Goal: Information Seeking & Learning: Find specific fact

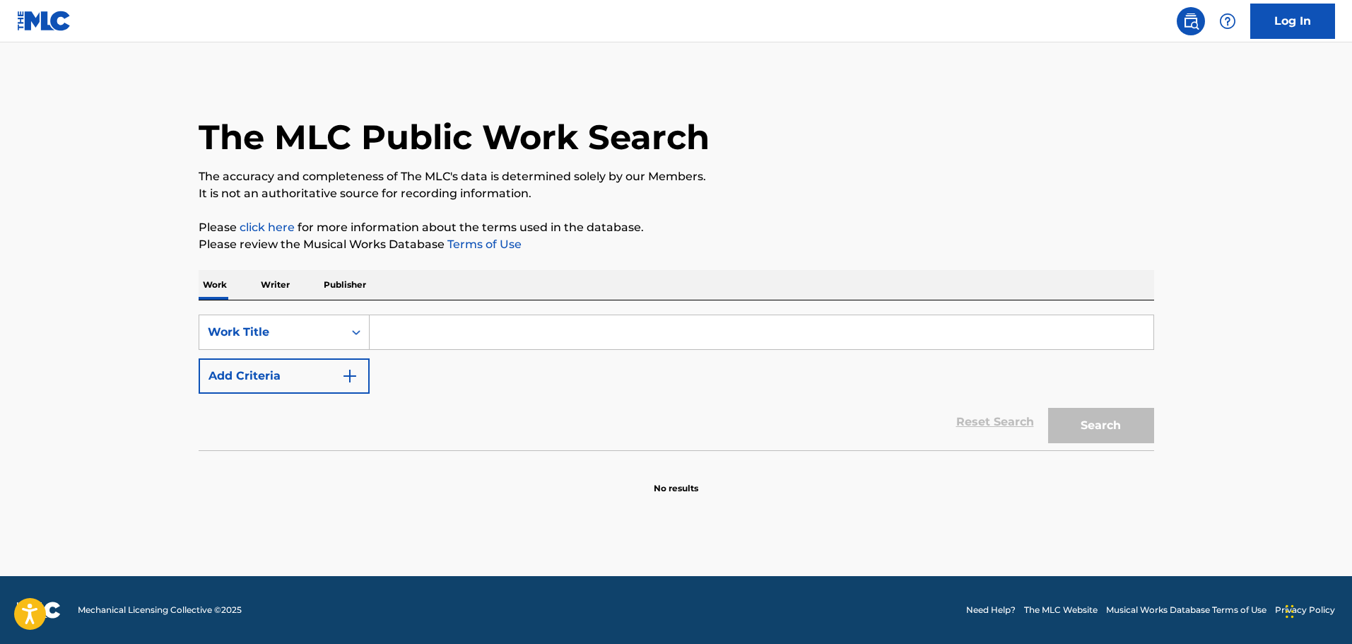
click at [557, 310] on div "SearchWithCriteriabb2d7da0-4d39-4355-85a6-f505c87e9270 Work Title Add Criteria …" at bounding box center [676, 375] width 955 height 150
click at [557, 325] on input "Search Form" at bounding box center [762, 332] width 784 height 34
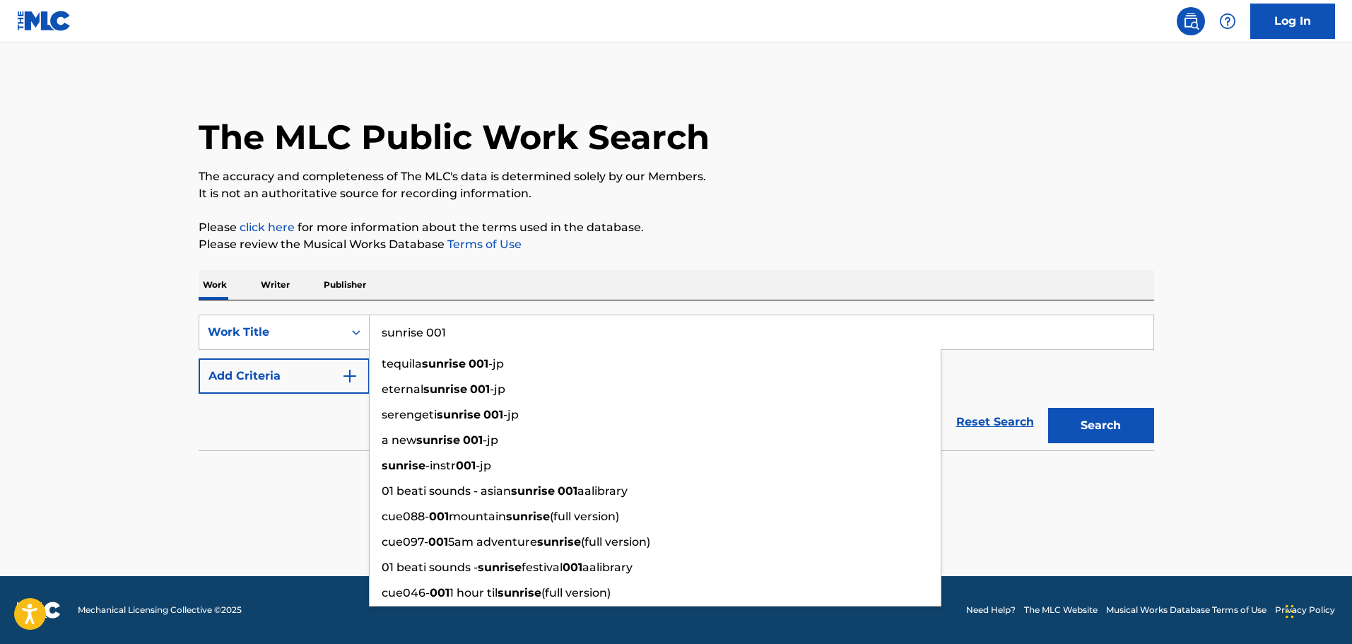
type input "sunrise 001"
click at [326, 394] on div "Reset Search Search" at bounding box center [676, 422] width 955 height 57
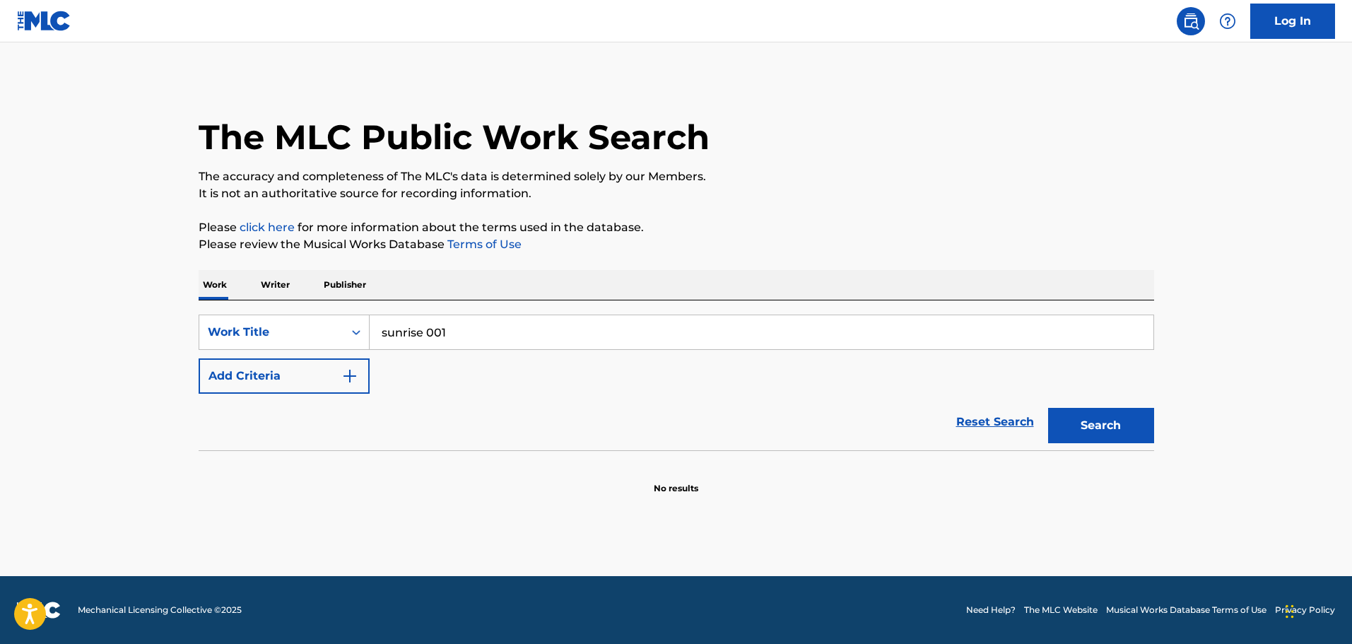
click at [331, 384] on button "Add Criteria" at bounding box center [284, 375] width 171 height 35
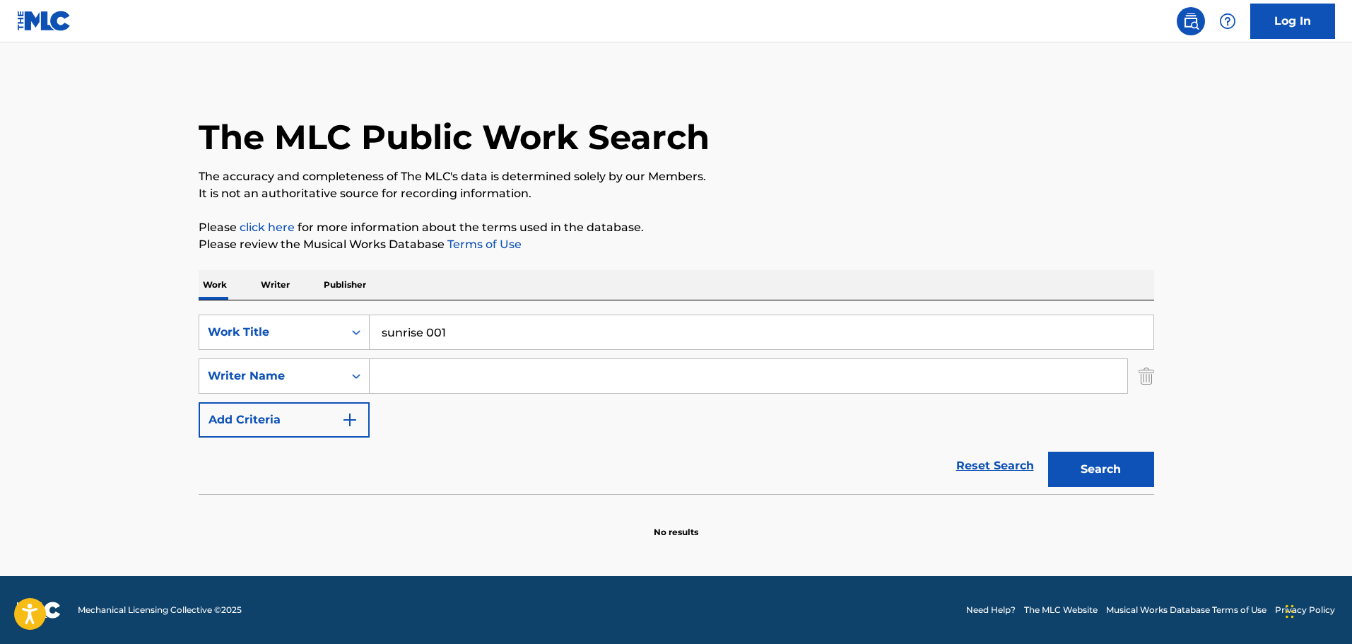
click at [400, 363] on input "Search Form" at bounding box center [749, 376] width 758 height 34
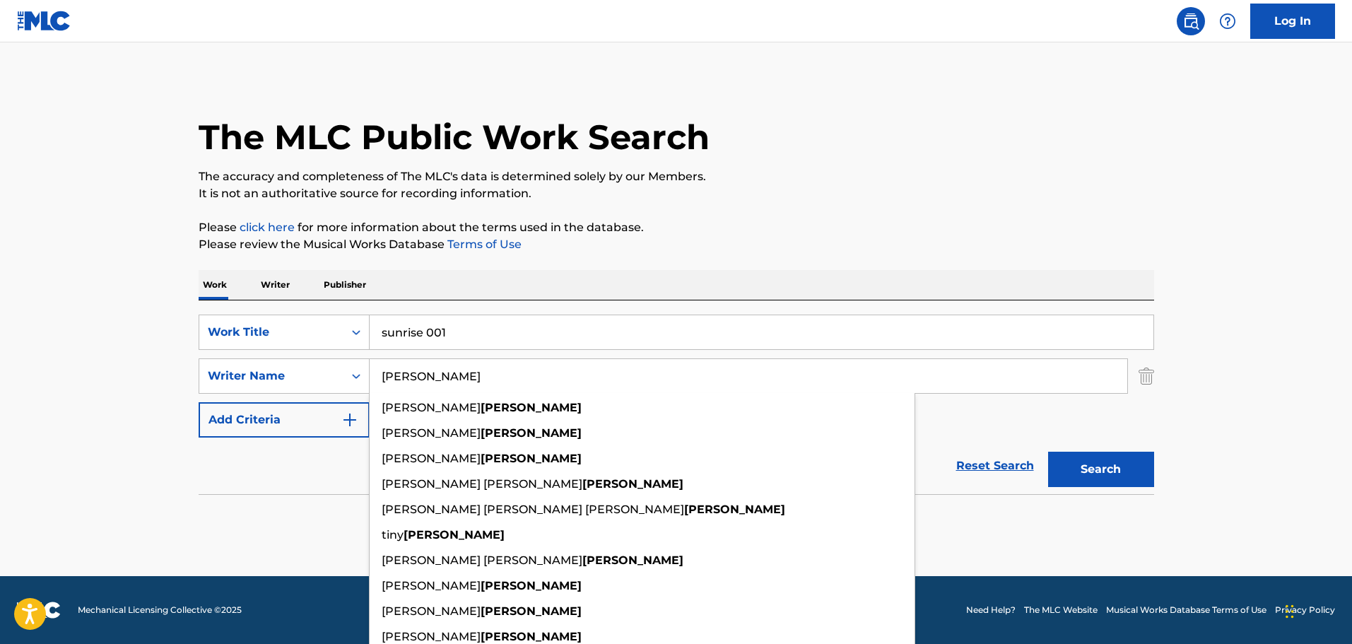
type input "[PERSON_NAME]"
click at [1048, 452] on button "Search" at bounding box center [1101, 469] width 106 height 35
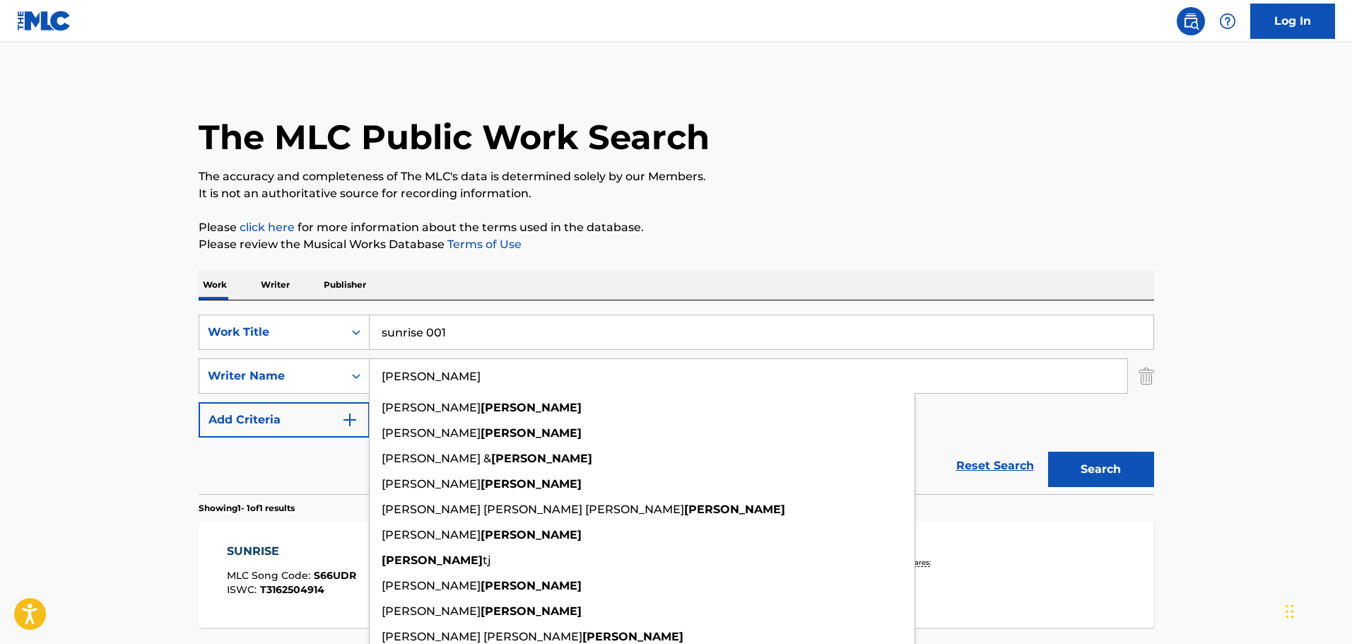
click at [416, 261] on div "The MLC Public Work Search The accuracy and completeness of The MLC's data is d…" at bounding box center [676, 386] width 989 height 616
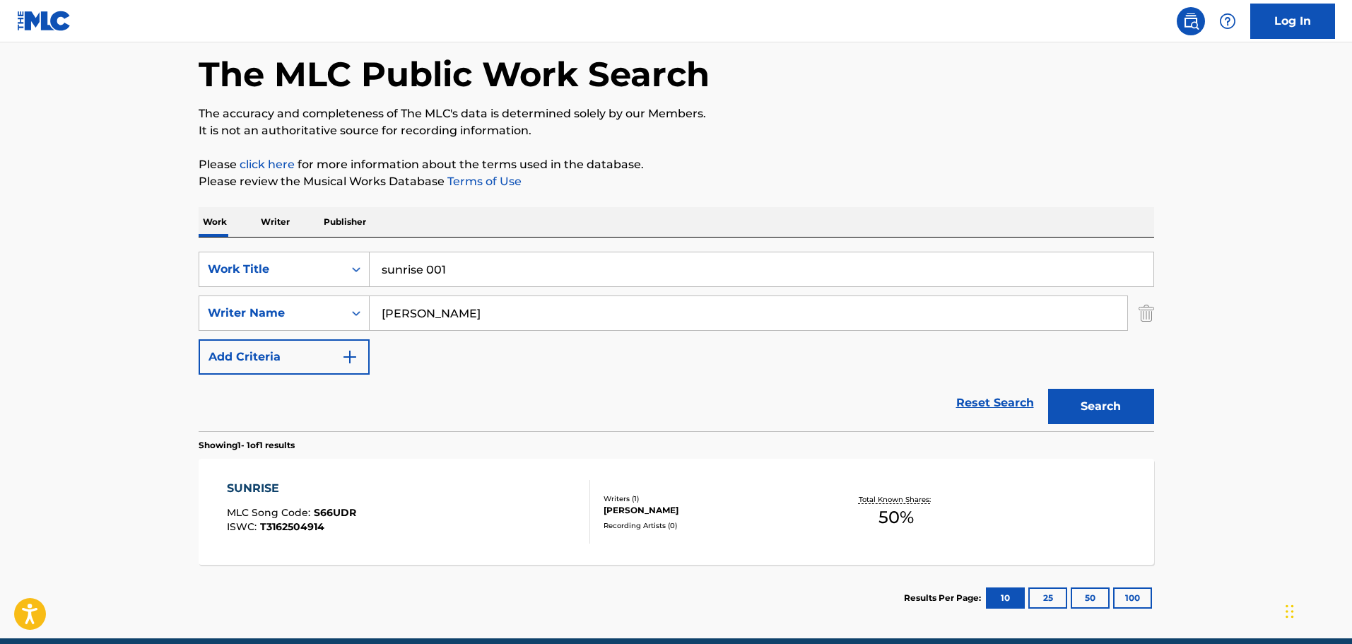
scroll to position [125, 0]
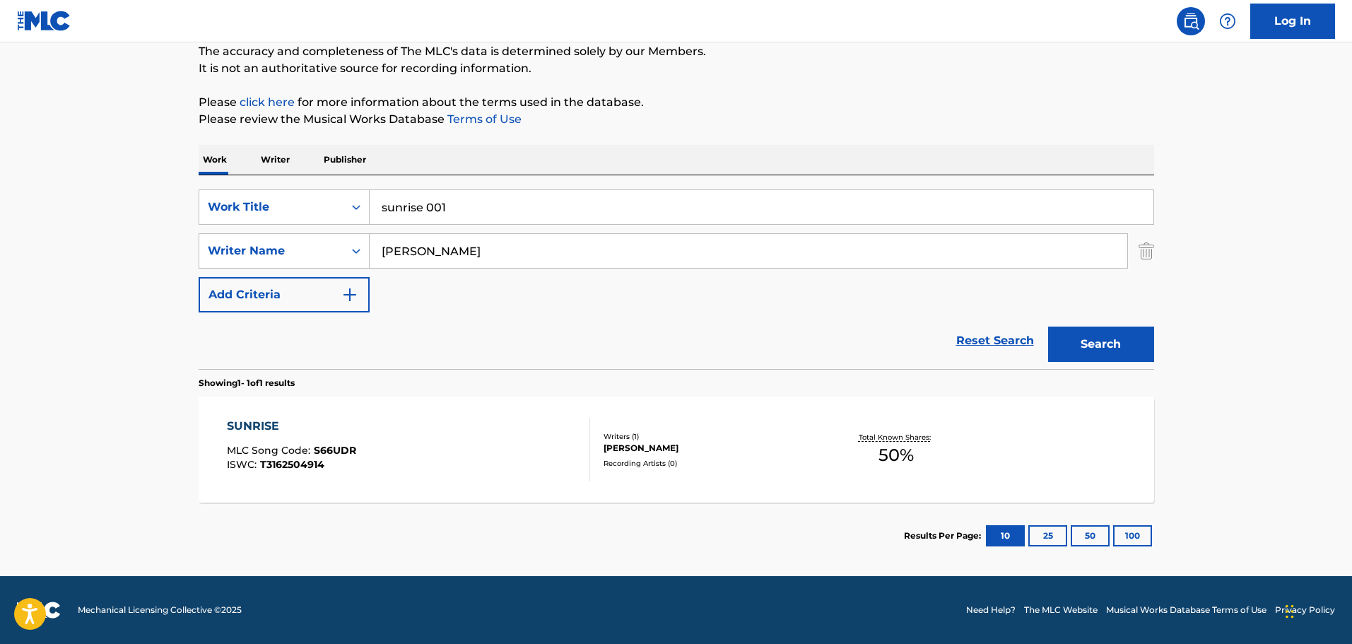
click at [459, 447] on div "SUNRISE MLC Song Code : S66UDR ISWC : T3162504914" at bounding box center [408, 450] width 363 height 64
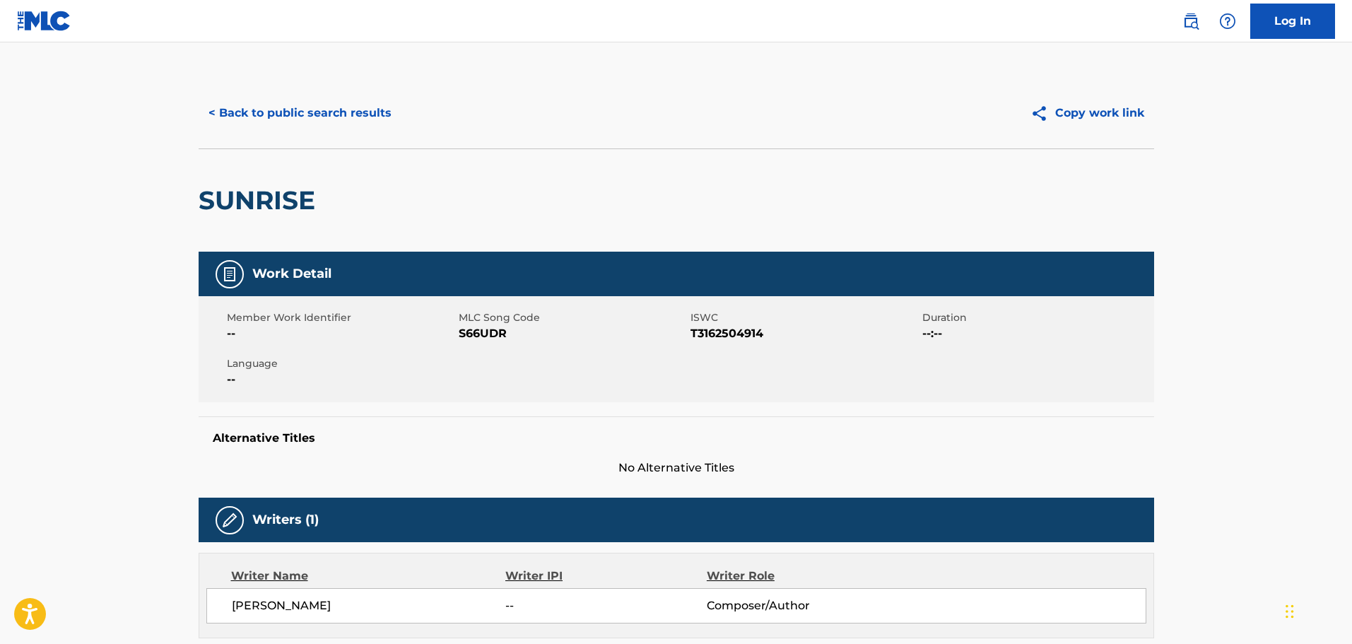
click at [350, 117] on button "< Back to public search results" at bounding box center [300, 112] width 203 height 35
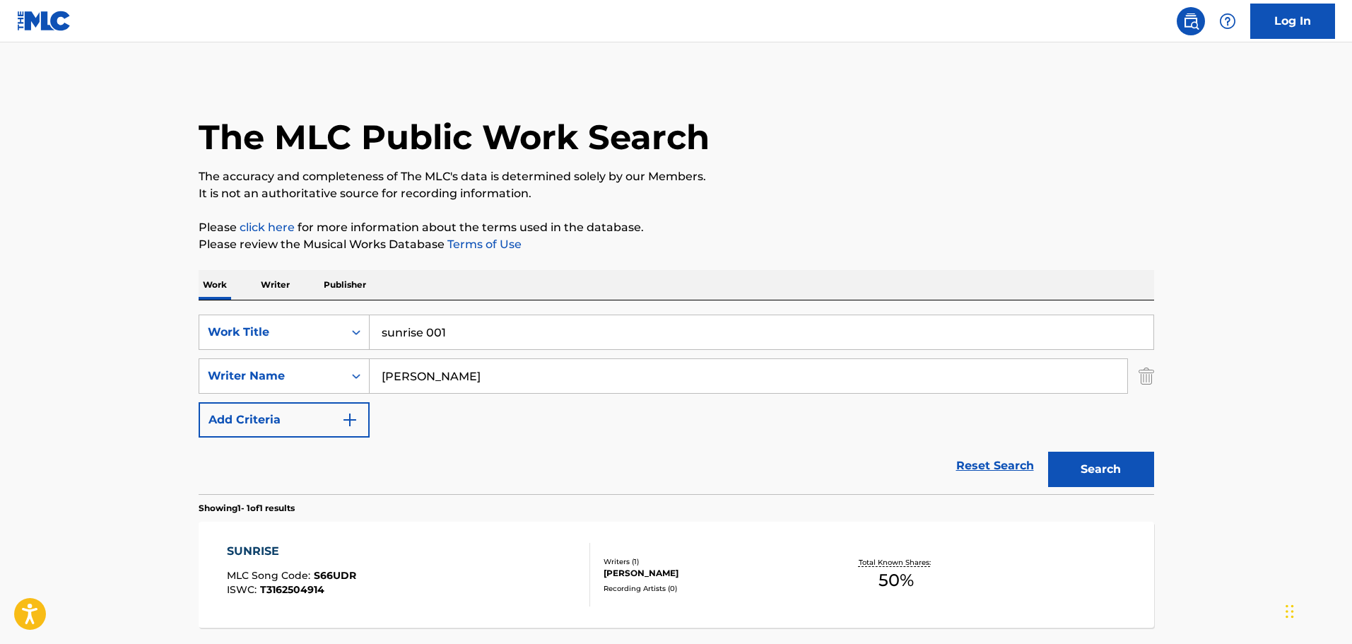
scroll to position [45, 0]
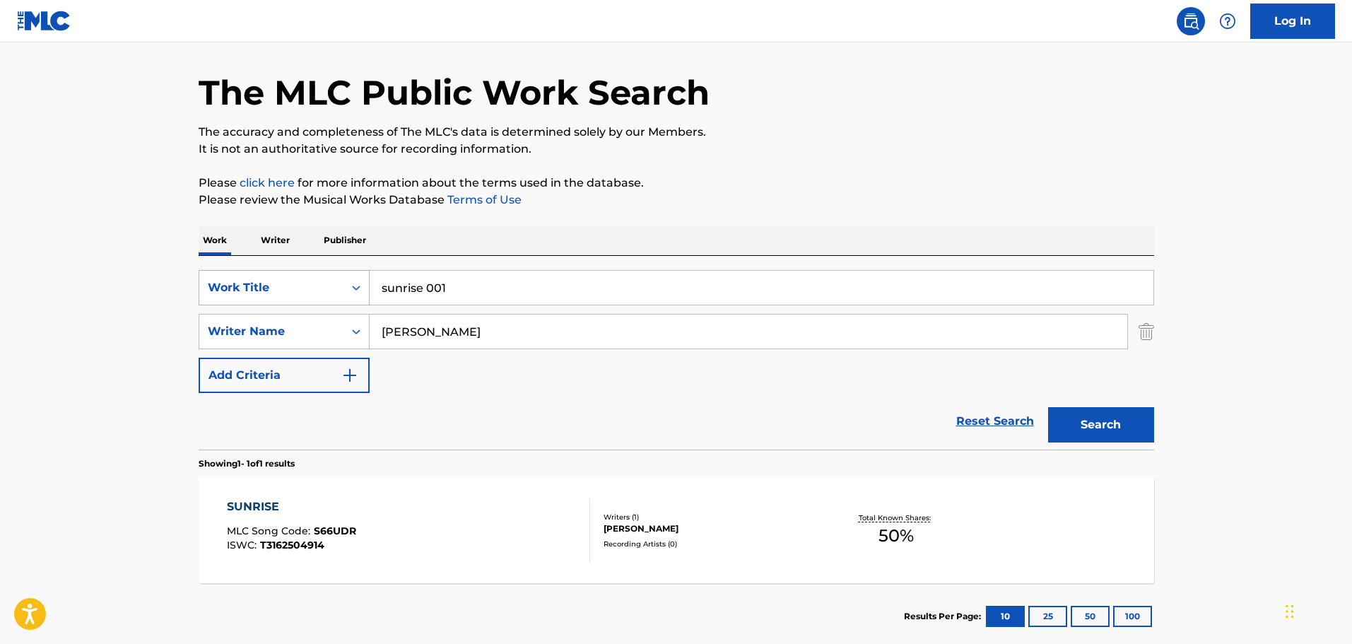
drag, startPoint x: 498, startPoint y: 297, endPoint x: 208, endPoint y: 276, distance: 291.2
click at [206, 276] on div "SearchWithCriteriabb2d7da0-4d39-4355-85a6-f505c87e9270 Work Title sunrise 001" at bounding box center [676, 287] width 955 height 35
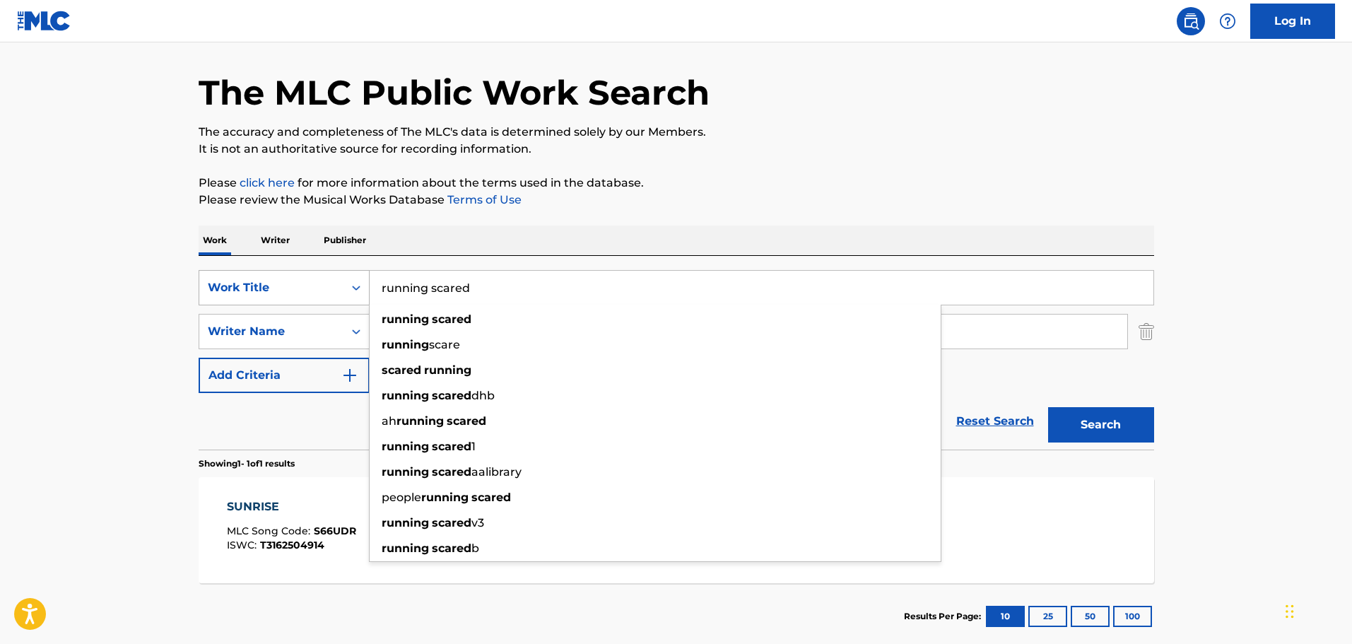
type input "running scared"
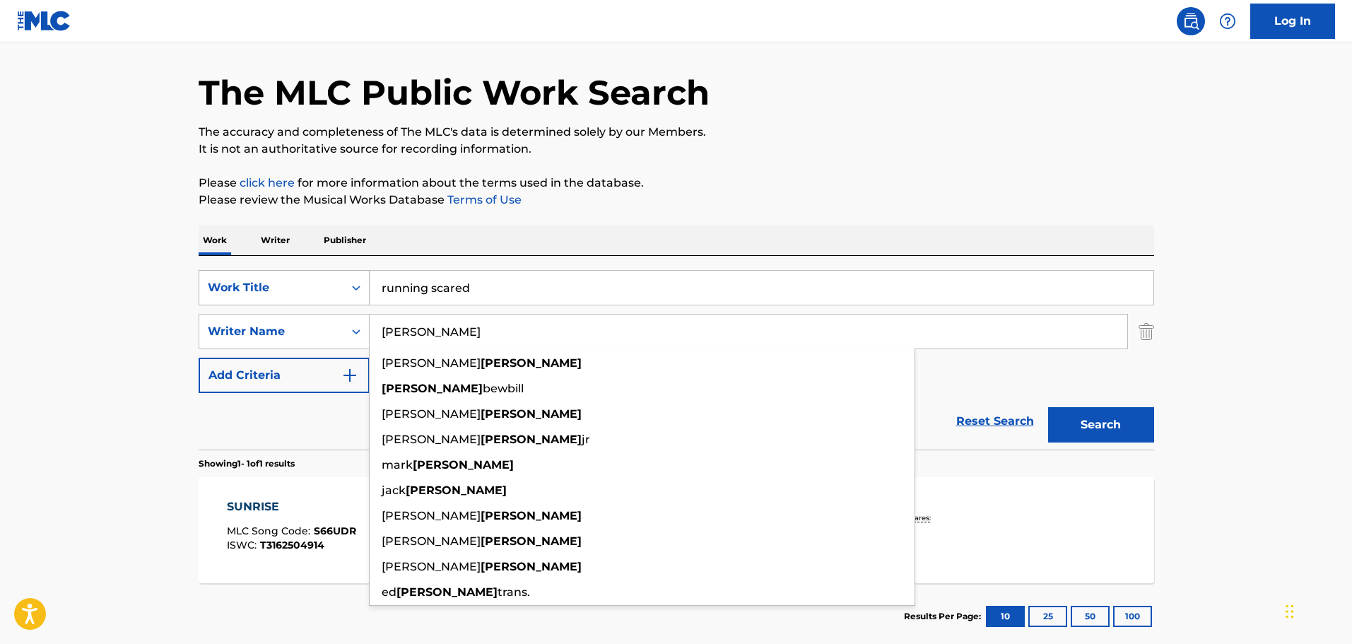
type input "britten"
click at [1048, 407] on button "Search" at bounding box center [1101, 424] width 106 height 35
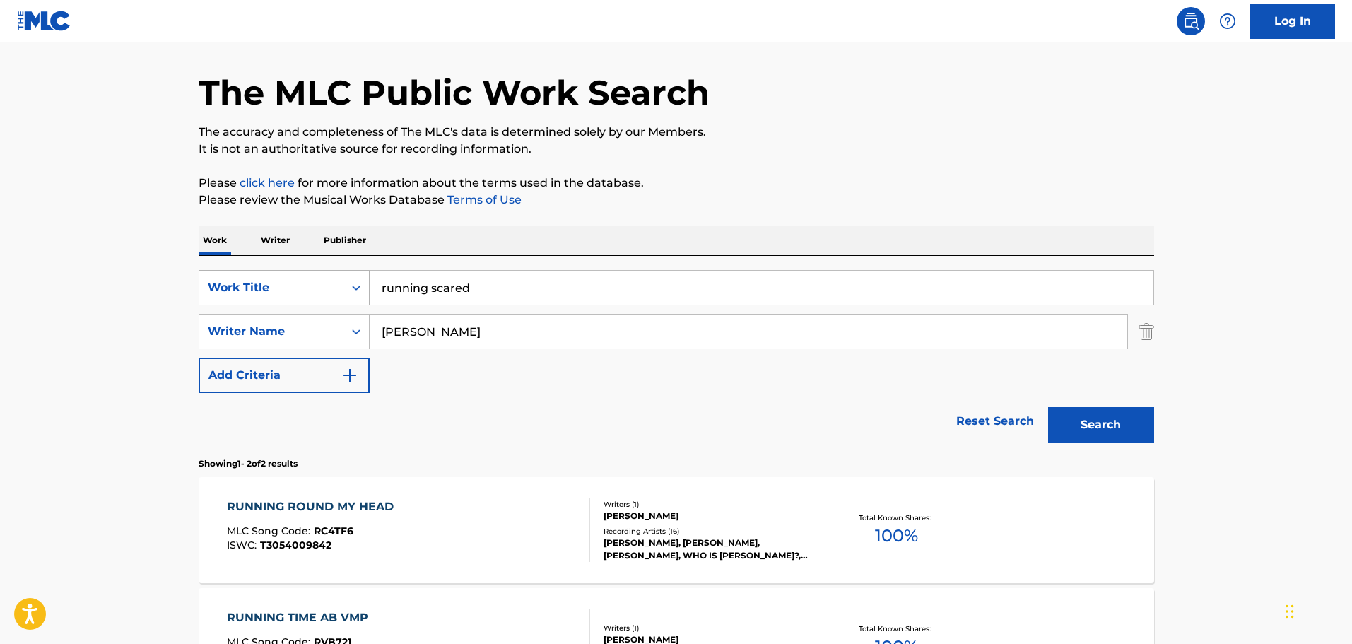
scroll to position [236, 0]
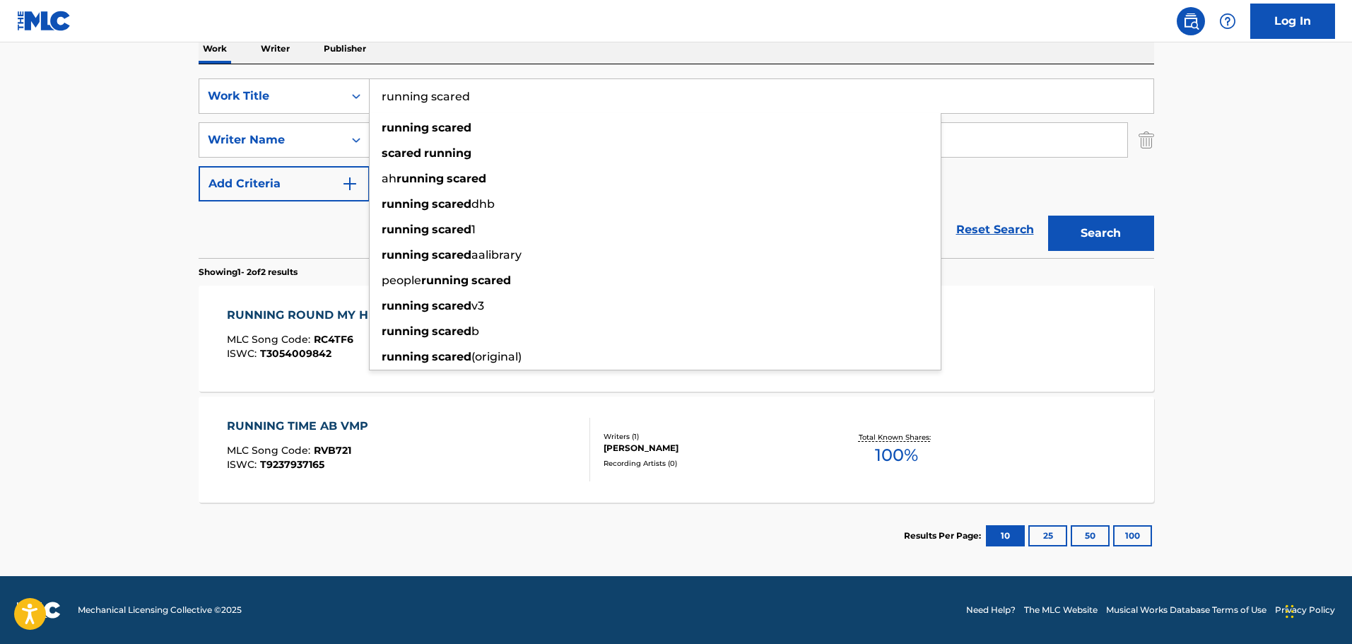
drag, startPoint x: 569, startPoint y: 87, endPoint x: 428, endPoint y: 98, distance: 141.0
click at [428, 98] on input "running scared" at bounding box center [762, 96] width 784 height 34
type input "running"
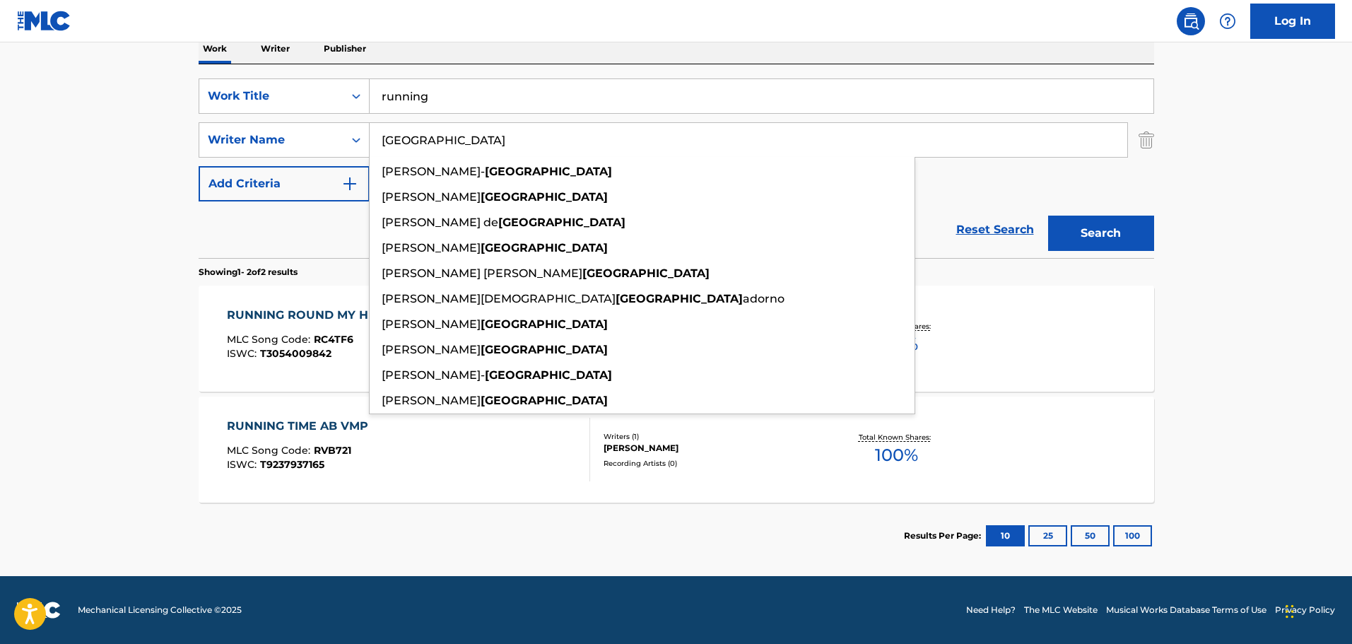
type input "cartagena"
click at [1048, 216] on button "Search" at bounding box center [1101, 233] width 106 height 35
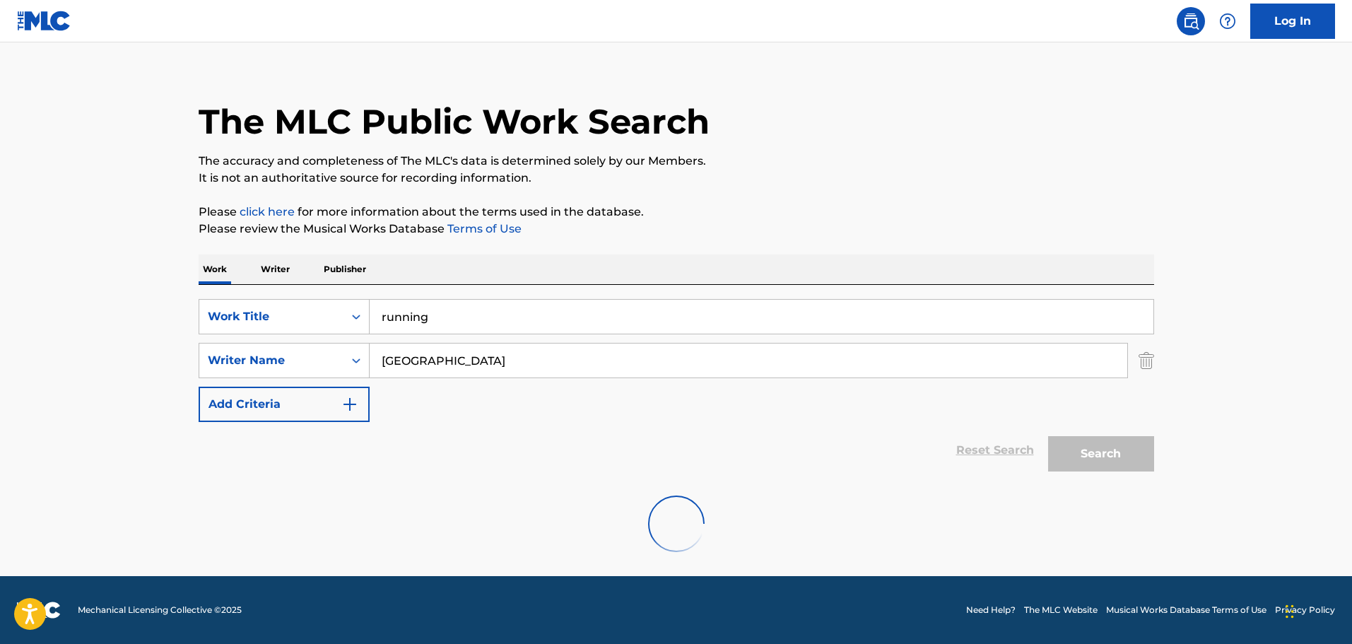
scroll to position [125, 0]
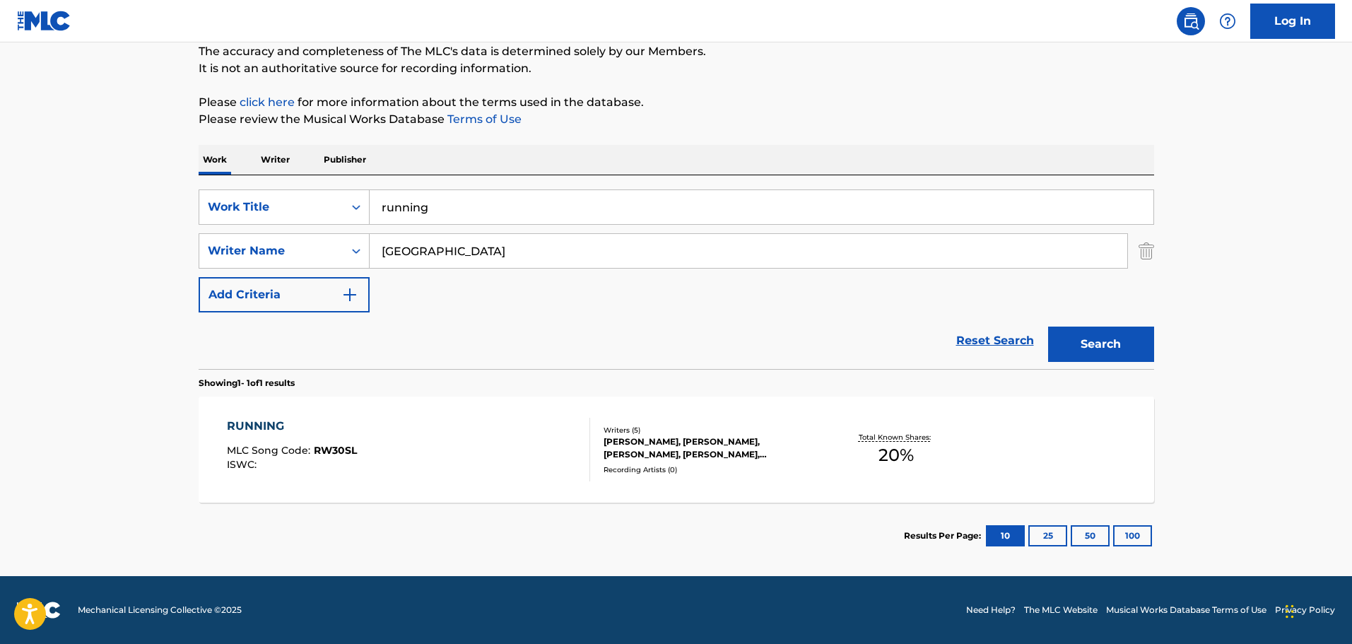
click at [505, 441] on div "RUNNING MLC Song Code : RW30SL ISWC :" at bounding box center [408, 450] width 363 height 64
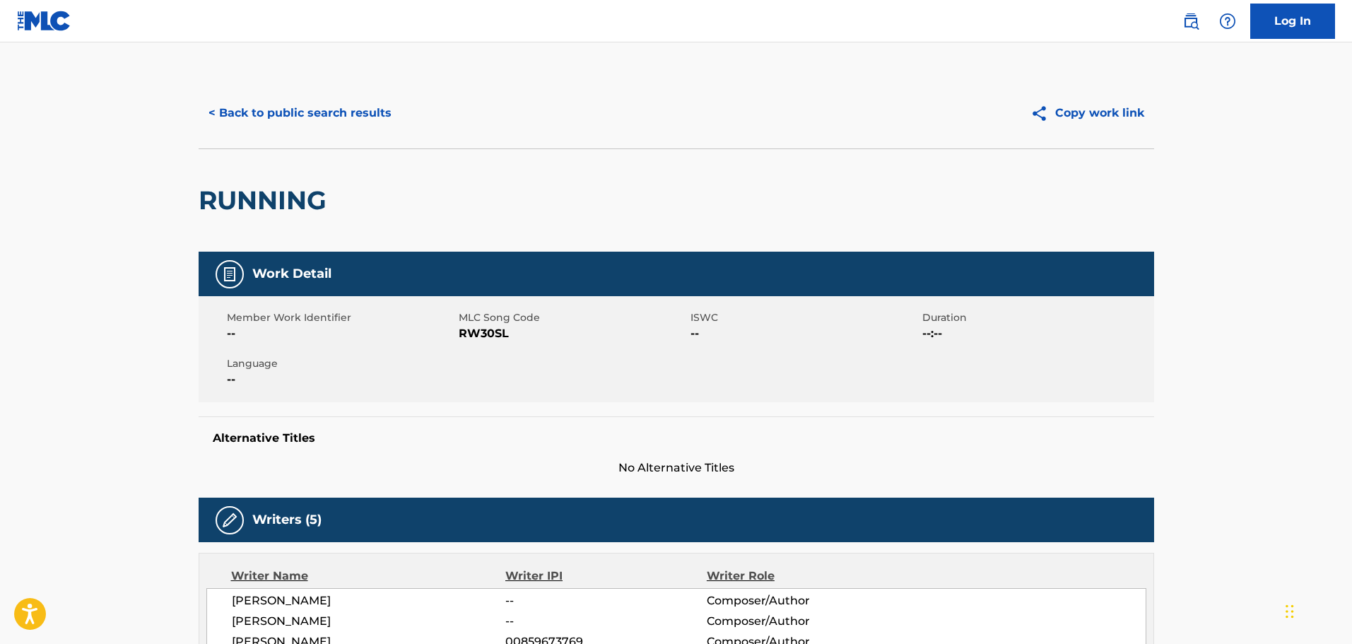
click at [340, 107] on button "< Back to public search results" at bounding box center [300, 112] width 203 height 35
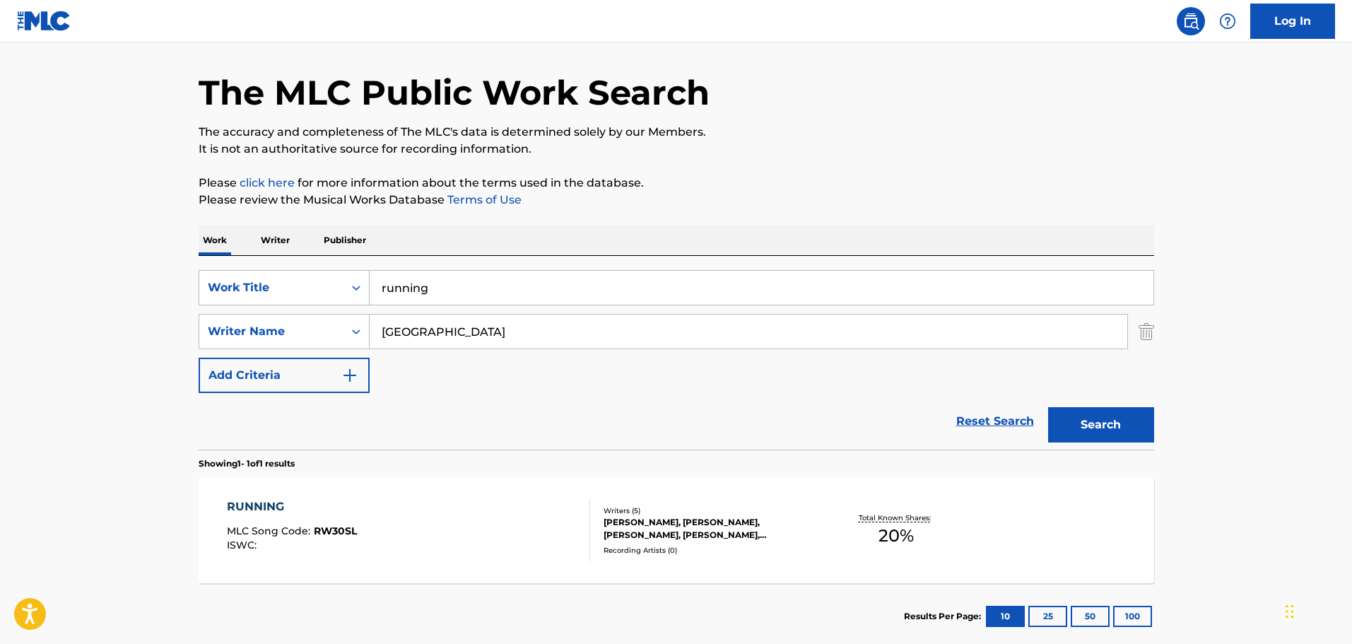
drag, startPoint x: 488, startPoint y: 290, endPoint x: 331, endPoint y: 263, distance: 159.2
click at [331, 263] on div "SearchWithCriteriabb2d7da0-4d39-4355-85a6-f505c87e9270 Work Title running Searc…" at bounding box center [676, 353] width 955 height 194
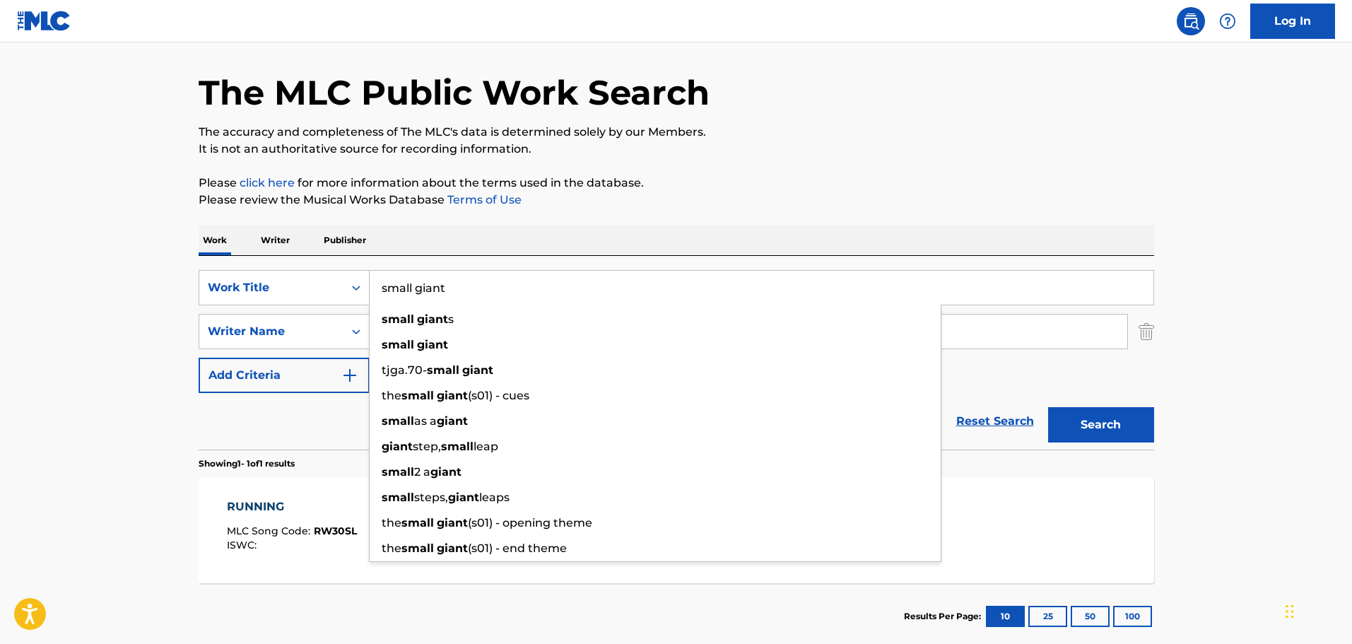
type input "small giant"
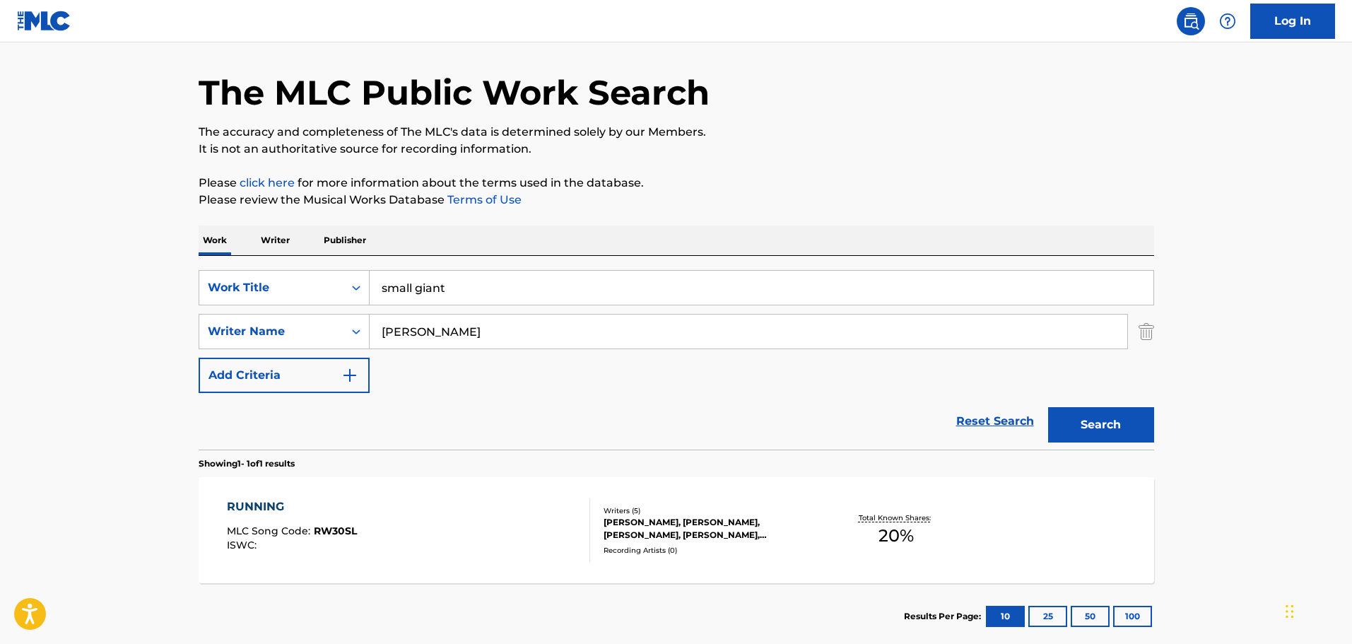
type input "cole"
click at [1048, 407] on button "Search" at bounding box center [1101, 424] width 106 height 35
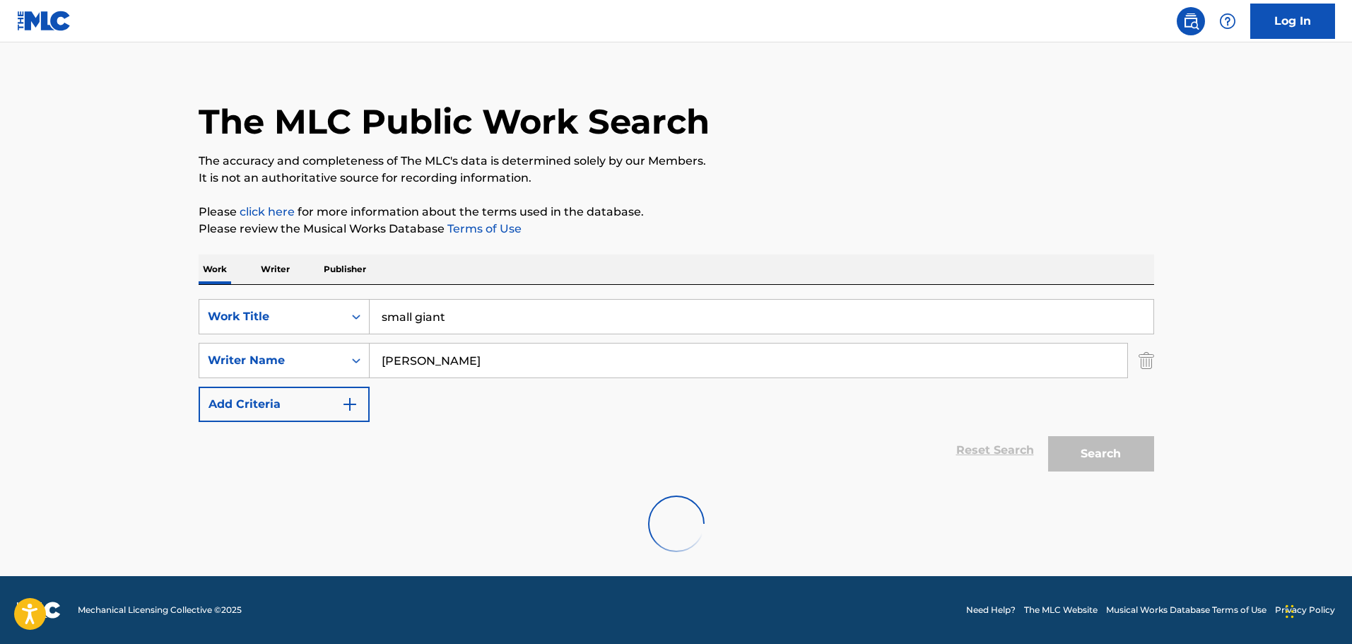
scroll to position [16, 0]
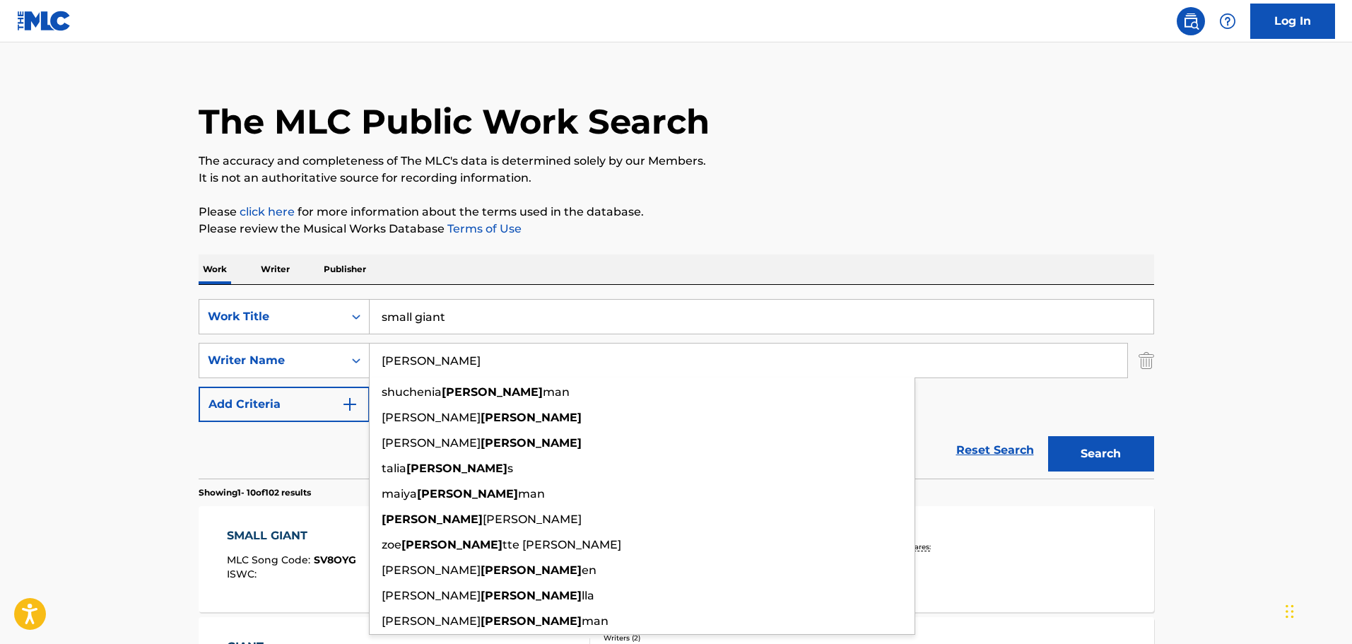
click at [348, 228] on p "Please review the Musical Works Database Terms of Use" at bounding box center [676, 228] width 955 height 17
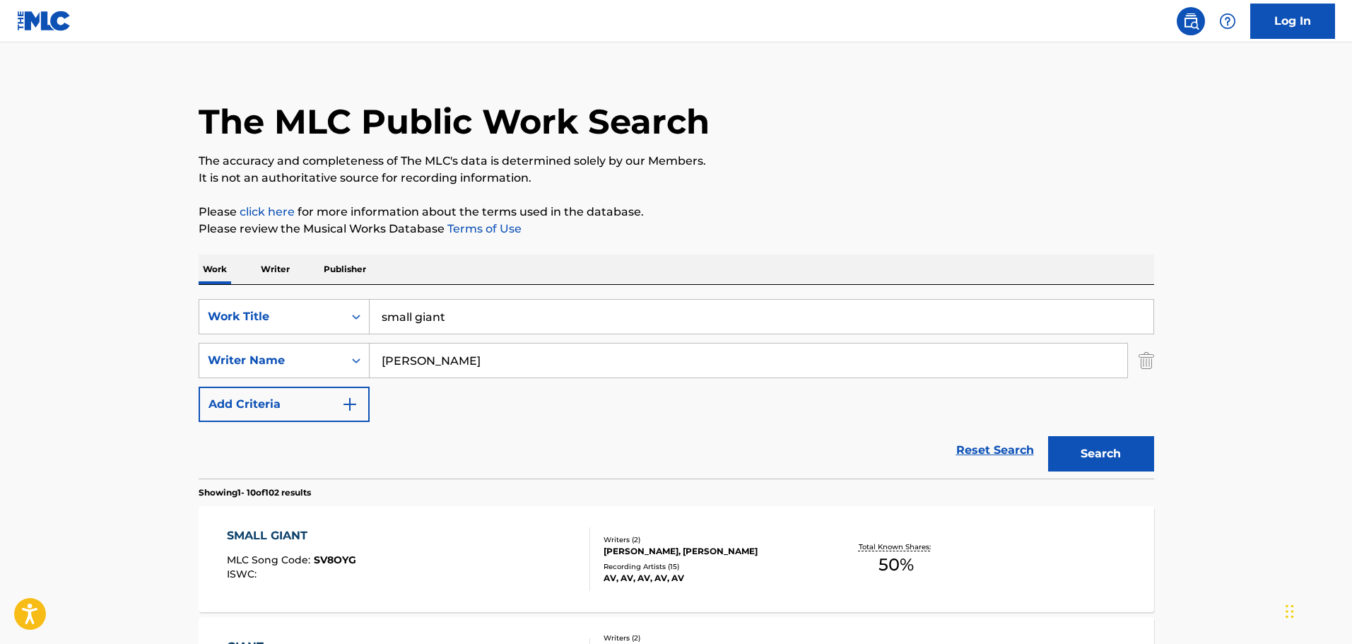
scroll to position [440, 0]
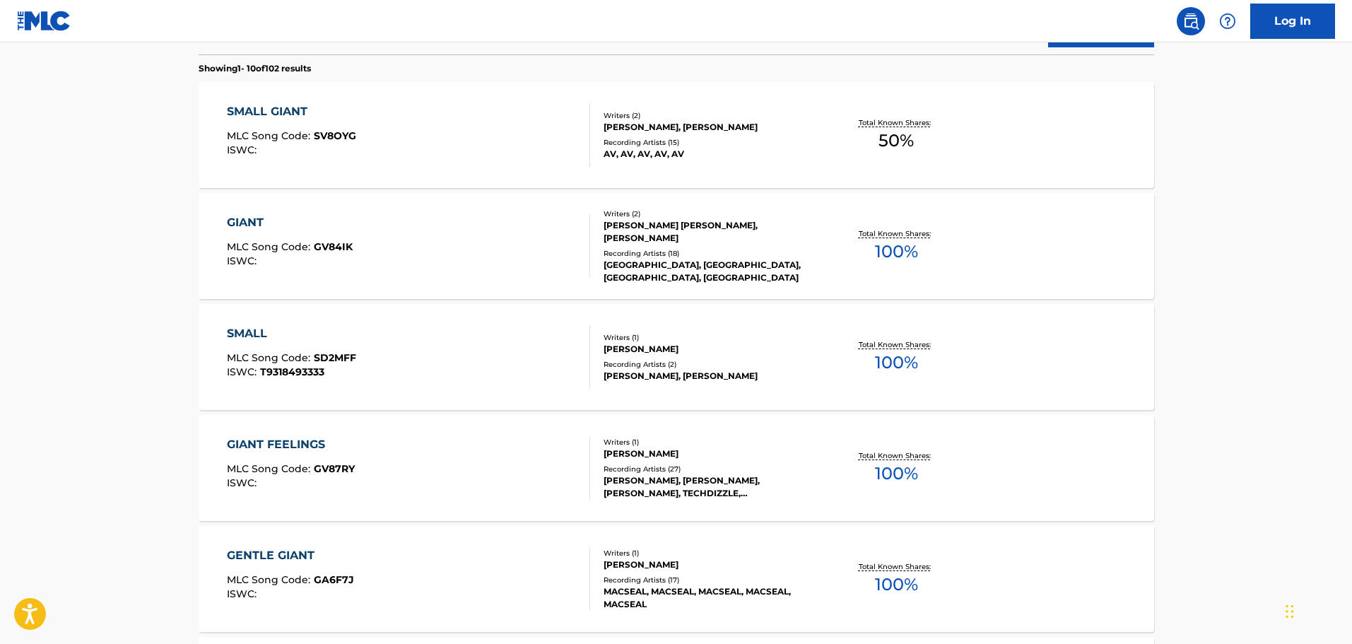
click at [380, 115] on div "SMALL GIANT MLC Song Code : SV8OYG ISWC :" at bounding box center [408, 135] width 363 height 64
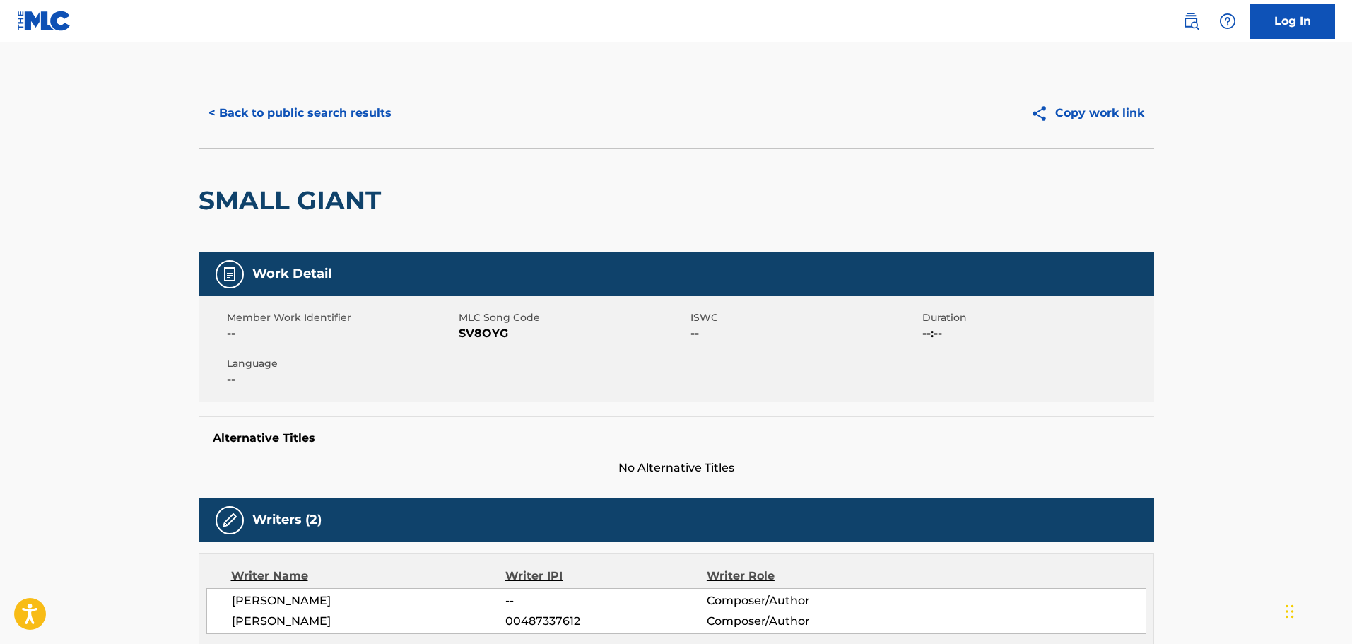
click at [328, 117] on button "< Back to public search results" at bounding box center [300, 112] width 203 height 35
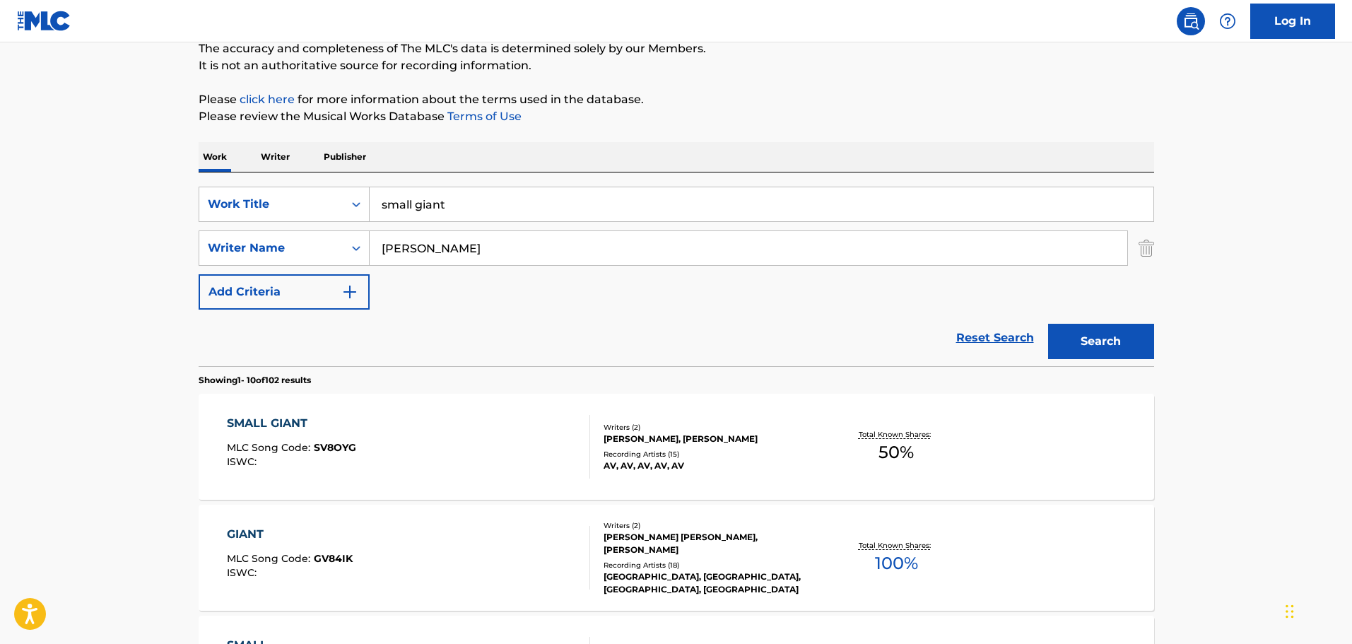
scroll to position [25, 0]
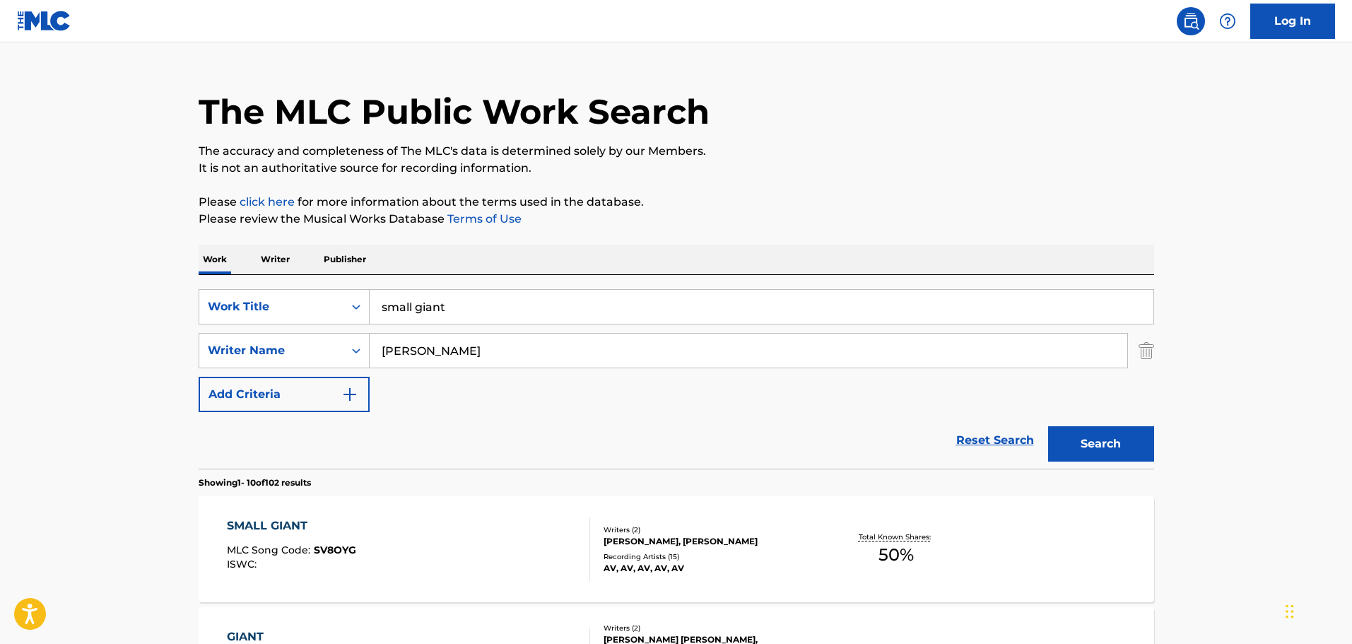
click at [490, 285] on div "SearchWithCriteriabb2d7da0-4d39-4355-85a6-f505c87e9270 Work Title small giant S…" at bounding box center [676, 372] width 955 height 194
drag, startPoint x: 482, startPoint y: 300, endPoint x: 241, endPoint y: 282, distance: 241.6
click at [241, 282] on div "SearchWithCriteriabb2d7da0-4d39-4355-85a6-f505c87e9270 Work Title small giant S…" at bounding box center [676, 372] width 955 height 194
type input "they're still yours"
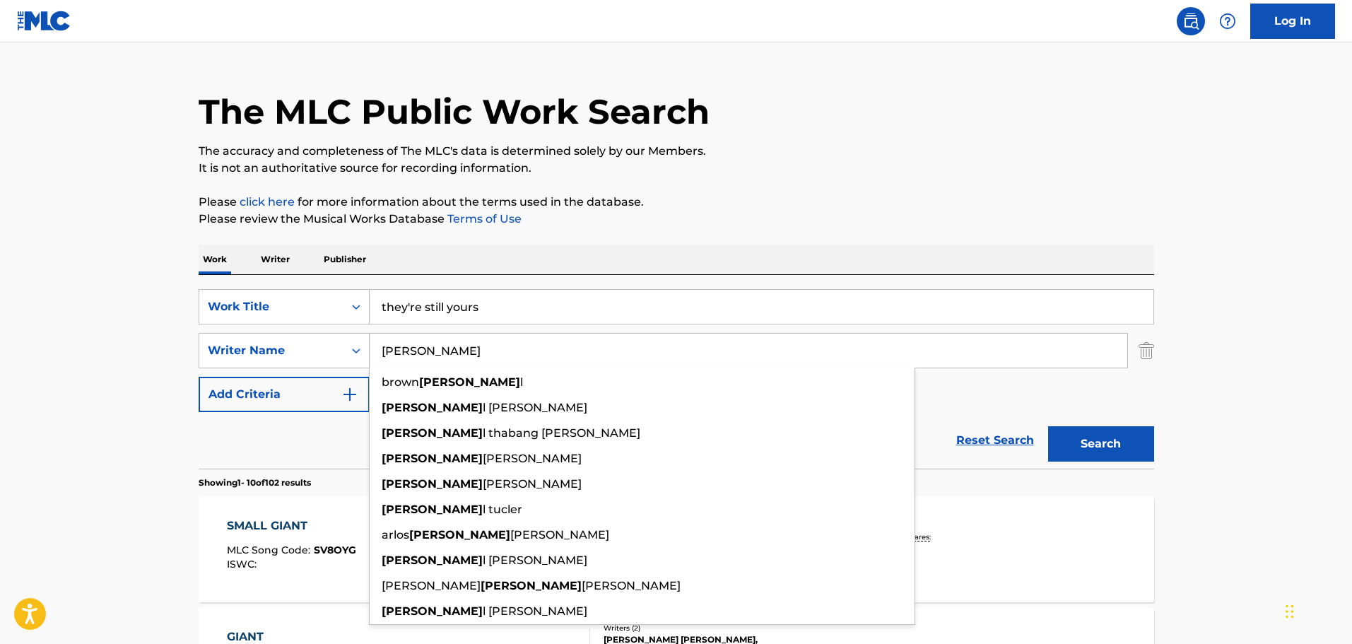
type input "darrel"
click at [1048, 426] on button "Search" at bounding box center [1101, 443] width 106 height 35
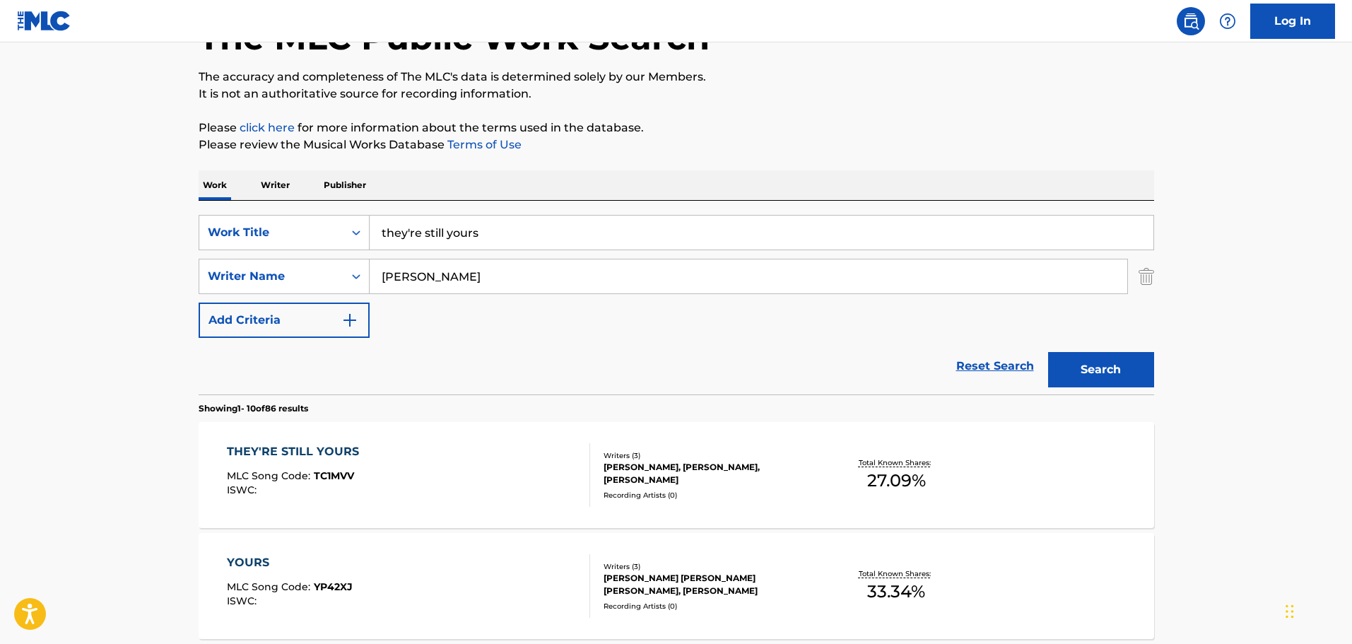
scroll to position [308, 0]
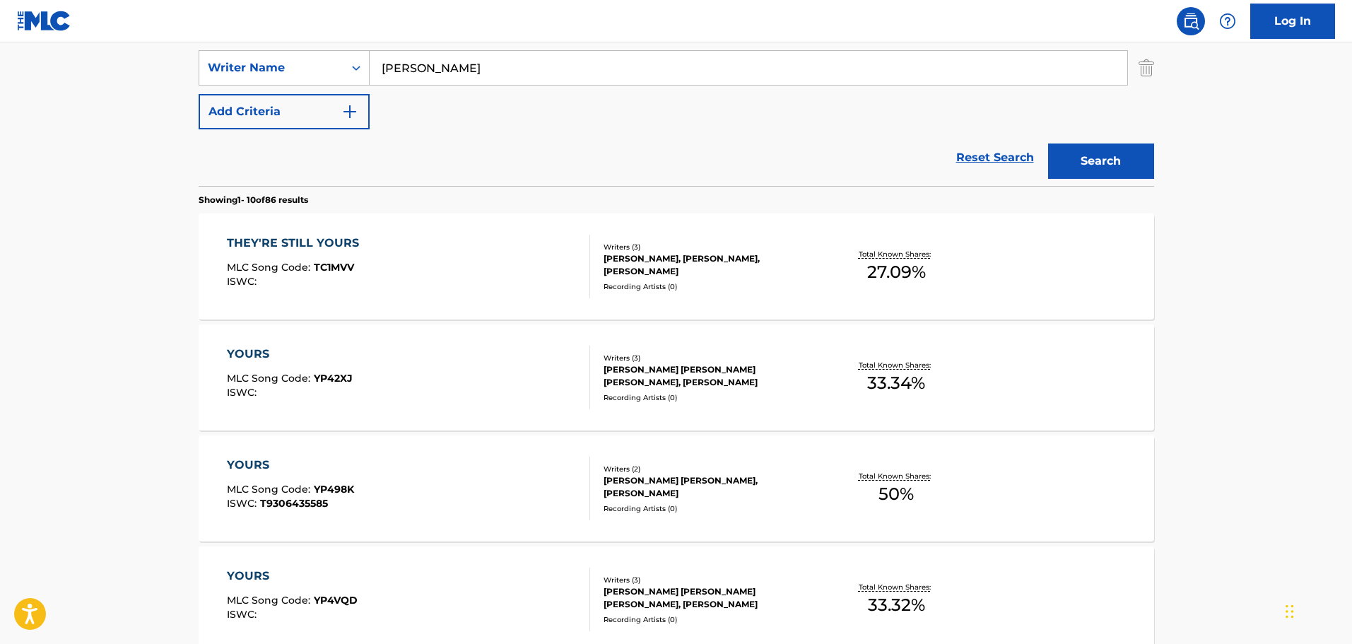
click at [505, 267] on div "THEY'RE STILL YOURS MLC Song Code : TC1MVV ISWC :" at bounding box center [408, 267] width 363 height 64
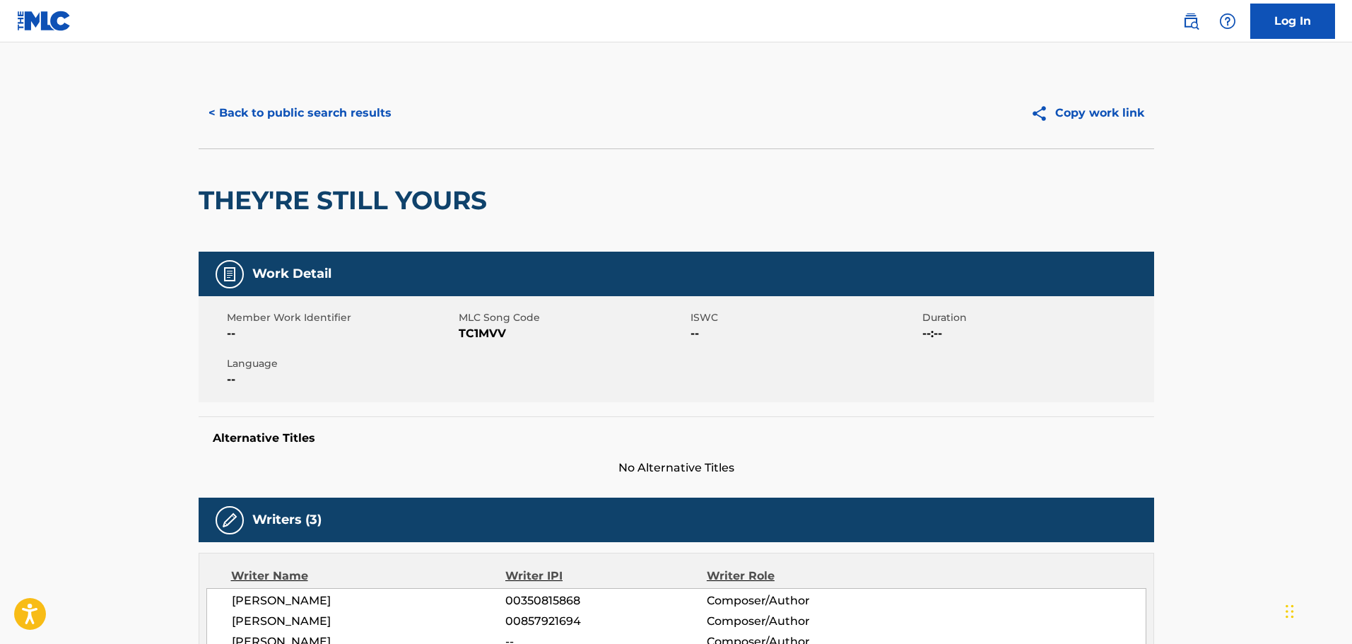
click at [377, 91] on div "< Back to public search results Copy work link" at bounding box center [676, 113] width 955 height 71
click at [367, 109] on button "< Back to public search results" at bounding box center [300, 112] width 203 height 35
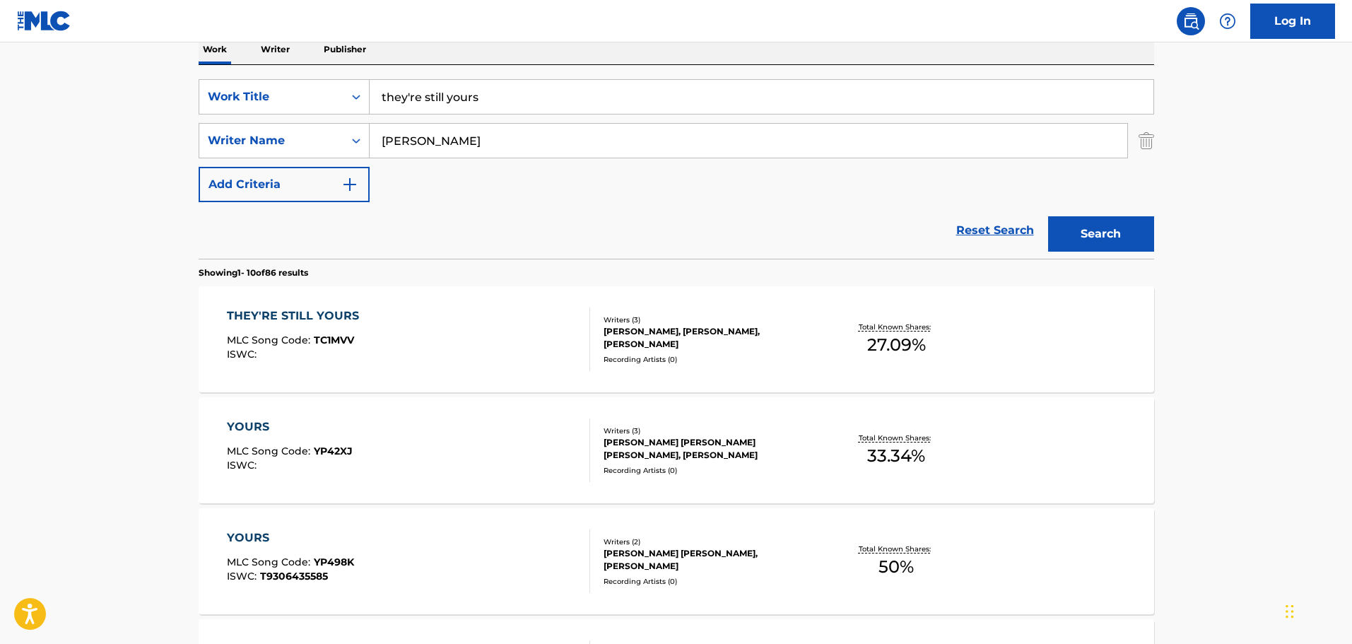
scroll to position [167, 0]
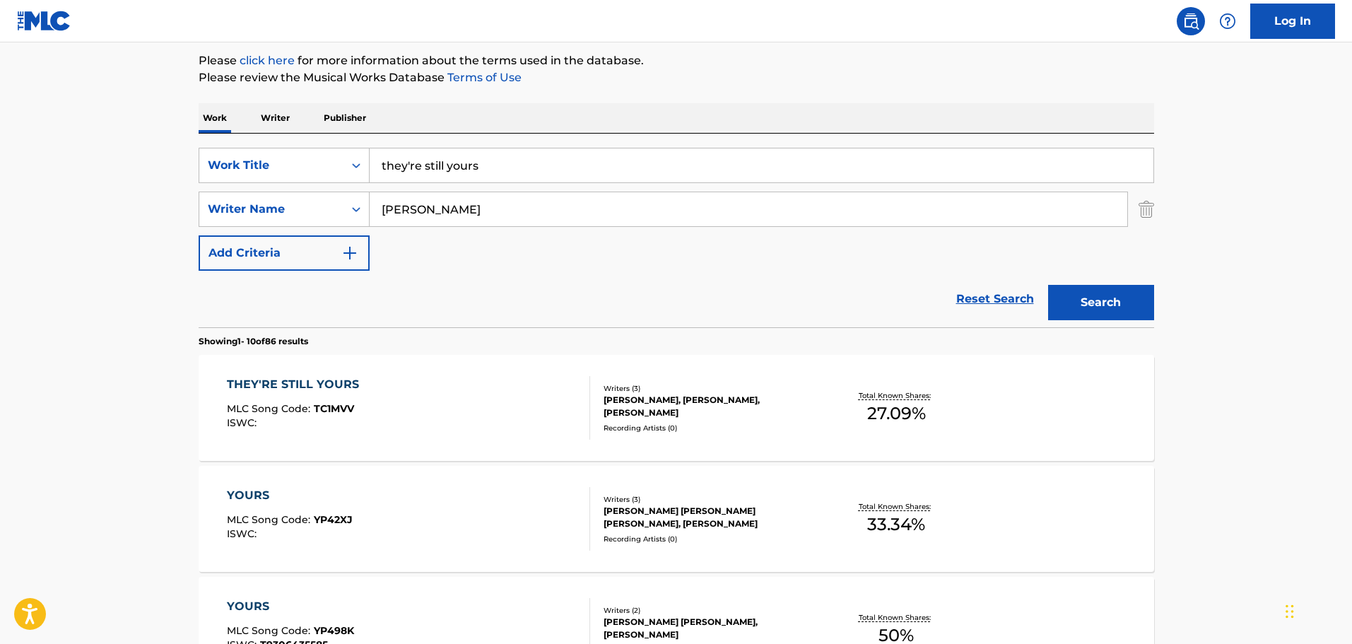
click at [1137, 216] on div "SearchWithCriteriab2bb8e8f-9328-4474-a35d-7e54d4e52c43 Writer Name darrel" at bounding box center [676, 208] width 955 height 35
click at [1144, 219] on img "Search Form" at bounding box center [1146, 208] width 16 height 35
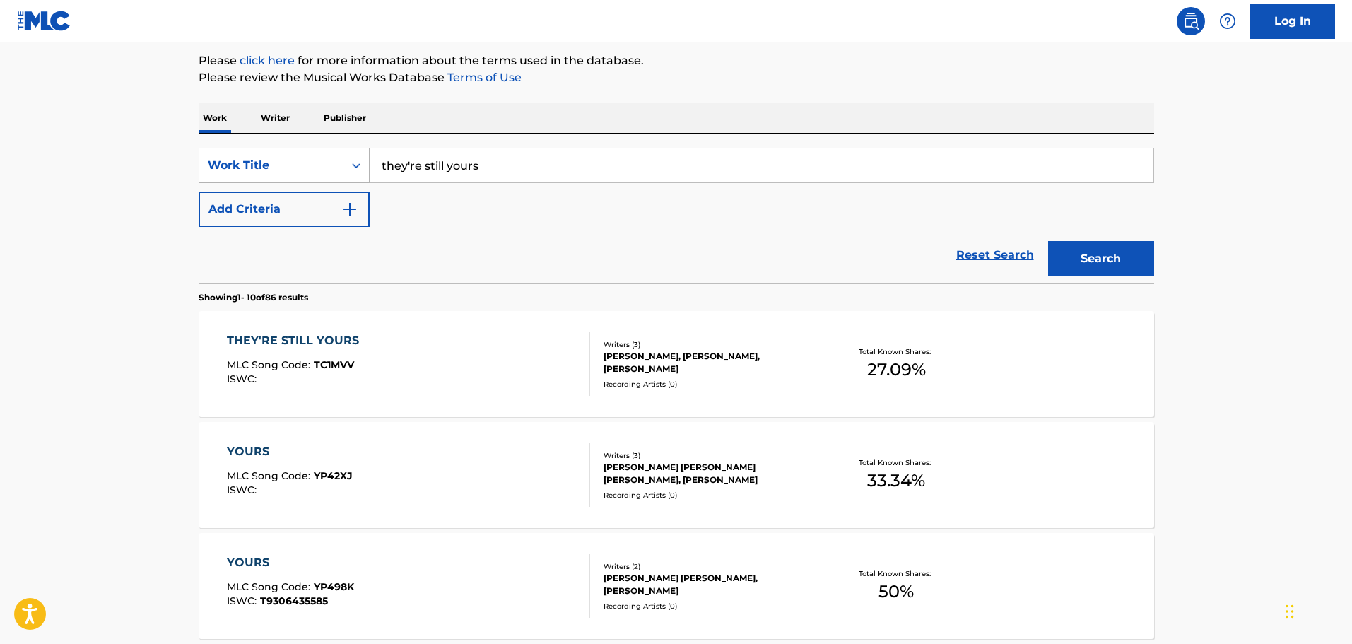
drag, startPoint x: 634, startPoint y: 151, endPoint x: 364, endPoint y: 179, distance: 271.5
click at [365, 179] on div "SearchWithCriteriabb2d7da0-4d39-4355-85a6-f505c87e9270 Work Title they're still…" at bounding box center [676, 165] width 955 height 35
type input "L'AMOUR SORCIER"
click at [1048, 241] on button "Search" at bounding box center [1101, 258] width 106 height 35
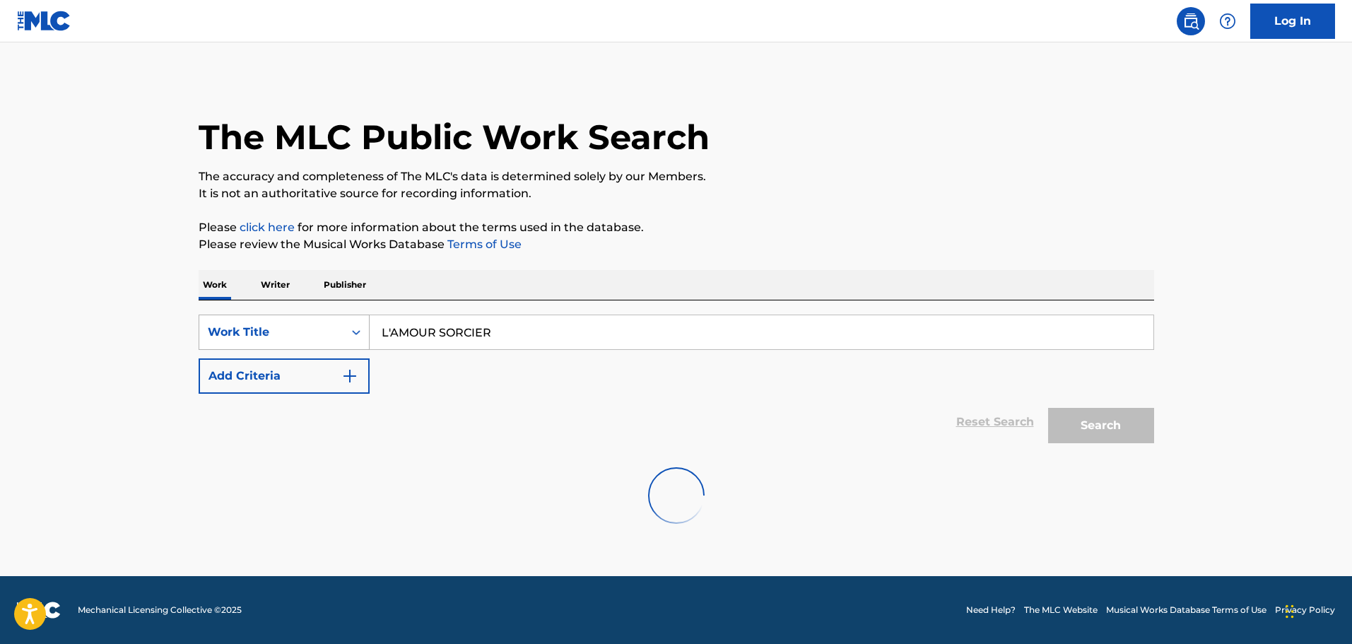
scroll to position [0, 0]
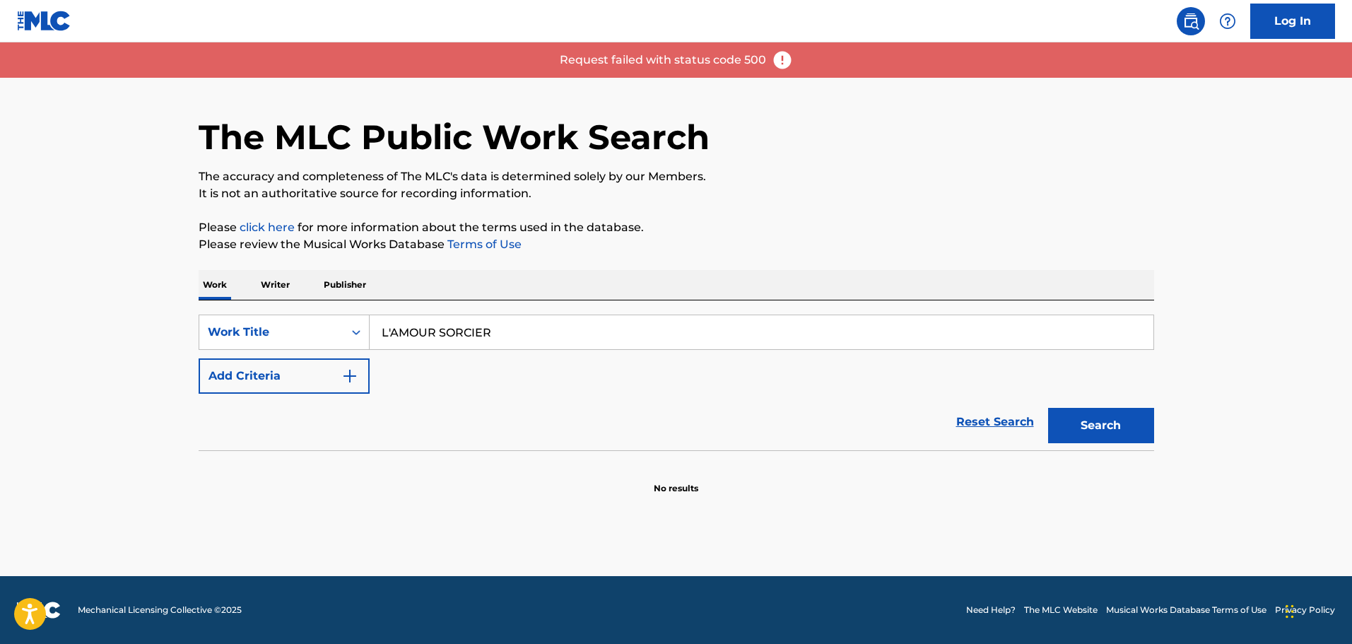
click at [477, 151] on h1 "The MLC Public Work Search" at bounding box center [454, 137] width 511 height 42
click at [1076, 415] on button "Search" at bounding box center [1101, 425] width 106 height 35
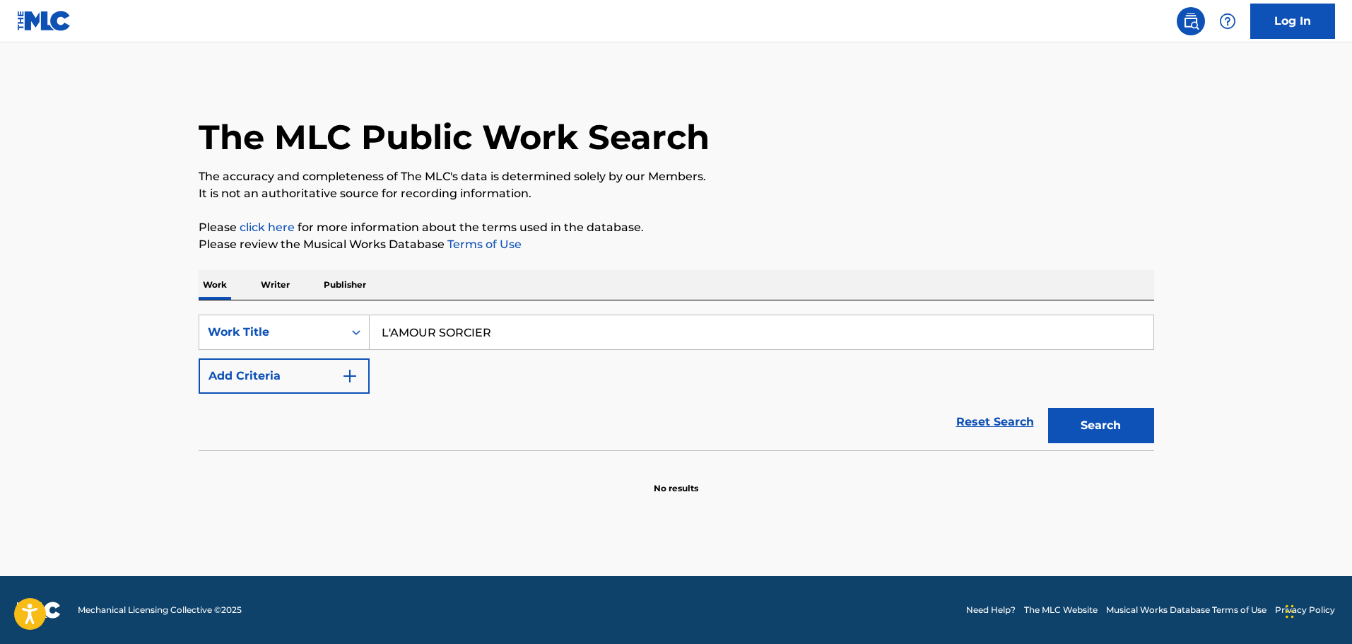
click at [1080, 418] on button "Search" at bounding box center [1101, 425] width 106 height 35
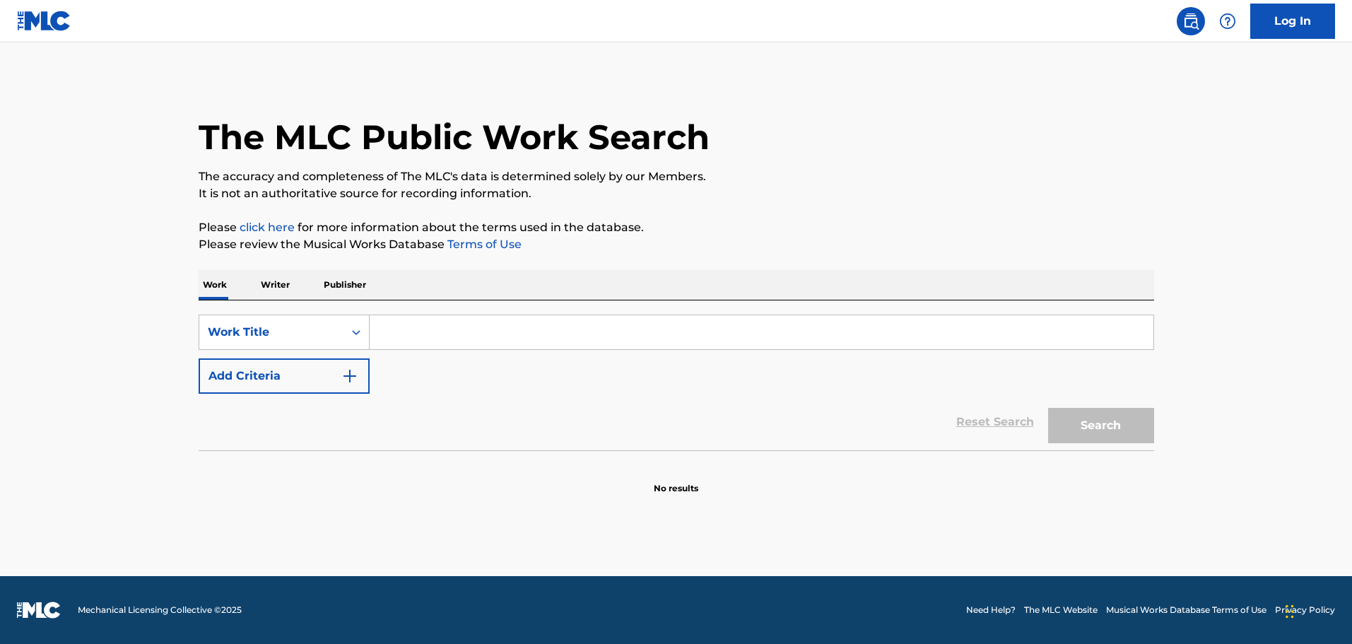
click at [375, 329] on input "Search Form" at bounding box center [762, 332] width 784 height 34
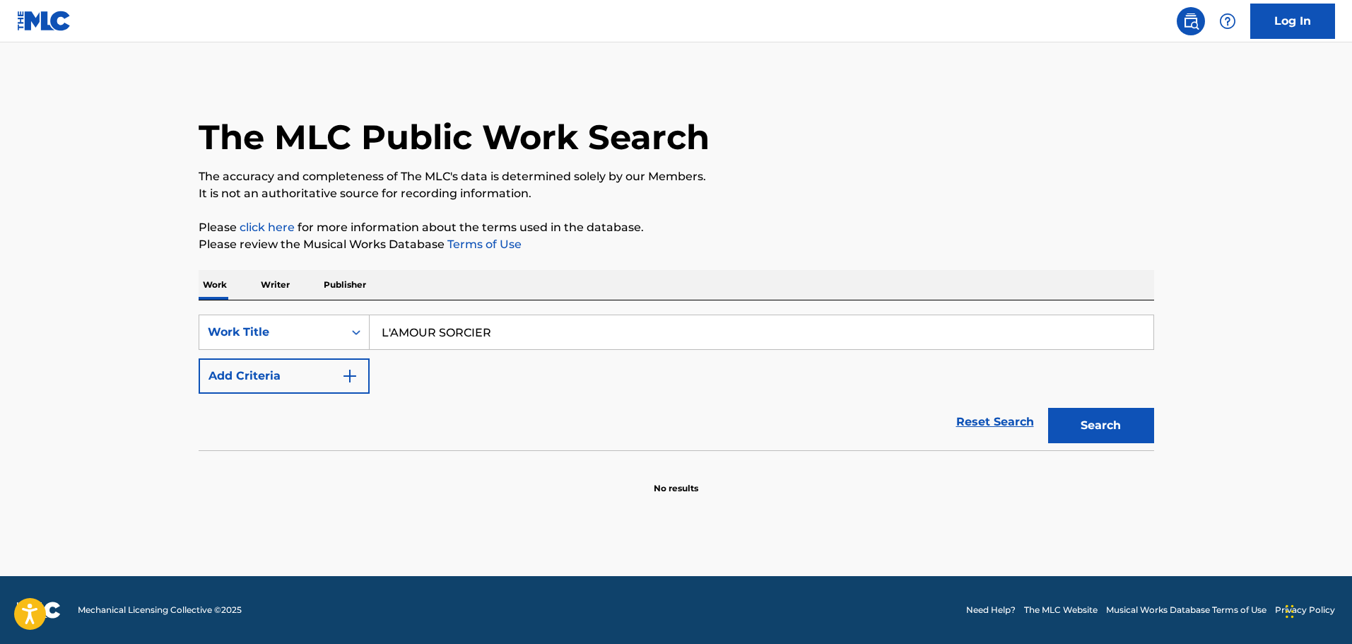
click at [1048, 408] on button "Search" at bounding box center [1101, 425] width 106 height 35
click at [1097, 415] on button "Search" at bounding box center [1101, 425] width 106 height 35
click at [488, 355] on div "SearchWithCriteriaed81fab9-7420-4dbd-b5ed-48218f377ffd Work Title L'AMOUR SORCI…" at bounding box center [676, 353] width 955 height 79
drag, startPoint x: 570, startPoint y: 316, endPoint x: 147, endPoint y: 293, distance: 423.9
click at [147, 293] on main "The MLC Public Work Search The accuracy and completeness of The MLC's data is d…" at bounding box center [676, 309] width 1352 height 534
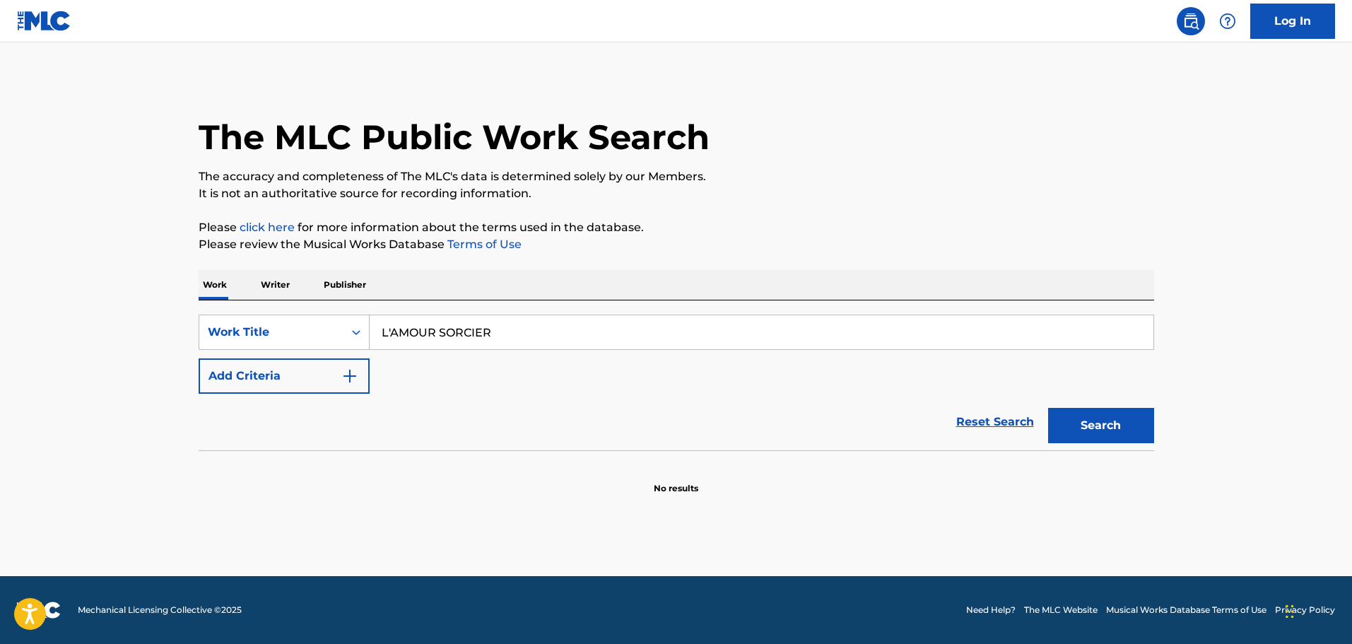
drag, startPoint x: 543, startPoint y: 338, endPoint x: 275, endPoint y: 305, distance: 269.9
click at [275, 305] on div "SearchWithCriteriaed81fab9-7420-4dbd-b5ed-48218f377ffd Work Title L'AMOUR SORCI…" at bounding box center [676, 375] width 955 height 150
click at [606, 176] on p "The accuracy and completeness of The MLC's data is determined solely by our Mem…" at bounding box center [676, 176] width 955 height 17
click at [1123, 424] on button "Search" at bounding box center [1101, 425] width 106 height 35
drag, startPoint x: 567, startPoint y: 338, endPoint x: 331, endPoint y: 290, distance: 240.9
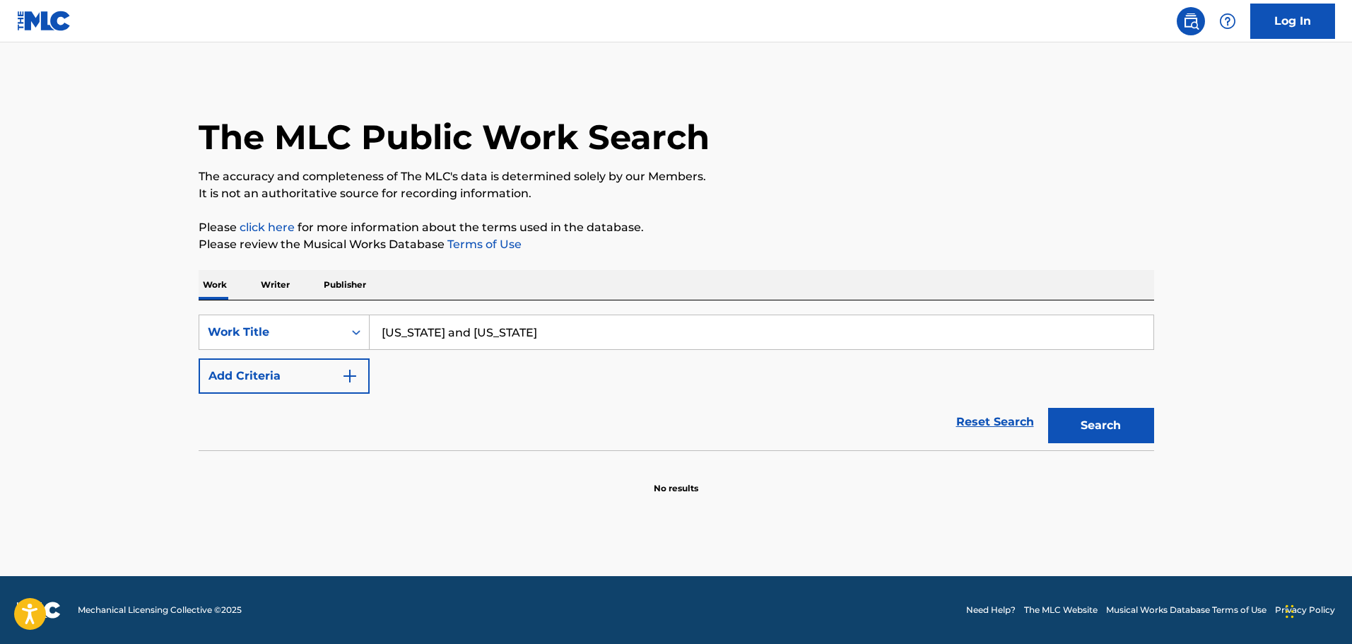
click at [331, 290] on div "Work Writer Publisher SearchWithCriteriaed81fab9-7420-4dbd-b5ed-48218f377ffd Wo…" at bounding box center [676, 382] width 955 height 225
type input "coal"
click at [339, 396] on div "Reset Search Search" at bounding box center [676, 422] width 955 height 57
click at [340, 387] on button "Add Criteria" at bounding box center [284, 375] width 171 height 35
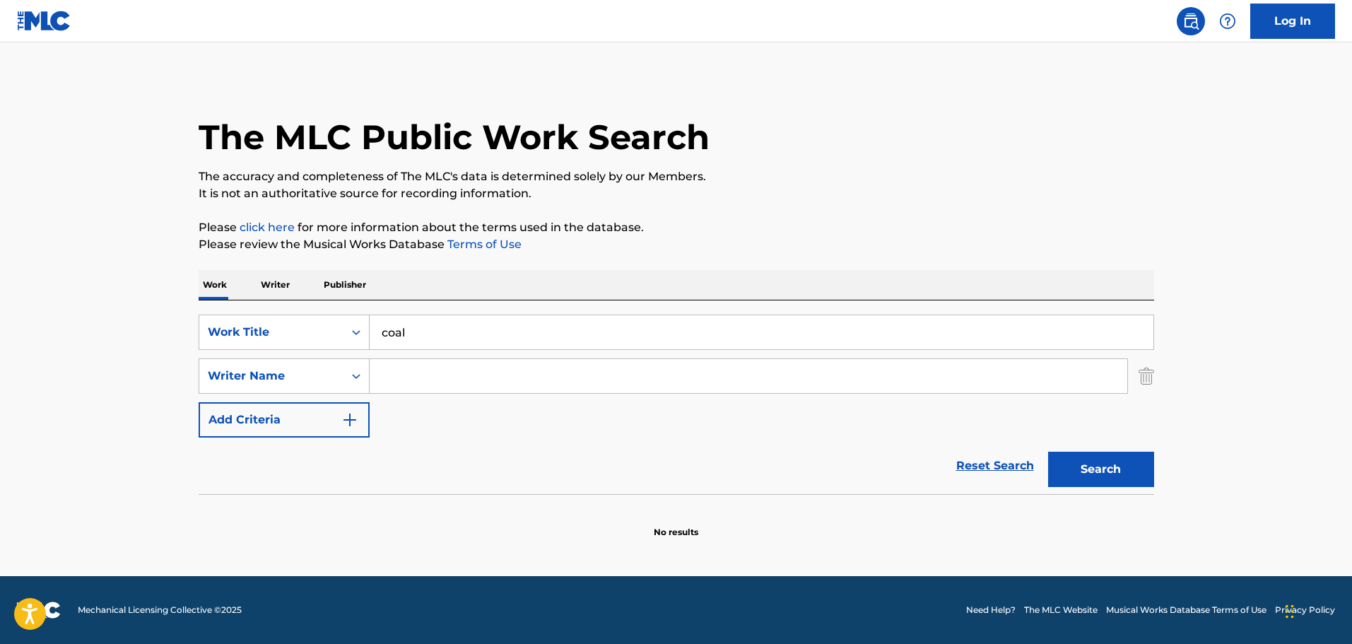
click at [416, 367] on input "Search Form" at bounding box center [749, 376] width 758 height 34
type input "[PERSON_NAME]"
click at [408, 407] on div "SearchWithCriteriaed81fab9-7420-4dbd-b5ed-48218f377ffd Work Title coal SearchWi…" at bounding box center [676, 375] width 955 height 123
click at [1108, 464] on button "Search" at bounding box center [1101, 469] width 106 height 35
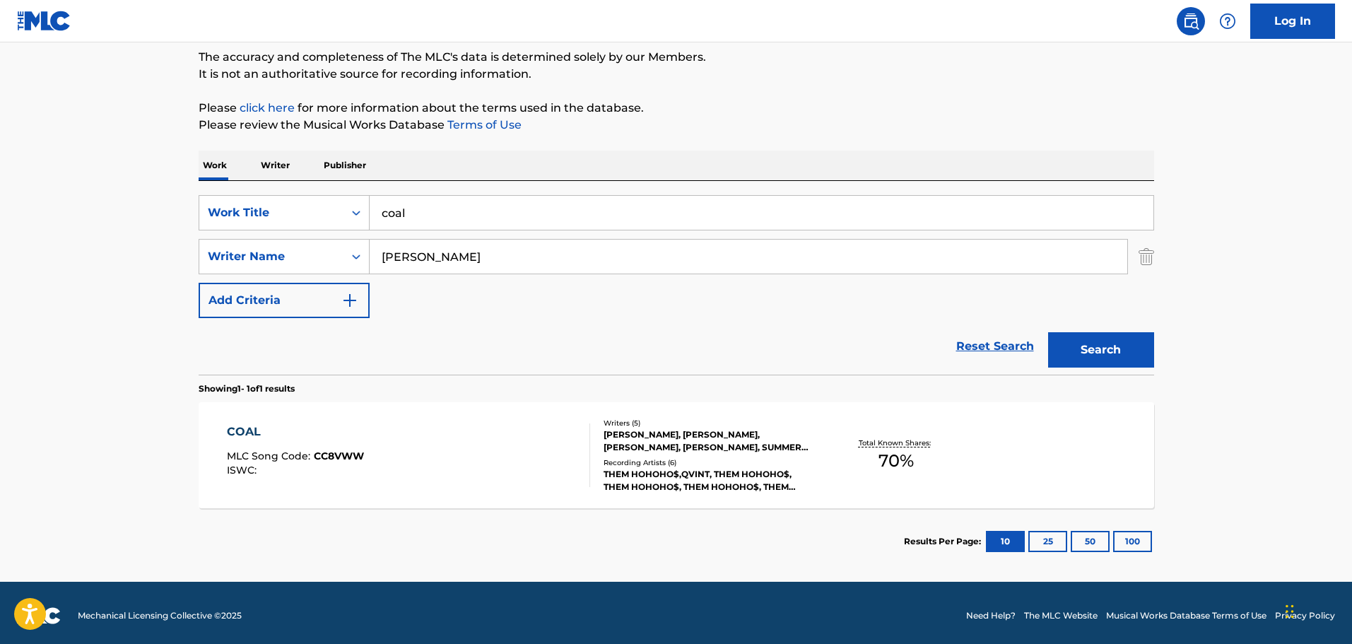
scroll to position [125, 0]
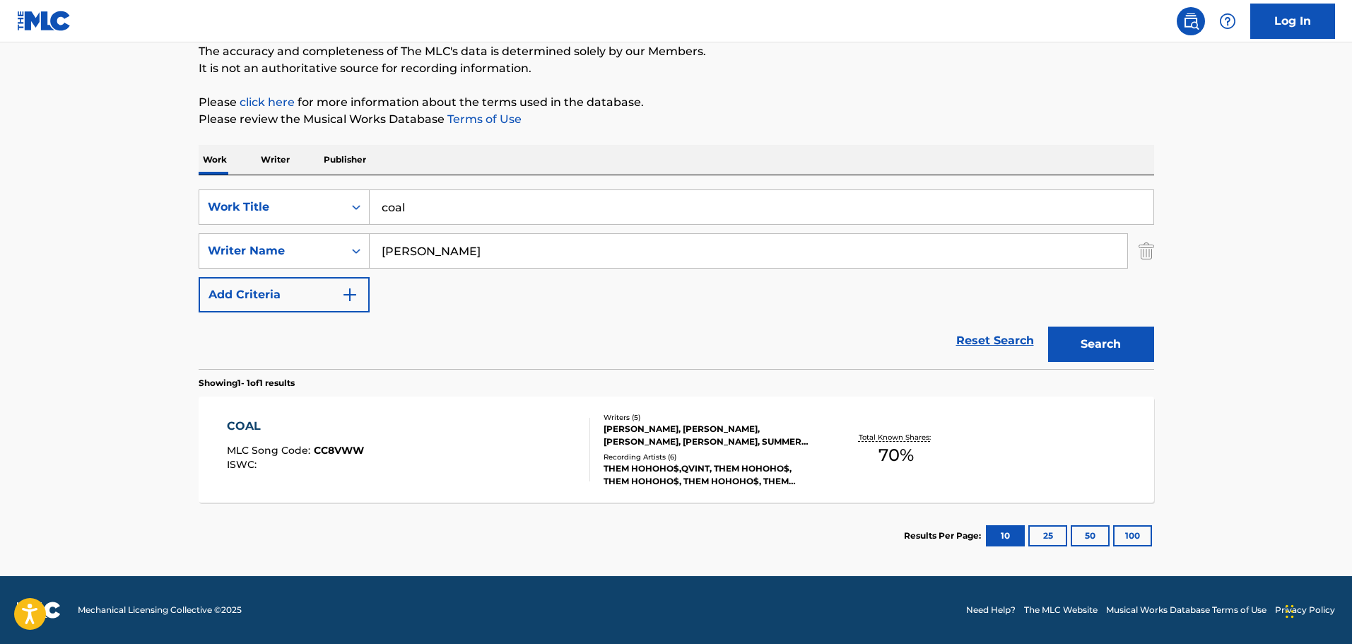
click at [449, 412] on div "COAL MLC Song Code : CC8VWW ISWC : Writers ( 5 ) [PERSON_NAME], [PERSON_NAME], …" at bounding box center [676, 449] width 955 height 106
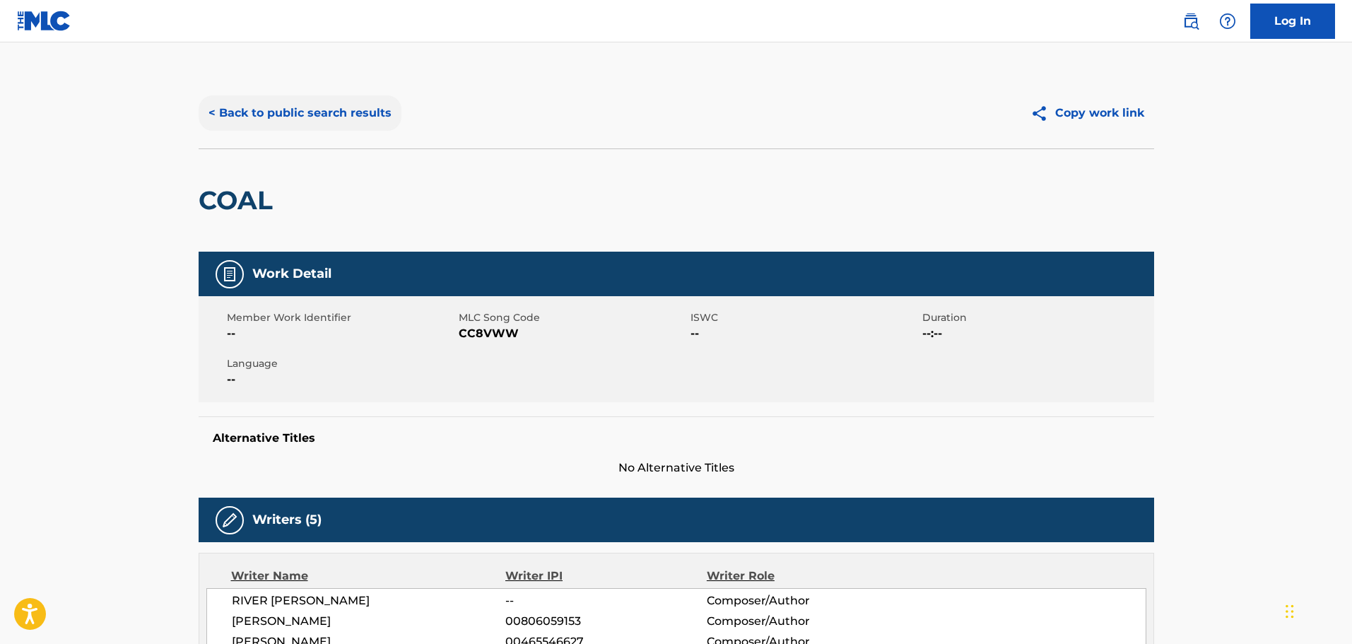
drag, startPoint x: 304, startPoint y: 131, endPoint x: 298, endPoint y: 123, distance: 10.2
click at [305, 132] on div "< Back to public search results Copy work link" at bounding box center [676, 113] width 955 height 71
click at [297, 122] on button "< Back to public search results" at bounding box center [300, 112] width 203 height 35
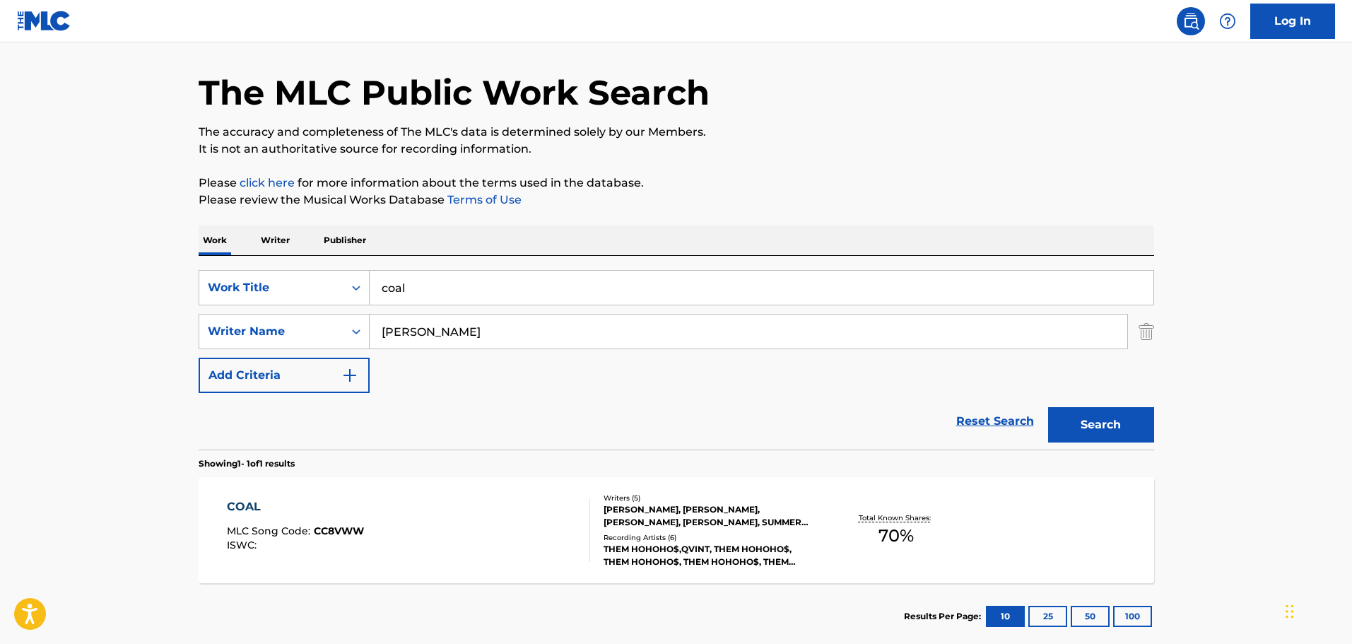
drag, startPoint x: 500, startPoint y: 286, endPoint x: 191, endPoint y: 234, distance: 312.5
click at [195, 235] on div "The MLC Public Work Search The accuracy and completeness of The MLC's data is d…" at bounding box center [676, 341] width 989 height 616
type input "the way to your heart"
type input "falsia"
click at [1048, 407] on button "Search" at bounding box center [1101, 424] width 106 height 35
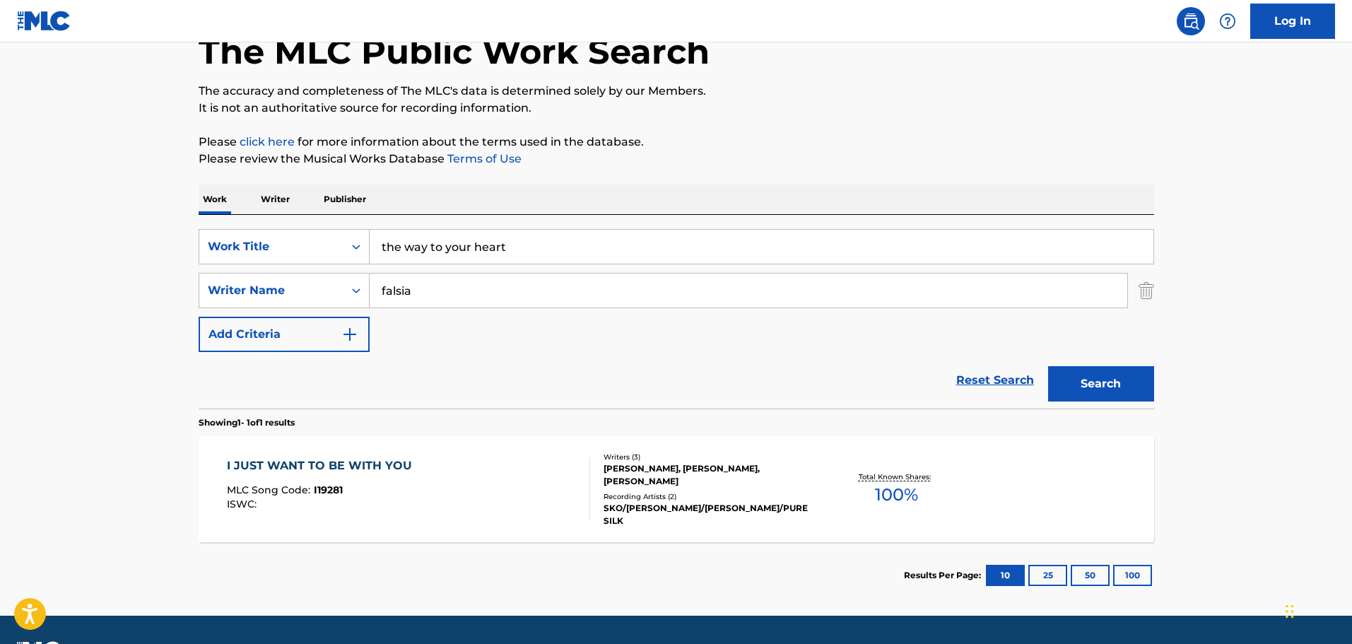
scroll to position [125, 0]
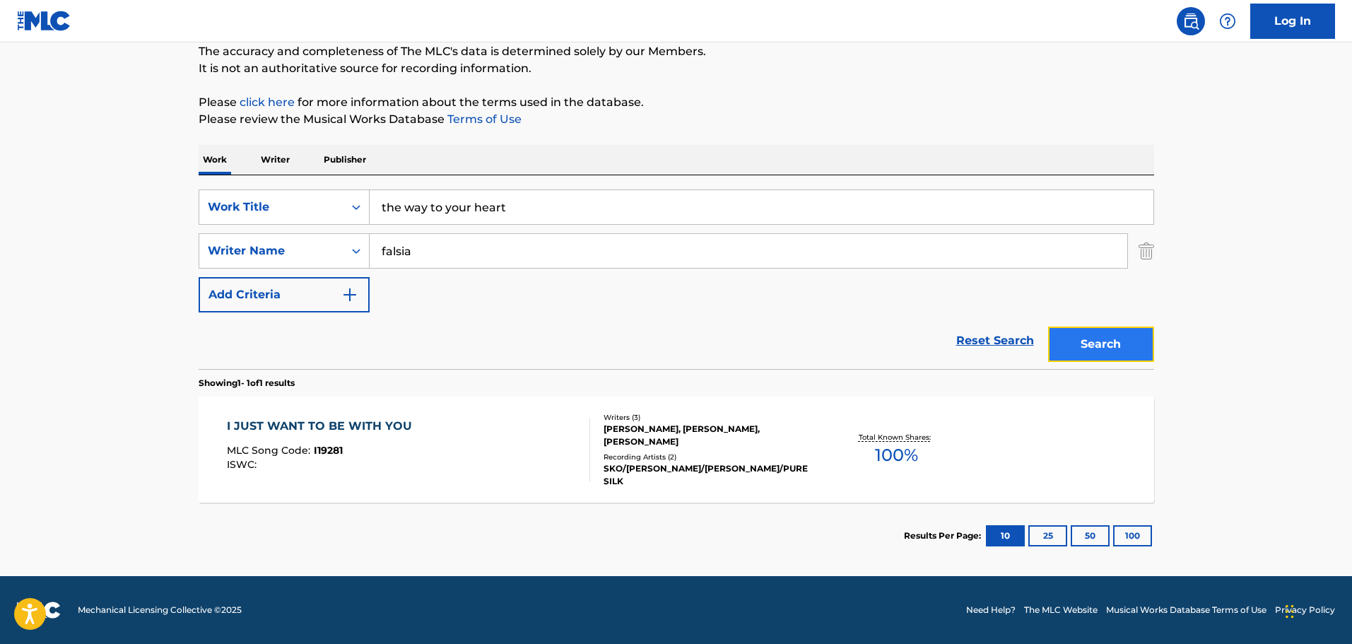
click at [1083, 344] on button "Search" at bounding box center [1101, 343] width 106 height 35
drag, startPoint x: 563, startPoint y: 218, endPoint x: 254, endPoint y: 182, distance: 311.0
click at [254, 182] on div "SearchWithCriteriaed81fab9-7420-4dbd-b5ed-48218f377ffd Work Title the way to yo…" at bounding box center [676, 272] width 955 height 194
type input "SEEN"
type input "[PERSON_NAME]"
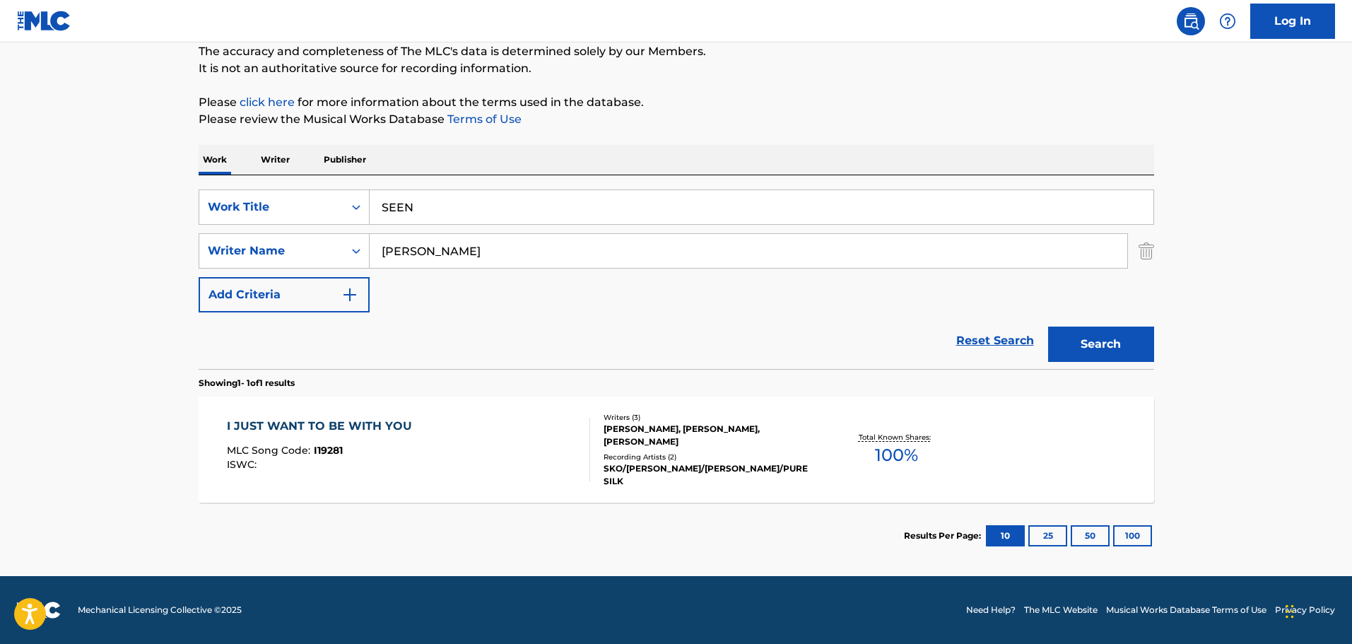
click at [1048, 326] on button "Search" at bounding box center [1101, 343] width 106 height 35
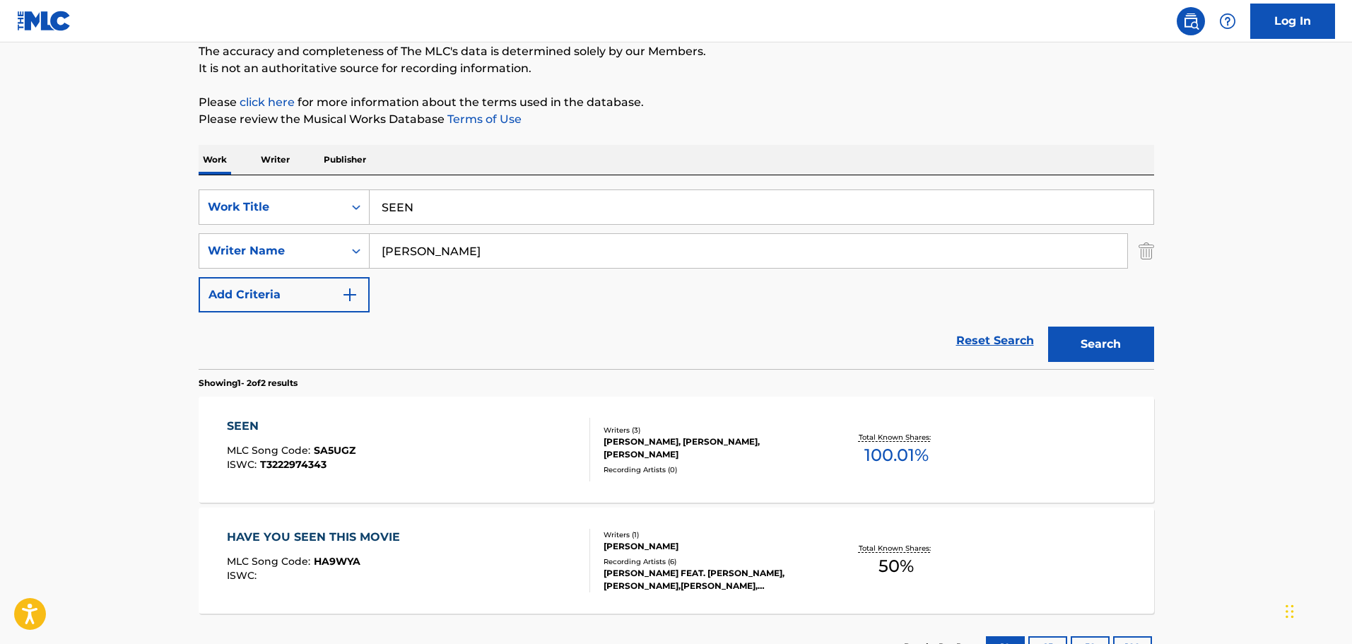
scroll to position [236, 0]
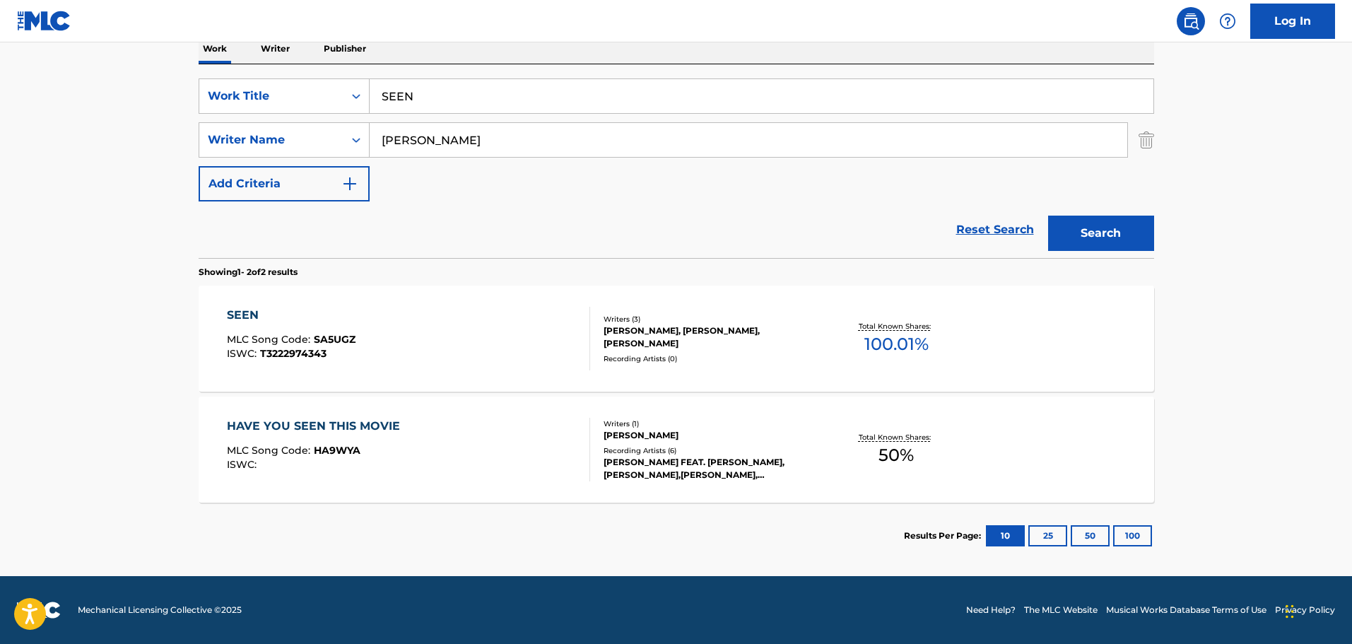
click at [482, 319] on div "SEEN MLC Song Code : SA5UGZ ISWC : T3222974343" at bounding box center [408, 339] width 363 height 64
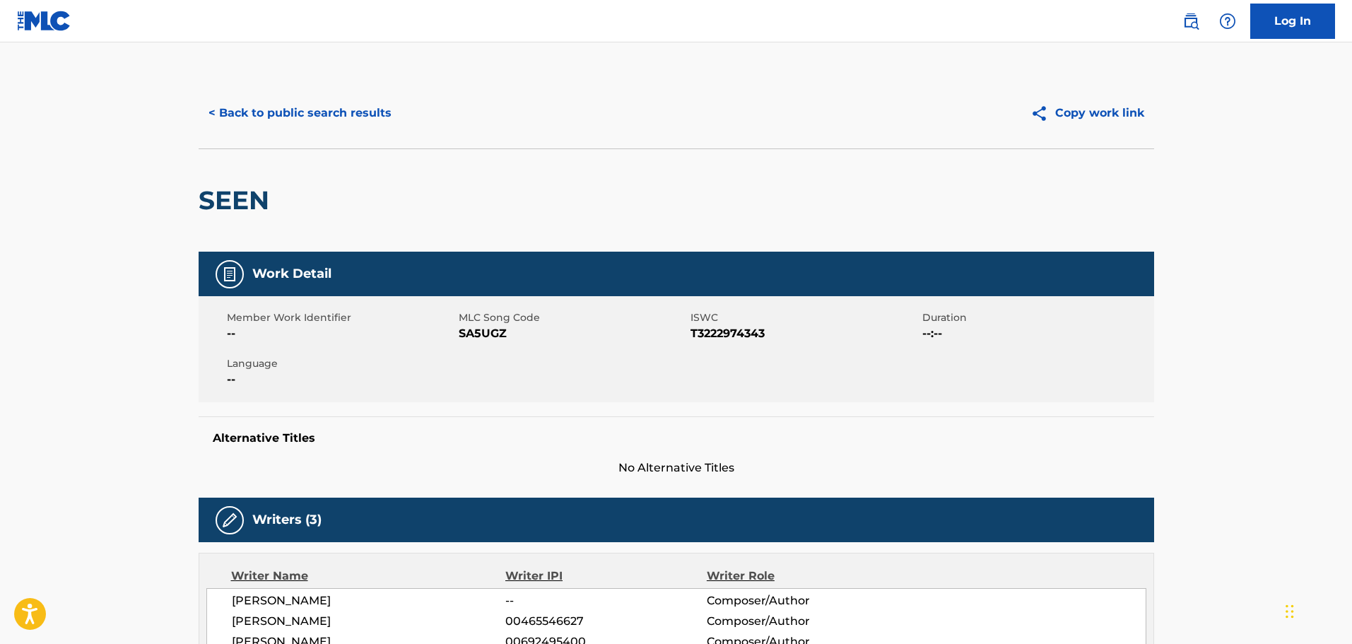
click at [300, 136] on div "< Back to public search results Copy work link" at bounding box center [676, 113] width 955 height 71
click at [288, 114] on button "< Back to public search results" at bounding box center [300, 112] width 203 height 35
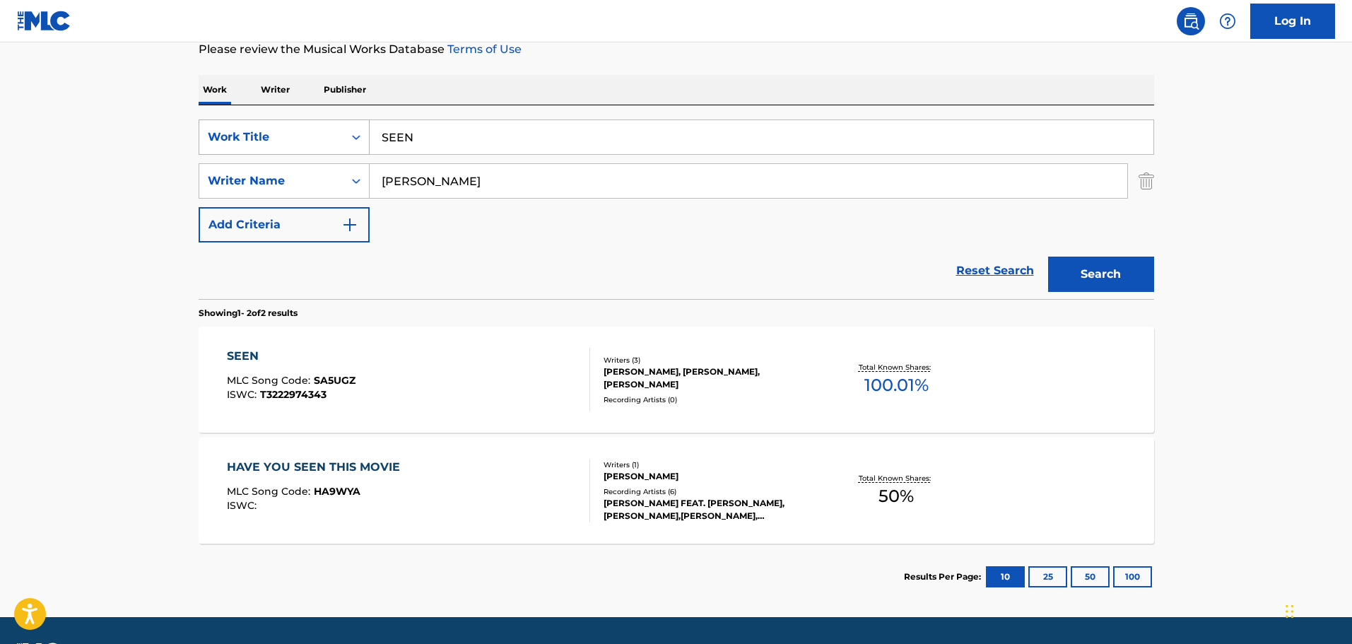
scroll to position [236, 0]
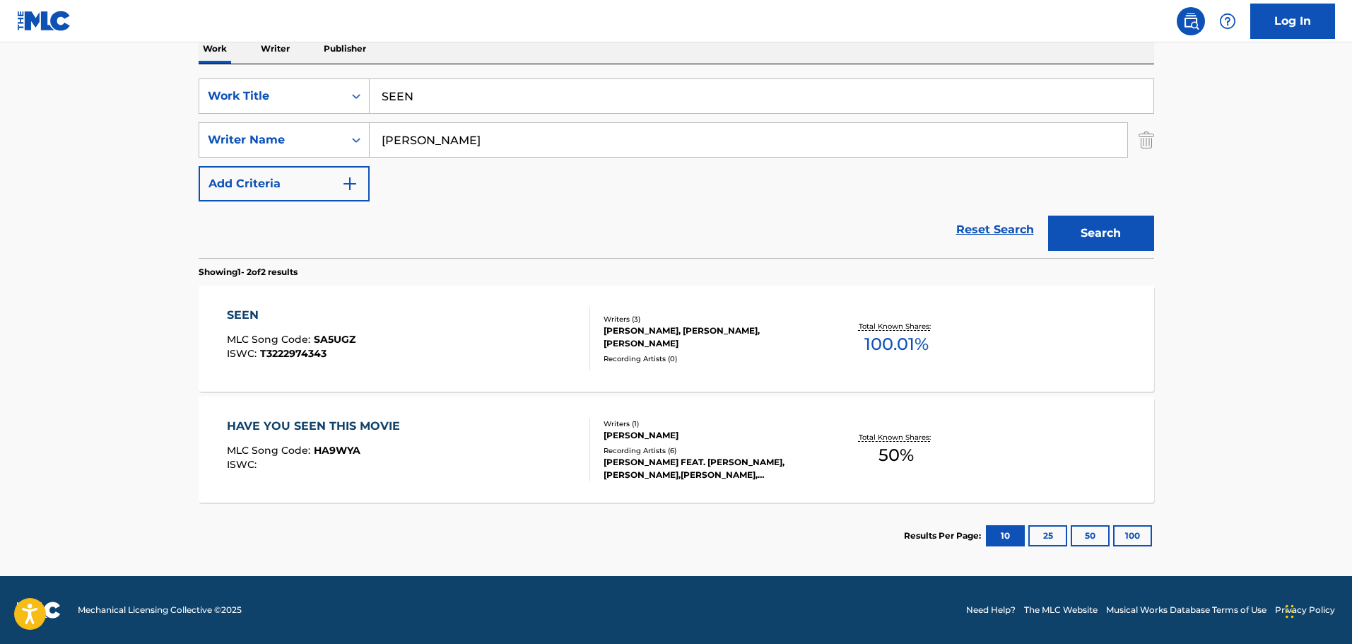
click at [534, 343] on div "SEEN MLC Song Code : SA5UGZ ISWC : T3222974343" at bounding box center [408, 339] width 363 height 64
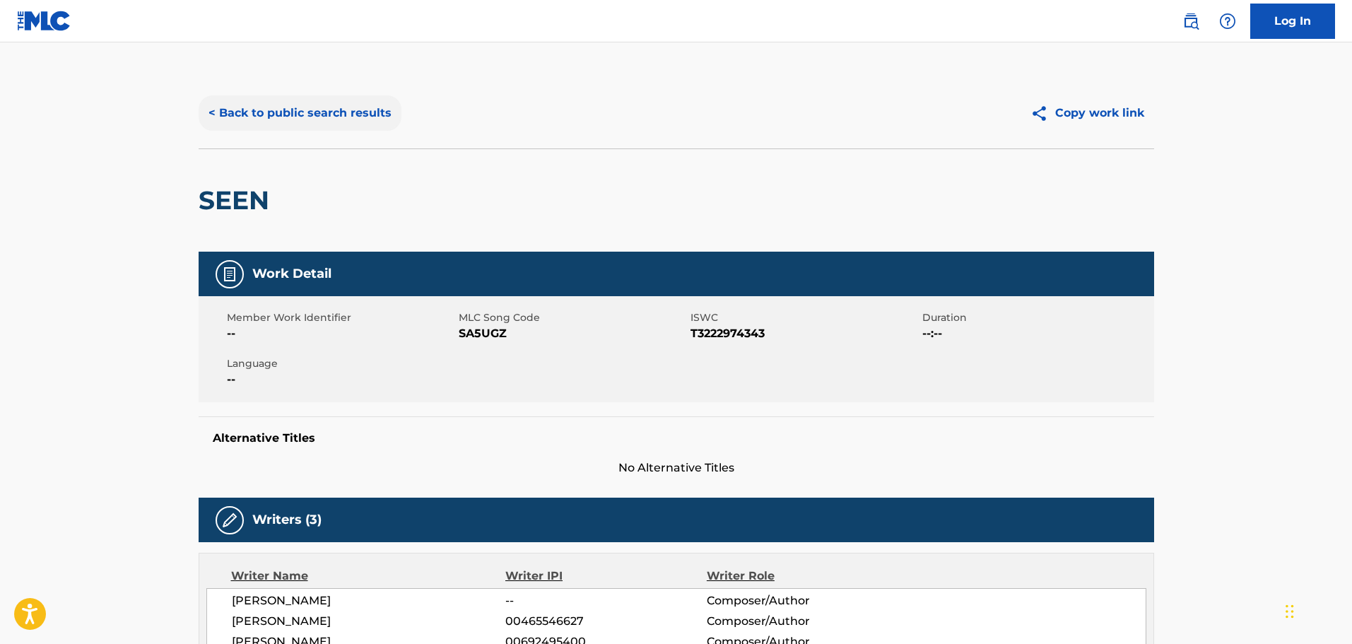
click at [301, 100] on button "< Back to public search results" at bounding box center [300, 112] width 203 height 35
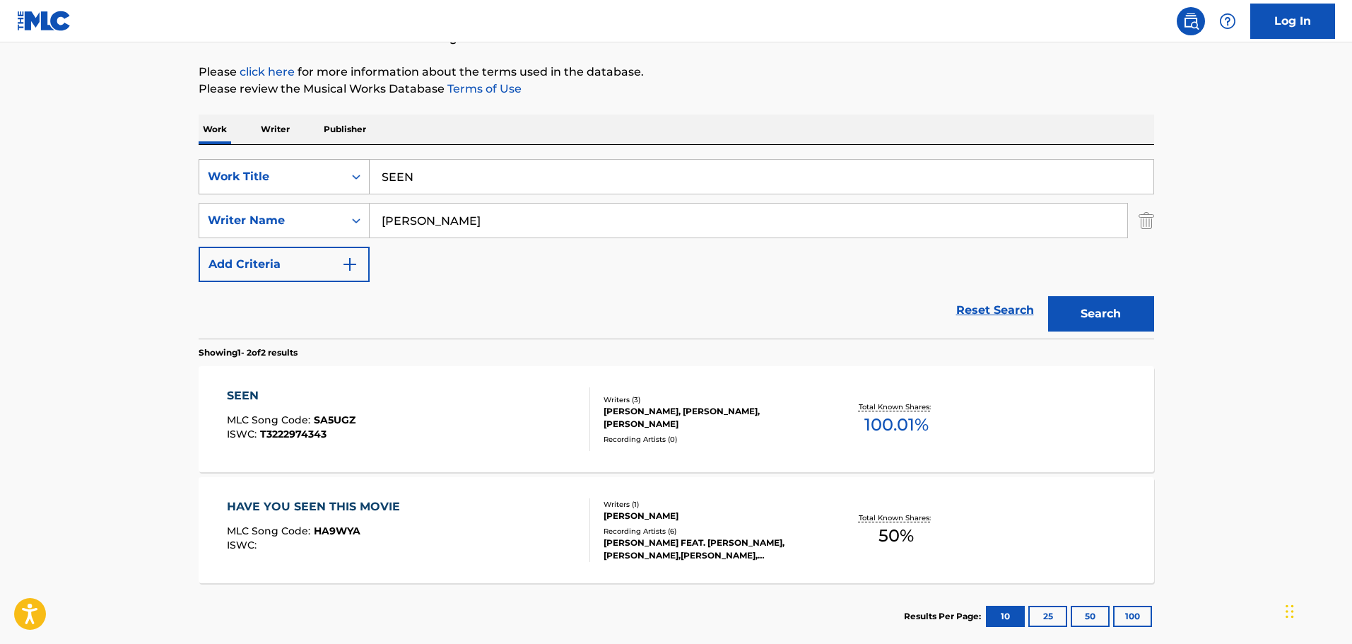
drag, startPoint x: 484, startPoint y: 184, endPoint x: 254, endPoint y: 185, distance: 229.7
click at [254, 185] on div "SearchWithCriteriaed81fab9-7420-4dbd-b5ed-48218f377ffd Work Title SEEN" at bounding box center [676, 176] width 955 height 35
type input "lord's my [PERSON_NAME] the"
type input "irvine"
click at [1048, 296] on button "Search" at bounding box center [1101, 313] width 106 height 35
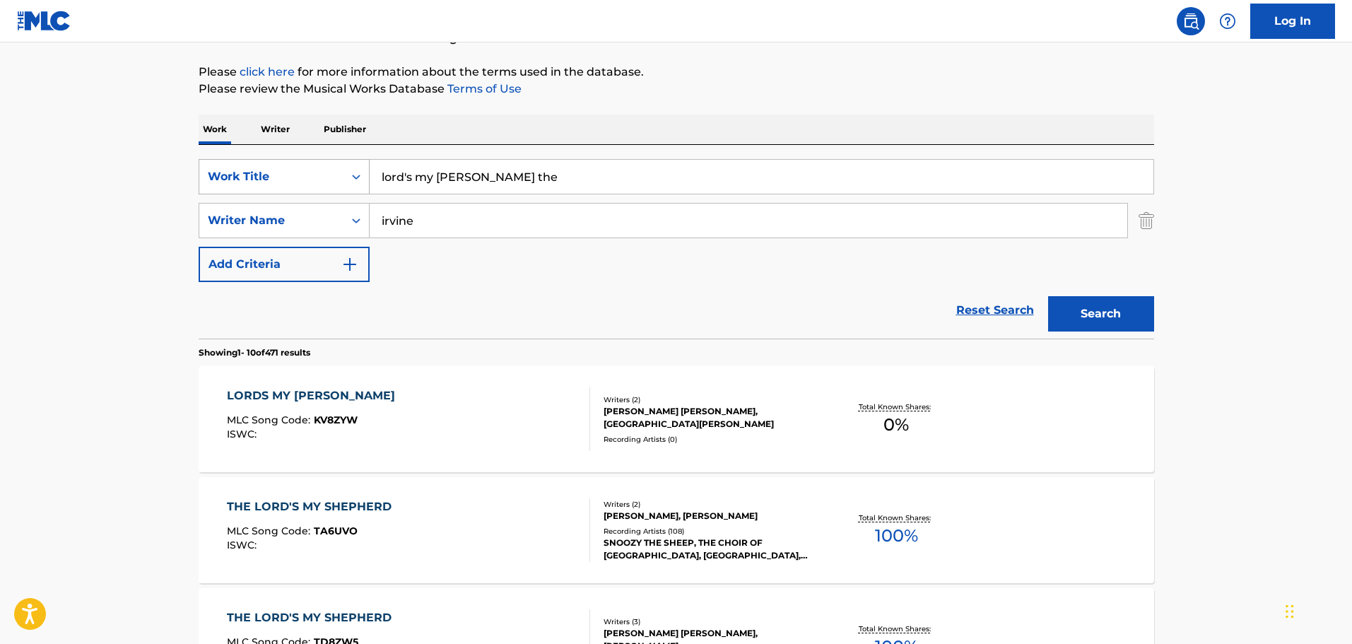
scroll to position [226, 0]
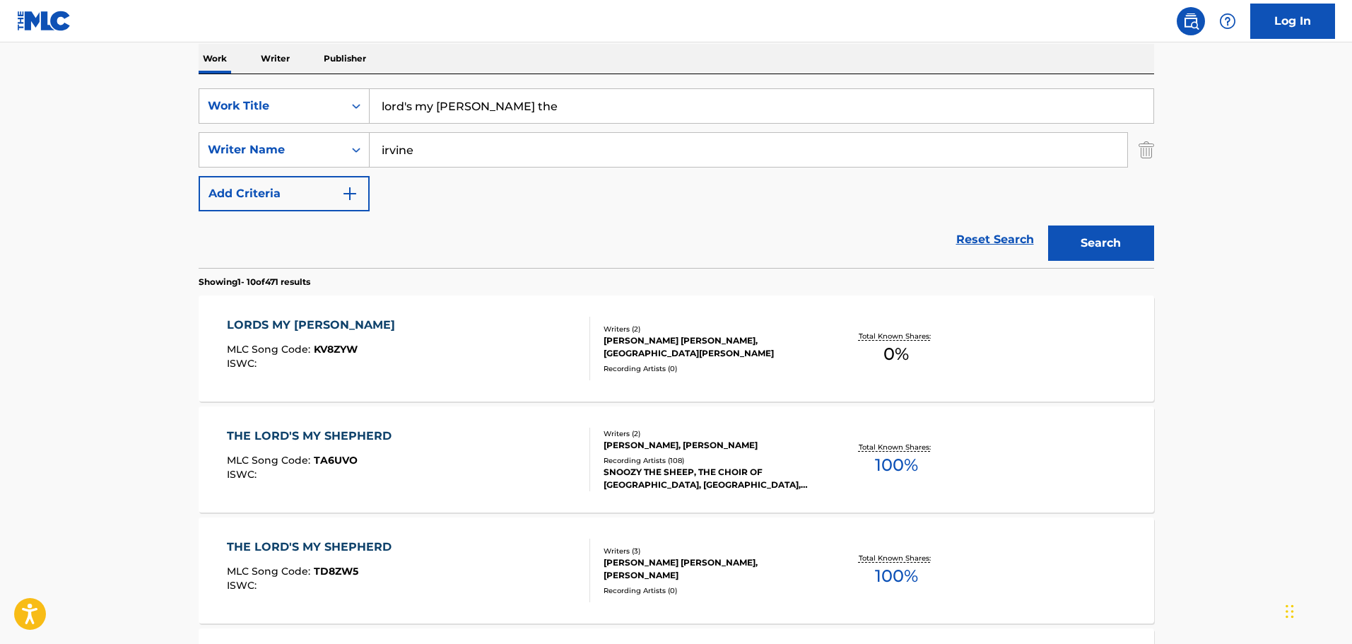
click at [491, 361] on div "LORDS MY [PERSON_NAME] MLC Song Code : KV8ZYW ISWC :" at bounding box center [408, 349] width 363 height 64
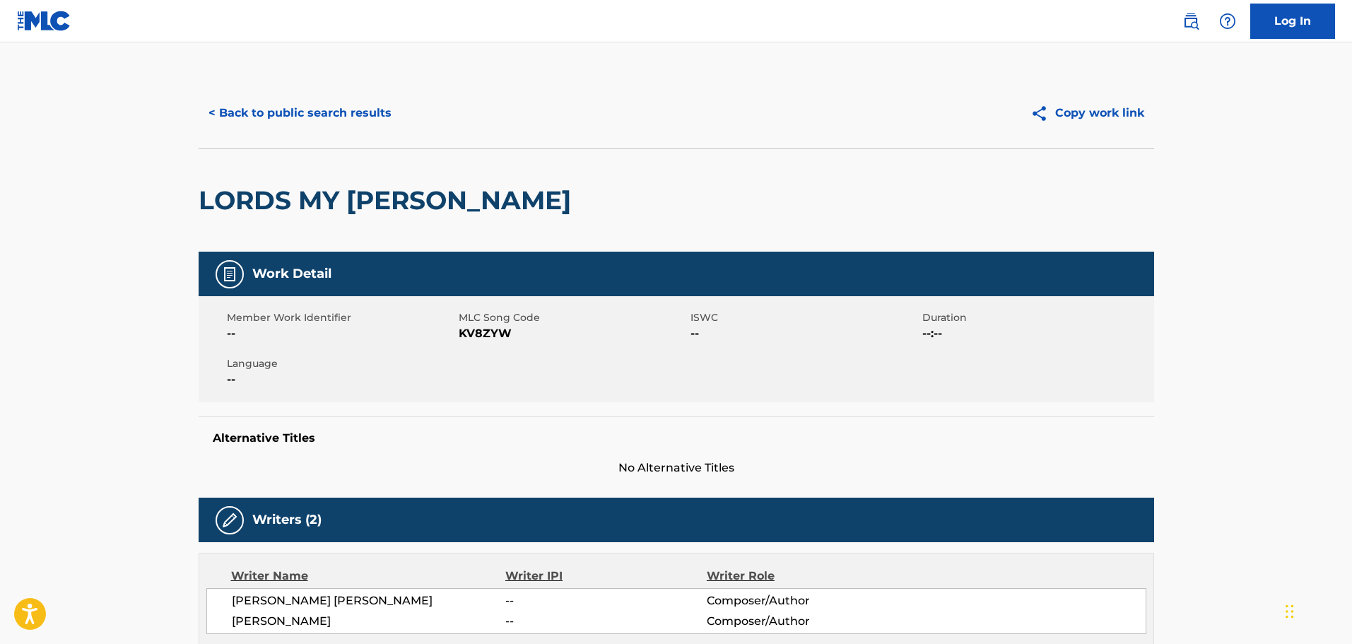
scroll to position [316, 0]
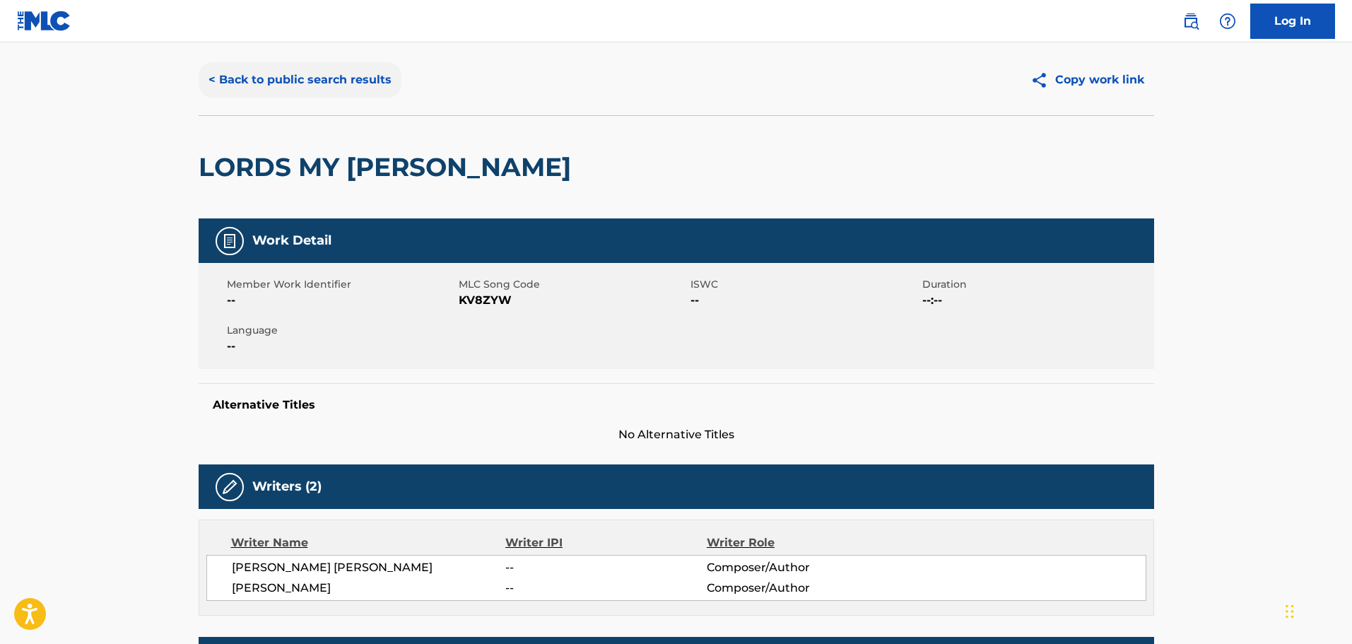
click at [288, 86] on button "< Back to public search results" at bounding box center [300, 79] width 203 height 35
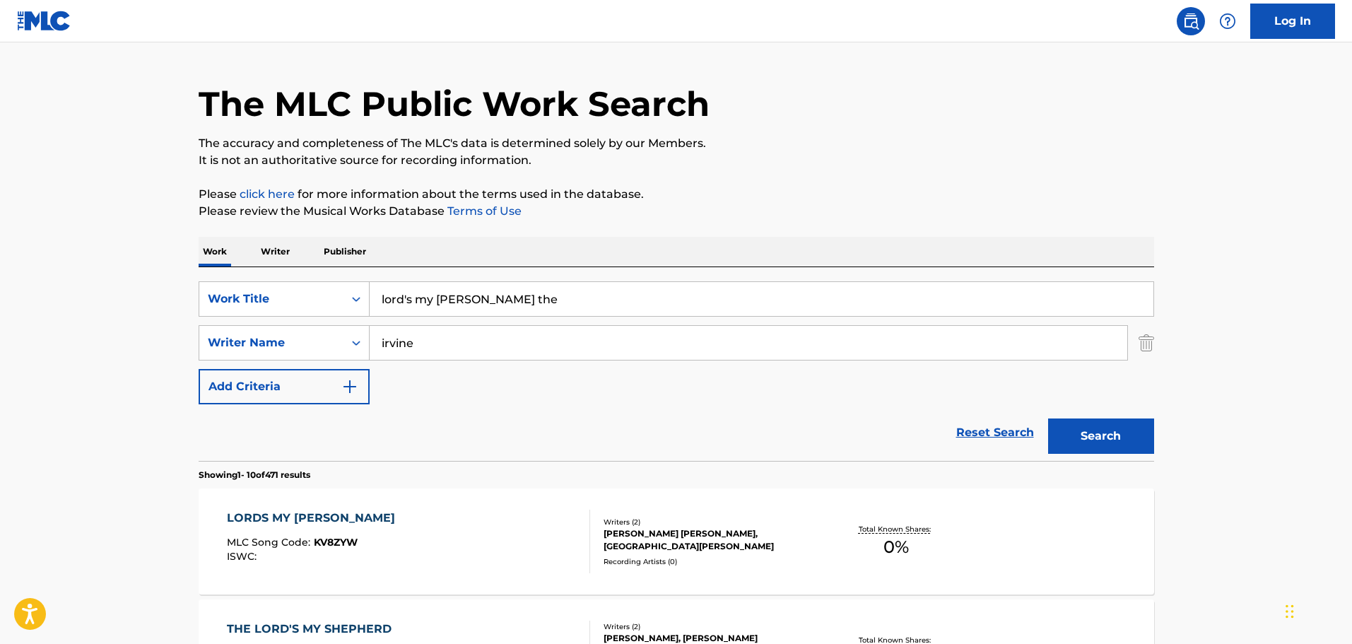
scroll to position [226, 0]
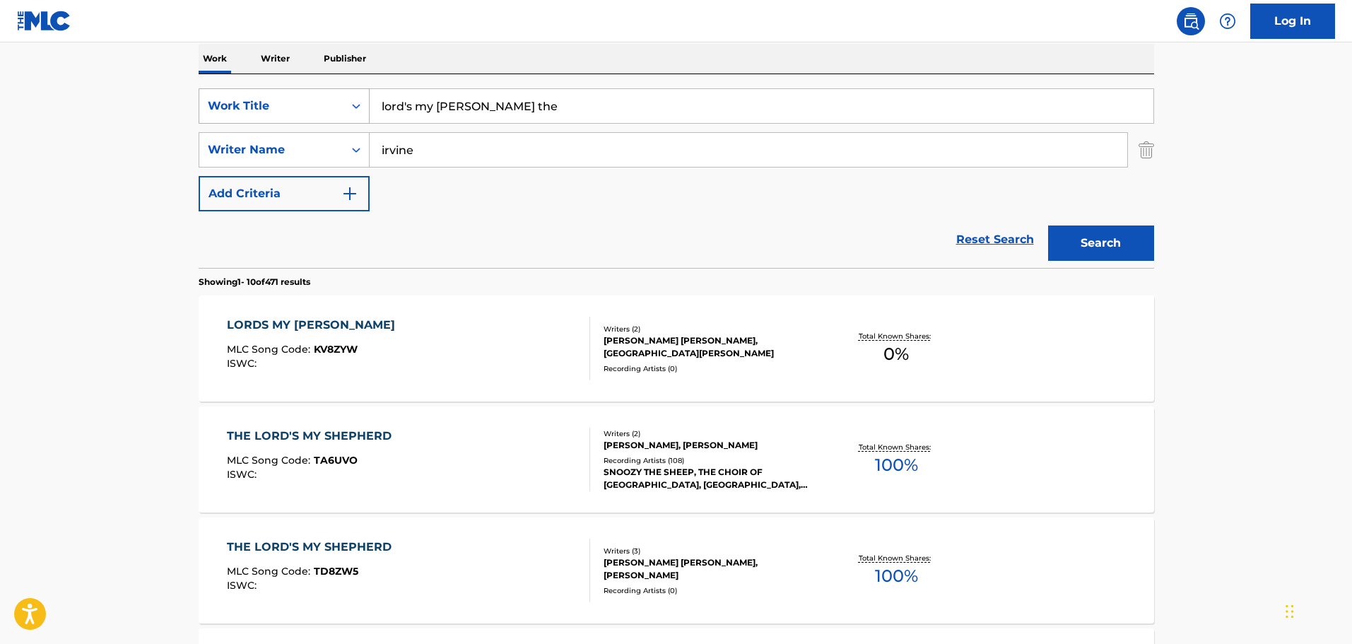
drag, startPoint x: 529, startPoint y: 112, endPoint x: 278, endPoint y: 114, distance: 250.9
click at [278, 114] on div "SearchWithCriteriaed81fab9-7420-4dbd-b5ed-48218f377ffd Work Title lord's my [PE…" at bounding box center [676, 105] width 955 height 35
type input "flexx god"
type input "[PERSON_NAME]"
click at [1048, 225] on button "Search" at bounding box center [1101, 242] width 106 height 35
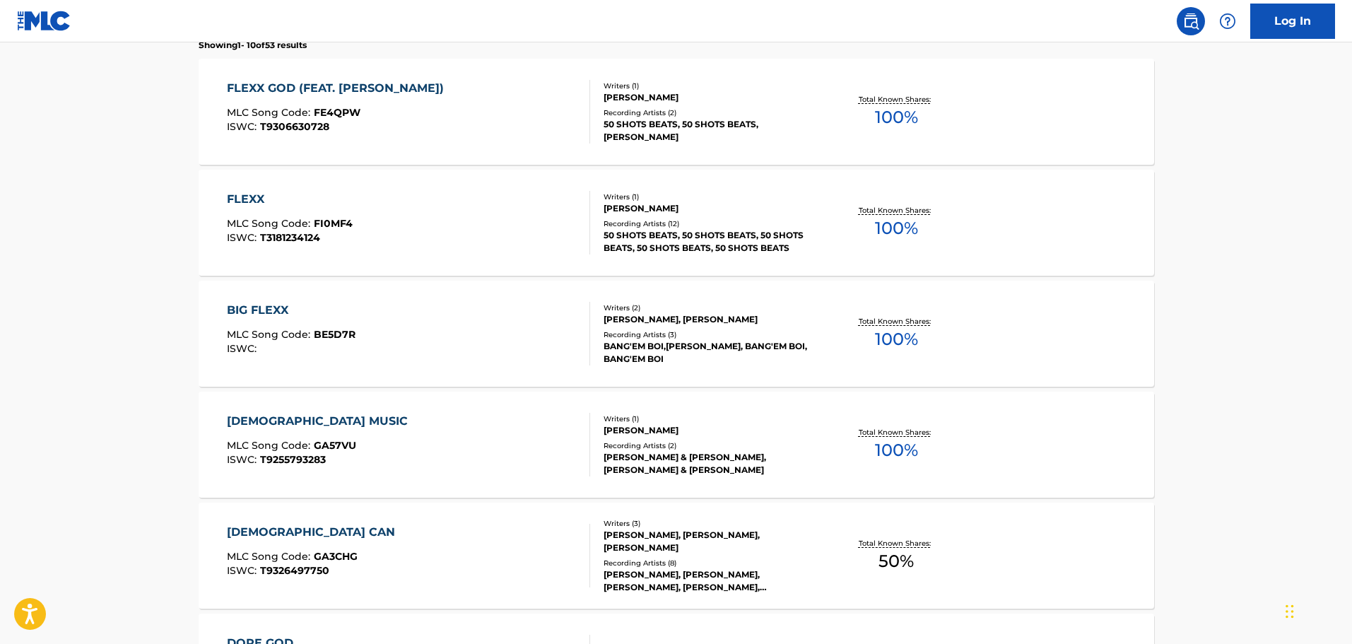
scroll to position [438, 0]
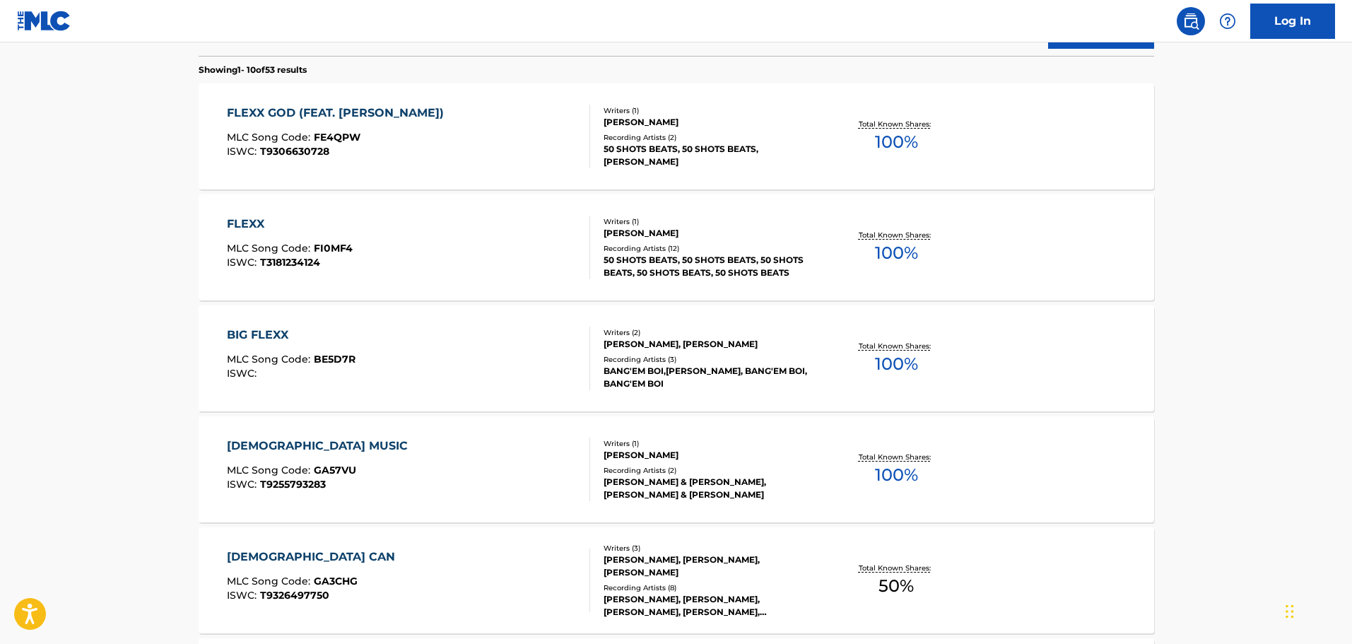
click at [468, 134] on div "FLEXX GOD (FEAT. [PERSON_NAME]) MLC Song Code : FE4QPW ISWC : T9306630728" at bounding box center [408, 137] width 363 height 64
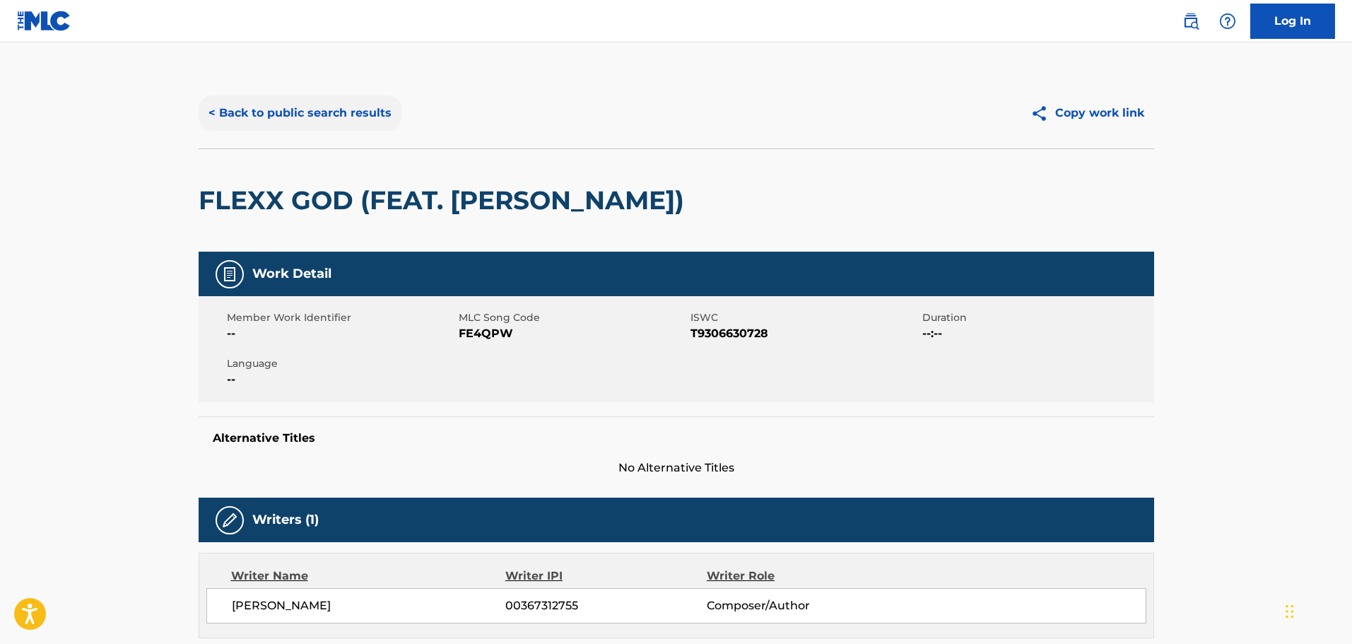
click at [373, 107] on button "< Back to public search results" at bounding box center [300, 112] width 203 height 35
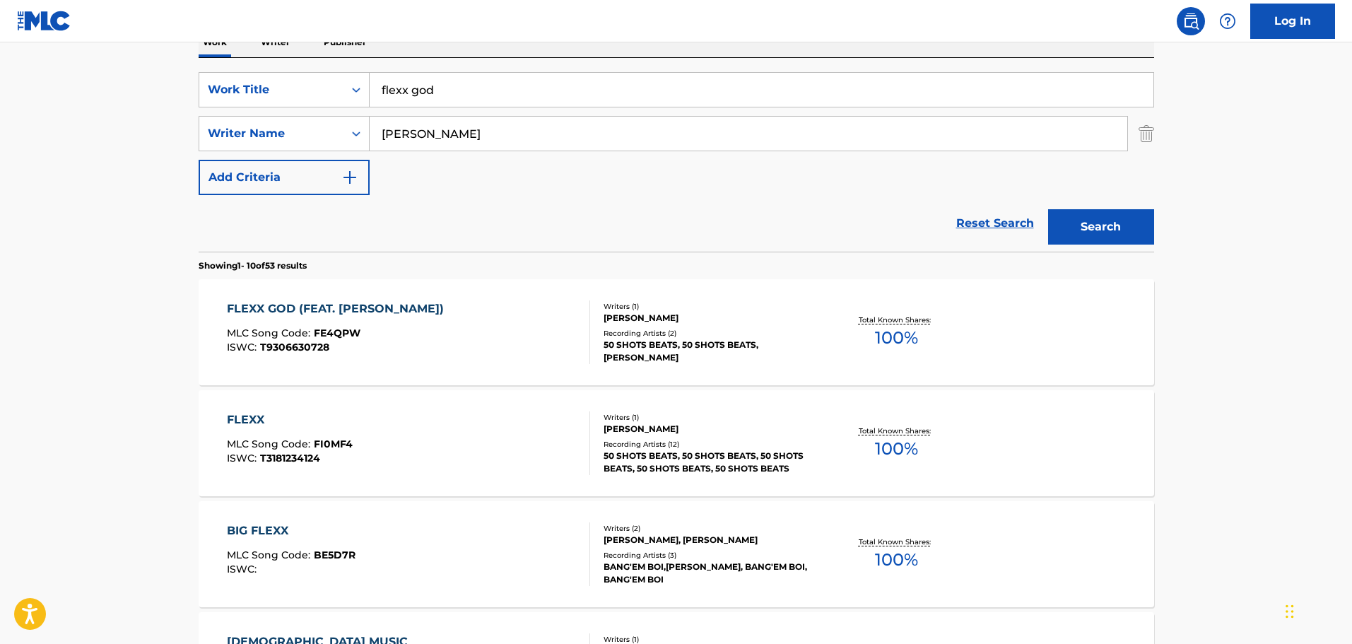
scroll to position [236, 0]
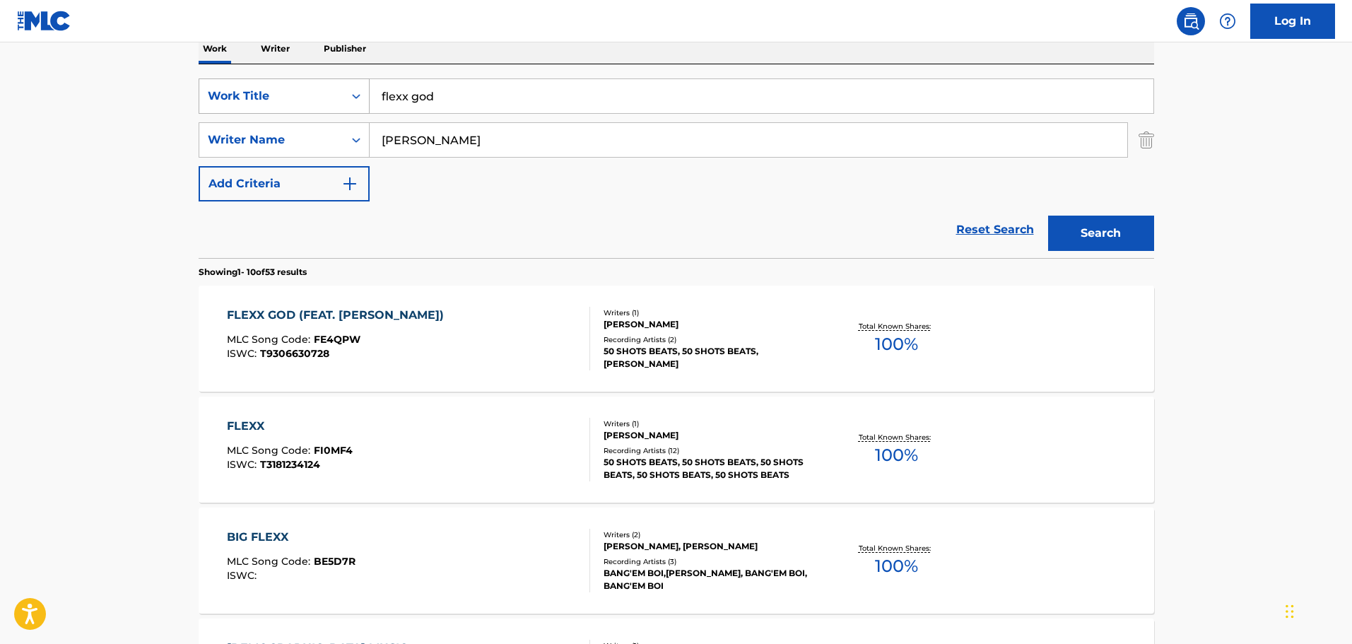
drag, startPoint x: 414, startPoint y: 102, endPoint x: 338, endPoint y: 100, distance: 75.7
click at [338, 100] on div "SearchWithCriteriaed81fab9-7420-4dbd-b5ed-48218f377ffd Work Title flexx god" at bounding box center [676, 95] width 955 height 35
type input "brain wave"
paste input "Carlier"
type input "Carlier"
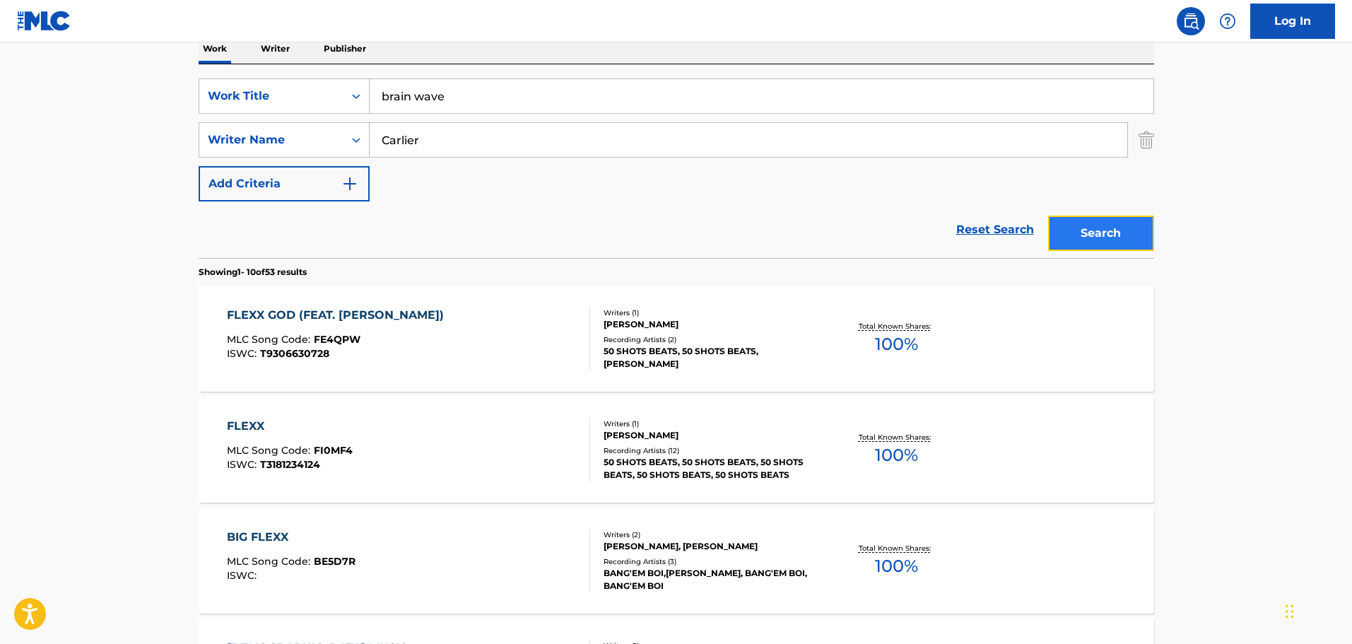
click at [1083, 242] on button "Search" at bounding box center [1101, 233] width 106 height 35
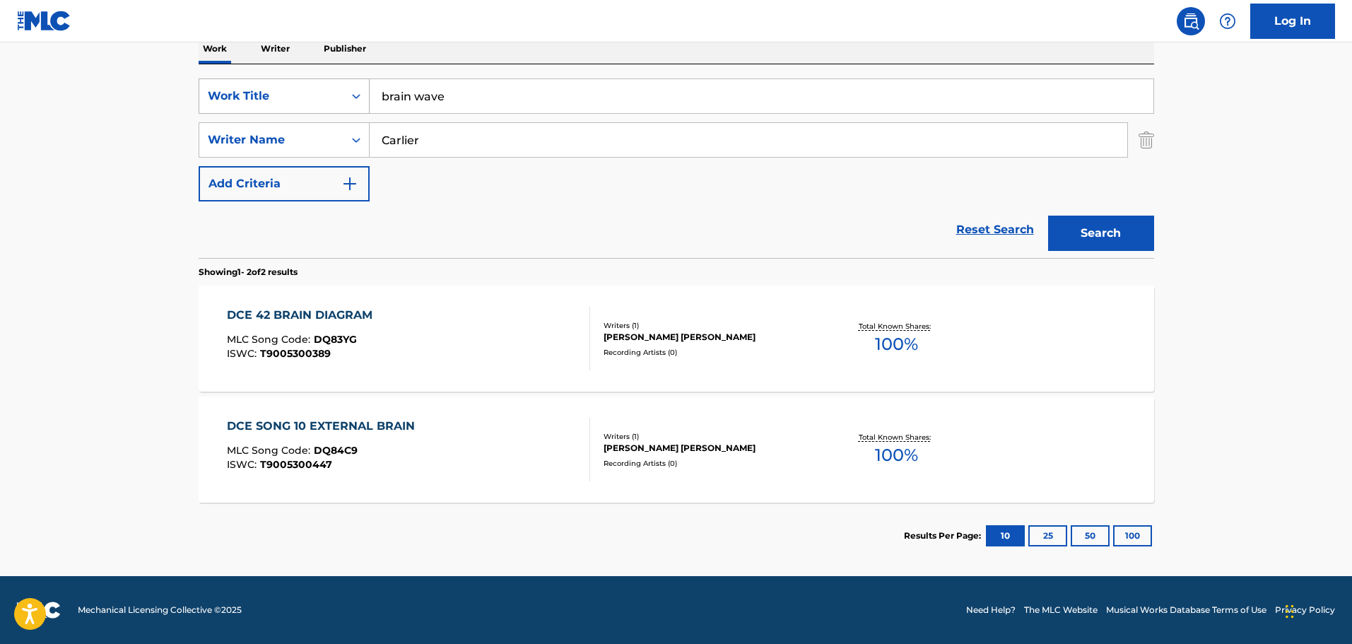
drag, startPoint x: 522, startPoint y: 100, endPoint x: 268, endPoint y: 98, distance: 254.4
click at [268, 98] on div "SearchWithCriteriaed81fab9-7420-4dbd-b5ed-48218f377ffd Work Title brain wave" at bounding box center [676, 95] width 955 height 35
click at [1048, 216] on button "Search" at bounding box center [1101, 233] width 106 height 35
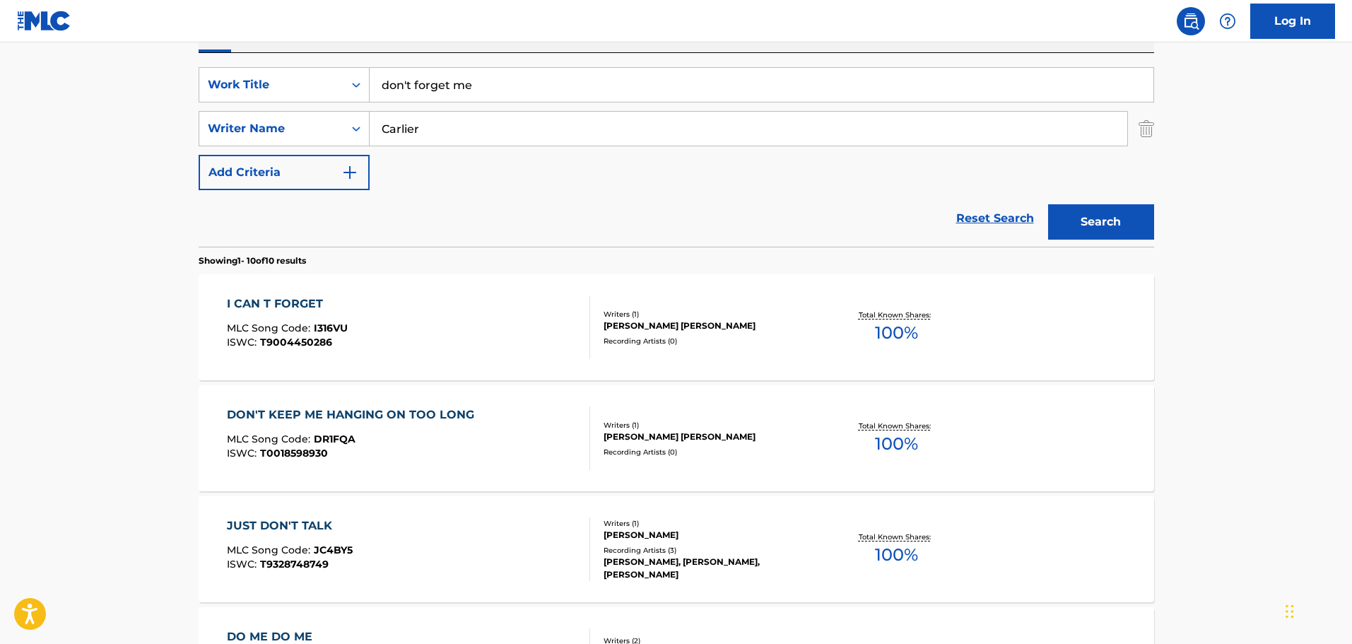
scroll to position [165, 0]
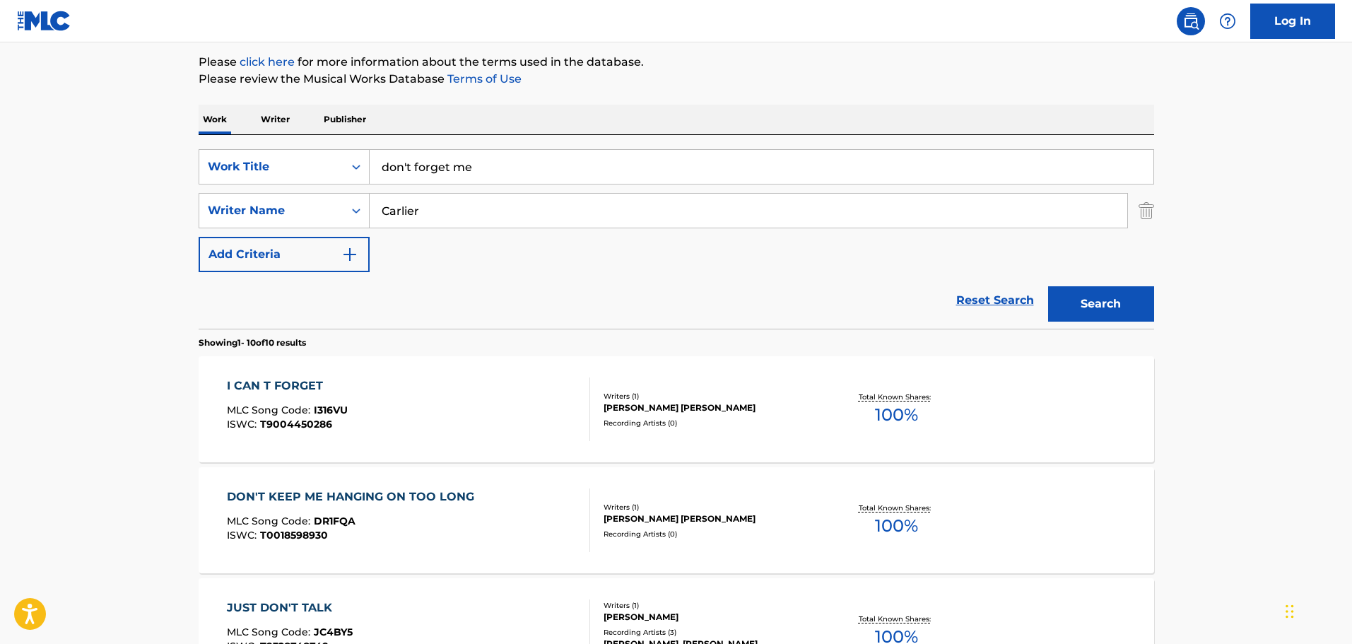
drag, startPoint x: 515, startPoint y: 155, endPoint x: 113, endPoint y: 156, distance: 402.1
click at [1048, 286] on button "Search" at bounding box center [1101, 303] width 106 height 35
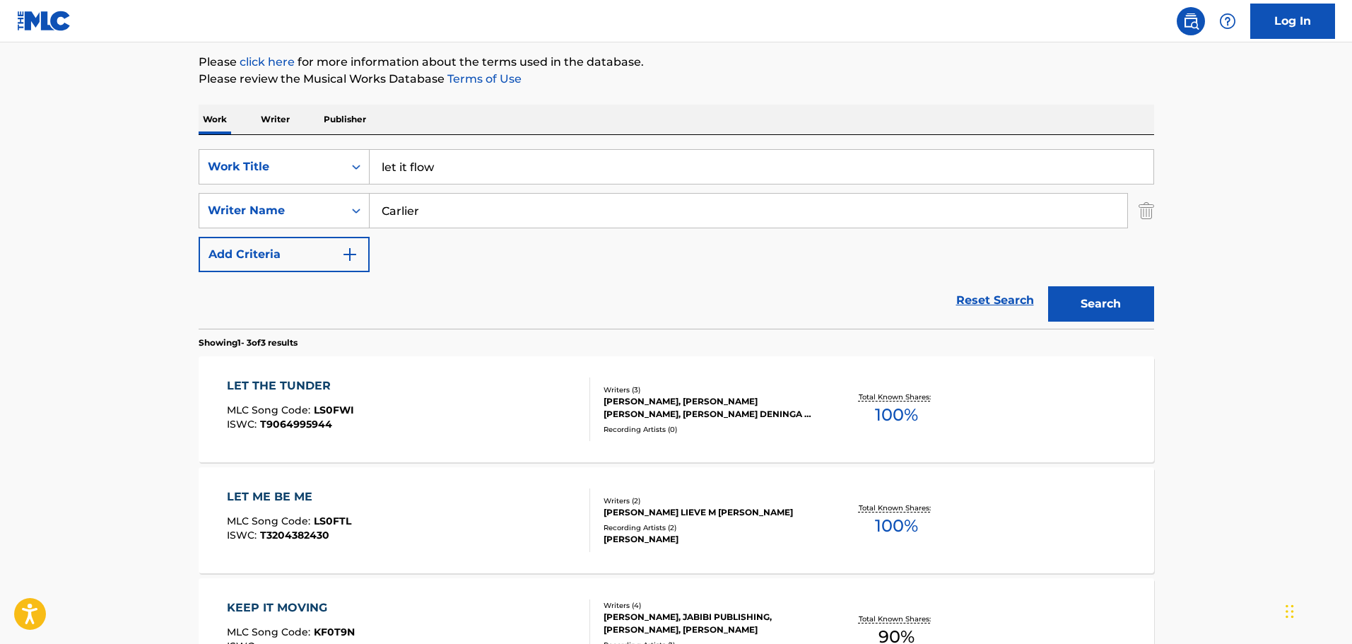
scroll to position [236, 0]
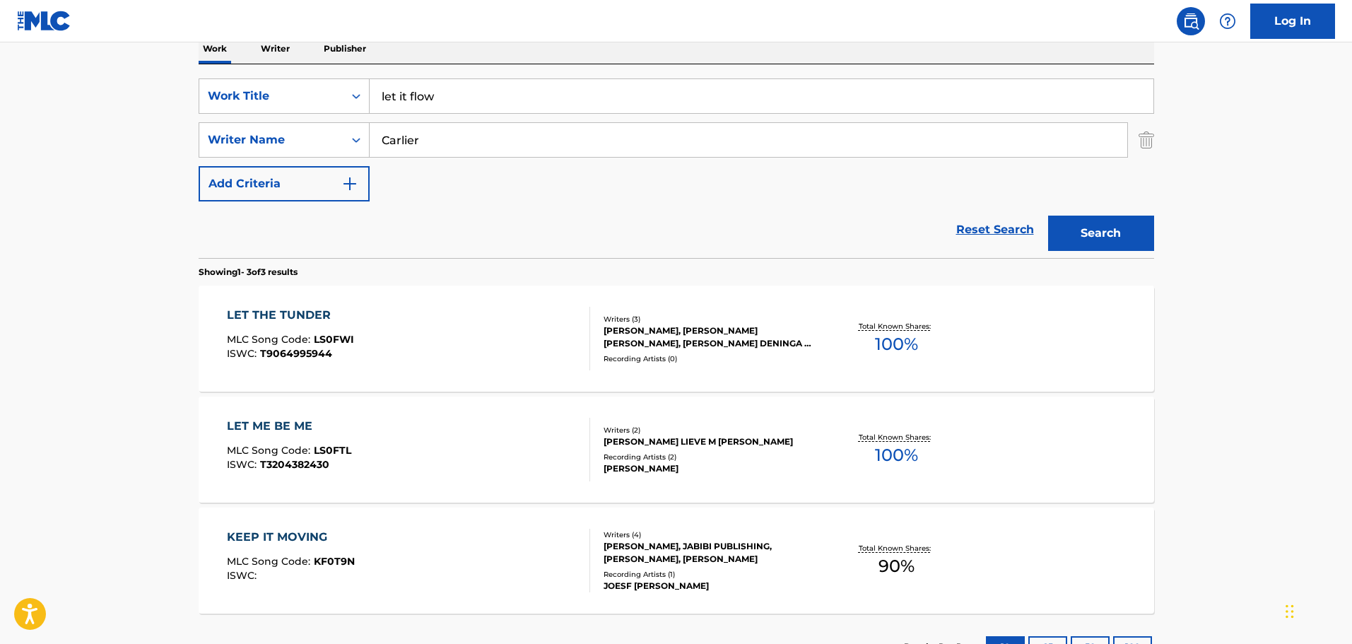
drag, startPoint x: 531, startPoint y: 88, endPoint x: 279, endPoint y: 74, distance: 252.0
click at [279, 74] on div "SearchWithCriteriaed81fab9-7420-4dbd-b5ed-48218f377ffd Work Title let it flow S…" at bounding box center [676, 161] width 955 height 194
click at [1048, 216] on button "Search" at bounding box center [1101, 233] width 106 height 35
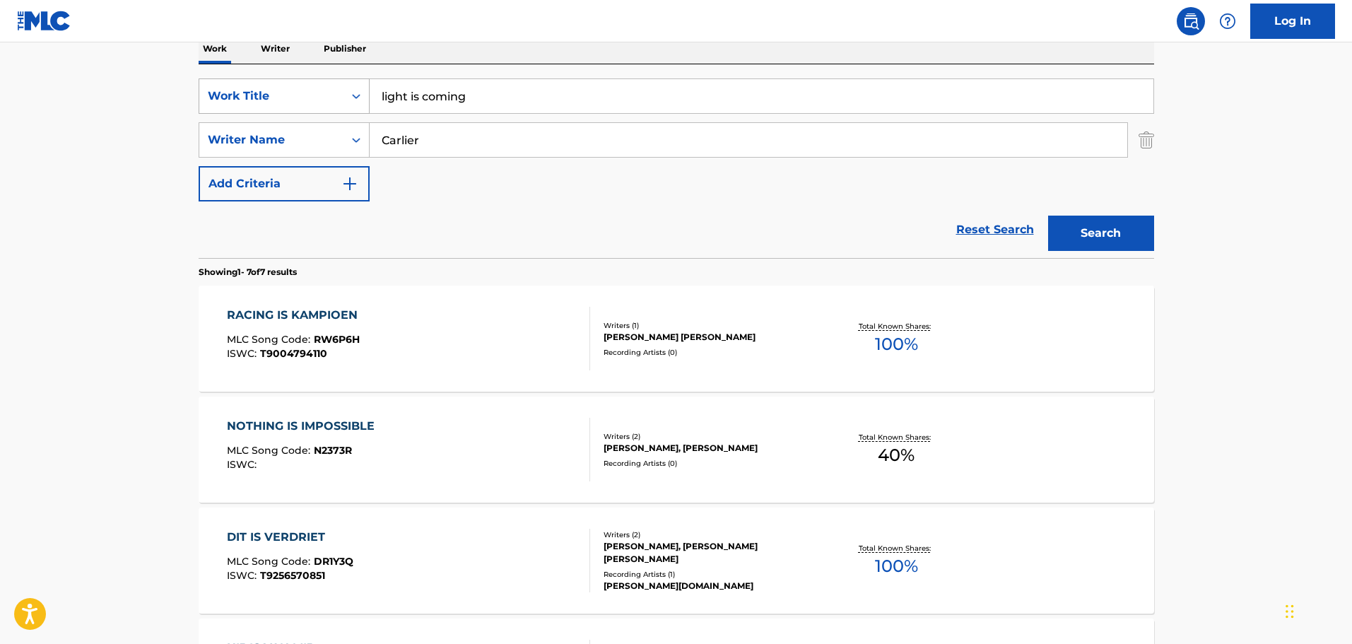
drag, startPoint x: 505, startPoint y: 85, endPoint x: 330, endPoint y: 94, distance: 175.5
click at [330, 94] on div "SearchWithCriteriaed81fab9-7420-4dbd-b5ed-48218f377ffd Work Title light is comi…" at bounding box center [676, 95] width 955 height 35
click at [1048, 216] on button "Search" at bounding box center [1101, 233] width 106 height 35
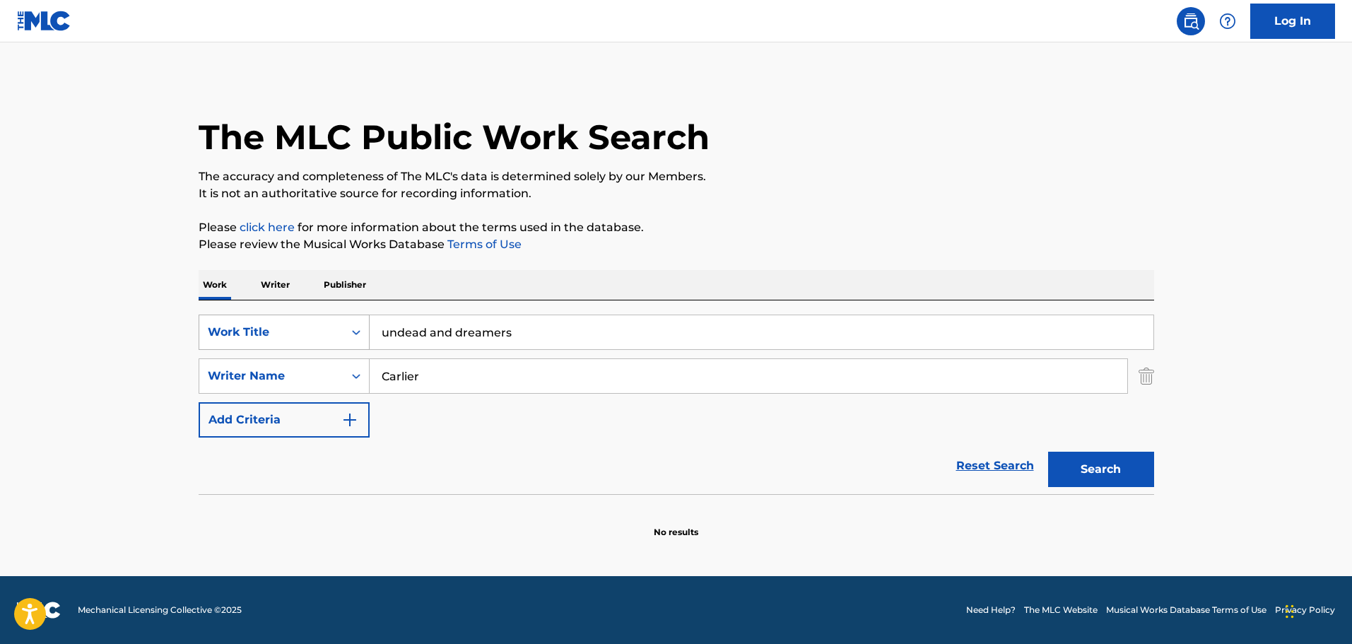
scroll to position [0, 0]
drag, startPoint x: 546, startPoint y: 323, endPoint x: 247, endPoint y: 300, distance: 299.8
click at [247, 300] on div "Work Writer Publisher SearchWithCriteriaed81fab9-7420-4dbd-b5ed-48218f377ffd Wo…" at bounding box center [676, 404] width 955 height 269
type input "SAVIOR"
click at [1048, 452] on button "Search" at bounding box center [1101, 469] width 106 height 35
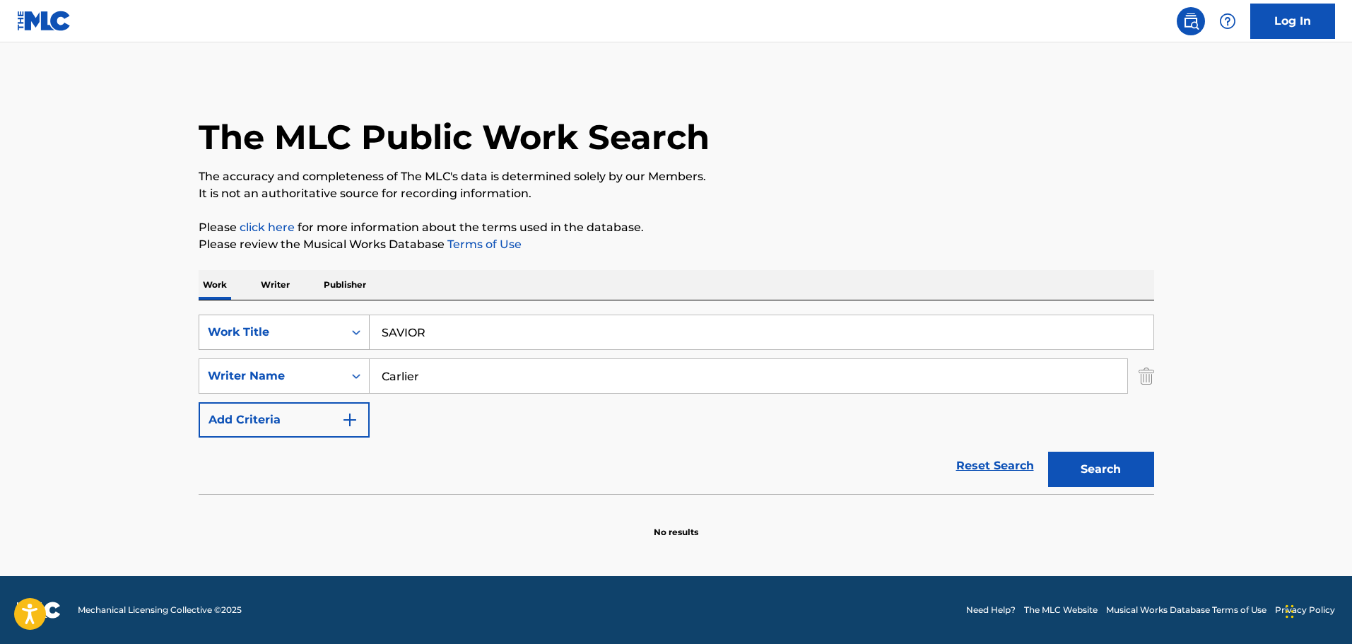
drag, startPoint x: 563, startPoint y: 338, endPoint x: 336, endPoint y: 316, distance: 228.7
click at [336, 316] on div "SearchWithCriteriaed81fab9-7420-4dbd-b5ed-48218f377ffd Work Title SAVIOR" at bounding box center [676, 331] width 955 height 35
type input "DANS LE MILLE"
type input "DELORT"
click at [1048, 452] on button "Search" at bounding box center [1101, 469] width 106 height 35
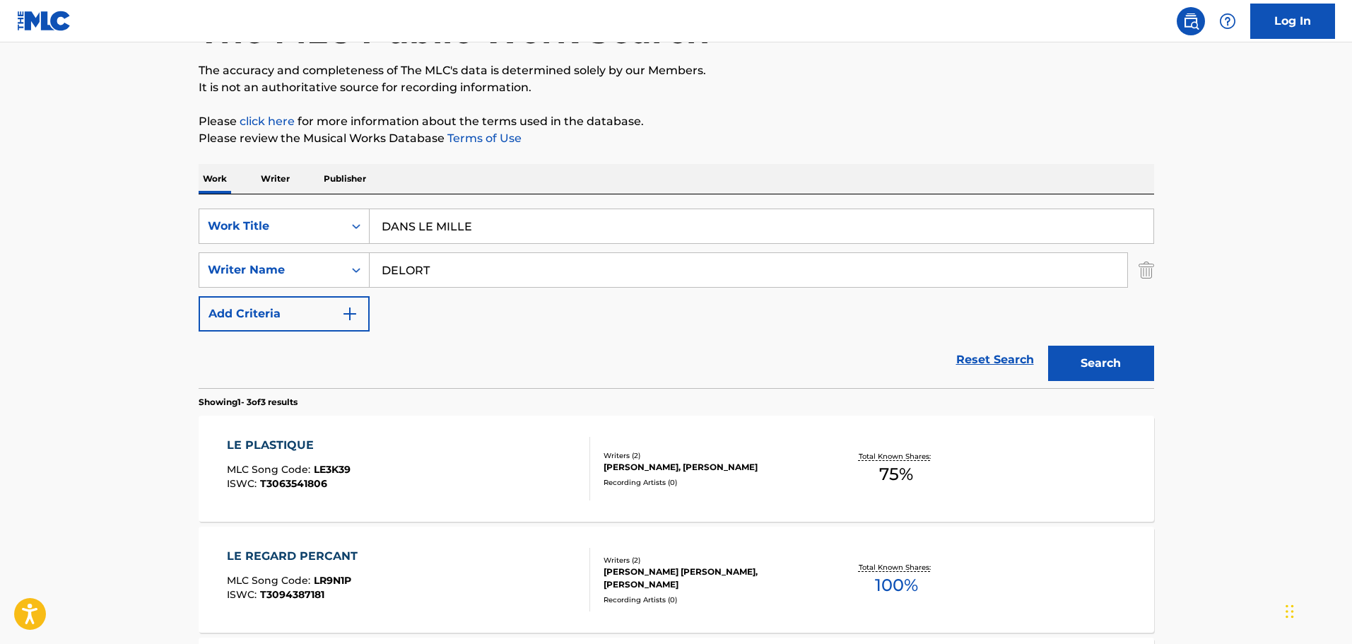
scroll to position [283, 0]
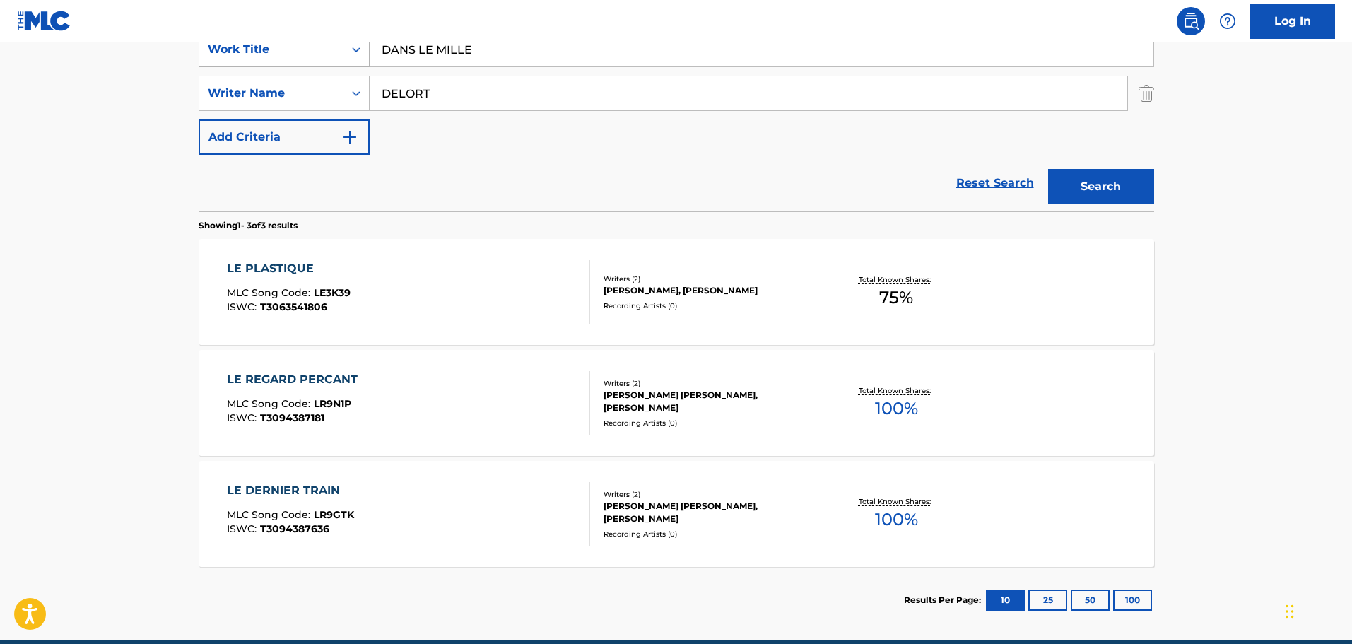
drag, startPoint x: 533, startPoint y: 53, endPoint x: 334, endPoint y: 47, distance: 199.4
click at [334, 47] on div "SearchWithCriteriaed81fab9-7420-4dbd-b5ed-48218f377ffd Work Title DANS LE MILLE" at bounding box center [676, 49] width 955 height 35
paste input "J'VEUX PARTIR"
click at [1080, 184] on button "Search" at bounding box center [1101, 186] width 106 height 35
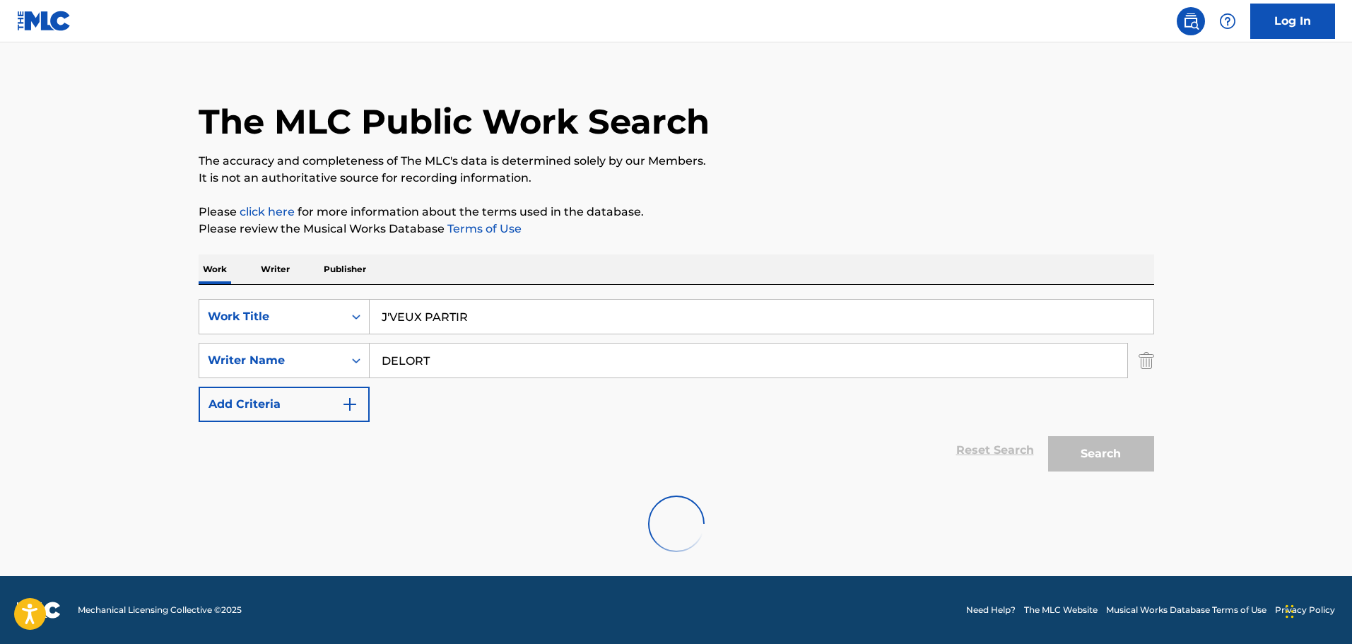
scroll to position [0, 0]
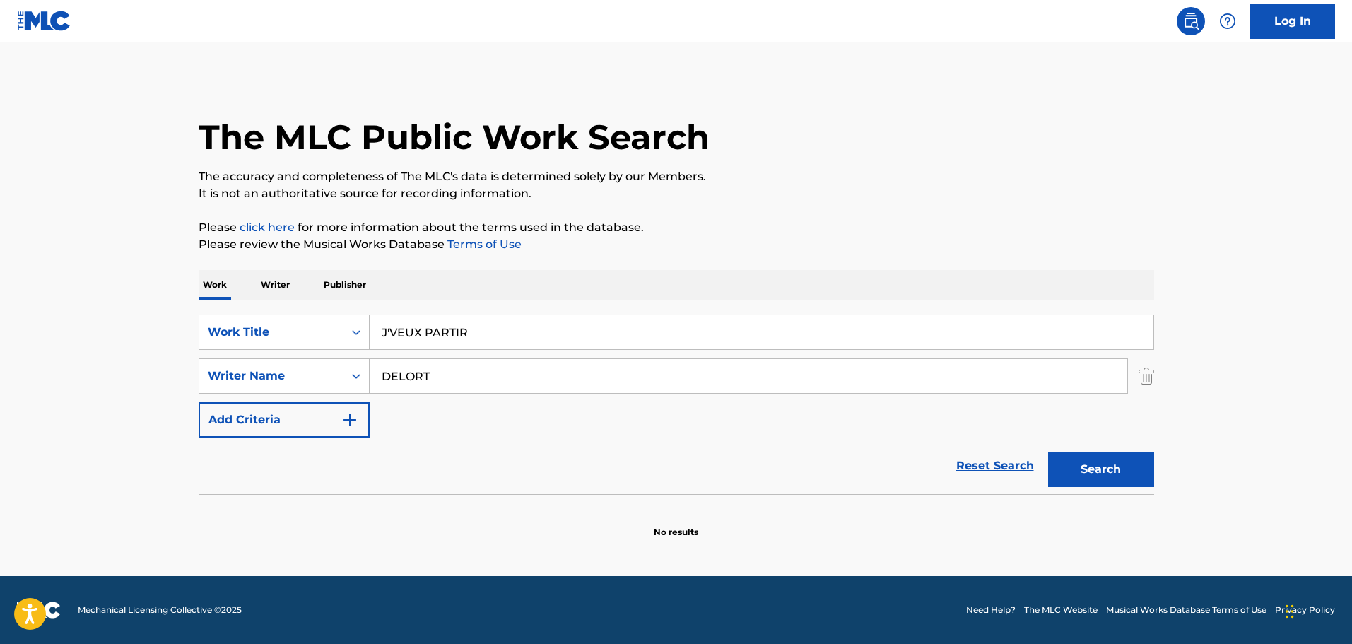
drag, startPoint x: 524, startPoint y: 346, endPoint x: 223, endPoint y: 287, distance: 306.1
click at [223, 287] on div "Work Writer Publisher SearchWithCriteriaed81fab9-7420-4dbd-b5ed-48218f377ffd Wo…" at bounding box center [676, 404] width 955 height 269
type input "TELL ME SOMETHING"
type input "[PERSON_NAME]"
click at [1048, 452] on button "Search" at bounding box center [1101, 469] width 106 height 35
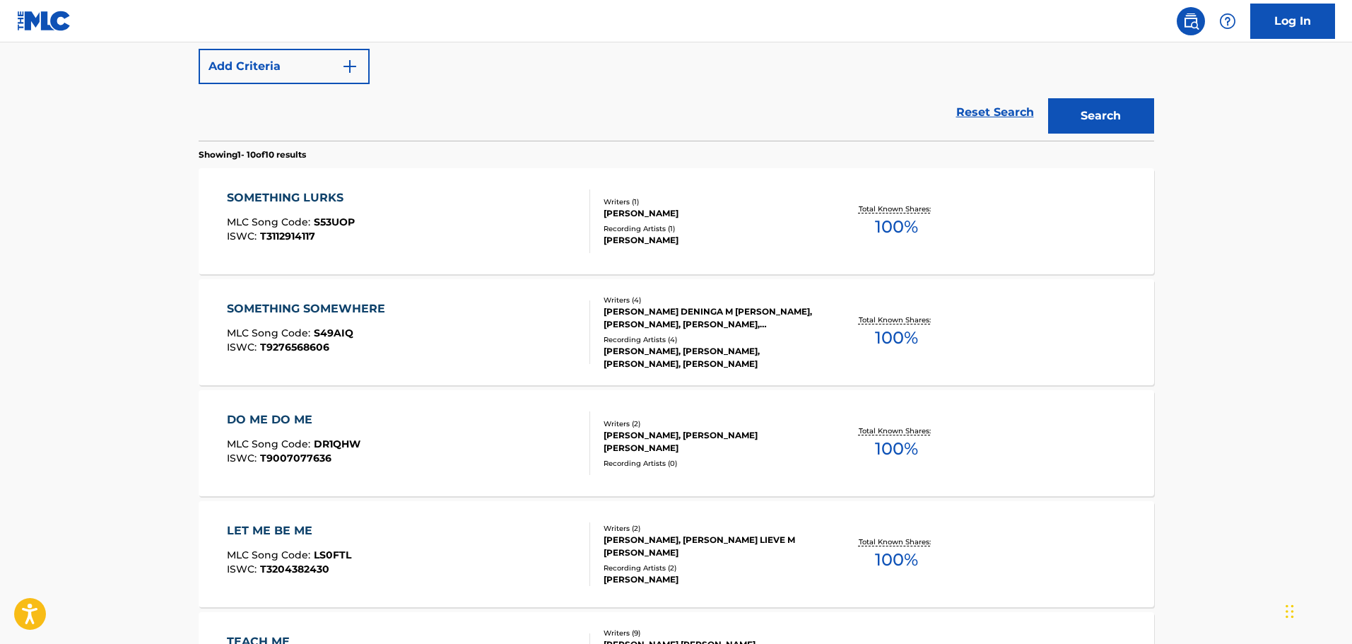
scroll to position [212, 0]
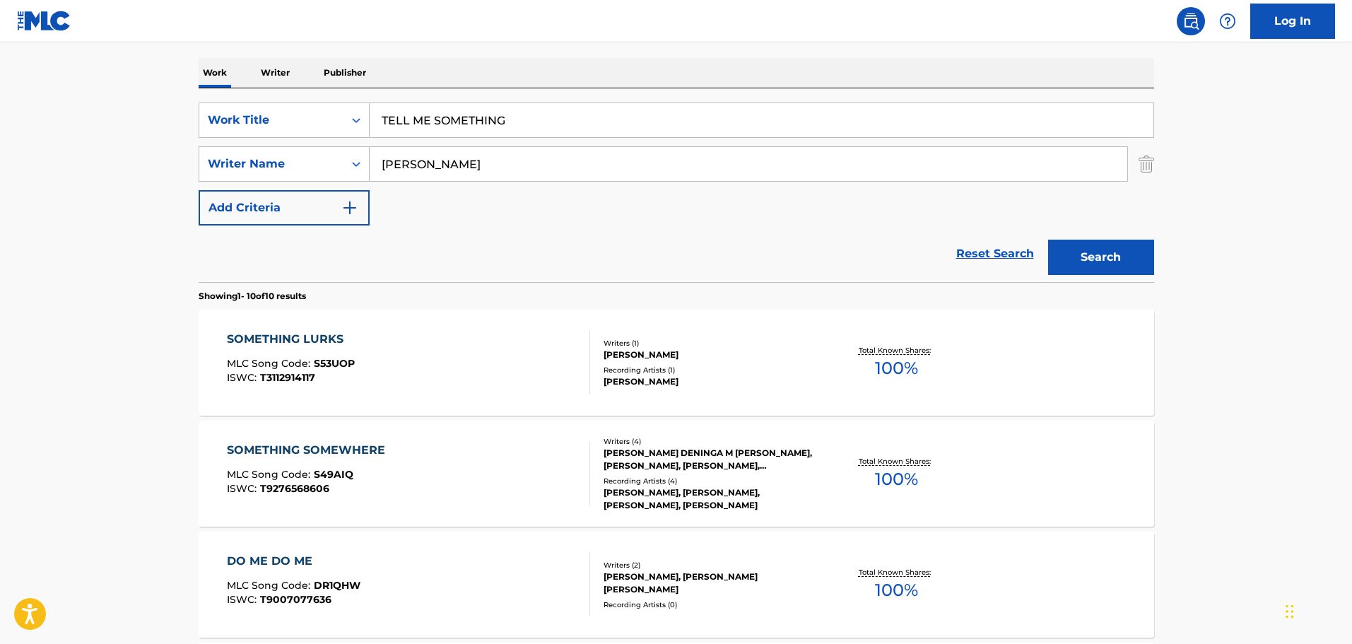
drag, startPoint x: 555, startPoint y: 125, endPoint x: 378, endPoint y: 119, distance: 177.5
click at [378, 119] on input "TELL ME SOMETHING" at bounding box center [762, 120] width 784 height 34
type input "UN INSTANT"
click at [1048, 240] on button "Search" at bounding box center [1101, 257] width 106 height 35
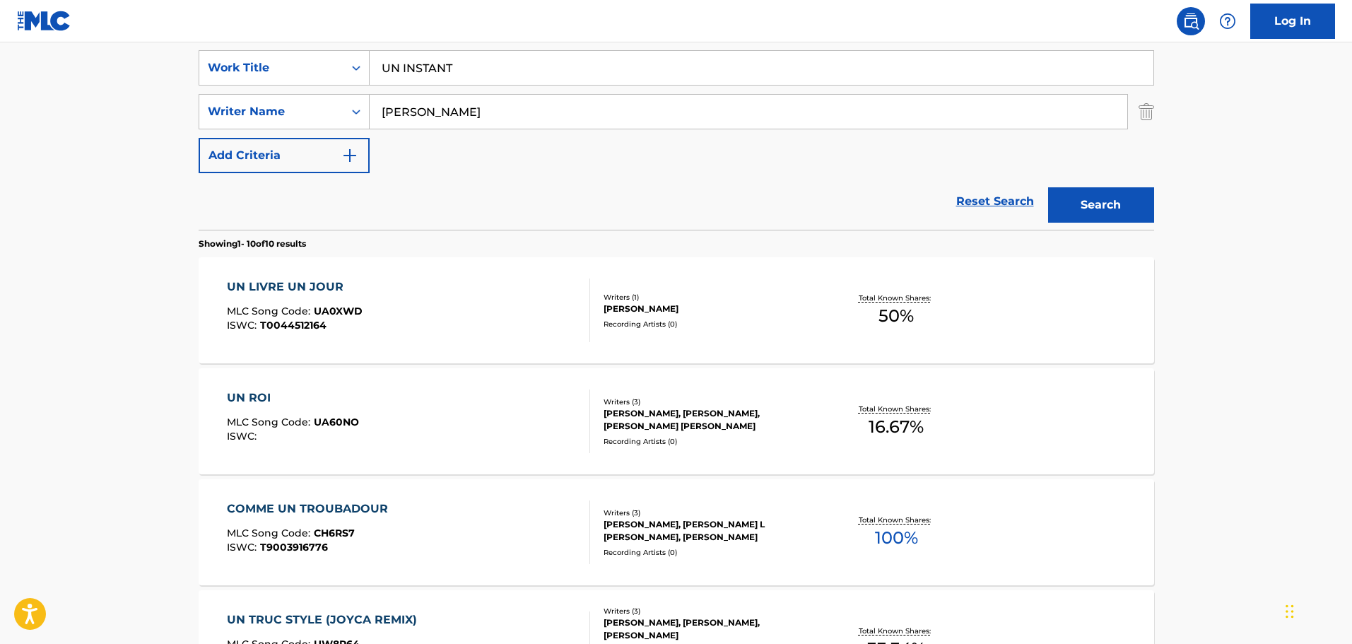
scroll to position [283, 0]
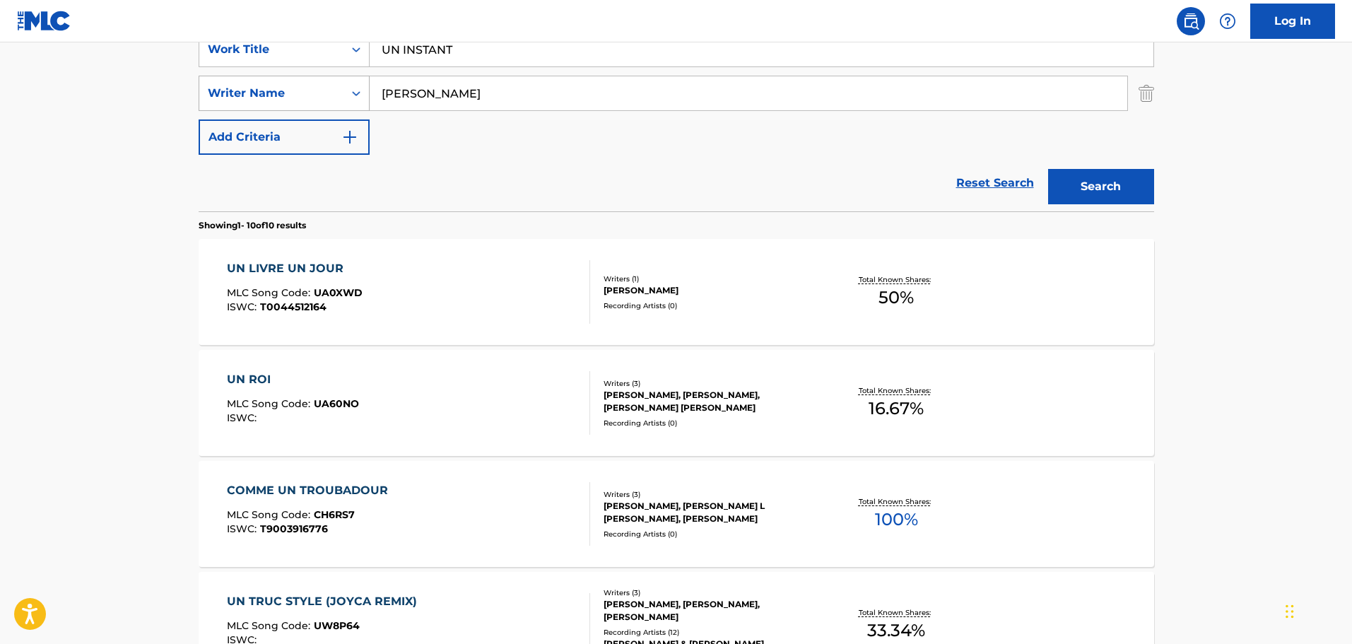
drag, startPoint x: 502, startPoint y: 57, endPoint x: 212, endPoint y: 88, distance: 291.4
click at [212, 88] on div "SearchWithCriteriaed81fab9-7420-4dbd-b5ed-48218f377ffd Work Title UN INSTANT Se…" at bounding box center [676, 93] width 955 height 123
paste input "LA OU JE REVE"
click at [1052, 187] on button "Search" at bounding box center [1101, 186] width 106 height 35
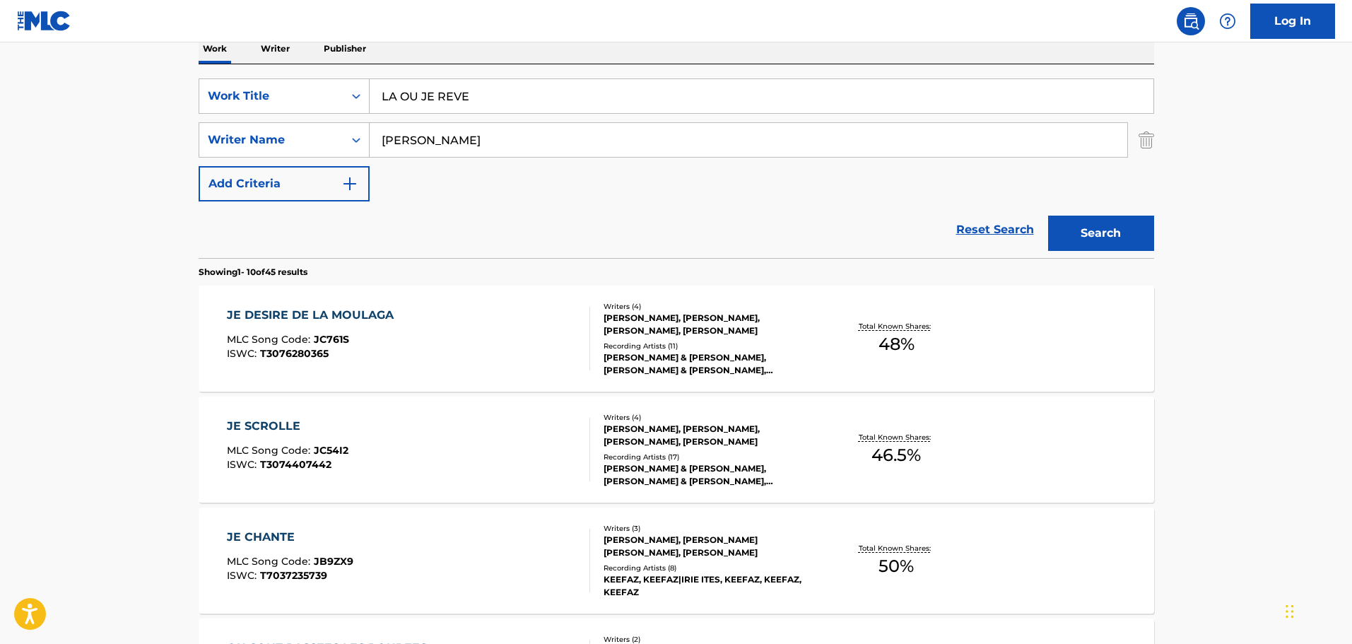
scroll to position [141, 0]
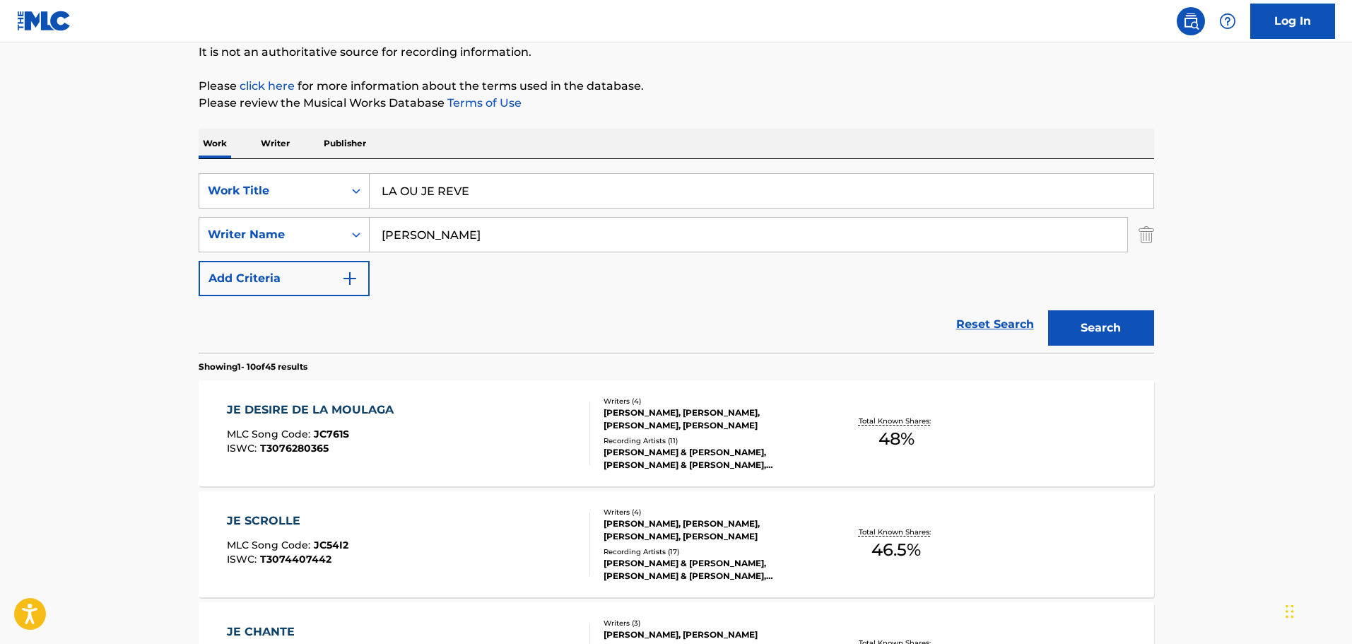
drag, startPoint x: 521, startPoint y: 179, endPoint x: 295, endPoint y: 159, distance: 227.0
click at [295, 159] on div "SearchWithCriteriaed81fab9-7420-4dbd-b5ed-48218f377ffd Work Title LA OU JE REVE…" at bounding box center [676, 256] width 955 height 194
type input "A NOUVEAU"
click at [1048, 310] on button "Search" at bounding box center [1101, 327] width 106 height 35
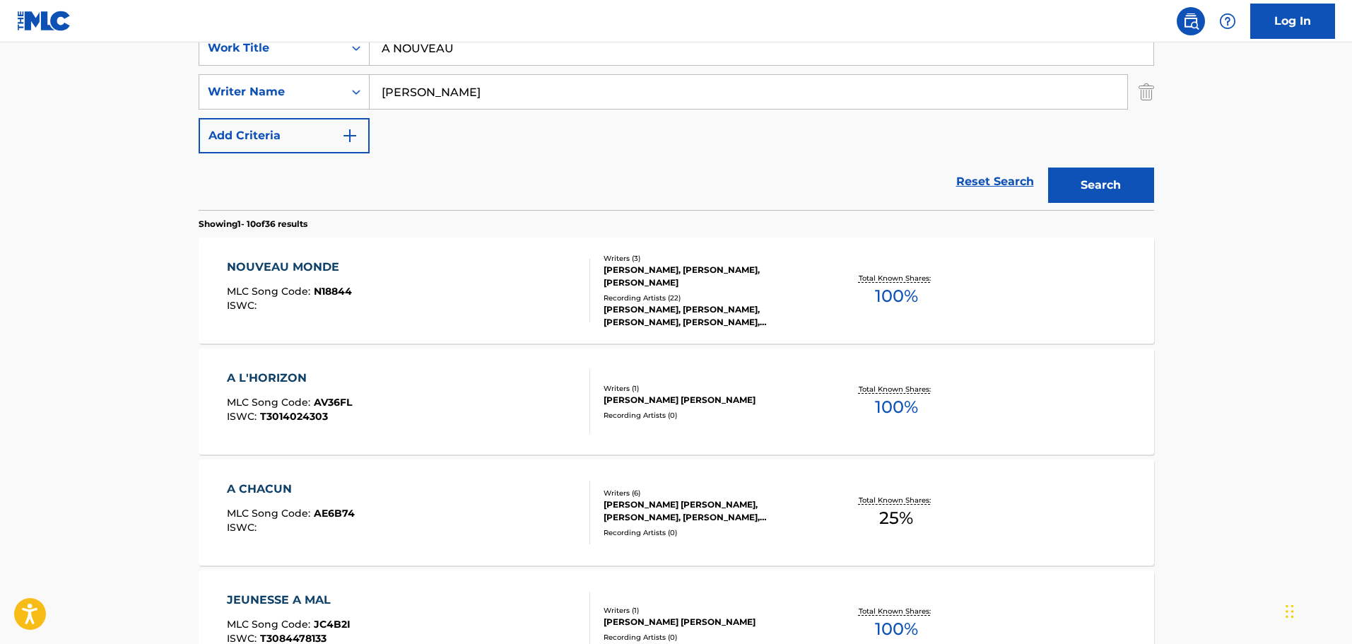
scroll to position [283, 0]
drag, startPoint x: 492, startPoint y: 62, endPoint x: 269, endPoint y: 29, distance: 225.1
click at [269, 29] on div "Log In The MLC Public Work Search The accuracy and completeness of The MLC's da…" at bounding box center [676, 604] width 1352 height 1774
type input "the good, the bad & the rest of us"
type input "[PERSON_NAME]"
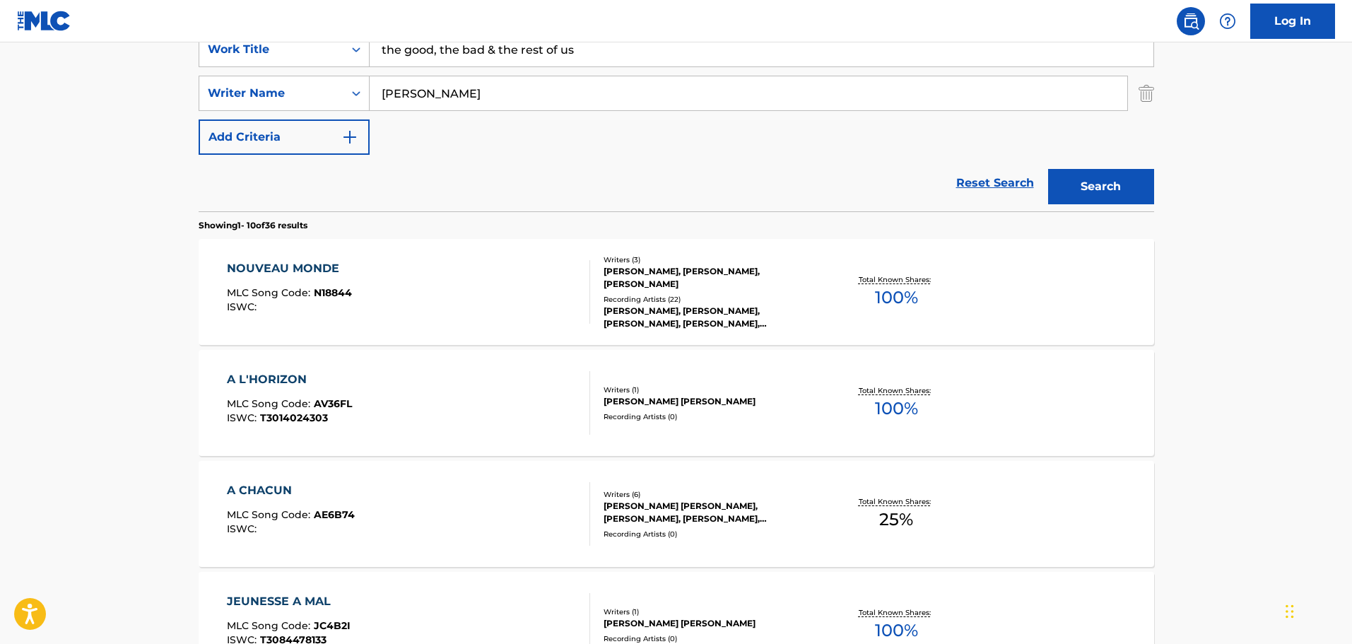
click at [1048, 169] on button "Search" at bounding box center [1101, 186] width 106 height 35
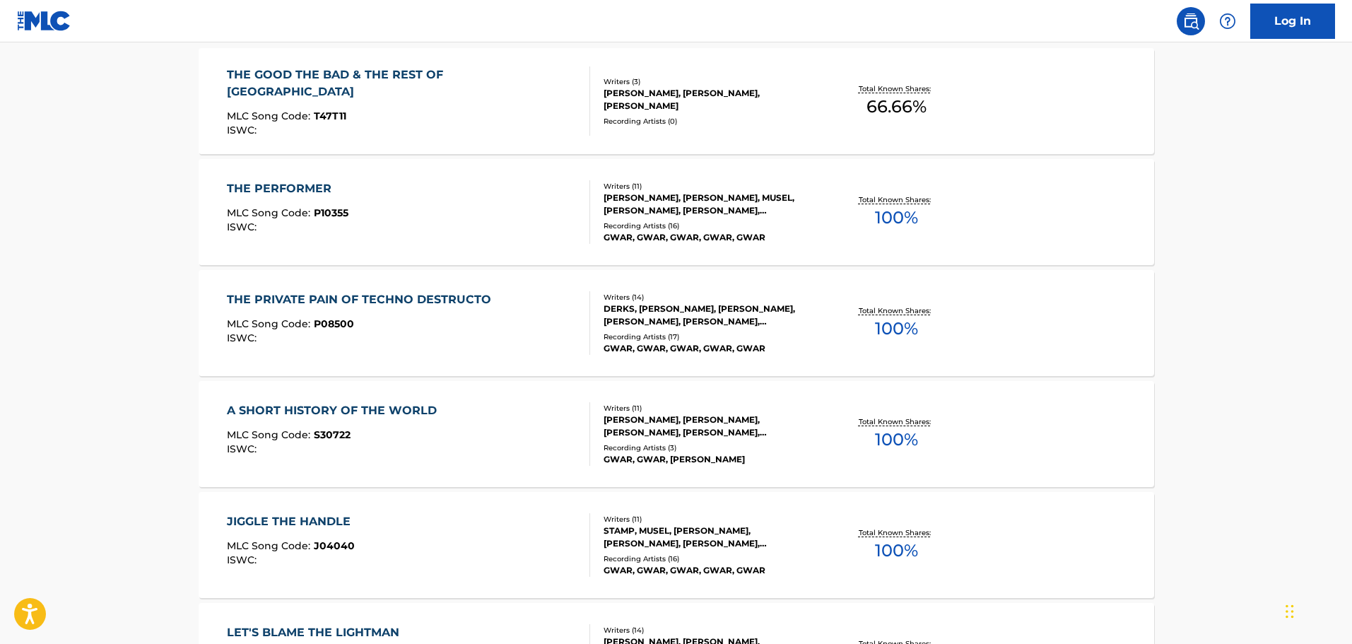
scroll to position [495, 0]
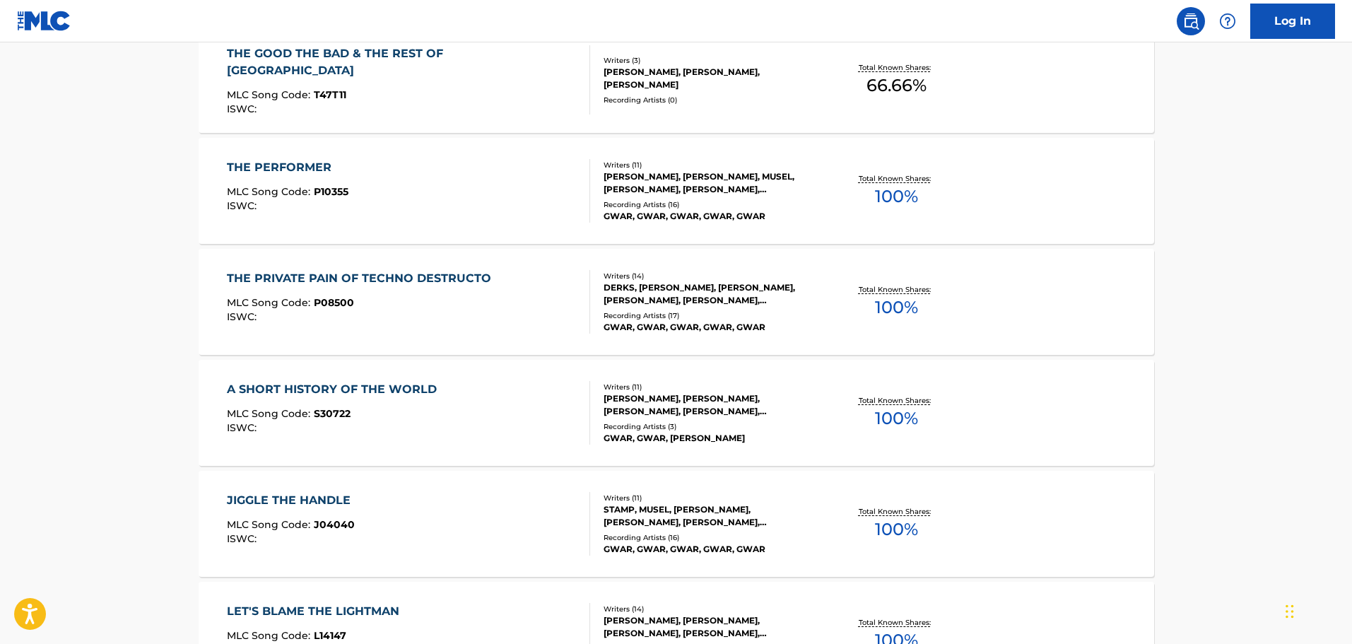
click at [465, 90] on div "MLC Song Code : T47T11" at bounding box center [402, 97] width 351 height 14
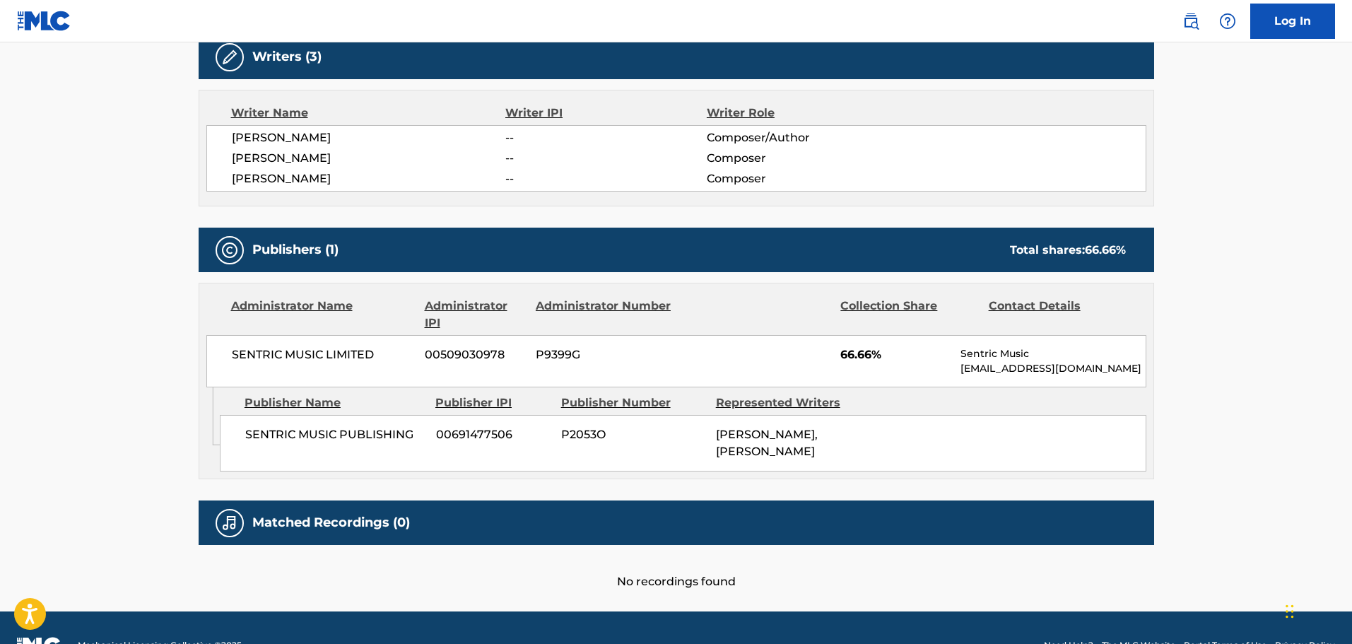
scroll to position [498, 0]
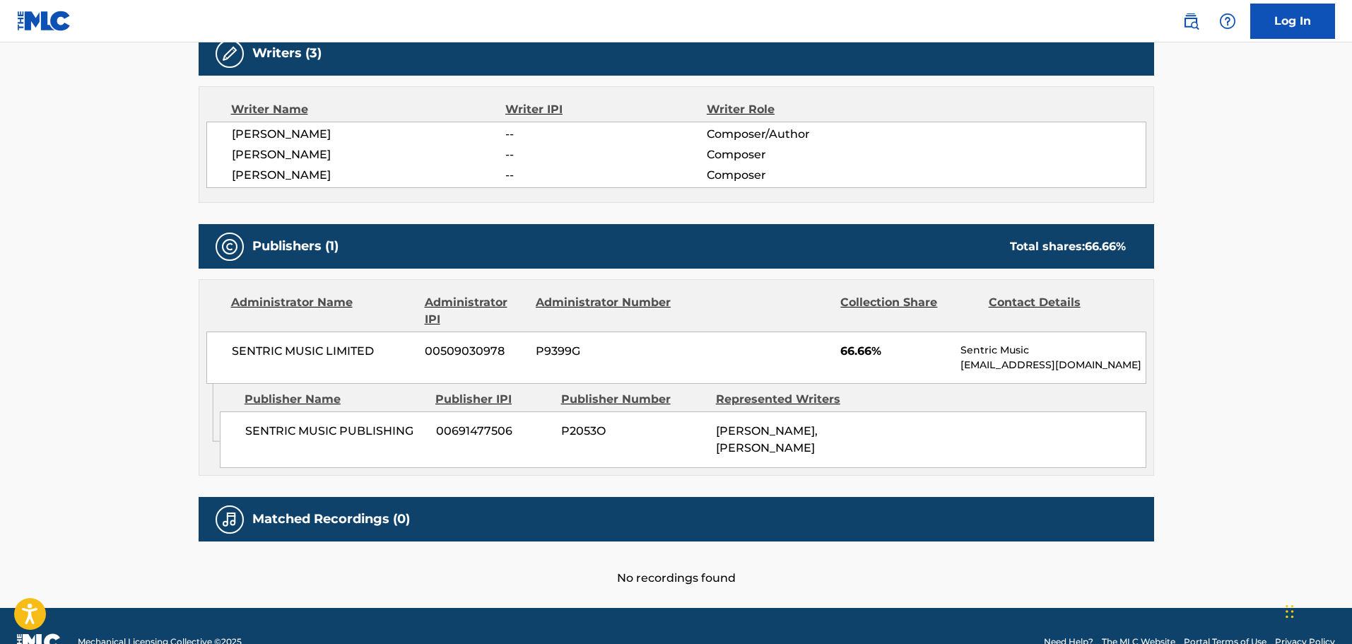
drag, startPoint x: 420, startPoint y: 95, endPoint x: 443, endPoint y: 112, distance: 28.8
click at [436, 180] on div "Work Detail Member Work Identifier -- MLC Song Code T47T11 ISWC -- Duration 03:…" at bounding box center [676, 185] width 955 height 801
click at [443, 126] on span "[PERSON_NAME]" at bounding box center [369, 134] width 274 height 17
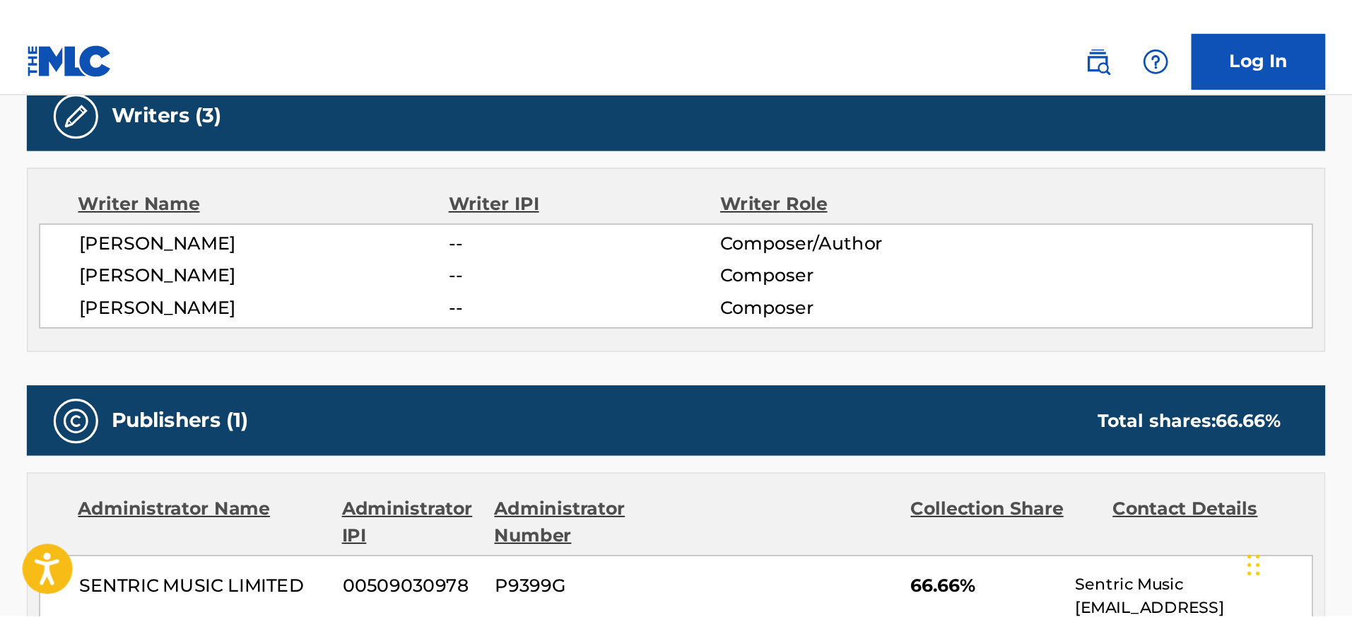
scroll to position [496, 0]
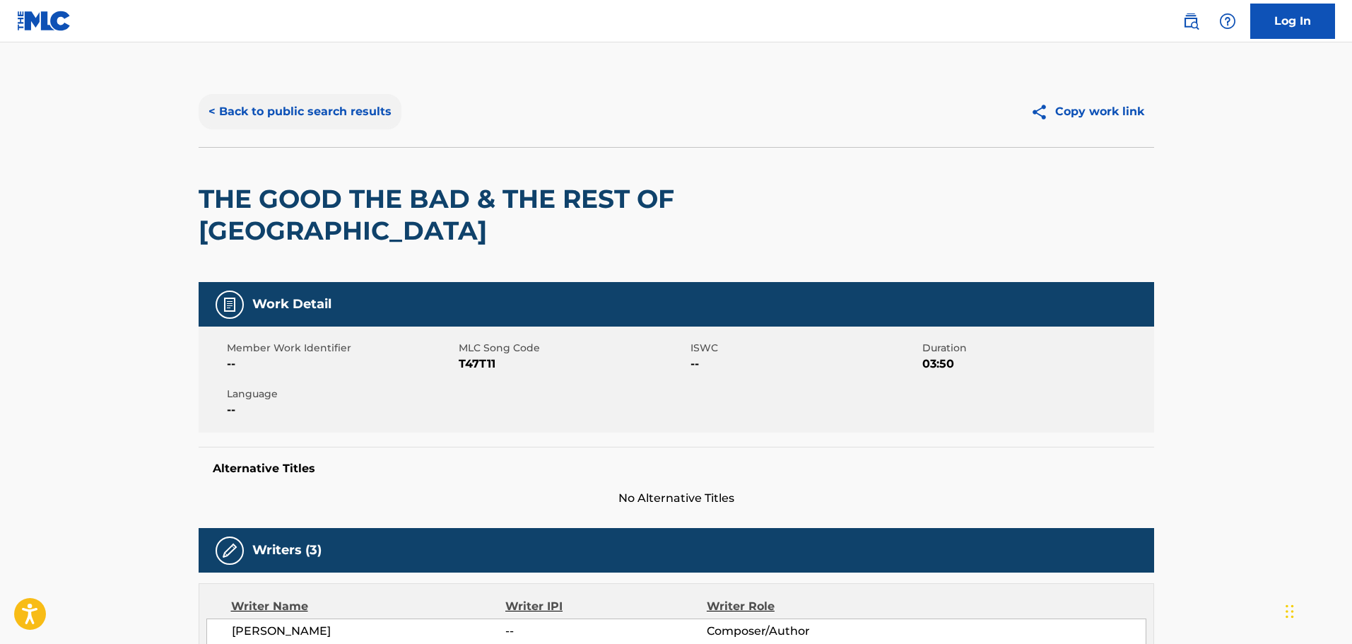
click at [261, 101] on button "< Back to public search results" at bounding box center [300, 111] width 203 height 35
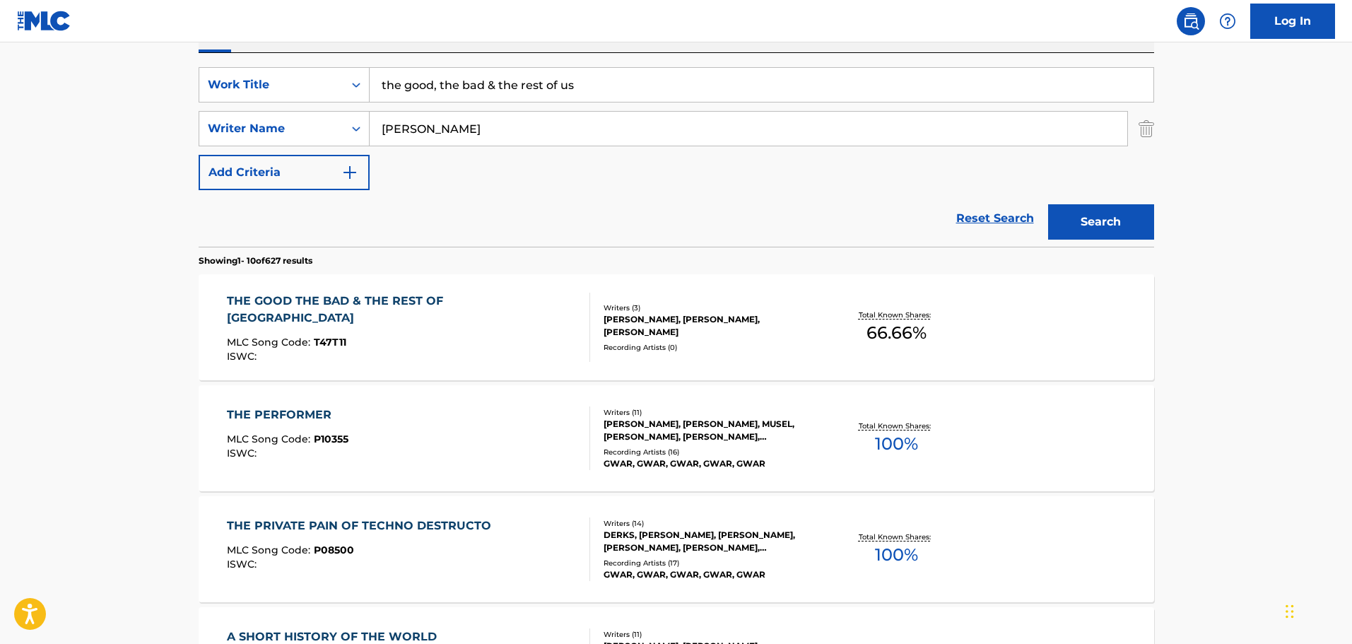
scroll to position [222, 0]
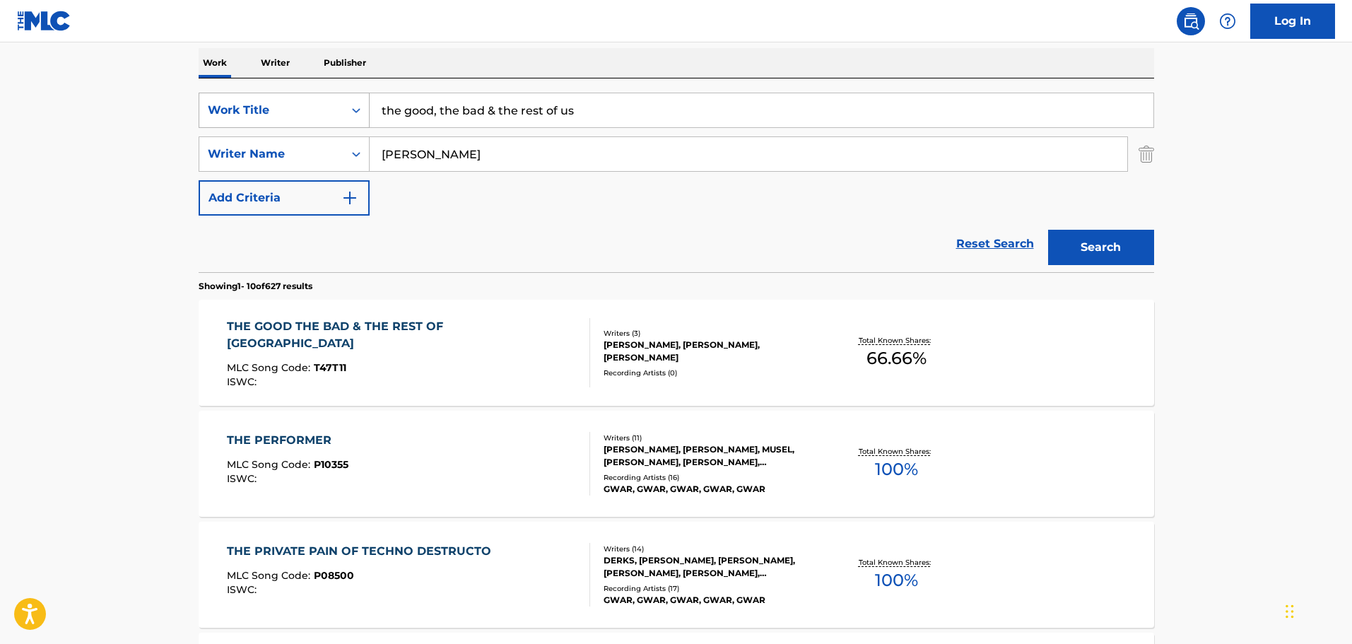
drag, startPoint x: 613, startPoint y: 98, endPoint x: 305, endPoint y: 95, distance: 308.8
click at [305, 95] on div "SearchWithCriteriaed81fab9-7420-4dbd-b5ed-48218f377ffd Work Title the good, the…" at bounding box center [676, 110] width 955 height 35
type input "send me down"
paste input "[PERSON_NAME]"
type input "[PERSON_NAME]"
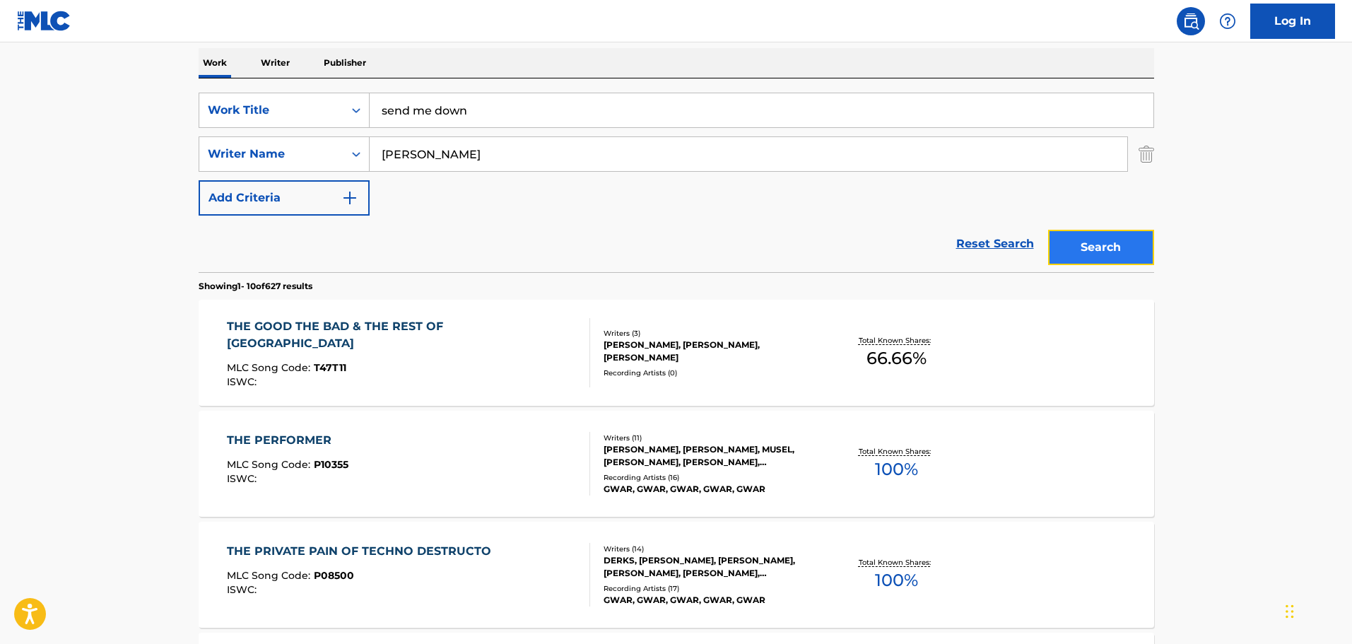
click at [1080, 233] on button "Search" at bounding box center [1101, 247] width 106 height 35
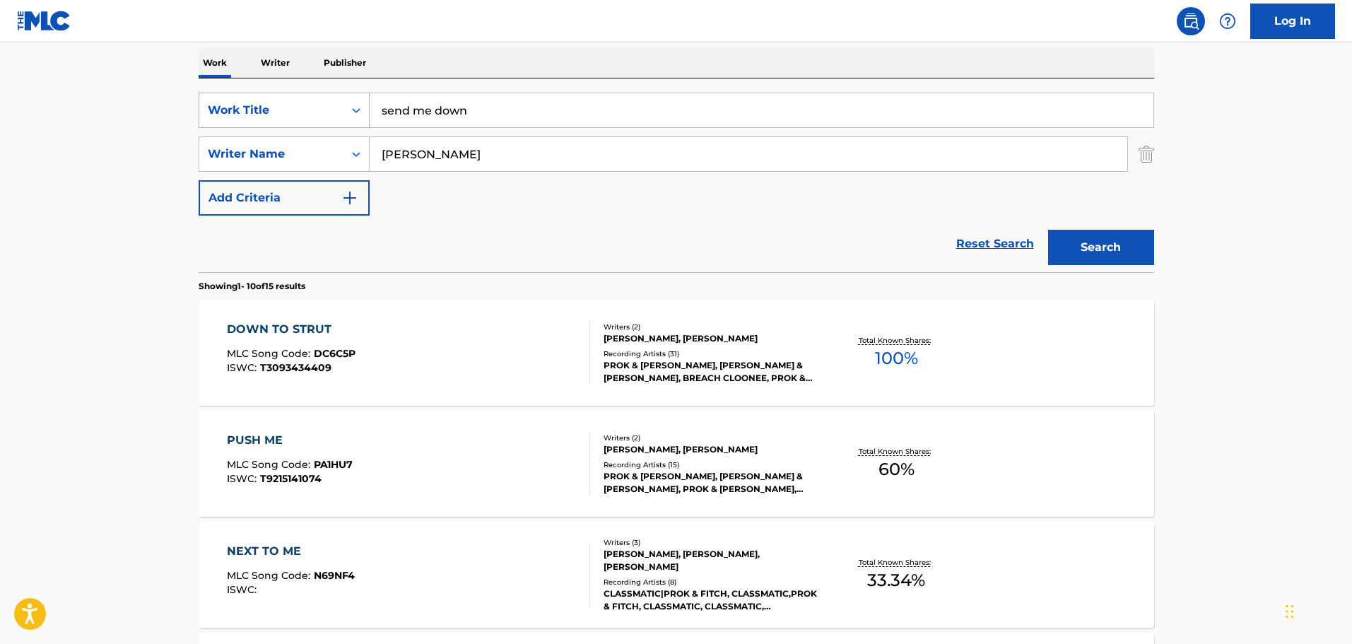
drag, startPoint x: 531, startPoint y: 119, endPoint x: 288, endPoint y: 99, distance: 243.9
click at [288, 99] on div "SearchWithCriteriaed81fab9-7420-4dbd-b5ed-48218f377ffd Work Title send me down" at bounding box center [676, 110] width 955 height 35
type input "the dead follow"
click at [1048, 230] on button "Search" at bounding box center [1101, 247] width 106 height 35
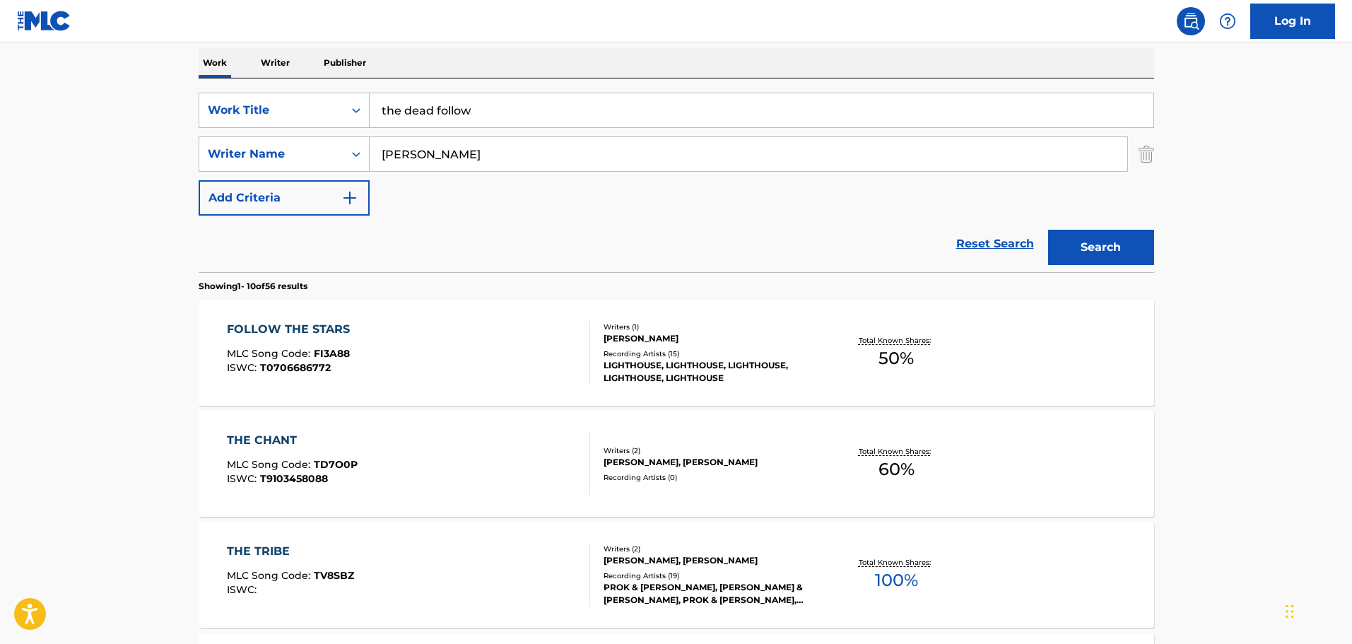
drag, startPoint x: 506, startPoint y: 120, endPoint x: 386, endPoint y: 114, distance: 120.3
click at [386, 114] on input "the dead follow" at bounding box center [762, 110] width 784 height 34
click at [646, 242] on div "Reset Search Search" at bounding box center [676, 244] width 955 height 57
drag, startPoint x: 515, startPoint y: 114, endPoint x: 323, endPoint y: 117, distance: 192.2
click at [323, 117] on div "SearchWithCriteriaed81fab9-7420-4dbd-b5ed-48218f377ffd Work Title the dead foll…" at bounding box center [676, 110] width 955 height 35
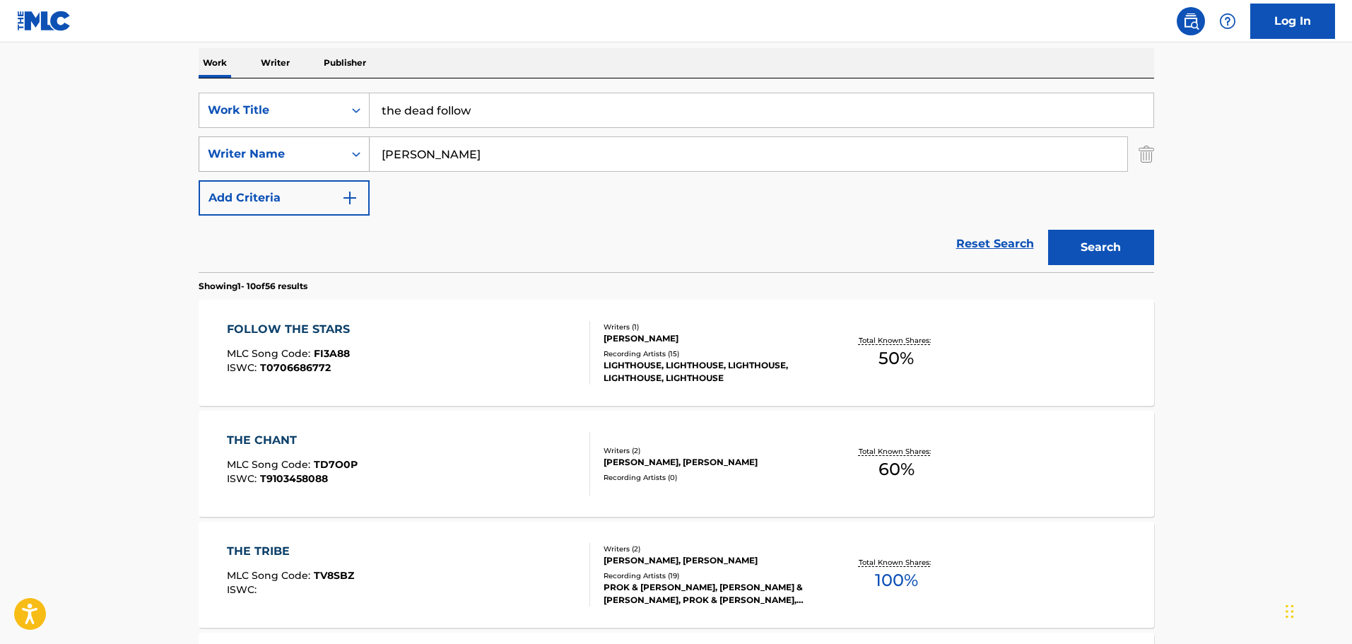
drag, startPoint x: 481, startPoint y: 150, endPoint x: 329, endPoint y: 148, distance: 151.2
click at [329, 148] on div "SearchWithCriteriac6e716fe-43ee-44af-927e-54e6b1b7fde4 Writer Name [PERSON_NAME]" at bounding box center [676, 153] width 955 height 35
paste input "Stokholm"
type input "Stokholm"
drag, startPoint x: 509, startPoint y: 116, endPoint x: 326, endPoint y: 83, distance: 186.7
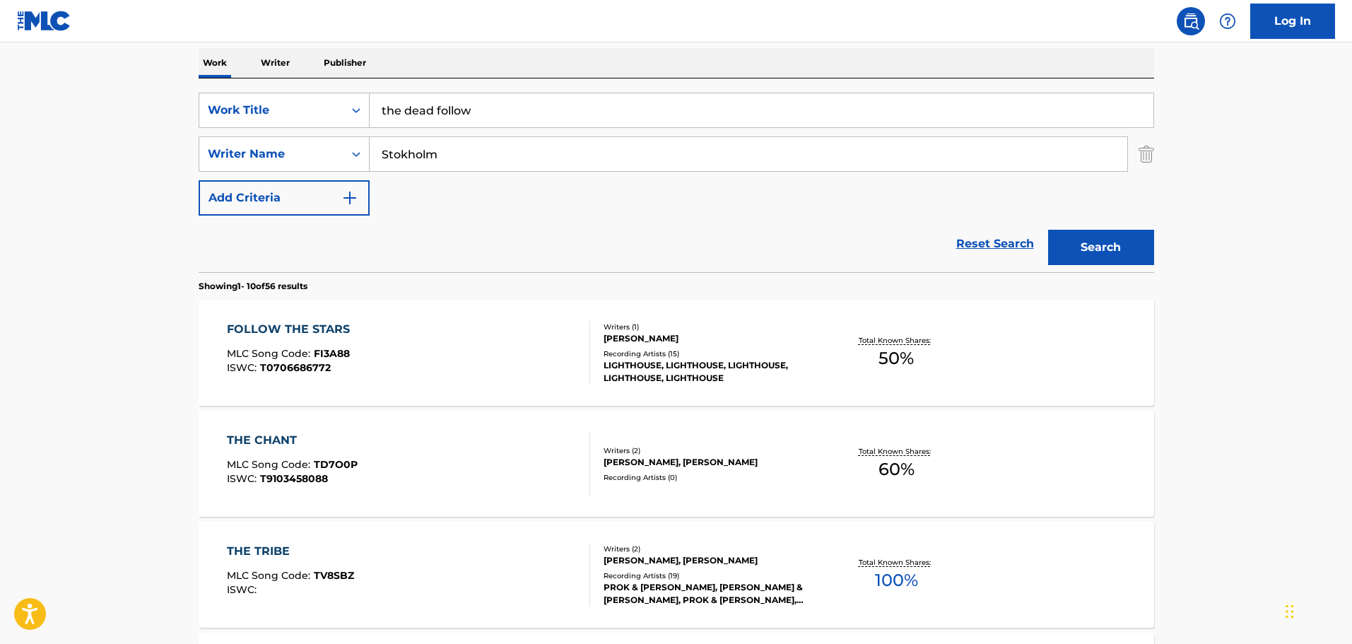
click at [382, 83] on div "SearchWithCriteriaed81fab9-7420-4dbd-b5ed-48218f377ffd Work Title the dead foll…" at bounding box center [676, 175] width 955 height 194
click at [1048, 230] on button "Search" at bounding box center [1101, 247] width 106 height 35
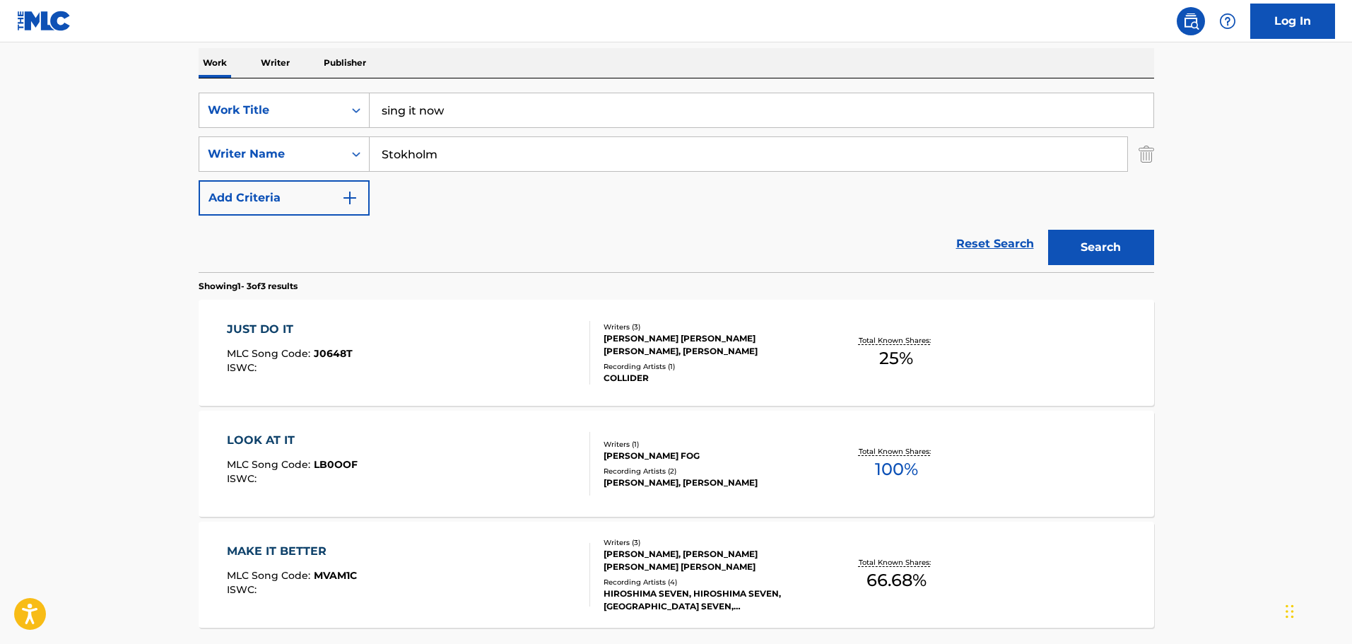
drag, startPoint x: 578, startPoint y: 92, endPoint x: 392, endPoint y: 90, distance: 185.9
click at [392, 90] on div "SearchWithCriteriaed81fab9-7420-4dbd-b5ed-48218f377ffd Work Title sing it now S…" at bounding box center [676, 175] width 955 height 194
drag, startPoint x: 479, startPoint y: 120, endPoint x: 319, endPoint y: 111, distance: 160.0
click at [312, 111] on div "SearchWithCriteriaed81fab9-7420-4dbd-b5ed-48218f377ffd Work Title sing it now" at bounding box center [676, 110] width 955 height 35
click at [1048, 230] on button "Search" at bounding box center [1101, 247] width 106 height 35
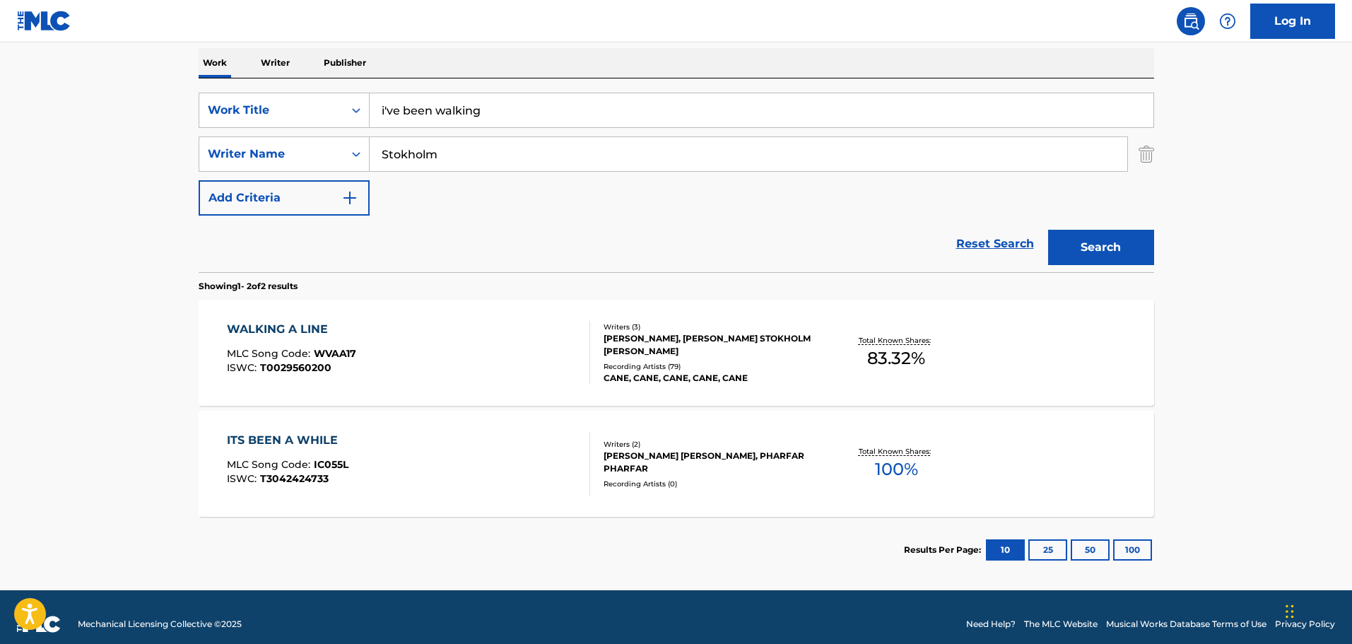
drag, startPoint x: 540, startPoint y: 104, endPoint x: 267, endPoint y: 81, distance: 273.7
click at [267, 81] on div "SearchWithCriteriaed81fab9-7420-4dbd-b5ed-48218f377ffd Work Title i've been wal…" at bounding box center [676, 175] width 955 height 194
click at [1048, 230] on button "Search" at bounding box center [1101, 247] width 106 height 35
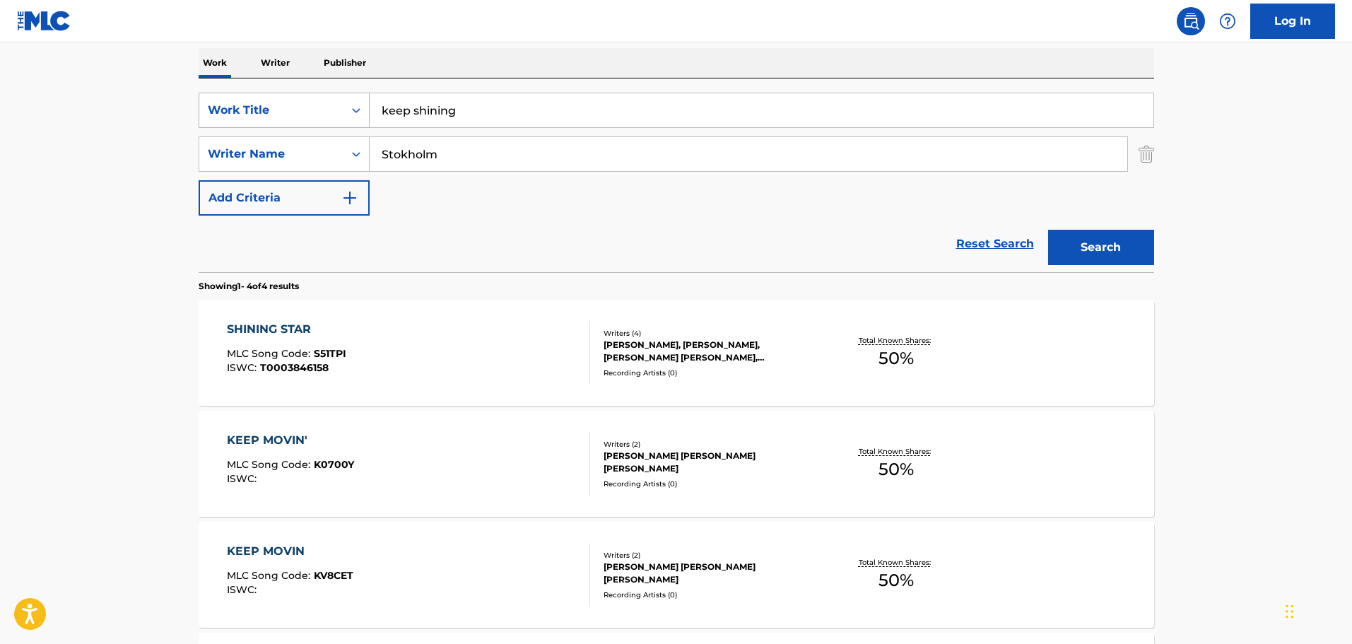
drag, startPoint x: 481, startPoint y: 105, endPoint x: 275, endPoint y: 114, distance: 205.8
click at [275, 114] on div "SearchWithCriteriaed81fab9-7420-4dbd-b5ed-48218f377ffd Work Title keep shining" at bounding box center [676, 110] width 955 height 35
type input "location III"
click at [1048, 230] on button "Search" at bounding box center [1101, 247] width 106 height 35
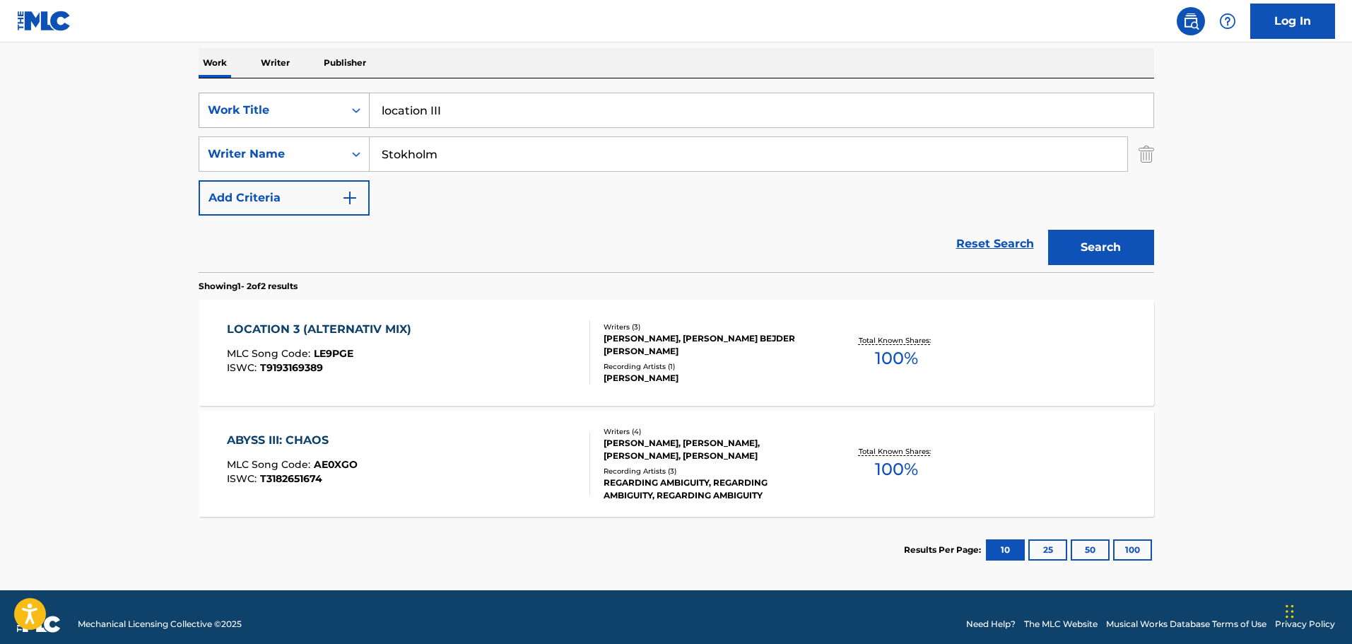
drag, startPoint x: 512, startPoint y: 97, endPoint x: 237, endPoint y: 100, distance: 274.9
click at [237, 100] on div "SearchWithCriteriaed81fab9-7420-4dbd-b5ed-48218f377ffd Work Title location III" at bounding box center [676, 110] width 955 height 35
click at [403, 101] on input "location III" at bounding box center [762, 110] width 784 height 34
click at [449, 105] on input "location III" at bounding box center [762, 110] width 784 height 34
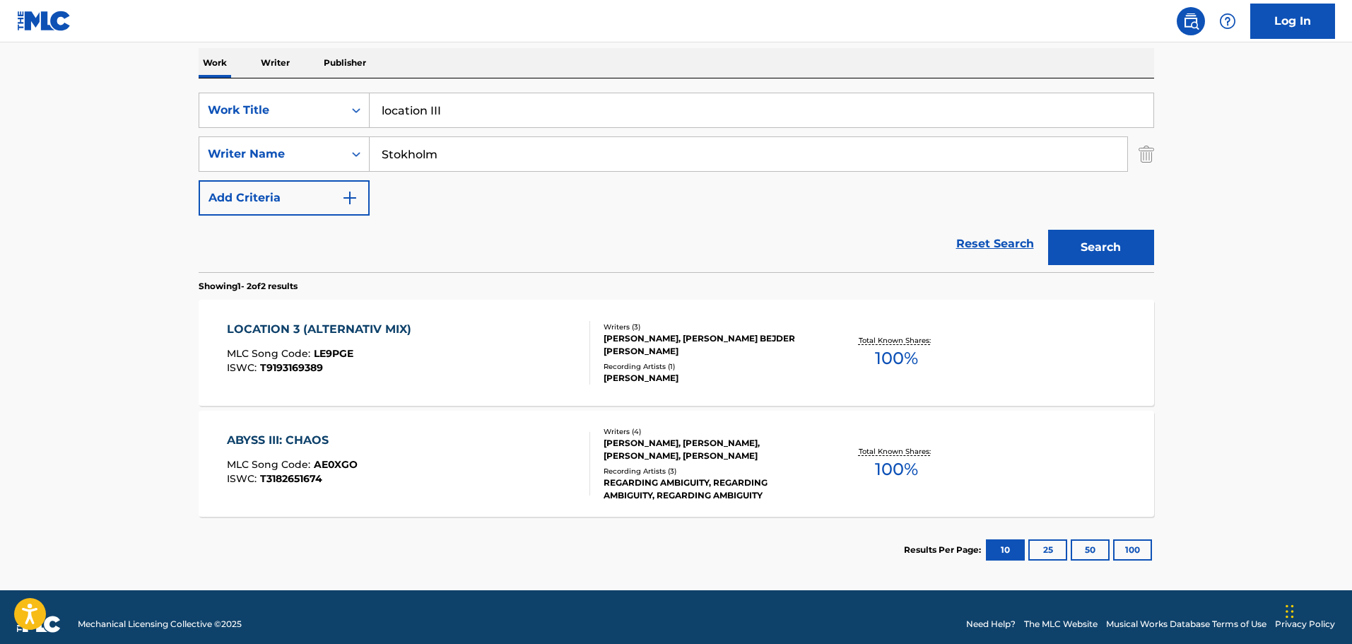
click at [449, 105] on input "location III" at bounding box center [762, 110] width 784 height 34
paste input "make believe (agent of change)"
click at [1096, 252] on button "Search" at bounding box center [1101, 247] width 106 height 35
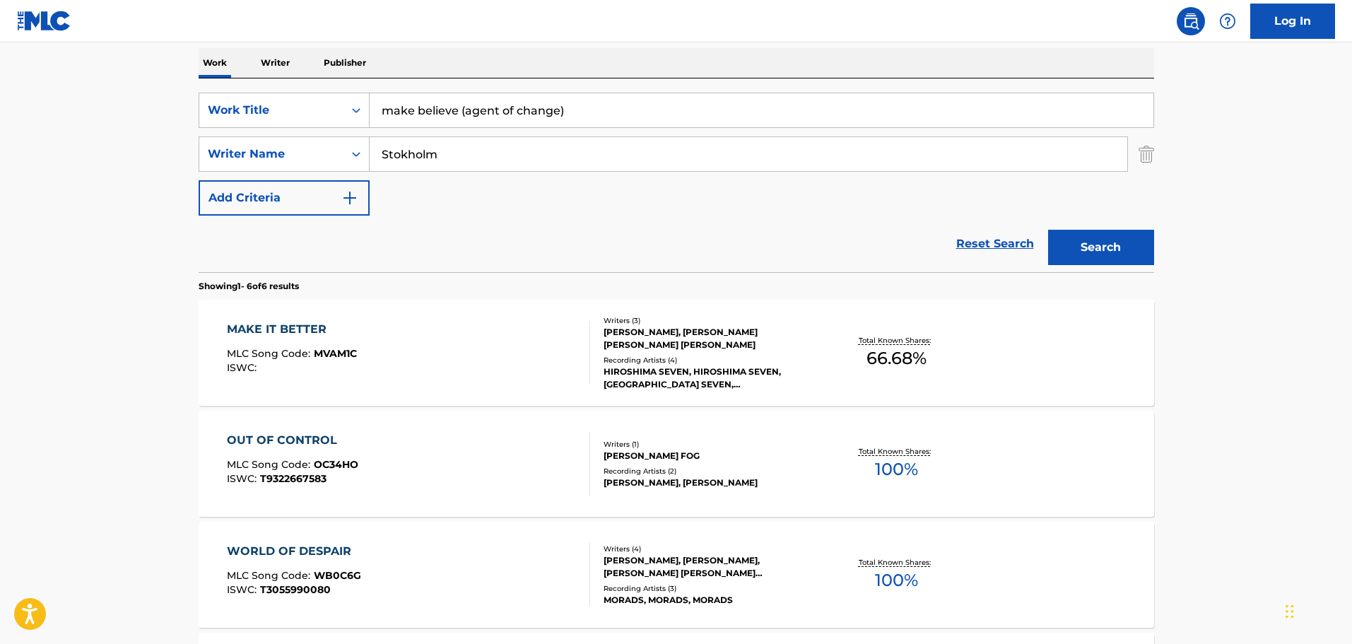
drag, startPoint x: 620, startPoint y: 105, endPoint x: 403, endPoint y: 73, distance: 218.5
click at [403, 73] on div "Work Writer Publisher SearchWithCriteriaed81fab9-7420-4dbd-b5ed-48218f377ffd Wo…" at bounding box center [676, 537] width 955 height 979
type input "m"
click at [1048, 230] on button "Search" at bounding box center [1101, 247] width 106 height 35
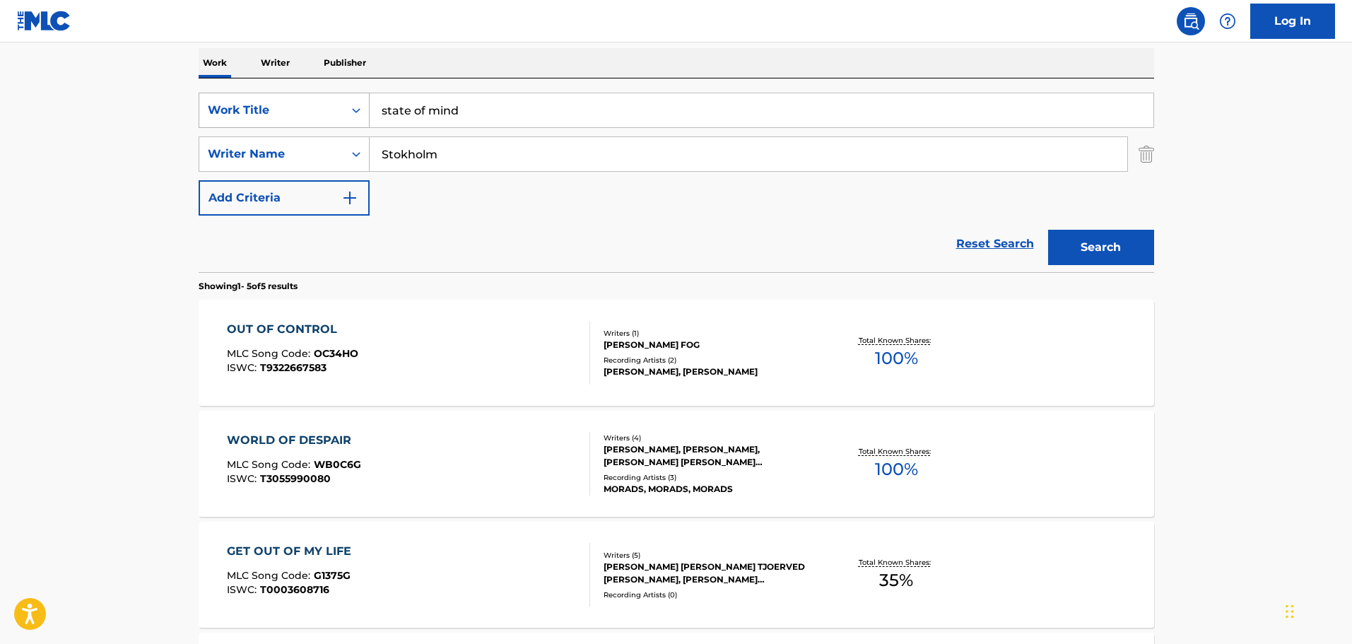
drag, startPoint x: 473, startPoint y: 102, endPoint x: 341, endPoint y: 100, distance: 132.1
click at [341, 100] on div "SearchWithCriteriaed81fab9-7420-4dbd-b5ed-48218f377ffd Work Title state of mind" at bounding box center [676, 110] width 955 height 35
click at [1048, 230] on button "Search" at bounding box center [1101, 247] width 106 height 35
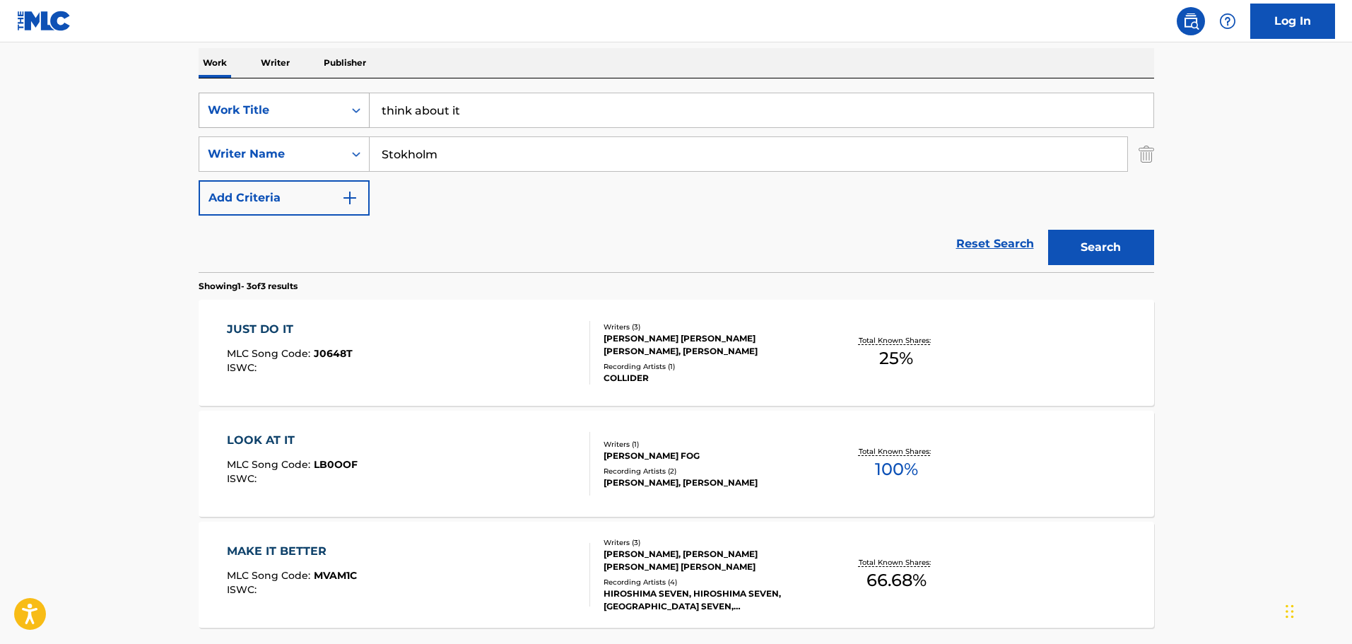
drag, startPoint x: 514, startPoint y: 95, endPoint x: 277, endPoint y: 104, distance: 237.6
click at [277, 104] on div "SearchWithCriteriaed81fab9-7420-4dbd-b5ed-48218f377ffd Work Title think about it" at bounding box center [676, 110] width 955 height 35
click at [1048, 230] on button "Search" at bounding box center [1101, 247] width 106 height 35
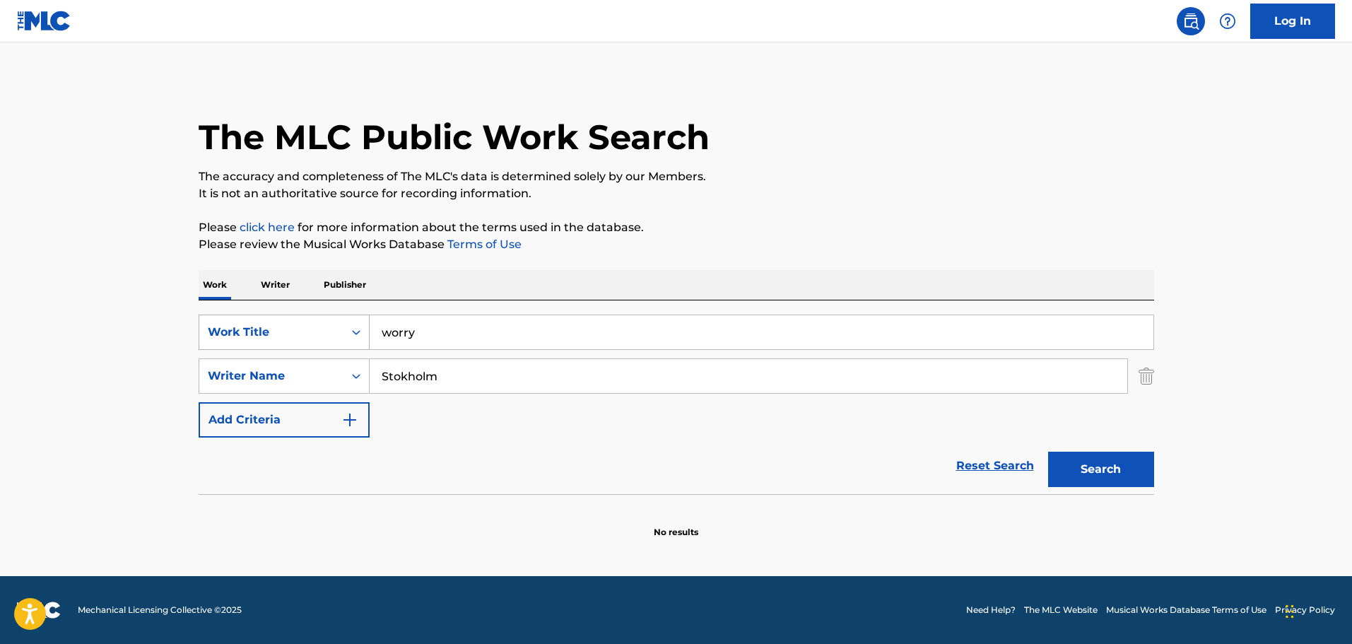
scroll to position [0, 0]
drag, startPoint x: 512, startPoint y: 341, endPoint x: 228, endPoint y: 336, distance: 284.1
click at [228, 336] on div "SearchWithCriteriaed81fab9-7420-4dbd-b5ed-48218f377ffd Work Title worry" at bounding box center [676, 331] width 955 height 35
click at [1048, 452] on button "Search" at bounding box center [1101, 469] width 106 height 35
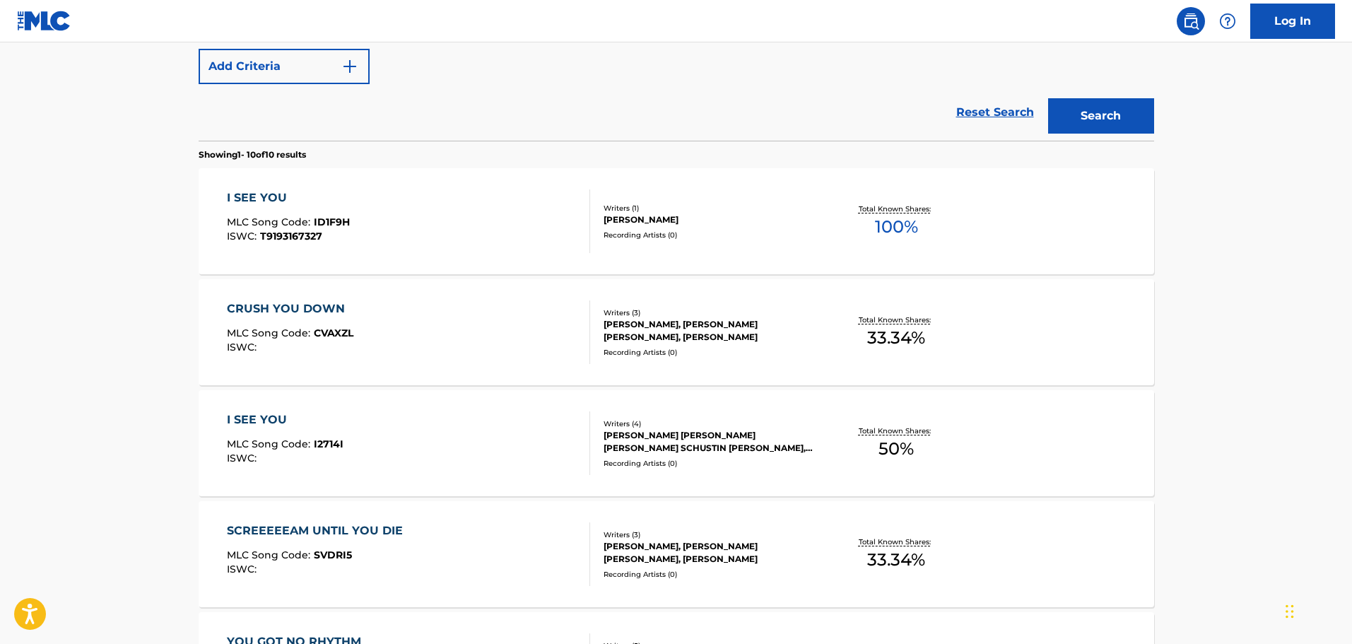
scroll to position [212, 0]
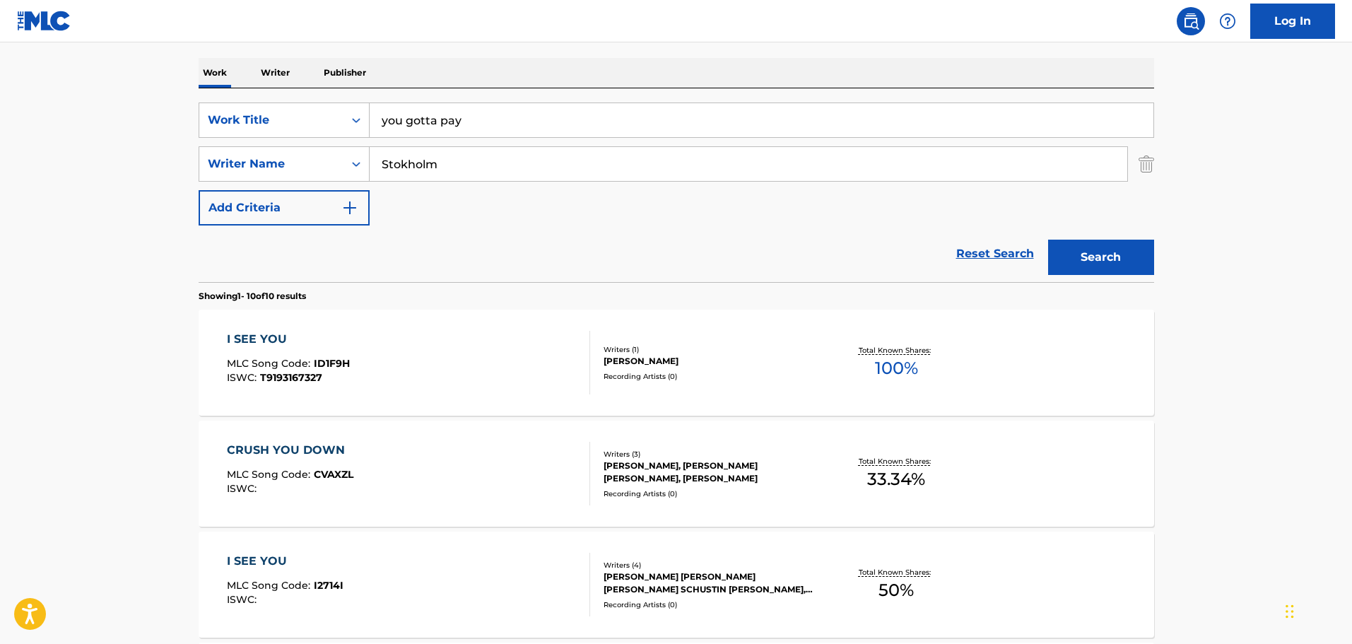
drag, startPoint x: 501, startPoint y: 121, endPoint x: 220, endPoint y: 80, distance: 283.5
type input "victimhood"
type input "[PERSON_NAME]"
click at [1048, 240] on button "Search" at bounding box center [1101, 257] width 106 height 35
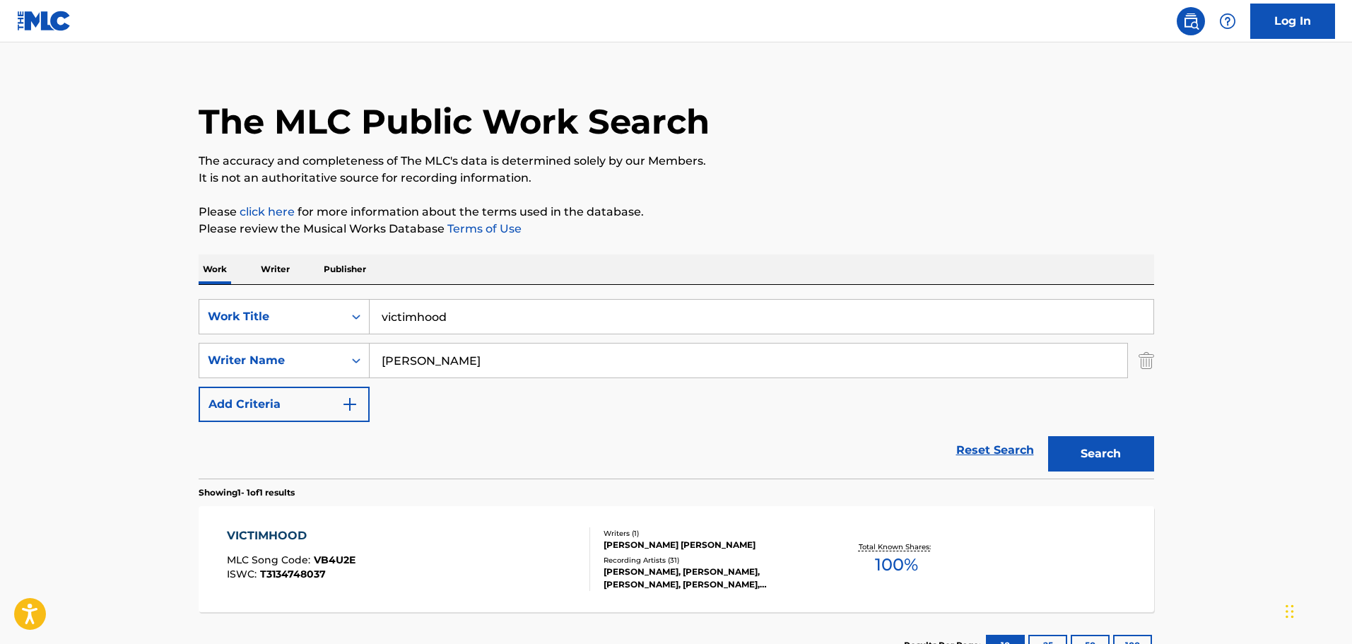
scroll to position [125, 0]
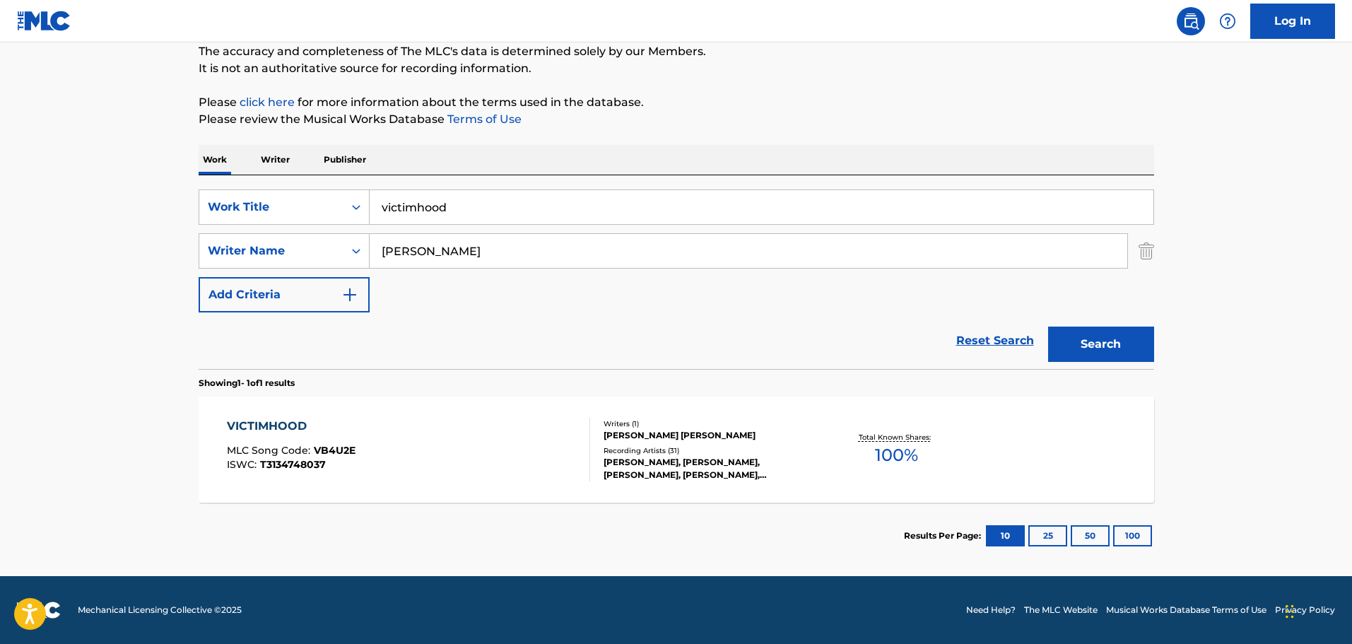
click at [485, 441] on div "VICTIMHOOD MLC Song Code : VB4U2E ISWC : T3134748037" at bounding box center [408, 450] width 363 height 64
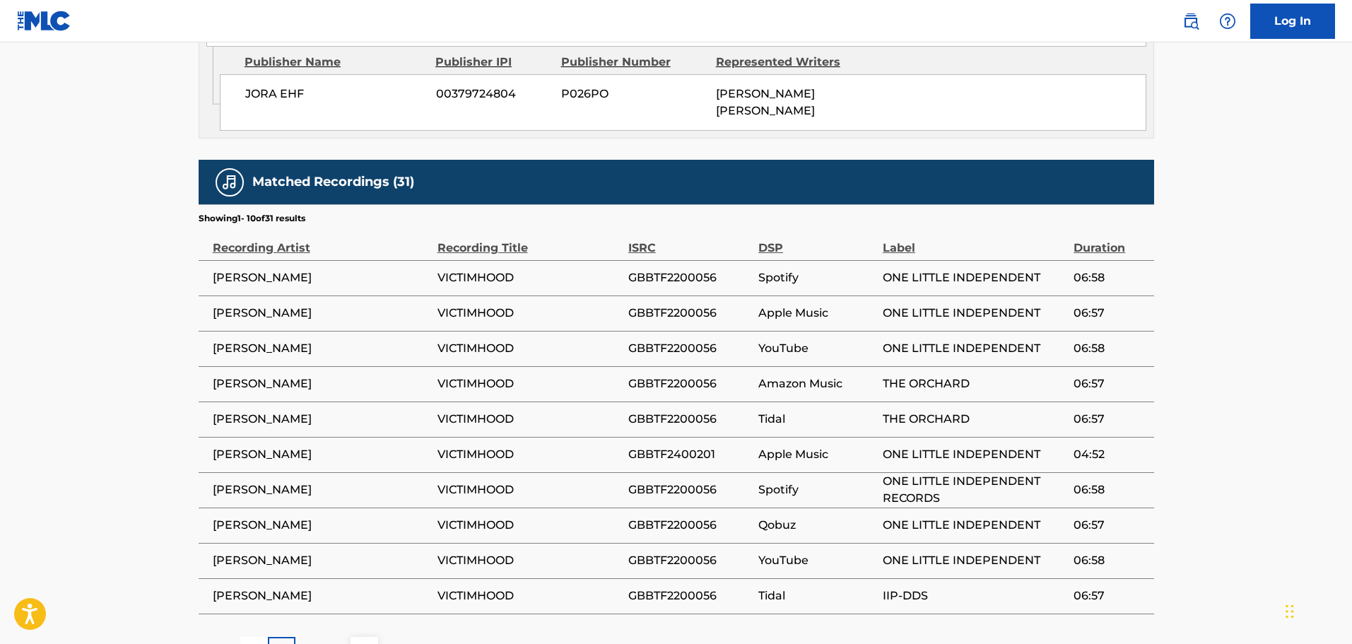
scroll to position [888, 0]
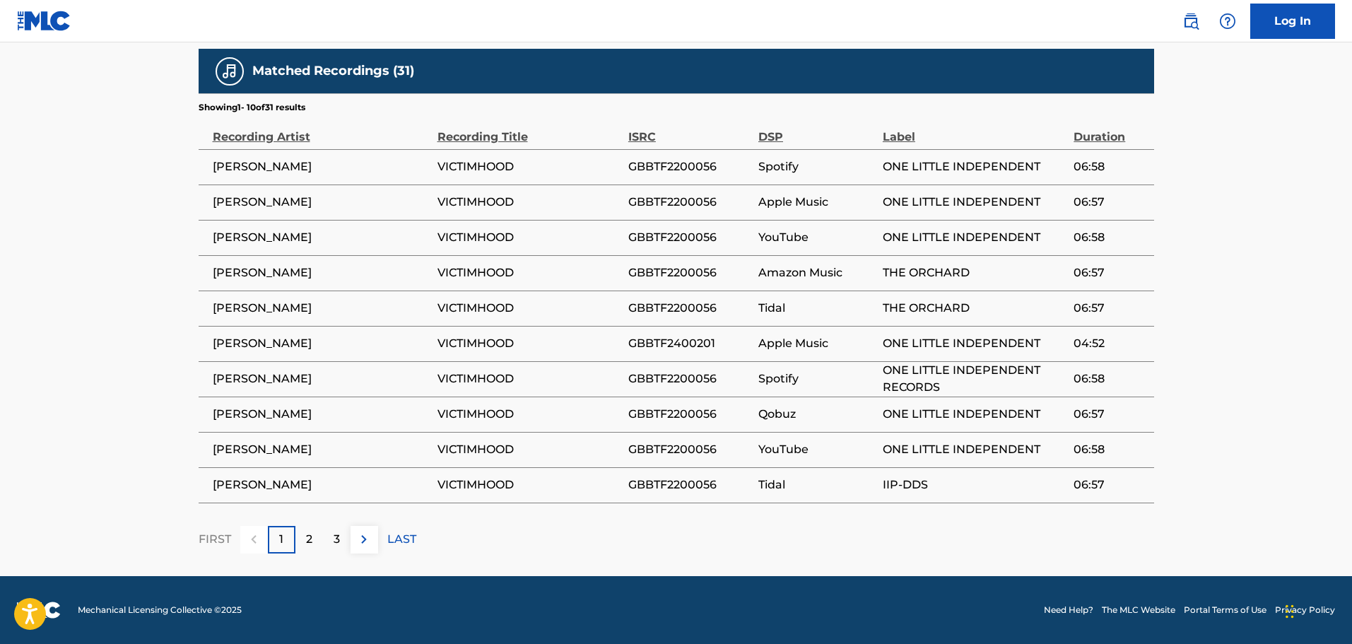
click at [672, 160] on span "GBBTF2200056" at bounding box center [689, 166] width 123 height 17
click at [673, 161] on span "GBBTF2200056" at bounding box center [689, 166] width 123 height 17
copy span "GBBTF2200056"
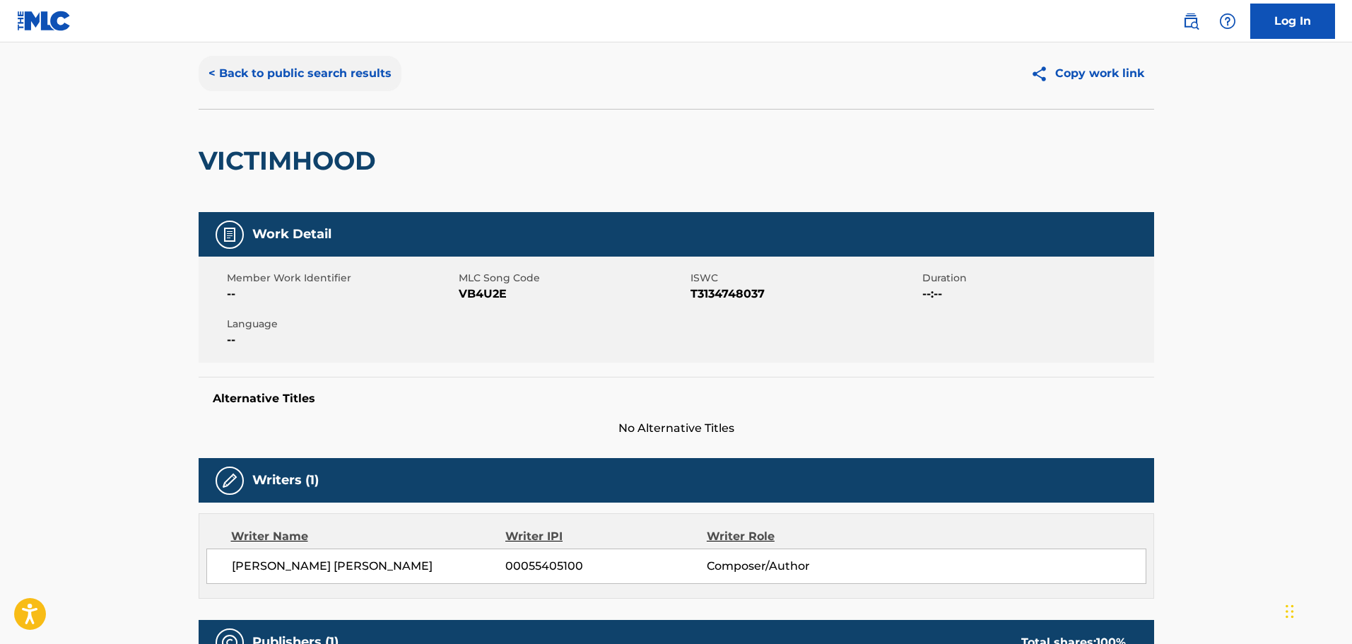
click at [290, 80] on button "< Back to public search results" at bounding box center [300, 73] width 203 height 35
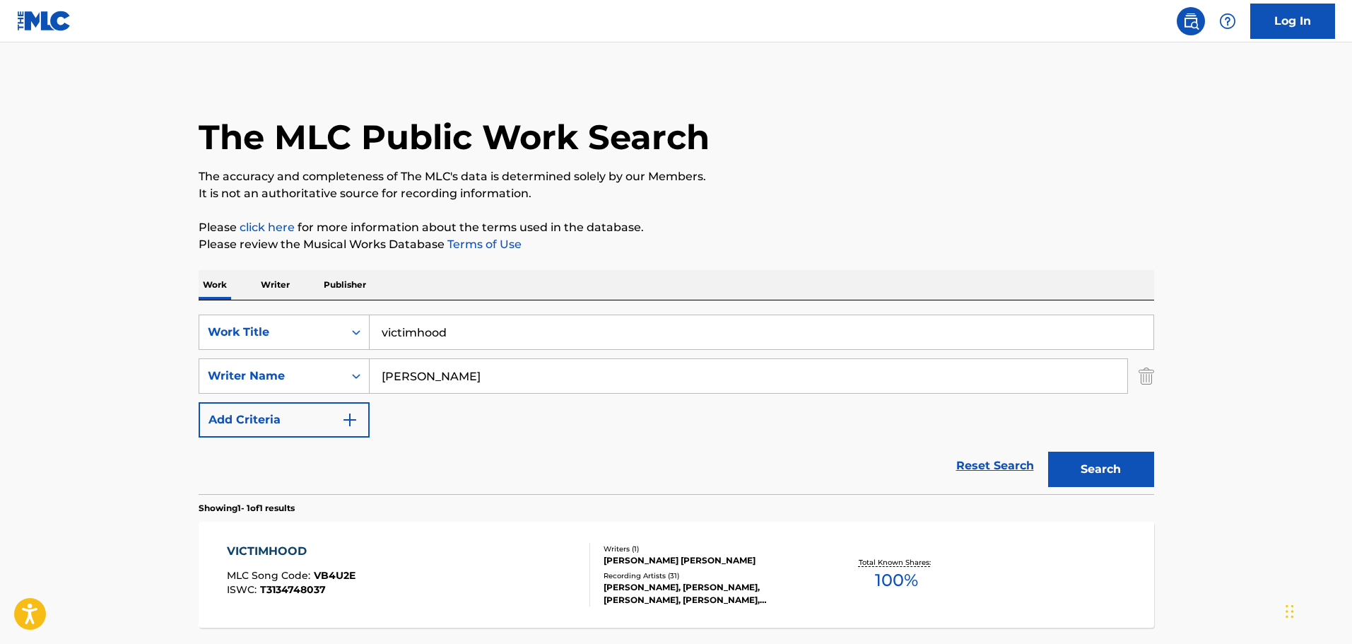
drag, startPoint x: 525, startPoint y: 331, endPoint x: 360, endPoint y: 289, distance: 170.7
click at [360, 289] on div "Work Writer Publisher SearchWithCriteriaed81fab9-7420-4dbd-b5ed-48218f377ffd Wo…" at bounding box center [676, 482] width 955 height 424
type input "LIFELINE"
drag, startPoint x: 442, startPoint y: 387, endPoint x: 346, endPoint y: 356, distance: 101.7
click at [370, 356] on div "SearchWithCriteriaed81fab9-7420-4dbd-b5ed-48218f377ffd Work Title LIFELINE Sear…" at bounding box center [676, 375] width 955 height 123
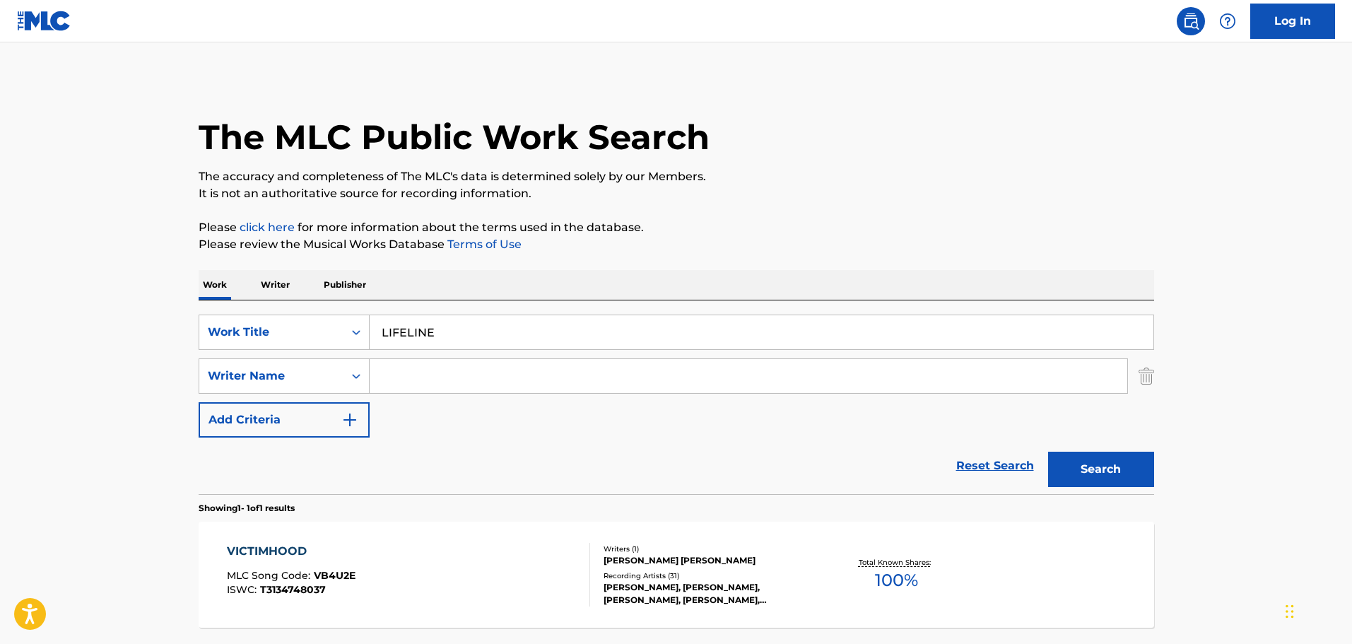
paste input "[PERSON_NAME]"
type input "[PERSON_NAME]"
click at [599, 260] on div "The MLC Public Work Search The accuracy and completeness of The MLC's data is d…" at bounding box center [676, 386] width 989 height 616
click at [1071, 464] on button "Search" at bounding box center [1101, 469] width 106 height 35
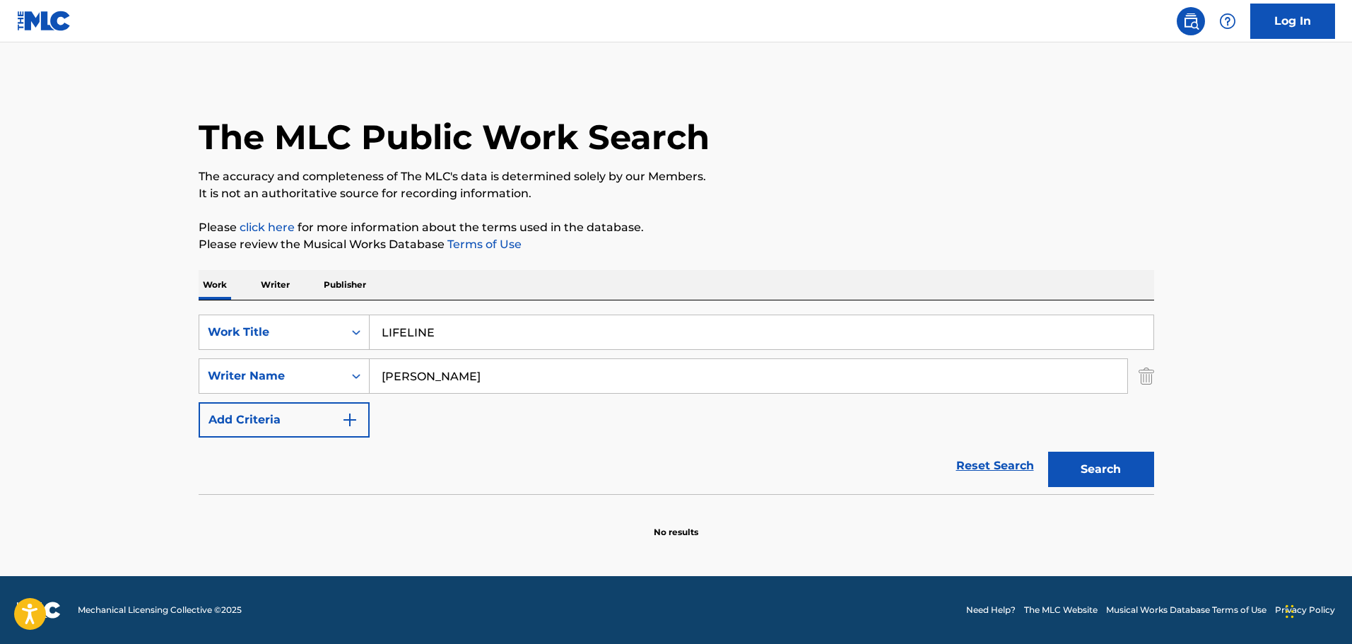
drag, startPoint x: 1142, startPoint y: 375, endPoint x: 879, endPoint y: 356, distance: 263.6
click at [1142, 375] on img "Search Form" at bounding box center [1146, 375] width 16 height 35
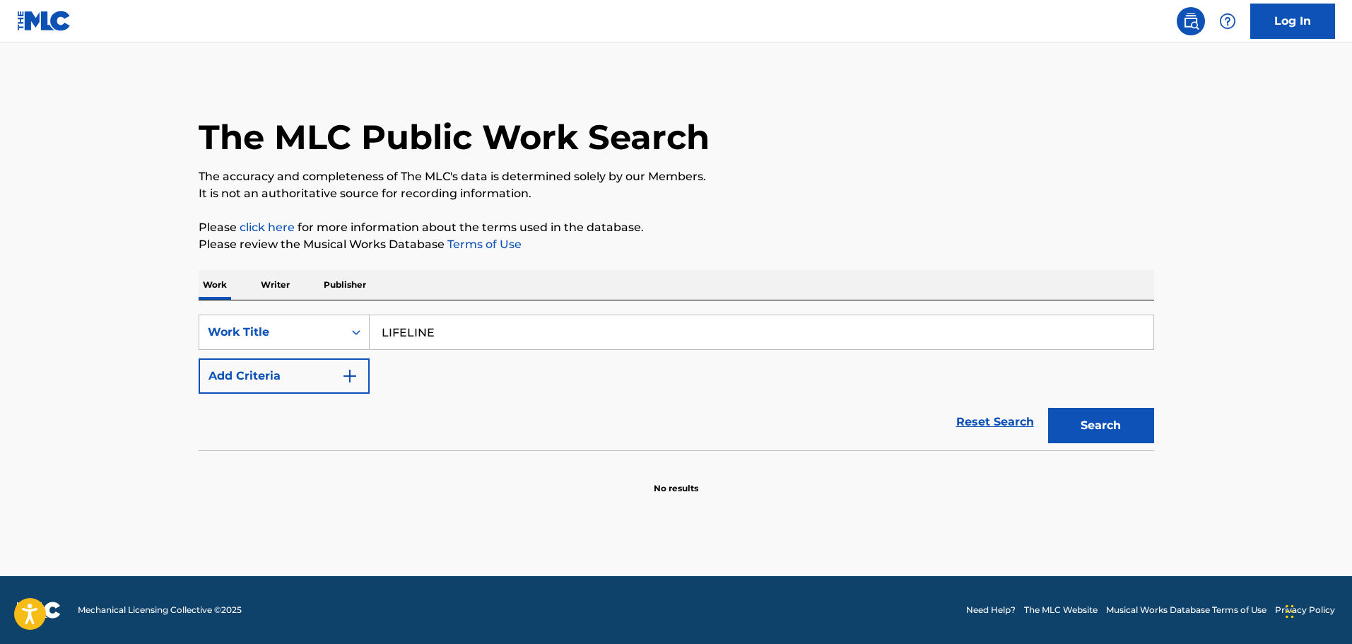
drag, startPoint x: 606, startPoint y: 317, endPoint x: 269, endPoint y: 307, distance: 337.9
click at [269, 307] on div "SearchWithCriteriaed81fab9-7420-4dbd-b5ed-48218f377ffd Work Title LIFELINE Add …" at bounding box center [676, 375] width 955 height 150
click at [1048, 408] on button "Search" at bounding box center [1101, 425] width 106 height 35
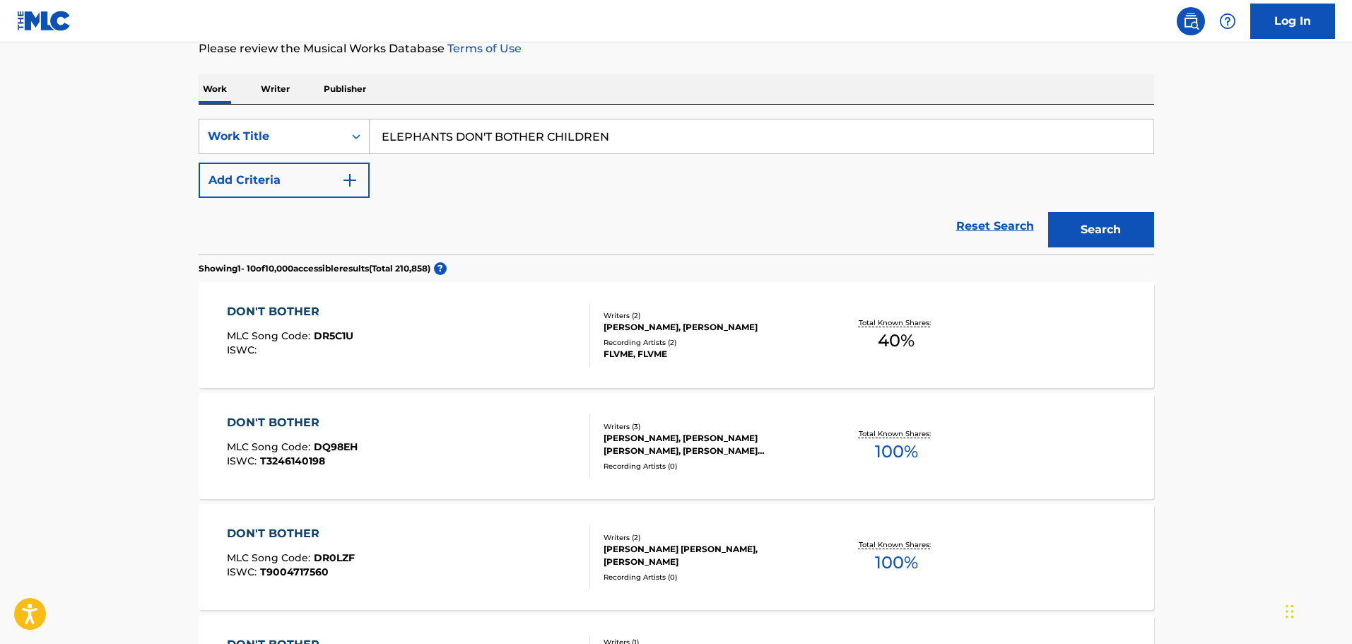
scroll to position [212, 0]
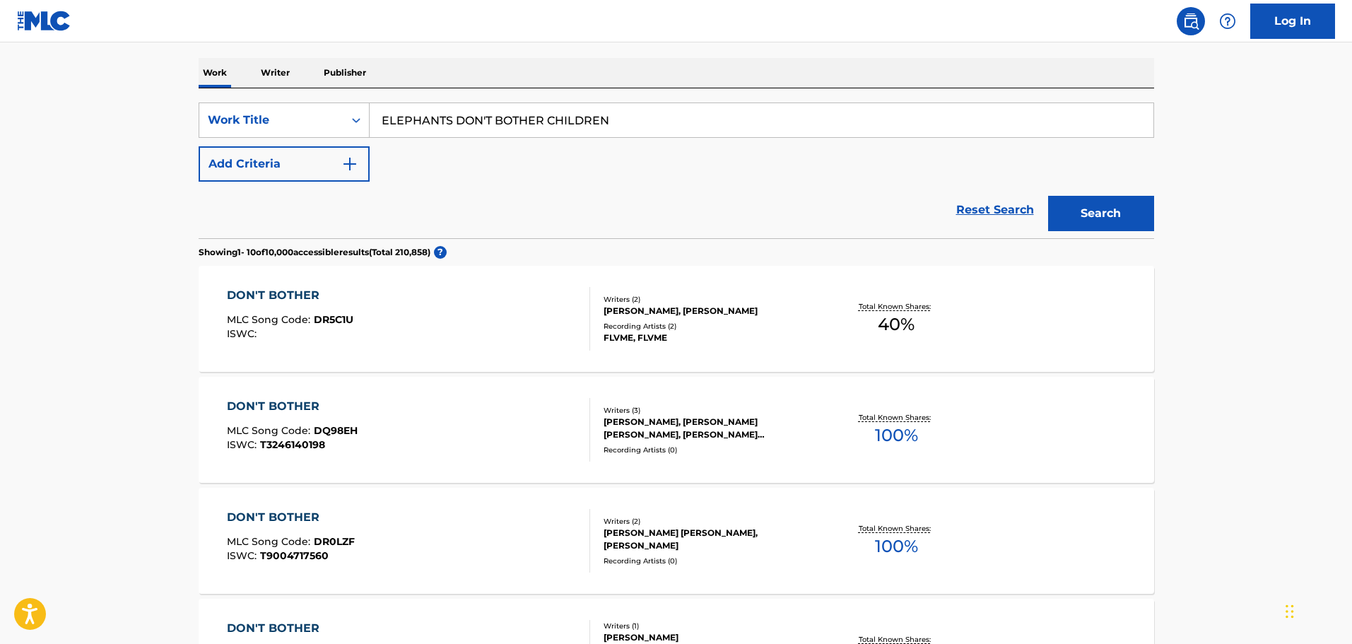
drag, startPoint x: 643, startPoint y: 119, endPoint x: 417, endPoint y: 100, distance: 226.9
click at [417, 100] on div "SearchWithCriteriaed81fab9-7420-4dbd-b5ed-48218f377ffd Work Title ELEPHANTS DON…" at bounding box center [676, 163] width 955 height 150
type input "E"
type input "["
type input "PELICAN"
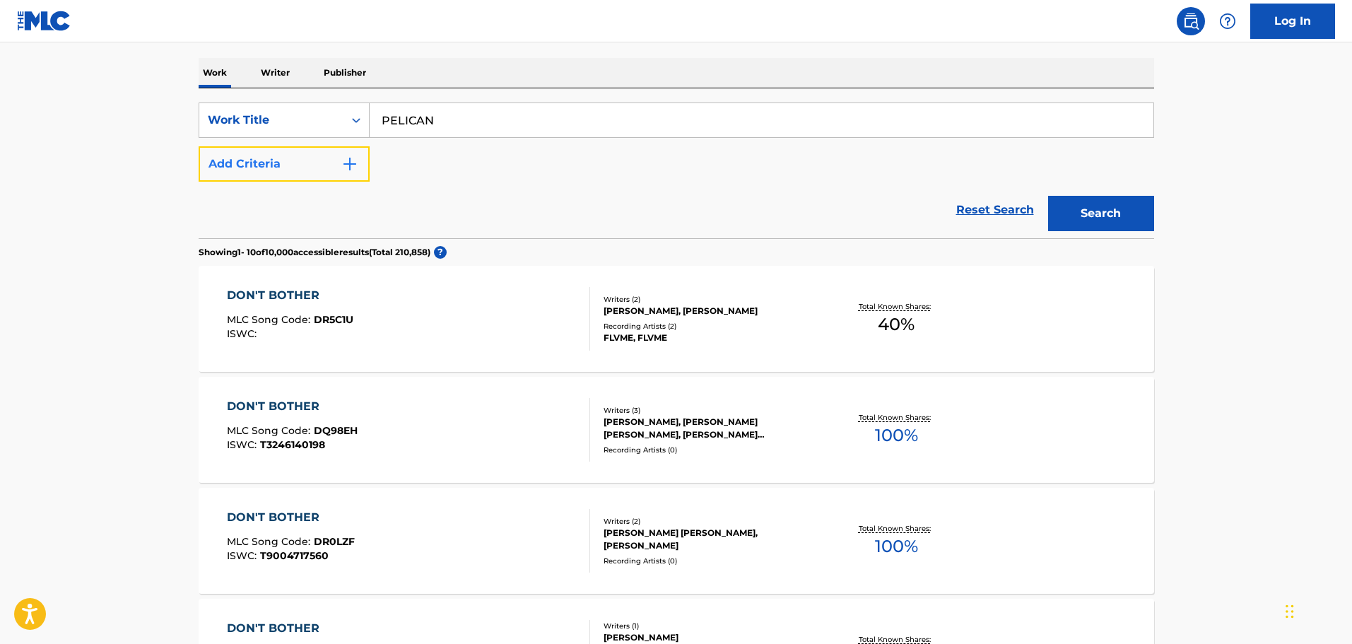
click at [330, 163] on button "Add Criteria" at bounding box center [284, 163] width 171 height 35
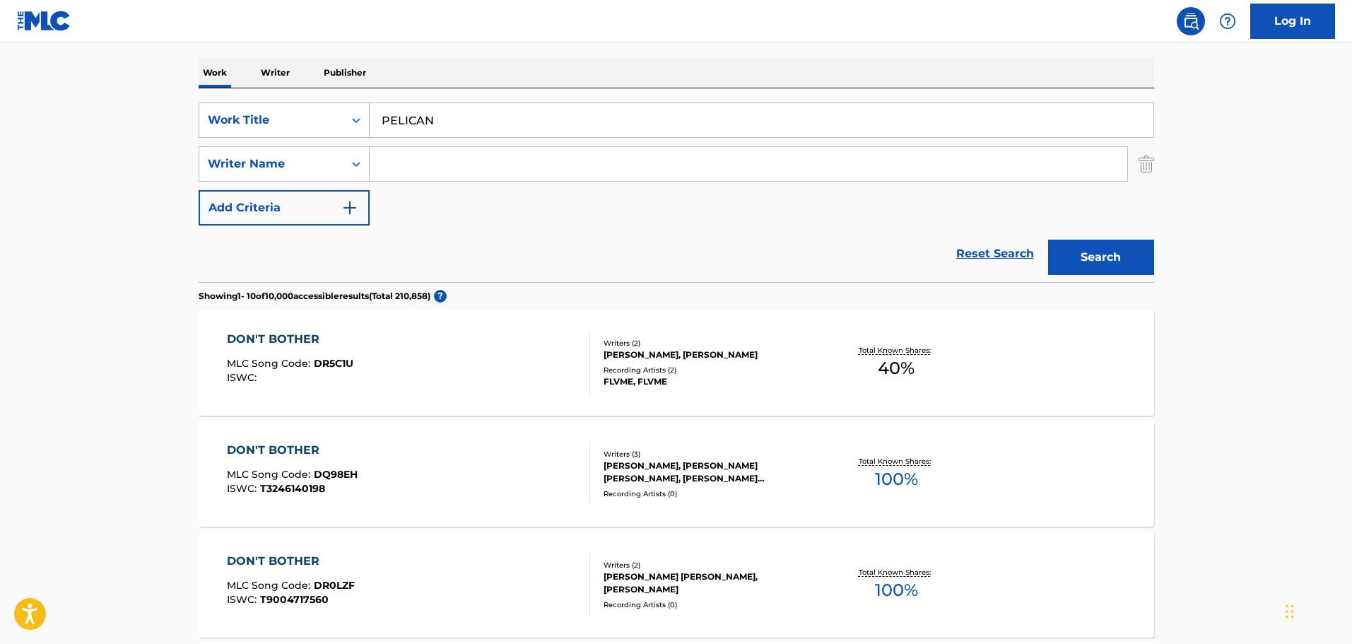
click at [387, 158] on input "Search Form" at bounding box center [749, 164] width 758 height 34
type input "[PERSON_NAME]"
click at [1048, 240] on button "Search" at bounding box center [1101, 257] width 106 height 35
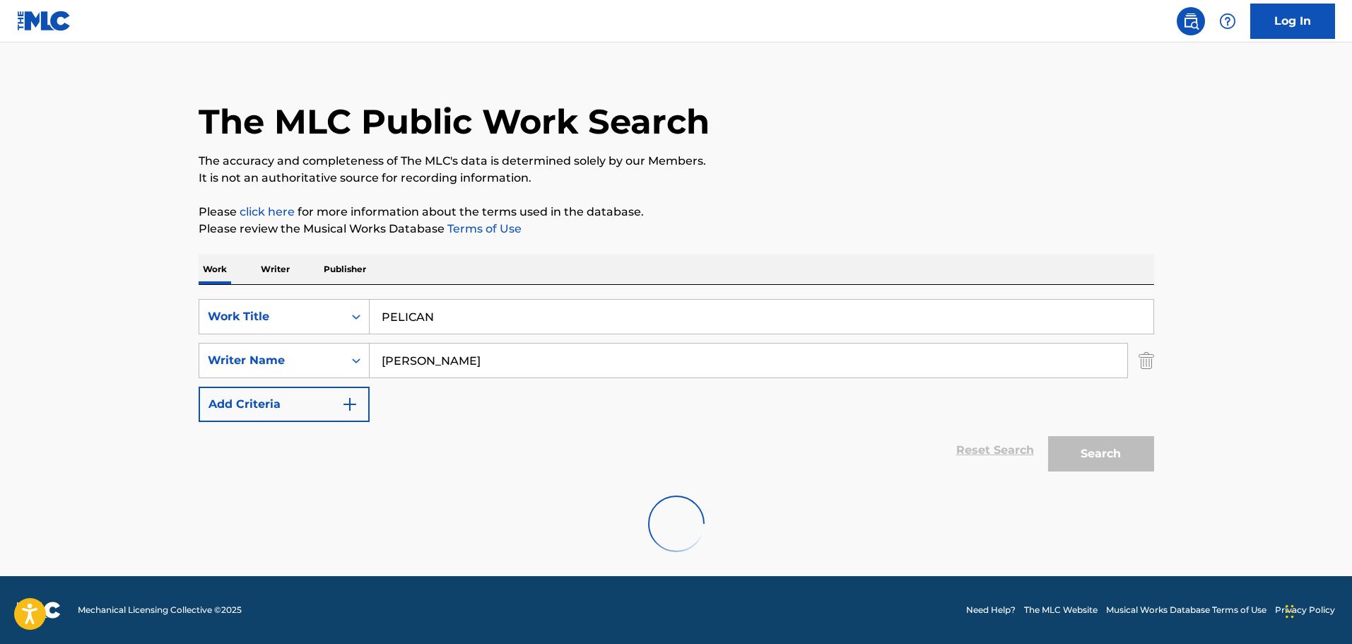
scroll to position [125, 0]
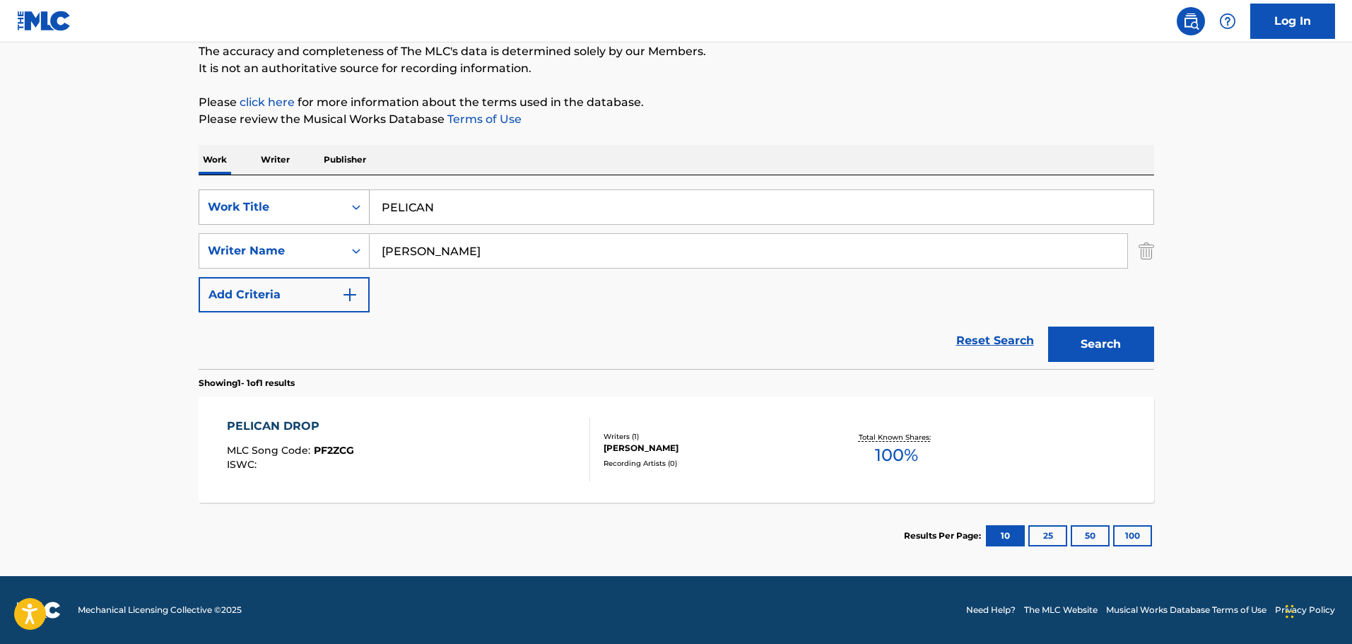
drag, startPoint x: 483, startPoint y: 196, endPoint x: 281, endPoint y: 198, distance: 202.1
click at [281, 198] on div "SearchWithCriteriaed81fab9-7420-4dbd-b5ed-48218f377ffd Work Title PELICAN" at bounding box center [676, 206] width 955 height 35
type input "CEREMONY"
click at [1048, 326] on button "Search" at bounding box center [1101, 343] width 106 height 35
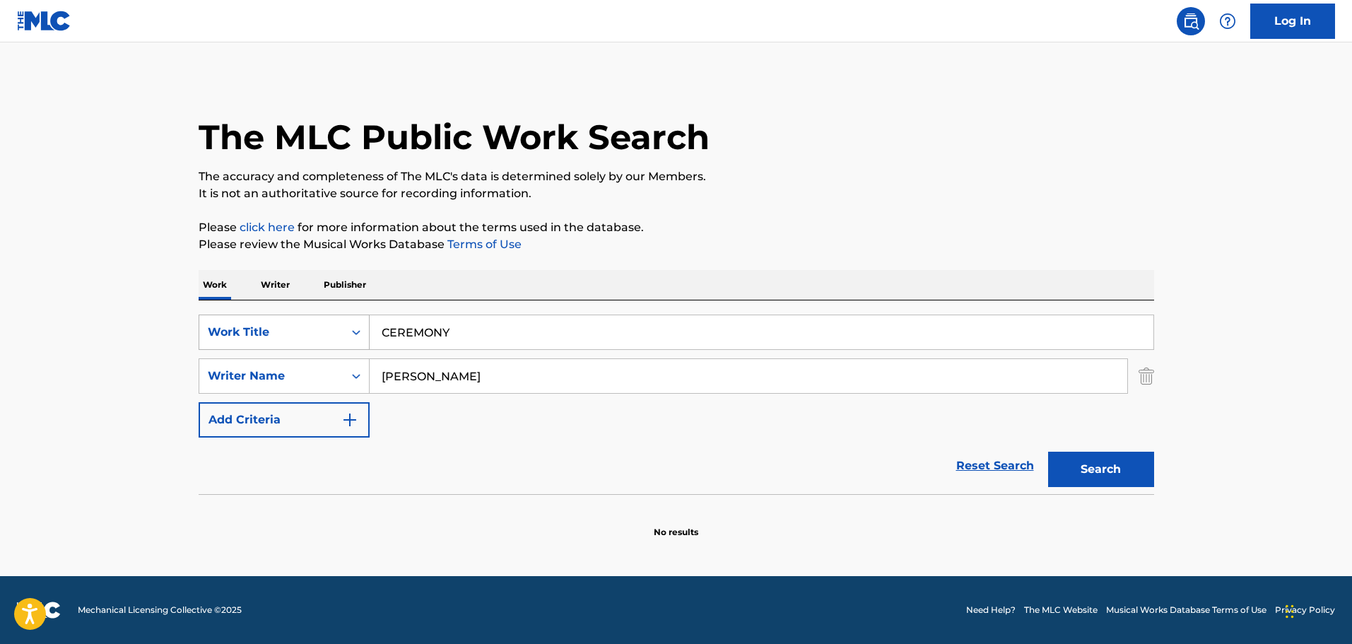
scroll to position [0, 0]
drag, startPoint x: 540, startPoint y: 358, endPoint x: 286, endPoint y: 355, distance: 253.7
click at [286, 355] on div "SearchWithCriteriaed81fab9-7420-4dbd-b5ed-48218f377ffd Work Title CEREMONY Sear…" at bounding box center [676, 375] width 955 height 123
drag, startPoint x: 537, startPoint y: 391, endPoint x: 267, endPoint y: 379, distance: 270.2
click at [267, 379] on div "SearchWithCriteriac6e716fe-43ee-44af-927e-54e6b1b7fde4 Writer Name [PERSON_NAME]" at bounding box center [676, 375] width 955 height 35
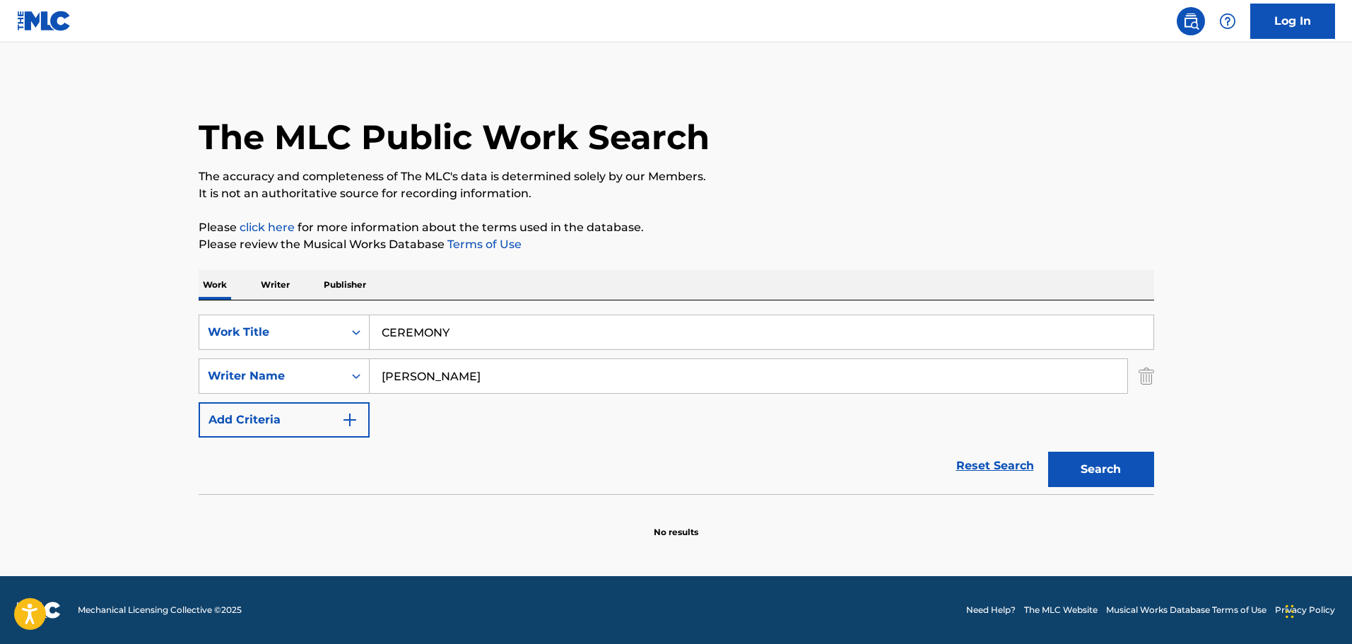
type input "[PERSON_NAME]"
click at [364, 244] on p "Please review the Musical Works Database Terms of Use" at bounding box center [676, 244] width 955 height 17
drag, startPoint x: 476, startPoint y: 372, endPoint x: 339, endPoint y: 367, distance: 136.5
click at [339, 367] on div "SearchWithCriteriac6e716fe-43ee-44af-927e-54e6b1b7fde4 Writer Name [PERSON_NAME]" at bounding box center [676, 375] width 955 height 35
paste input "Akinyele"
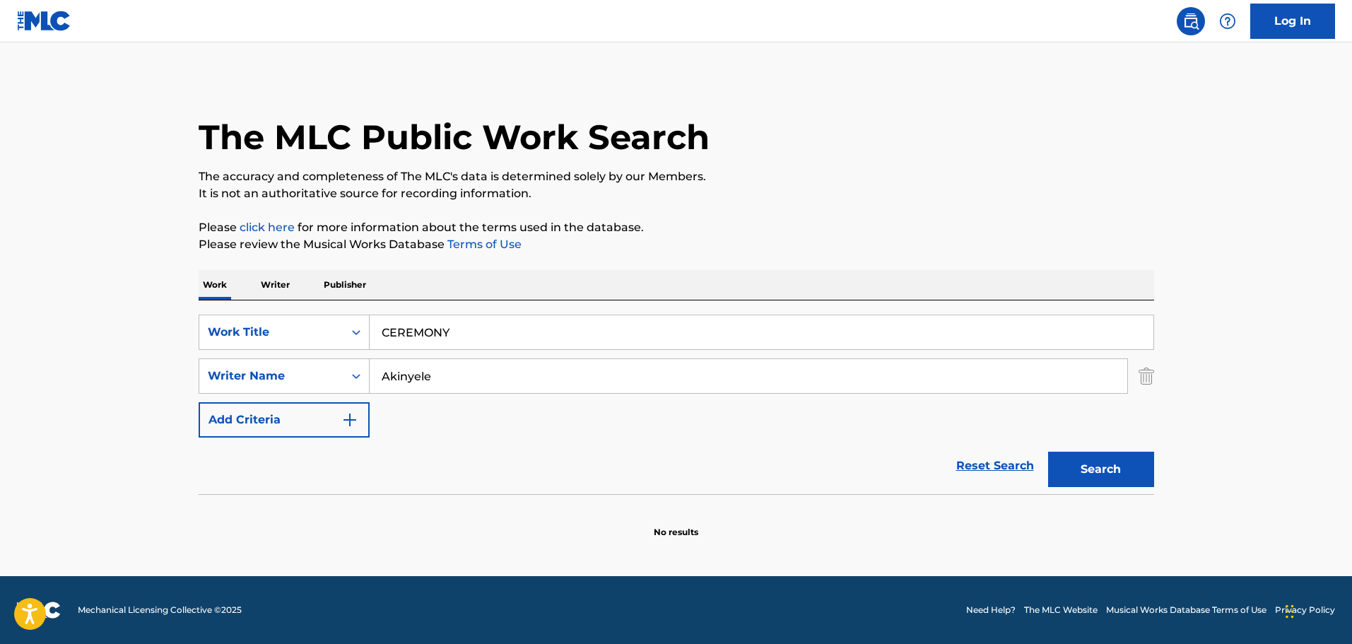
type input "Akinyele"
drag, startPoint x: 476, startPoint y: 334, endPoint x: 272, endPoint y: 312, distance: 204.6
click at [272, 312] on div "SearchWithCriteriaed81fab9-7420-4dbd-b5ed-48218f377ffd Work Title CEREMONY Sear…" at bounding box center [676, 397] width 955 height 194
type input "AINT HARD"
click at [1048, 452] on button "Search" at bounding box center [1101, 469] width 106 height 35
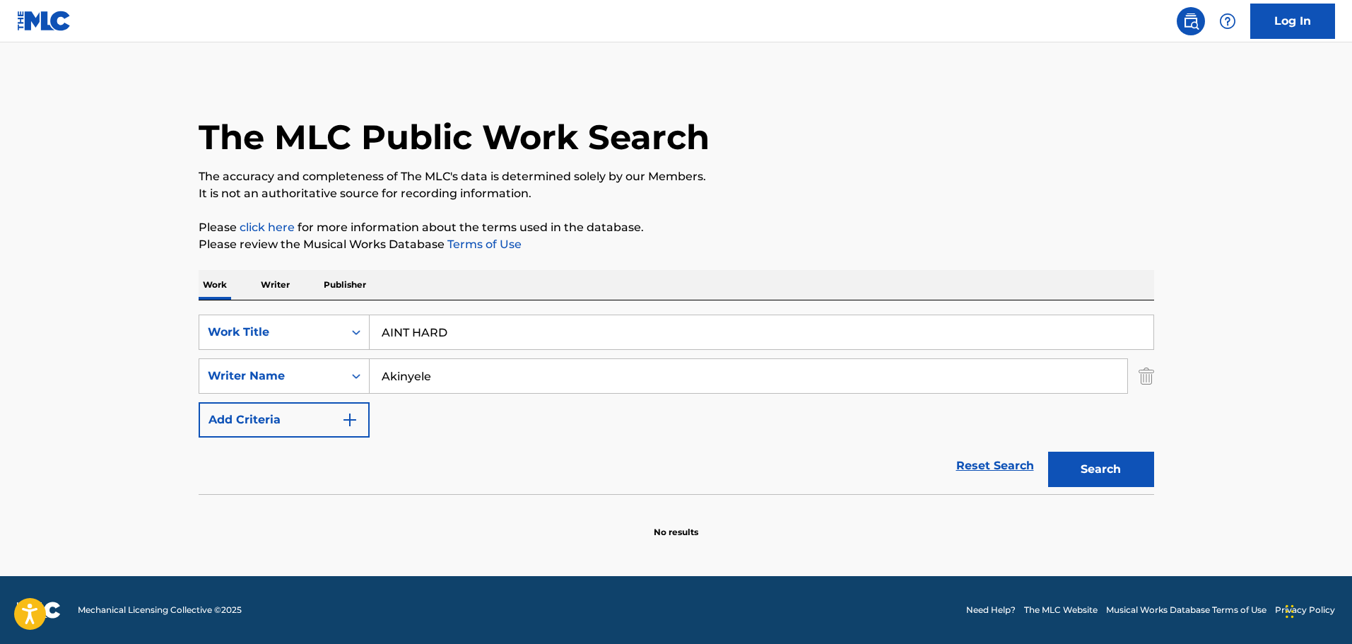
drag, startPoint x: 557, startPoint y: 381, endPoint x: 553, endPoint y: 363, distance: 18.9
click at [556, 376] on input "Akinyele" at bounding box center [749, 376] width 758 height 34
drag, startPoint x: 508, startPoint y: 369, endPoint x: 324, endPoint y: 336, distance: 187.3
click at [324, 336] on div "SearchWithCriteriaed81fab9-7420-4dbd-b5ed-48218f377ffd Work Title AINT HARD Sea…" at bounding box center [676, 375] width 955 height 123
paste input "Sandimanie"
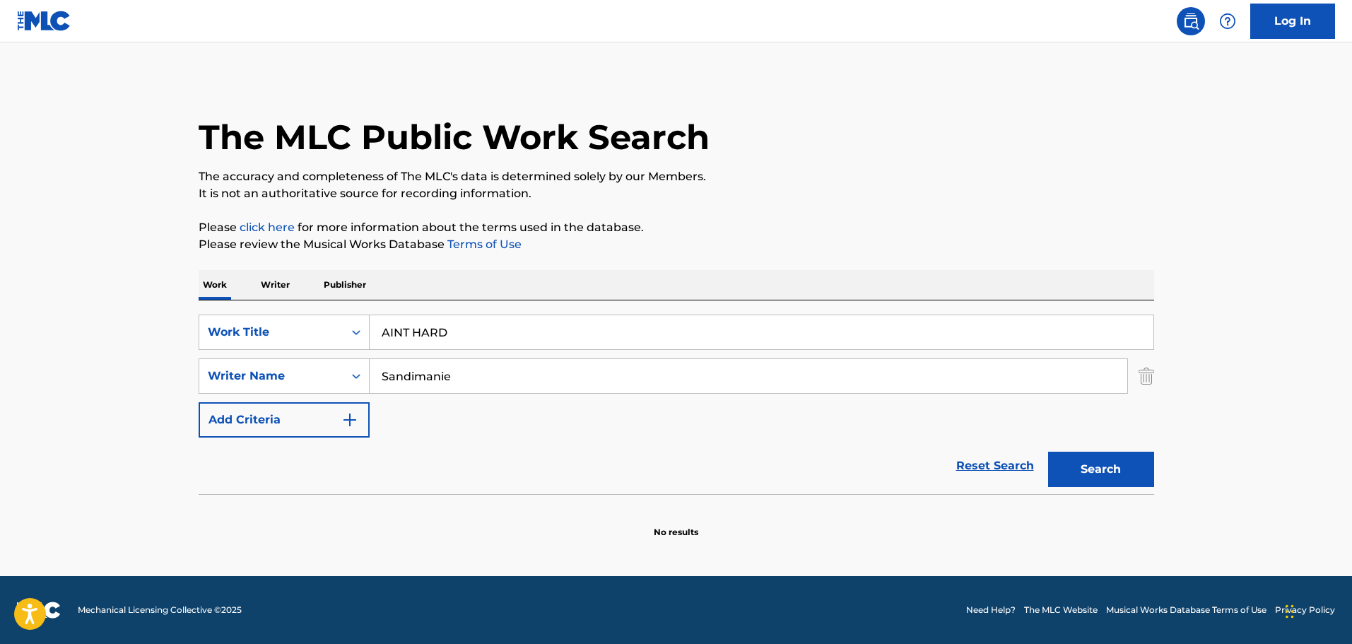
type input "Sandimanie"
drag, startPoint x: 479, startPoint y: 336, endPoint x: 245, endPoint y: 314, distance: 234.9
click at [245, 314] on div "SearchWithCriteriaed81fab9-7420-4dbd-b5ed-48218f377ffd Work Title AINT HARD" at bounding box center [676, 331] width 955 height 35
click at [1048, 452] on button "Search" at bounding box center [1101, 469] width 106 height 35
drag, startPoint x: 478, startPoint y: 325, endPoint x: 258, endPoint y: 305, distance: 221.4
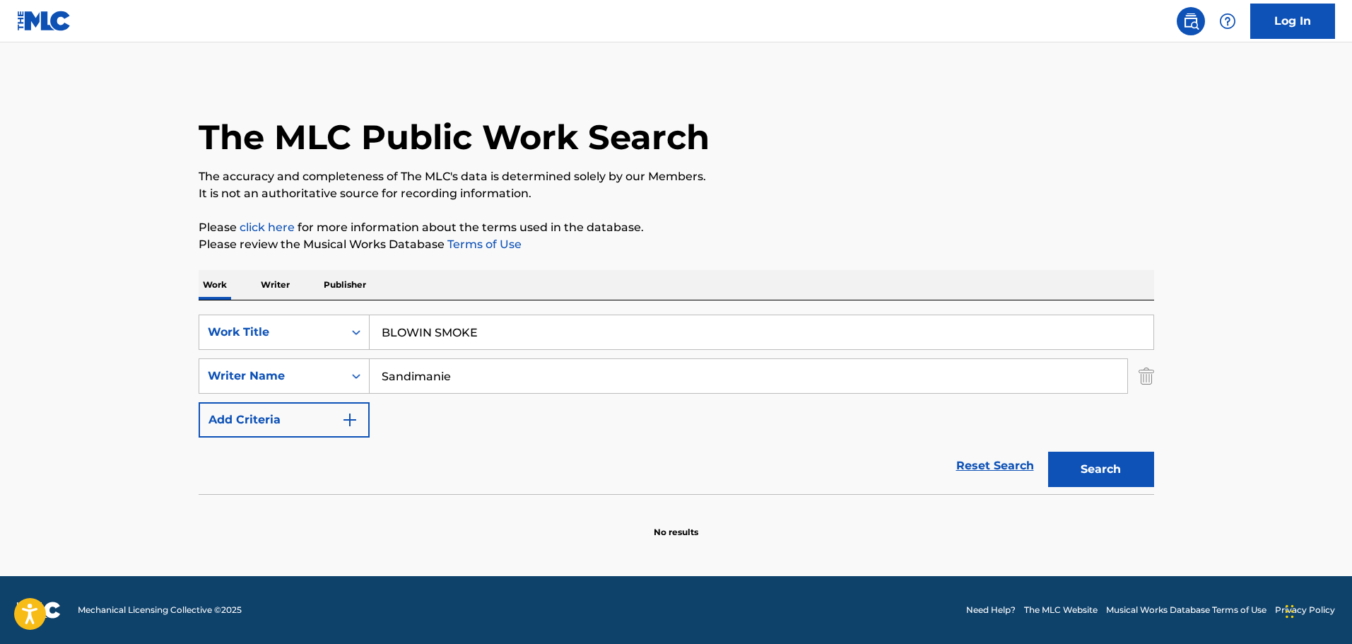
click at [258, 305] on div "SearchWithCriteriaed81fab9-7420-4dbd-b5ed-48218f377ffd Work Title BLOWIN SMOKE …" at bounding box center [676, 397] width 955 height 194
click at [1048, 452] on button "Search" at bounding box center [1101, 469] width 106 height 35
drag, startPoint x: 590, startPoint y: 319, endPoint x: 338, endPoint y: 291, distance: 253.1
click at [338, 291] on div "Work Writer Publisher SearchWithCriteriaed81fab9-7420-4dbd-b5ed-48218f377ffd Wo…" at bounding box center [676, 404] width 955 height 269
click at [1048, 452] on button "Search" at bounding box center [1101, 469] width 106 height 35
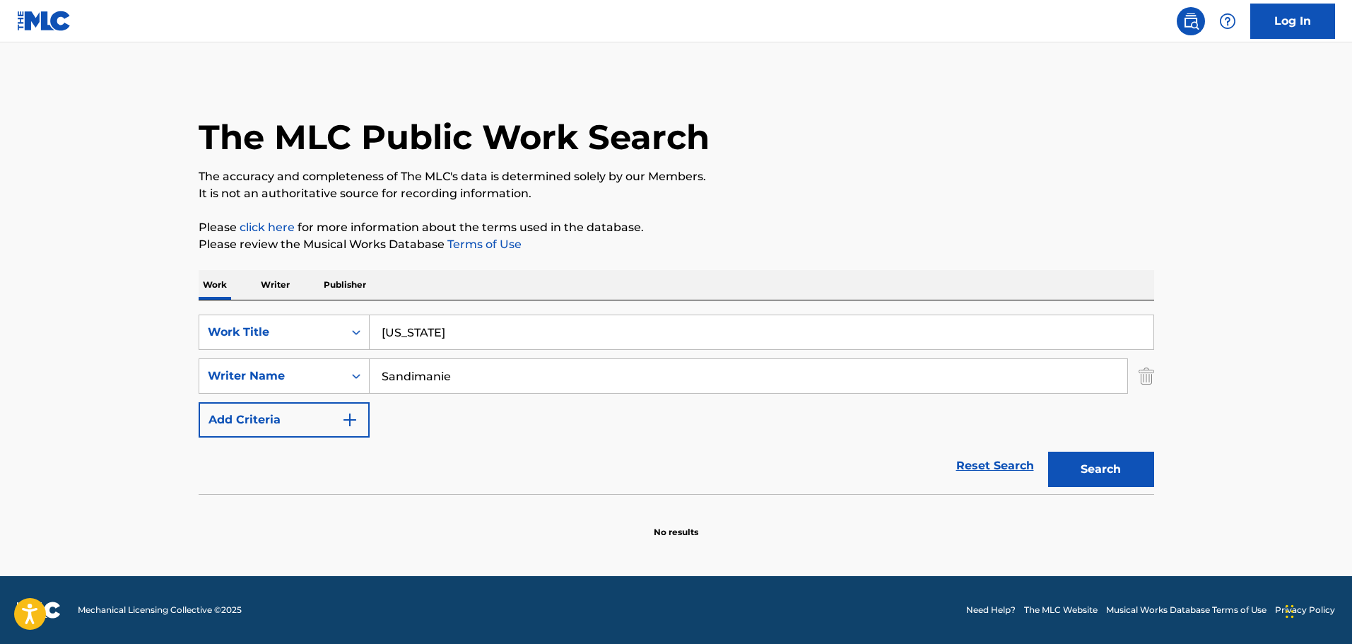
drag, startPoint x: 465, startPoint y: 310, endPoint x: 260, endPoint y: 288, distance: 206.1
click at [260, 288] on div "Work Writer Publisher SearchWithCriteriaed81fab9-7420-4dbd-b5ed-48218f377ffd Wo…" at bounding box center [676, 404] width 955 height 269
click at [438, 206] on div "The MLC Public Work Search The accuracy and completeness of The MLC's data is d…" at bounding box center [676, 308] width 989 height 461
click at [1092, 466] on button "Search" at bounding box center [1101, 469] width 106 height 35
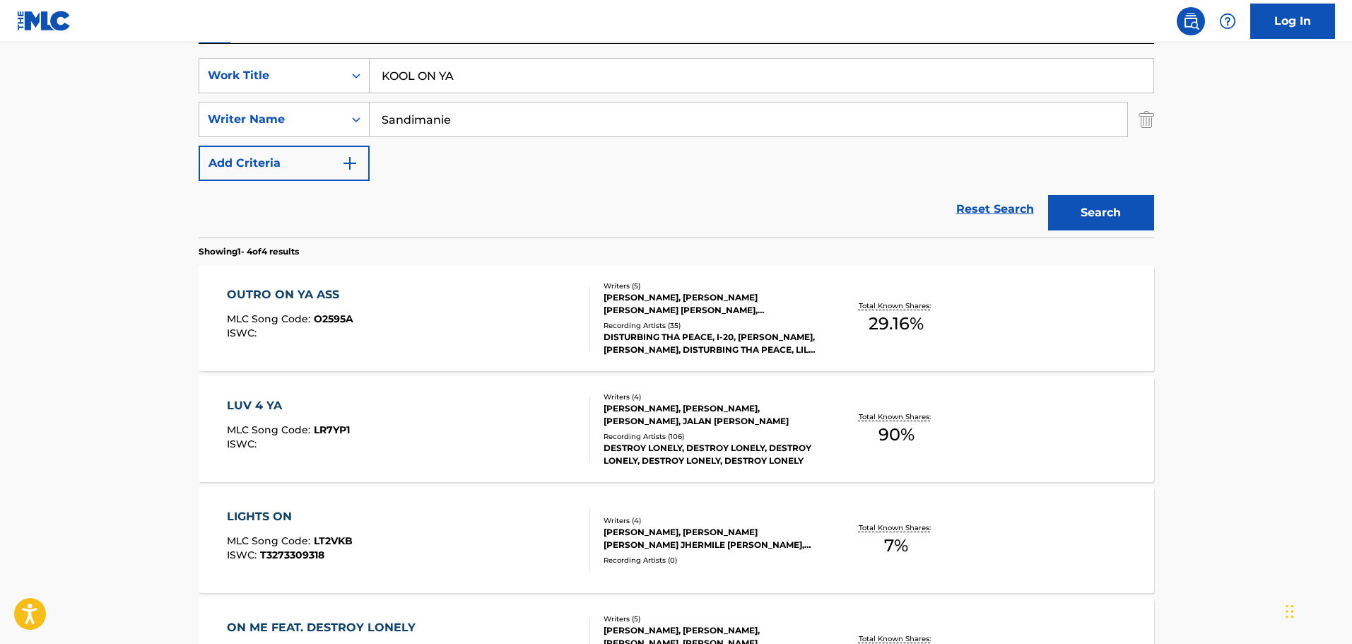
scroll to position [283, 0]
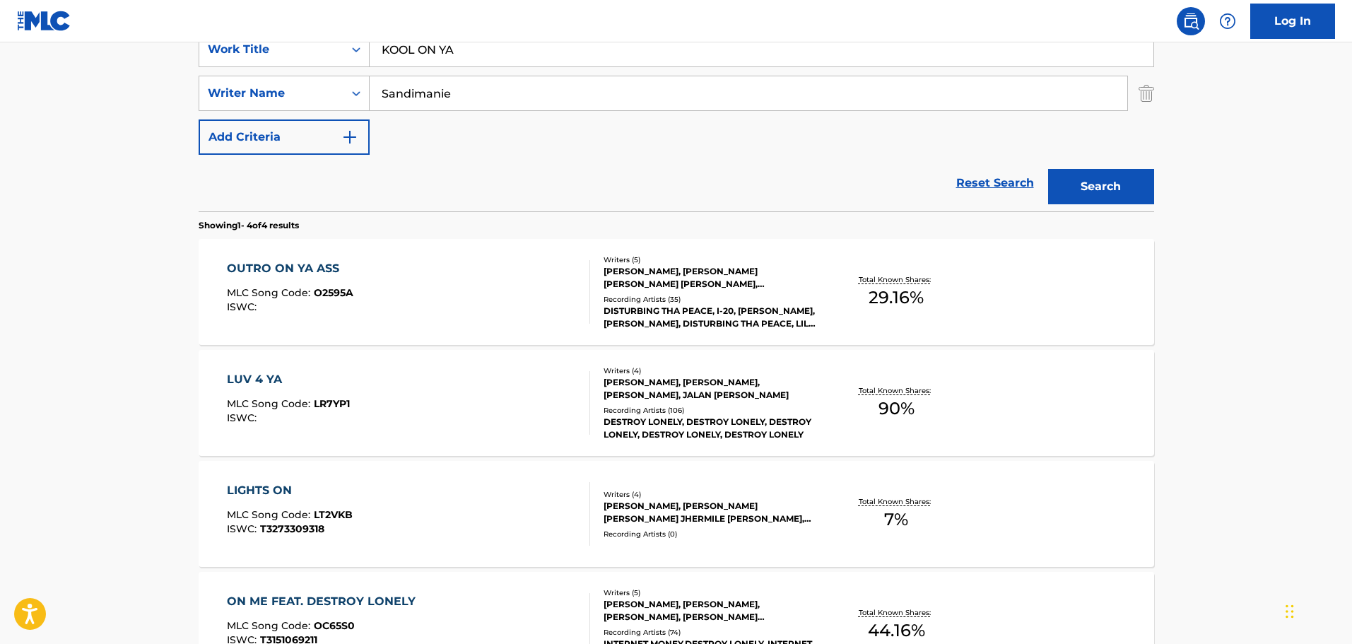
drag, startPoint x: 452, startPoint y: 43, endPoint x: 347, endPoint y: 33, distance: 105.1
click at [347, 33] on div "Log In The MLC Public Work Search The accuracy and completeness of The MLC's da…" at bounding box center [676, 268] width 1352 height 1102
type input "K"
type input "LEASH"
click at [1048, 169] on button "Search" at bounding box center [1101, 186] width 106 height 35
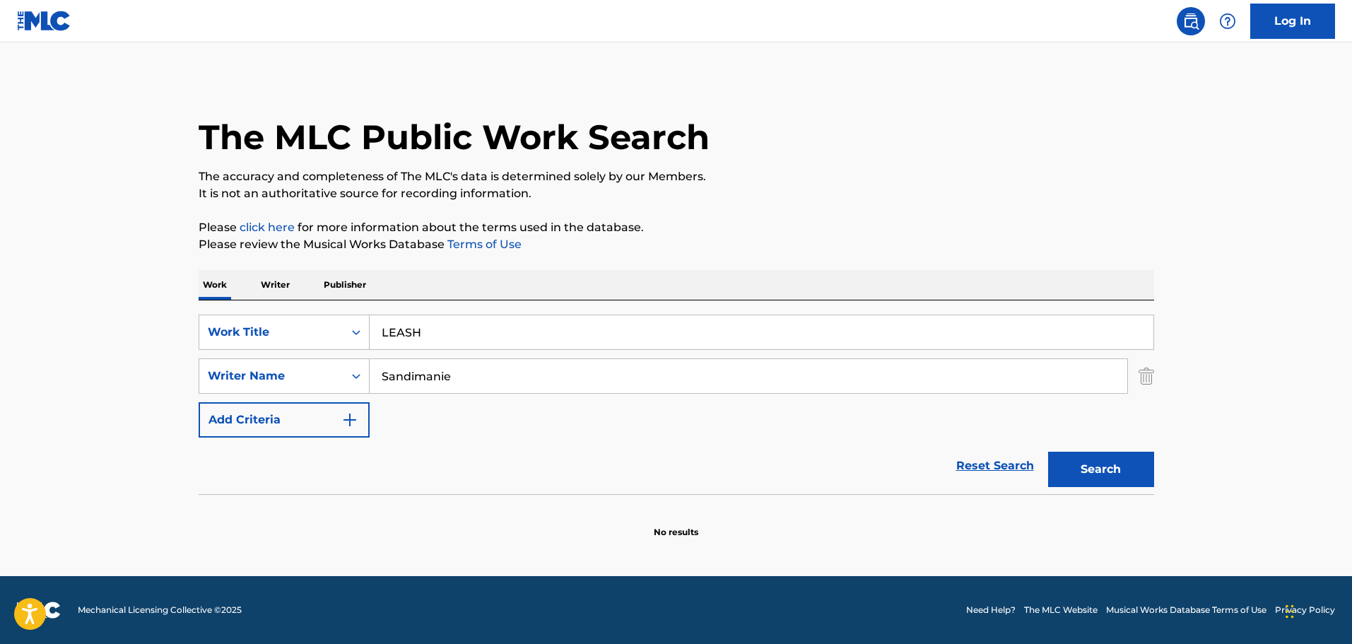
scroll to position [0, 0]
drag, startPoint x: 473, startPoint y: 343, endPoint x: 319, endPoint y: 331, distance: 154.5
click at [319, 331] on div "SearchWithCriteriaed81fab9-7420-4dbd-b5ed-48218f377ffd Work Title LEASH" at bounding box center [676, 331] width 955 height 35
click at [1048, 452] on button "Search" at bounding box center [1101, 469] width 106 height 35
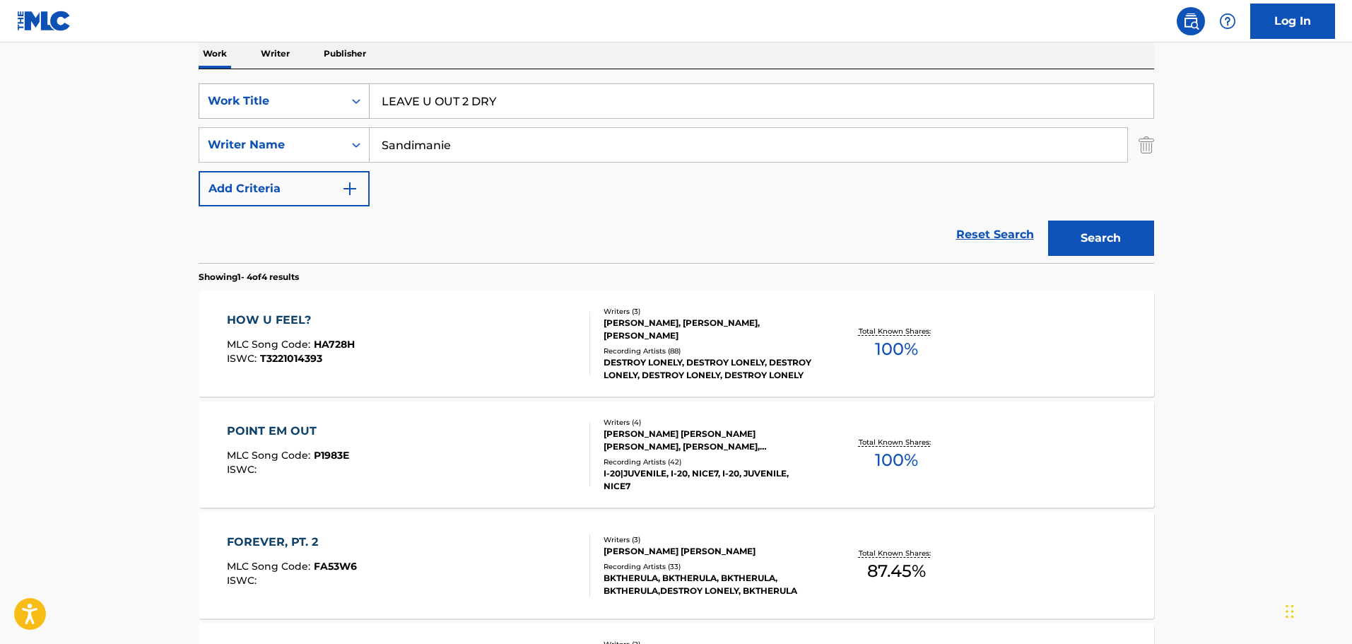
scroll to position [283, 0]
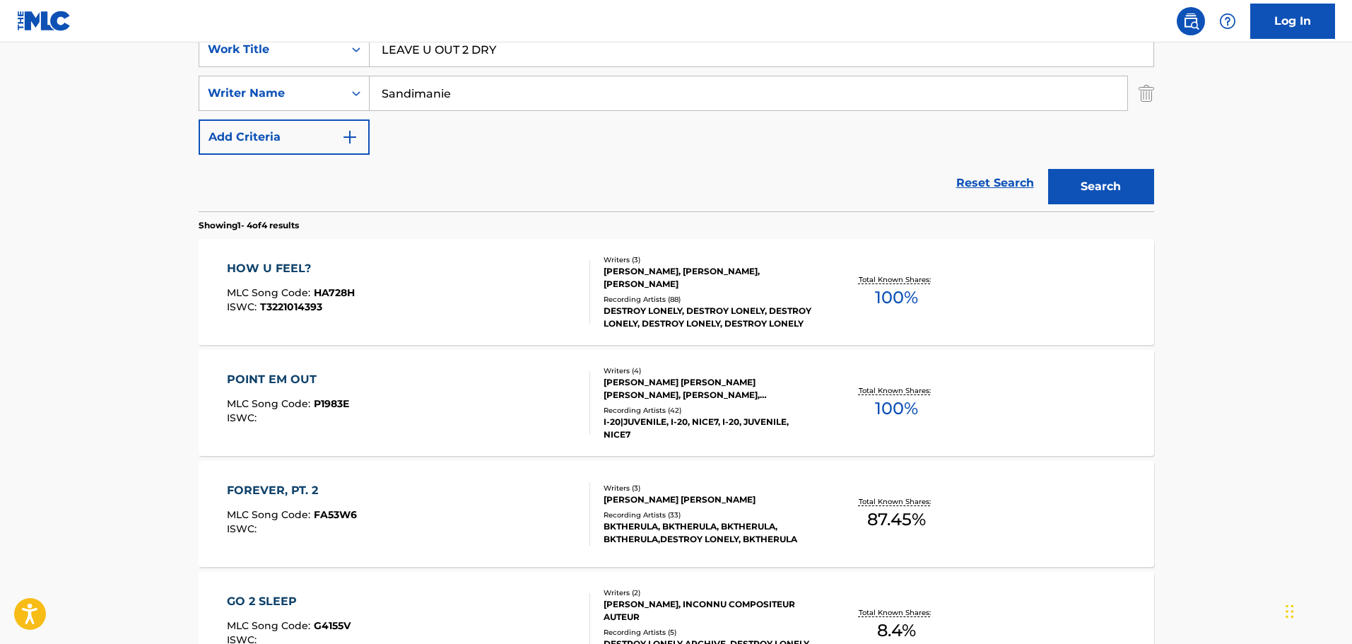
drag, startPoint x: 541, startPoint y: 52, endPoint x: 265, endPoint y: 41, distance: 275.8
click at [265, 41] on div "Log In The MLC Public Work Search The accuracy and completeness of The MLC's da…" at bounding box center [676, 268] width 1352 height 1102
click at [1048, 169] on button "Search" at bounding box center [1101, 186] width 106 height 35
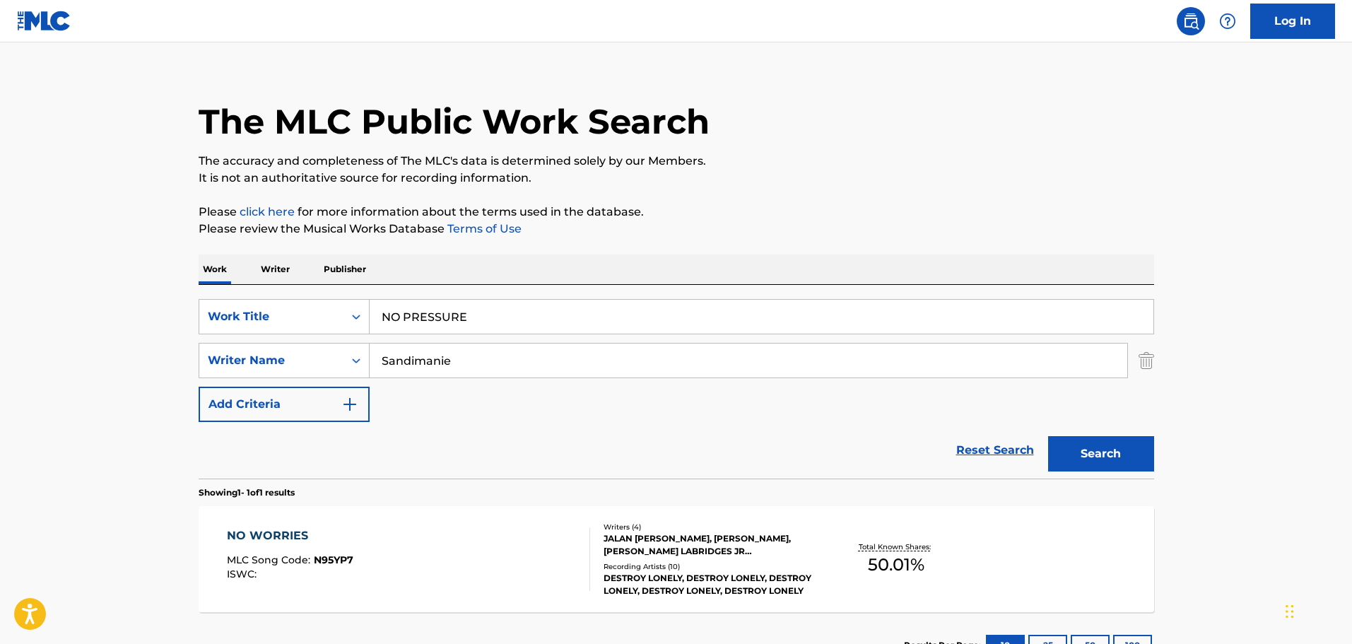
scroll to position [125, 0]
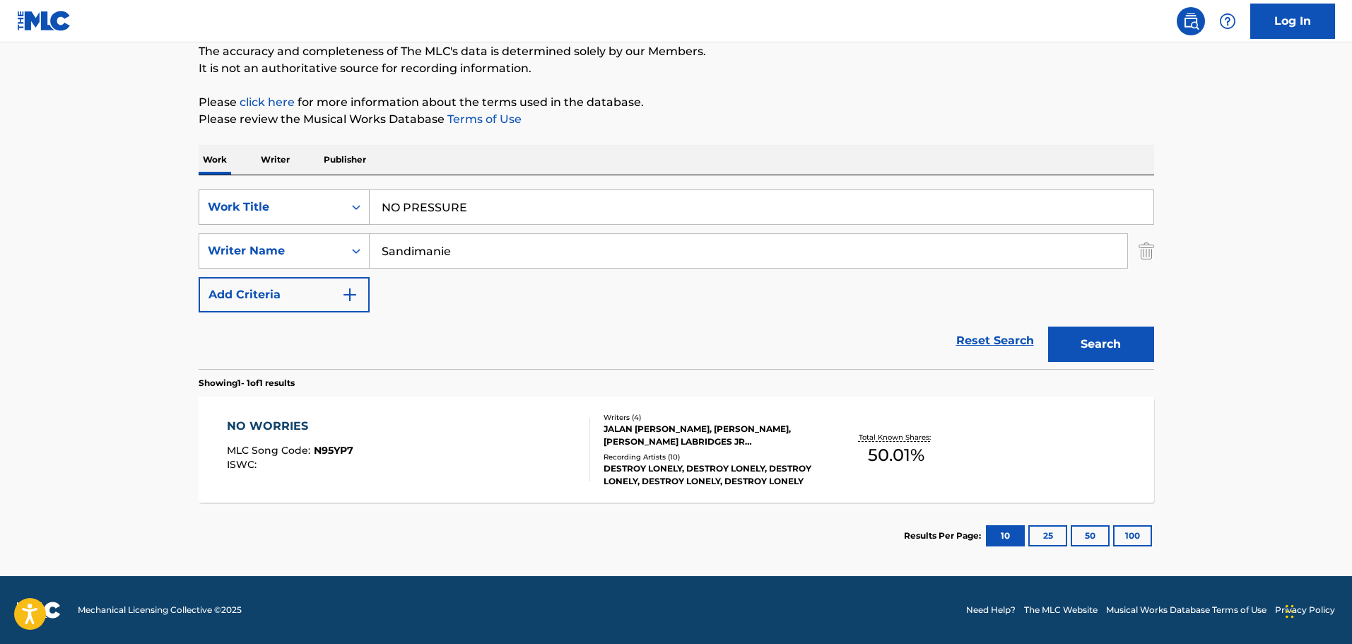
drag, startPoint x: 532, startPoint y: 212, endPoint x: 290, endPoint y: 201, distance: 241.9
click at [290, 201] on div "SearchWithCriteriaed81fab9-7420-4dbd-b5ed-48218f377ffd Work Title NO PRESSURE" at bounding box center [676, 206] width 955 height 35
click at [1048, 326] on button "Search" at bounding box center [1101, 343] width 106 height 35
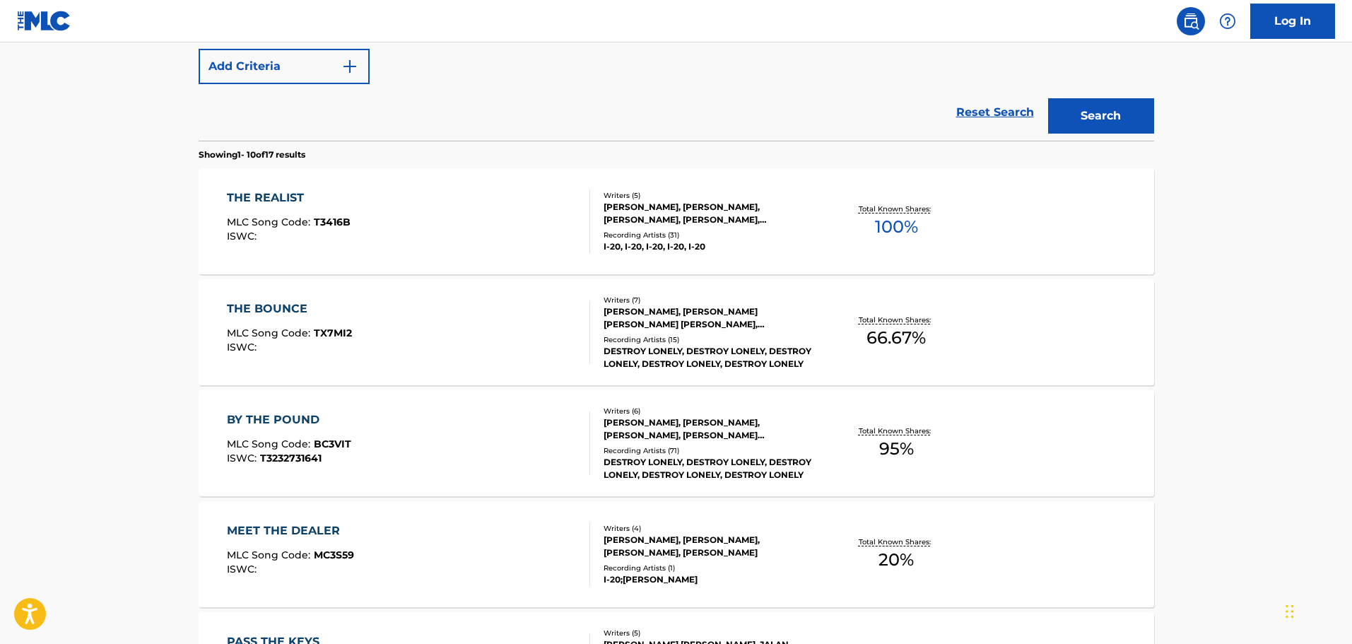
scroll to position [212, 0]
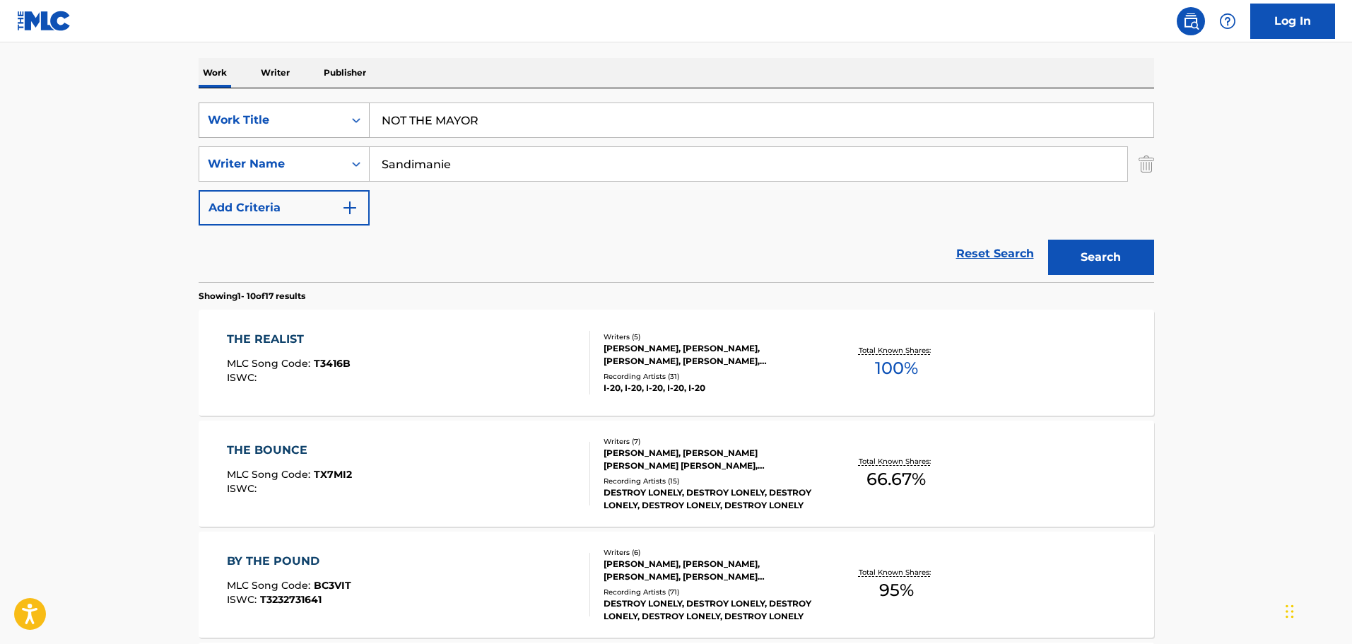
drag, startPoint x: 542, startPoint y: 130, endPoint x: 257, endPoint y: 133, distance: 284.8
click at [258, 133] on div "SearchWithCriteriaed81fab9-7420-4dbd-b5ed-48218f377ffd Work Title NOT THE MAYOR" at bounding box center [676, 119] width 955 height 35
type input "freshness"
type input "angus"
click at [1048, 240] on button "Search" at bounding box center [1101, 257] width 106 height 35
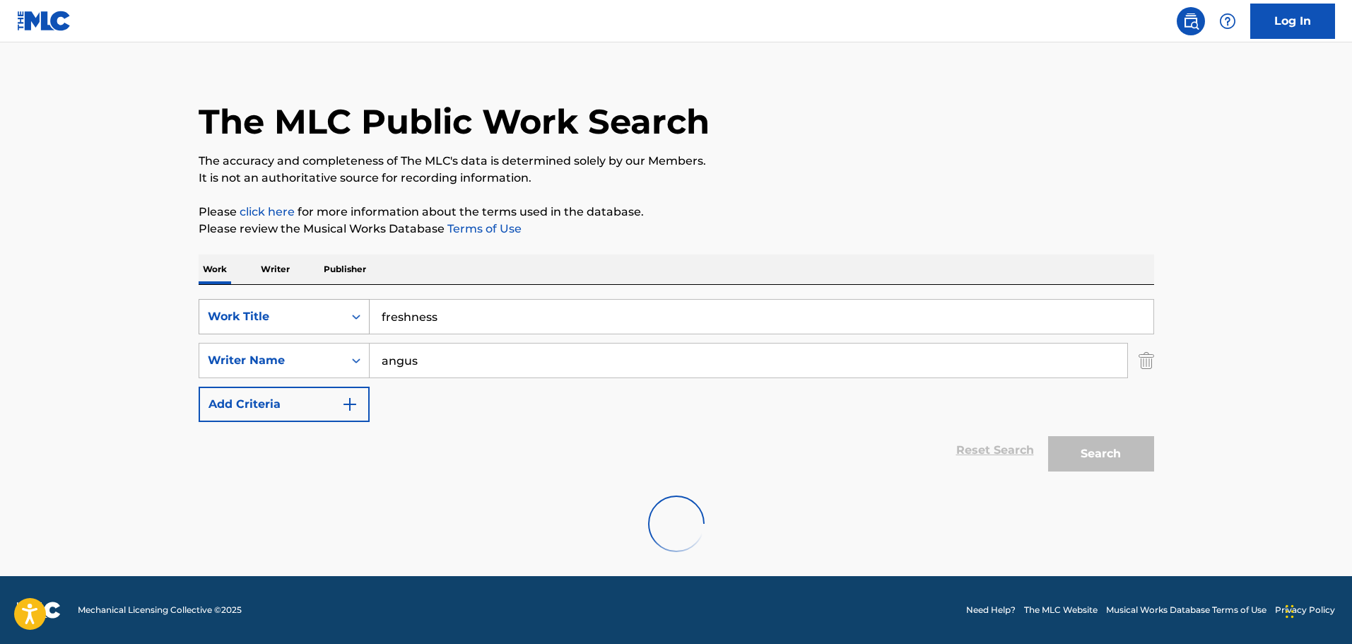
scroll to position [125, 0]
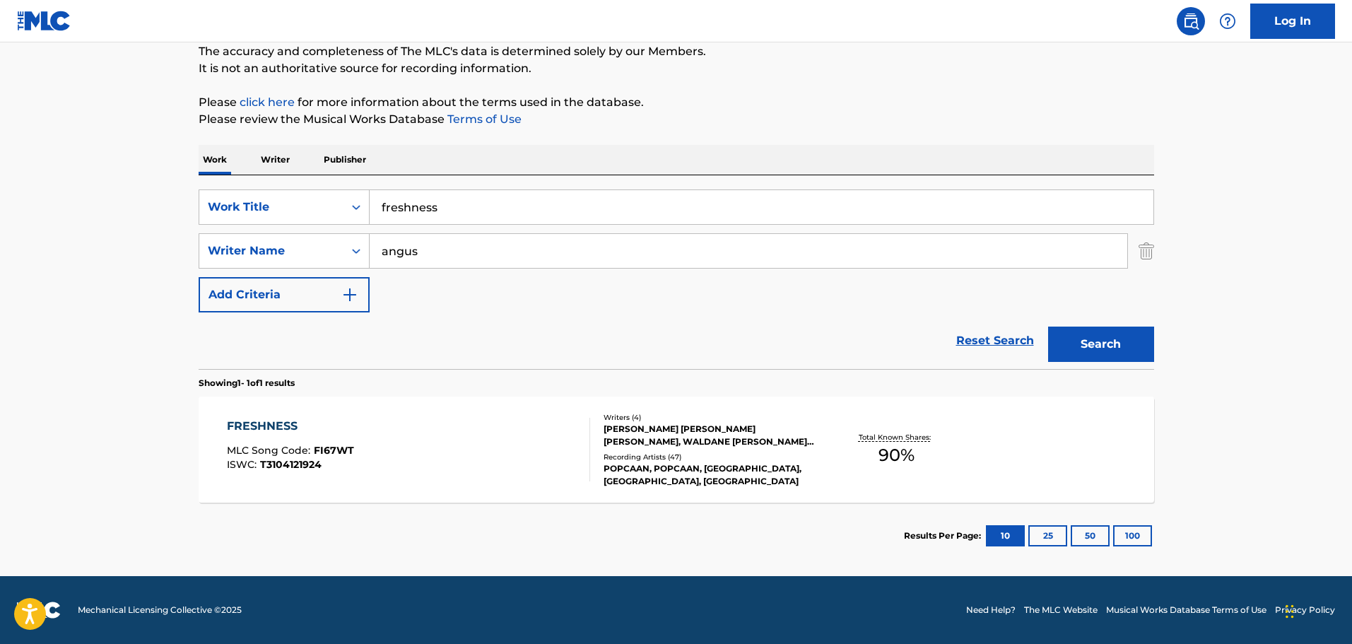
click at [460, 461] on div "FRESHNESS MLC Song Code : FI67WT ISWC : T3104121924" at bounding box center [408, 450] width 363 height 64
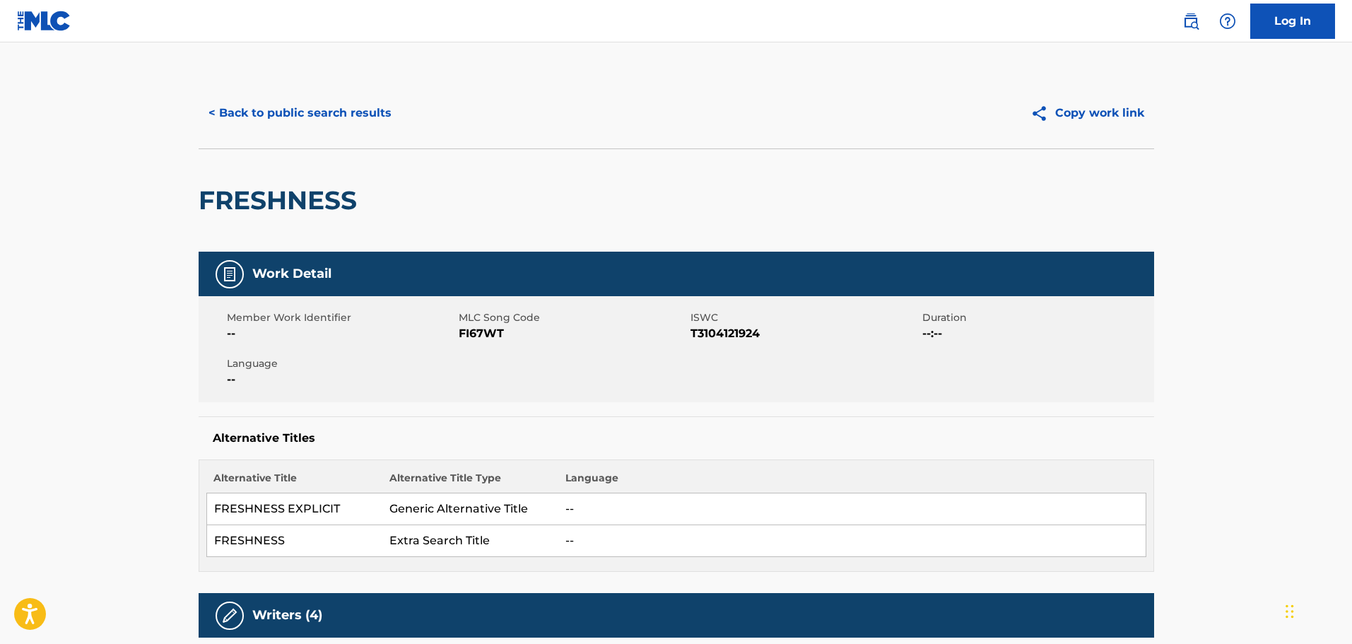
click at [345, 92] on div "< Back to public search results Copy work link" at bounding box center [676, 113] width 955 height 71
click at [346, 105] on button "< Back to public search results" at bounding box center [300, 112] width 203 height 35
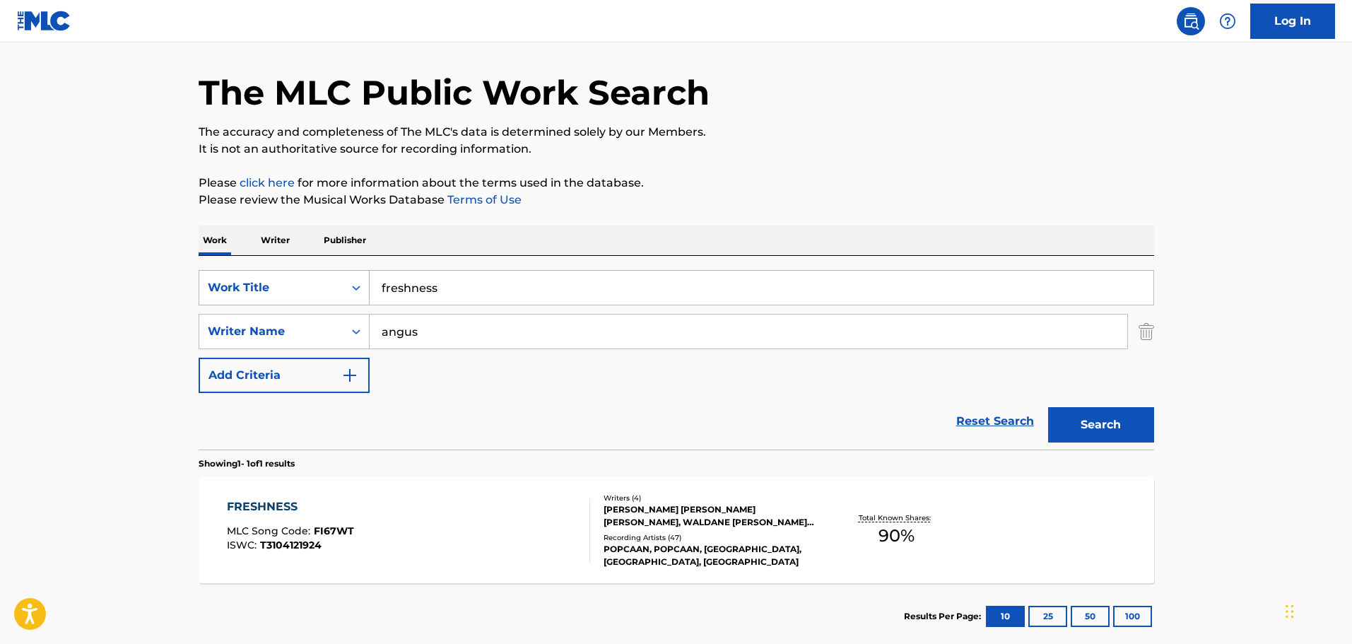
drag, startPoint x: 514, startPoint y: 285, endPoint x: 299, endPoint y: 294, distance: 215.7
click at [299, 294] on div "SearchWithCriteriaed81fab9-7420-4dbd-b5ed-48218f377ffd Work Title freshness" at bounding box center [676, 287] width 955 height 35
type input "we need christmas"
type input "maddie"
click at [1048, 407] on button "Search" at bounding box center [1101, 424] width 106 height 35
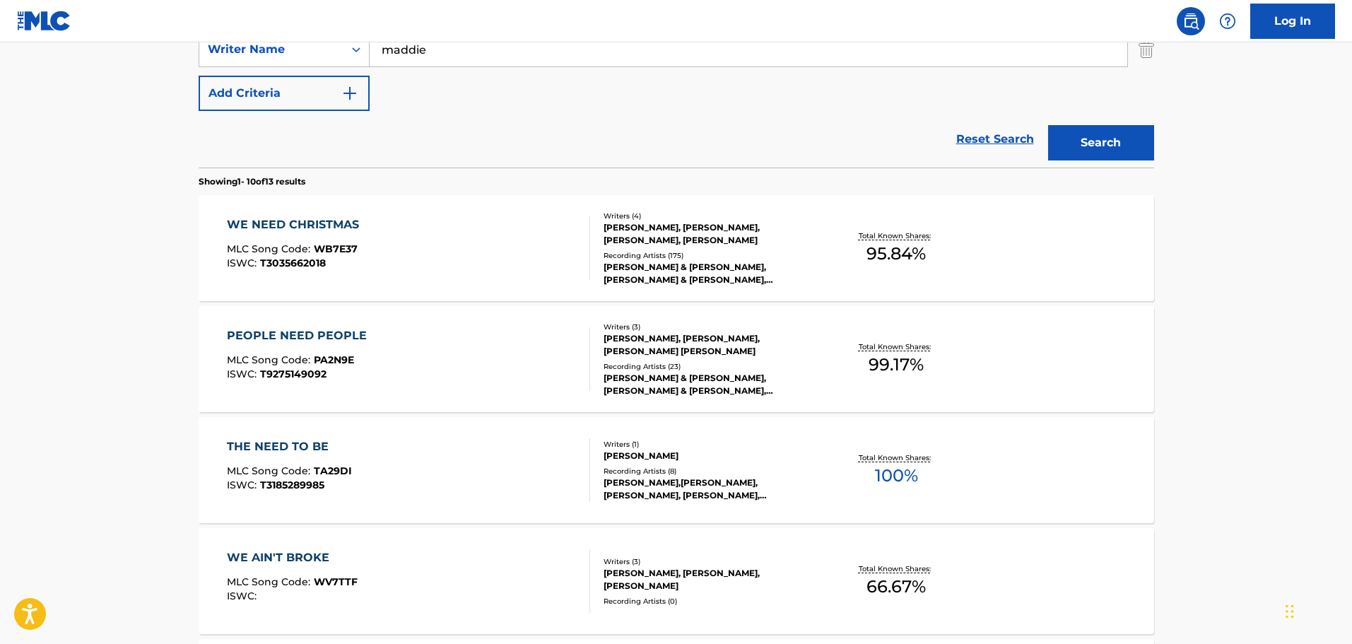
scroll to position [327, 0]
click at [428, 223] on div "WE NEED CHRISTMAS MLC Song Code : WB7E37 ISWC : T3035662018" at bounding box center [408, 248] width 363 height 64
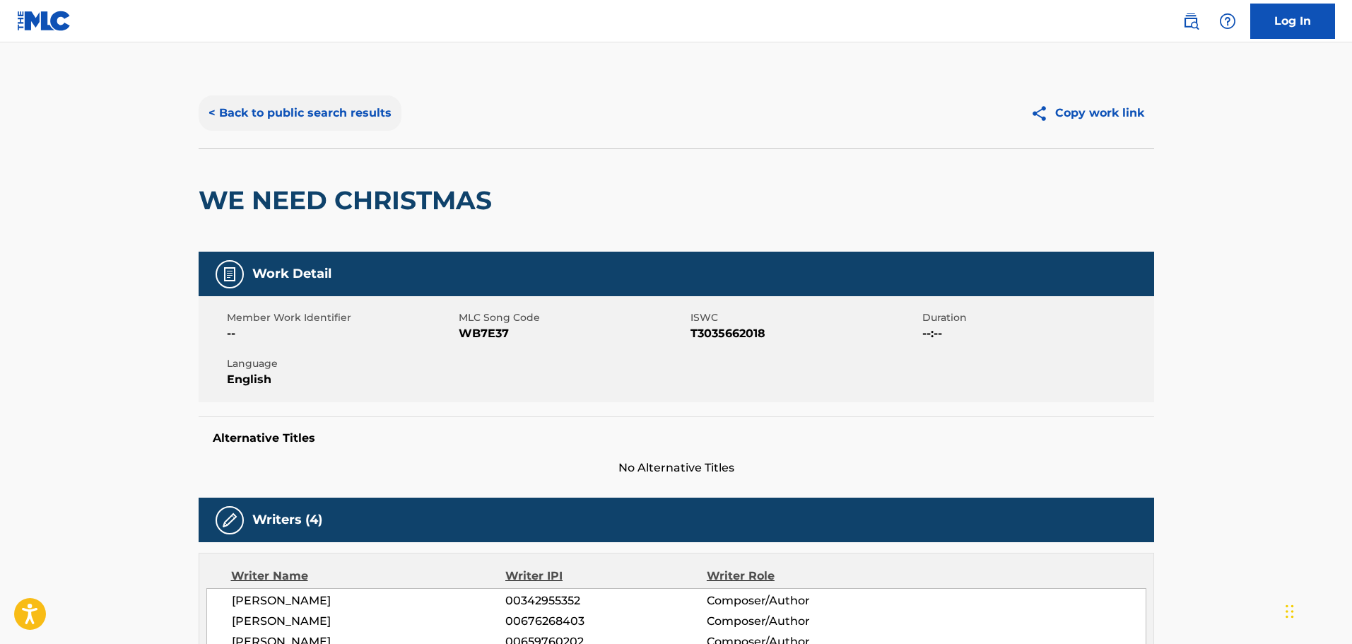
click at [365, 115] on button "< Back to public search results" at bounding box center [300, 112] width 203 height 35
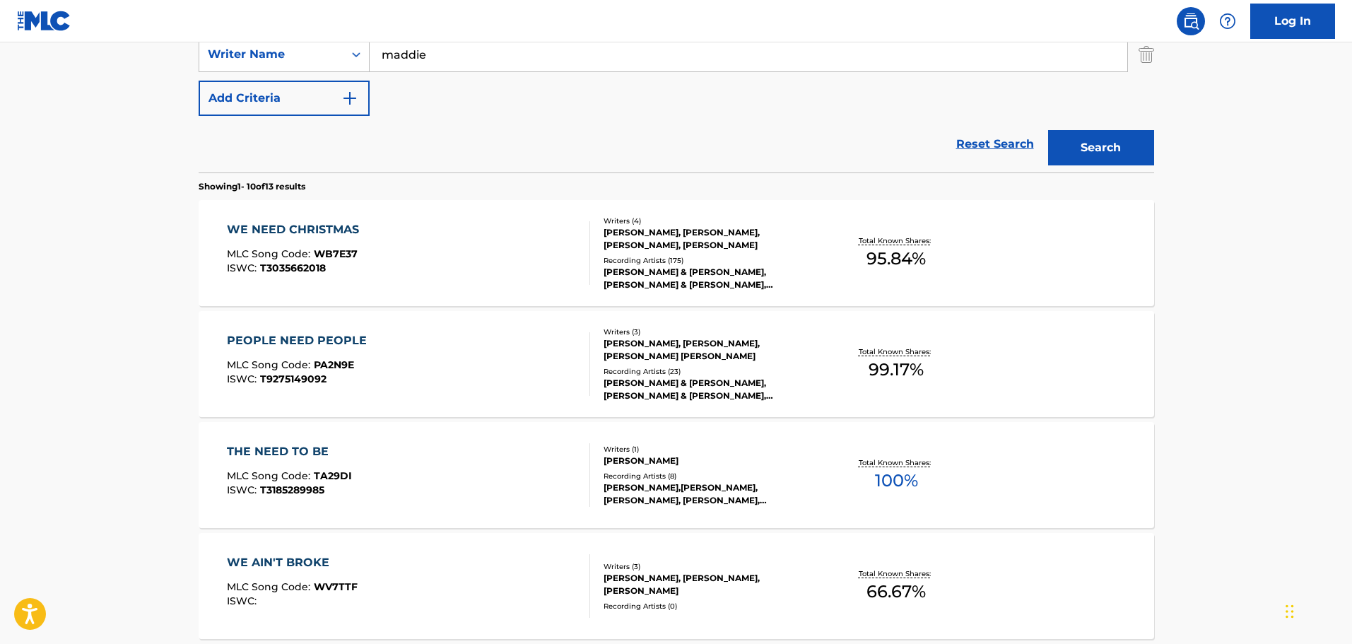
scroll to position [196, 0]
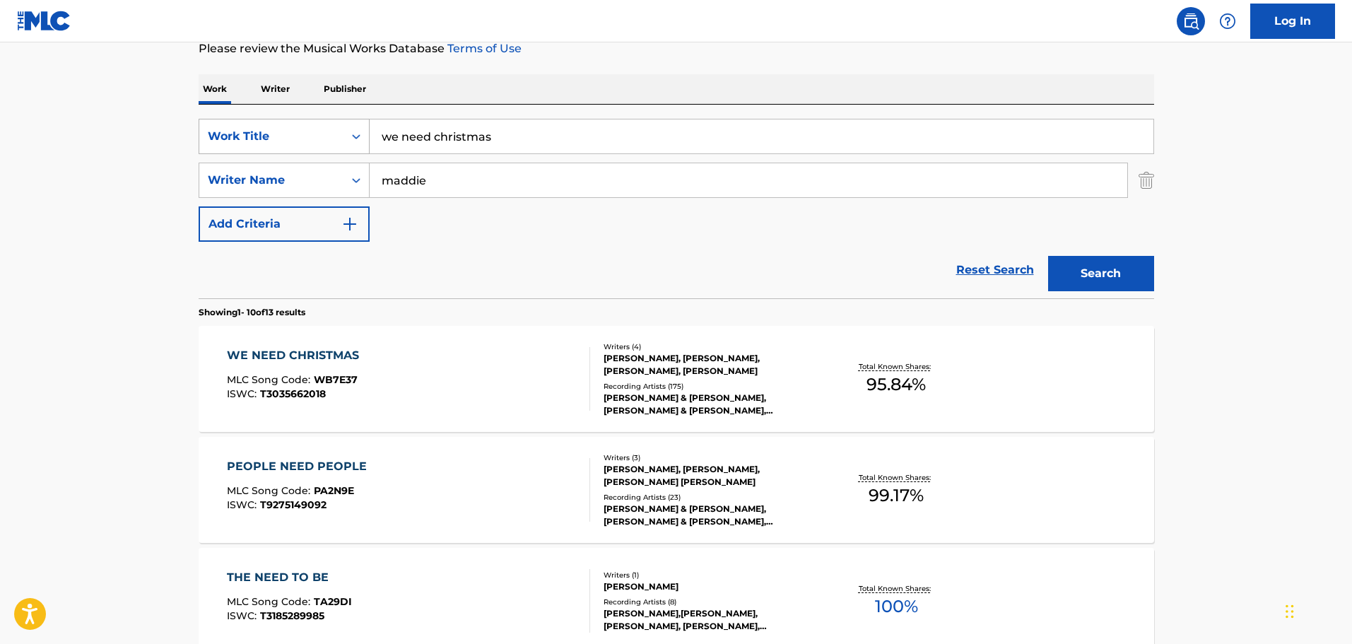
drag, startPoint x: 534, startPoint y: 129, endPoint x: 306, endPoint y: 130, distance: 228.2
click at [306, 130] on div "SearchWithCriteriaed81fab9-7420-4dbd-b5ed-48218f377ffd Work Title we need chris…" at bounding box center [676, 136] width 955 height 35
type input "love on the radio"
type input "west"
click at [1048, 256] on button "Search" at bounding box center [1101, 273] width 106 height 35
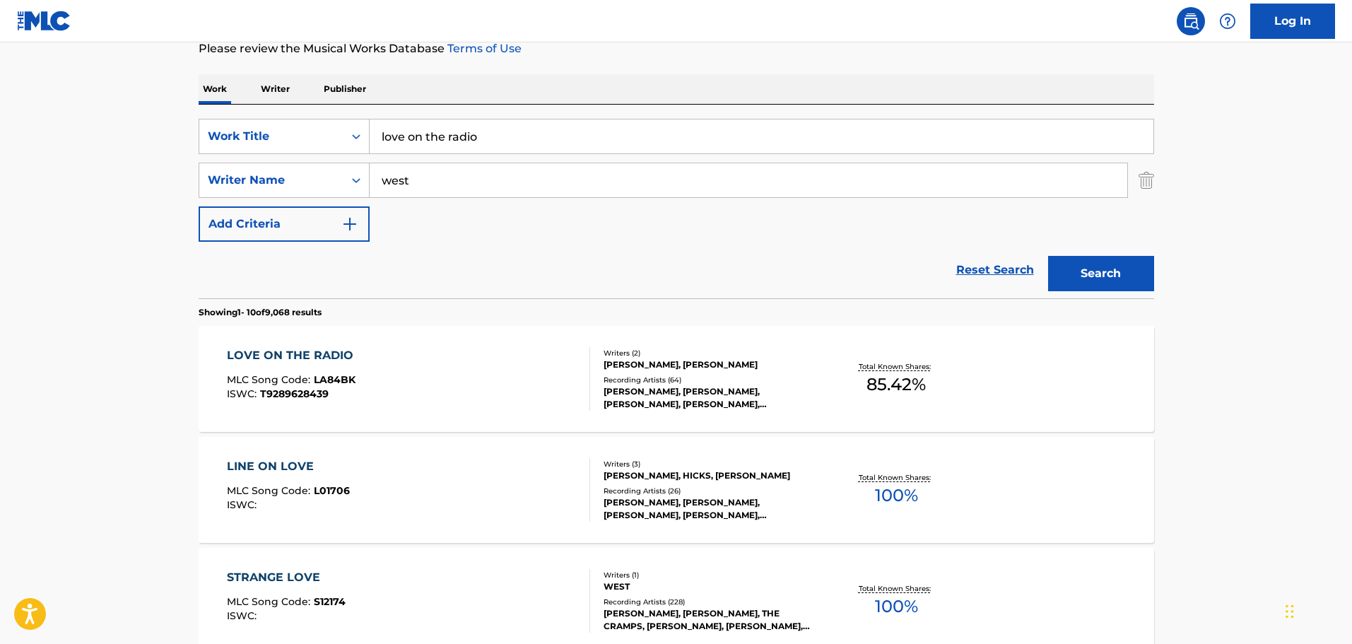
scroll to position [408, 0]
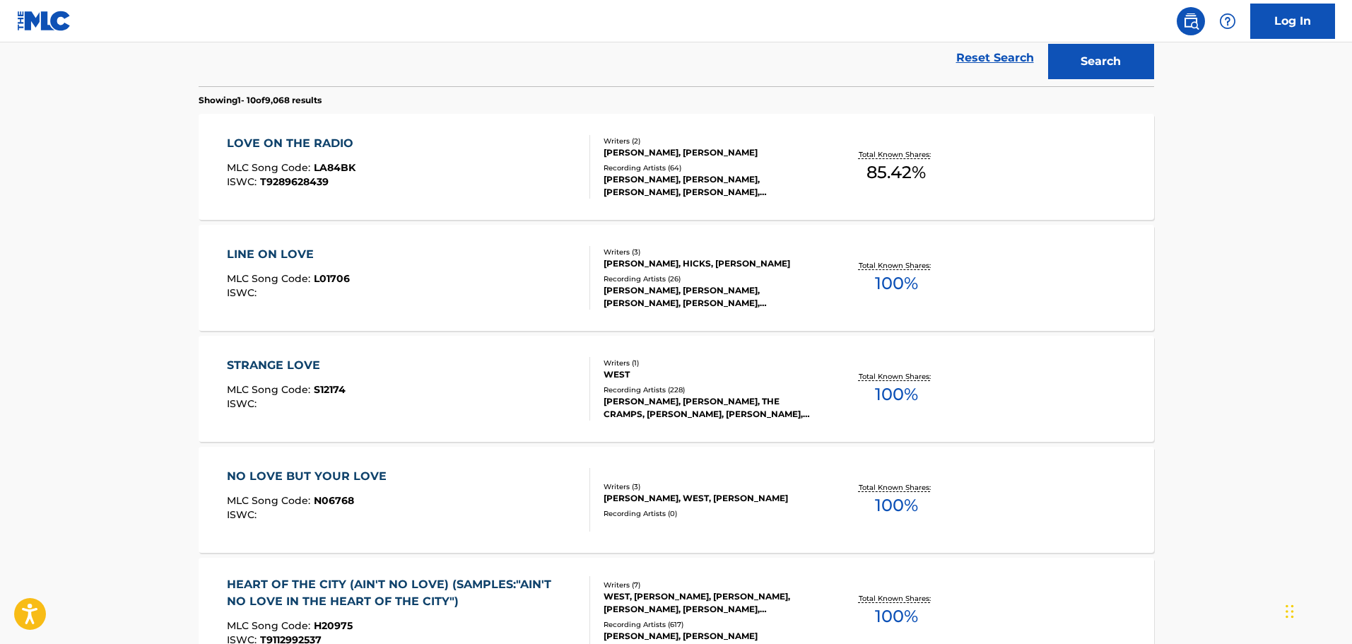
click at [413, 187] on div "LOVE ON THE RADIO MLC Song Code : LA84BK ISWC : T9289628439" at bounding box center [408, 167] width 363 height 64
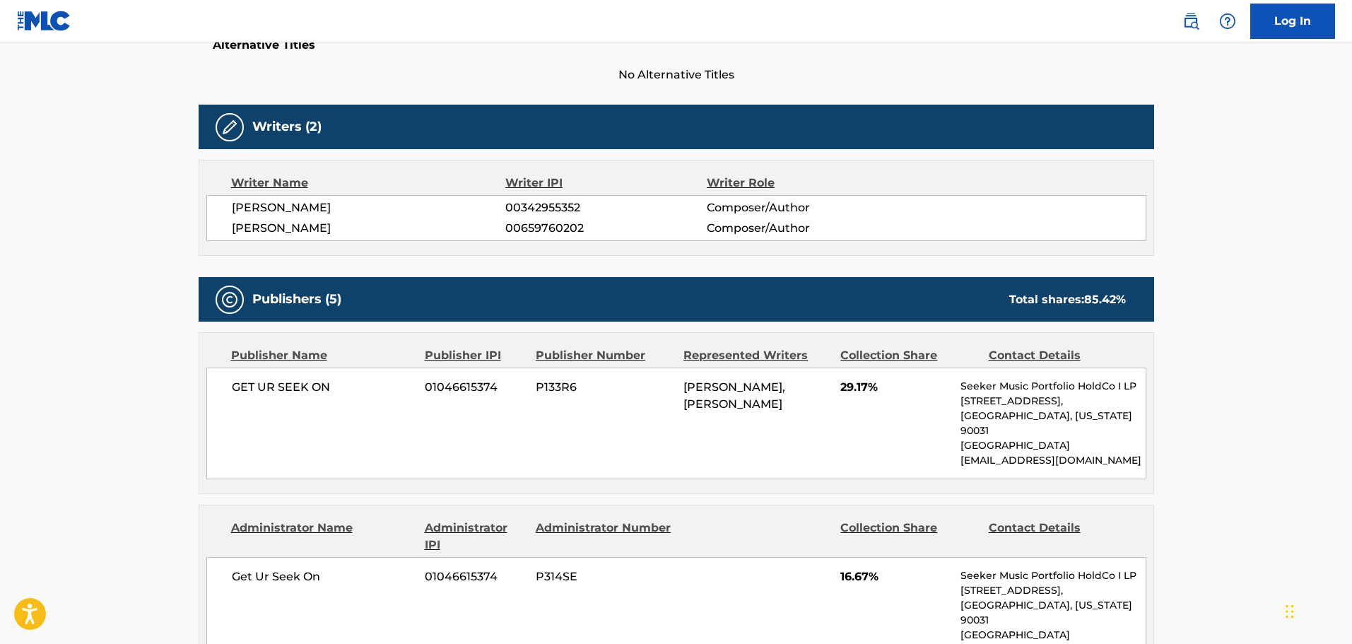
scroll to position [283, 0]
